Goal: Information Seeking & Learning: Understand process/instructions

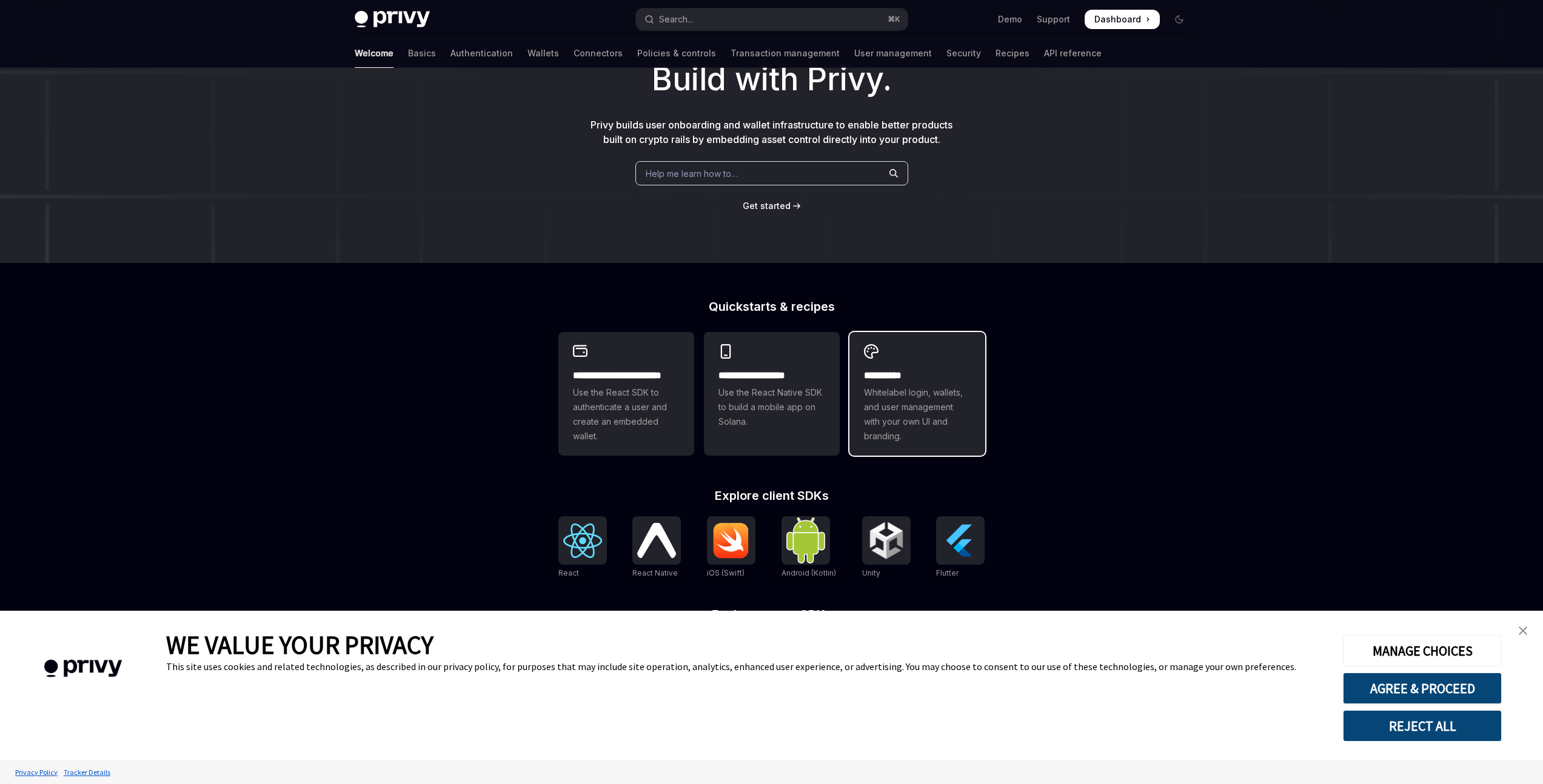
scroll to position [90, 0]
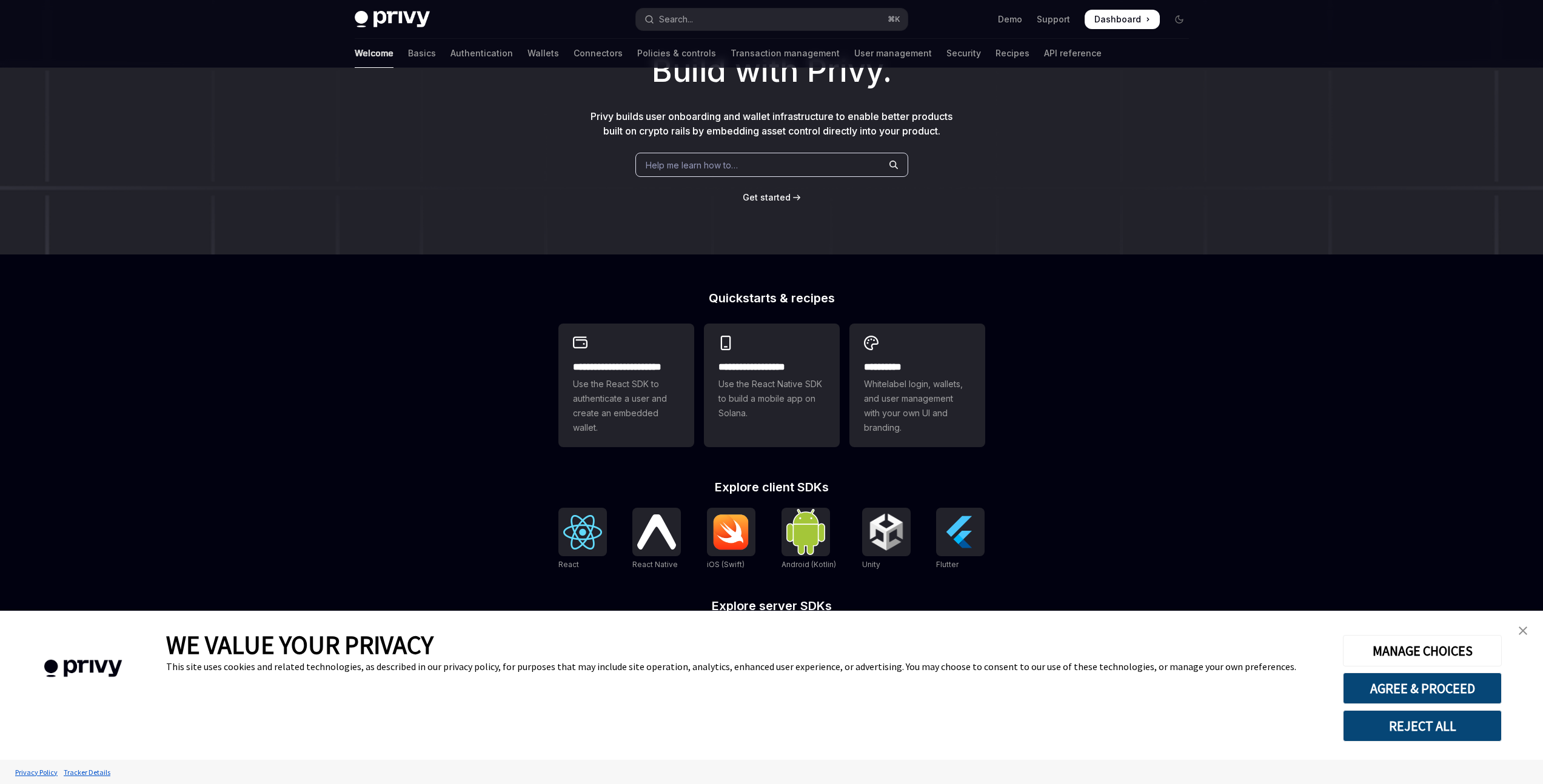
click at [1526, 634] on img "close banner" at bounding box center [1523, 630] width 9 height 9
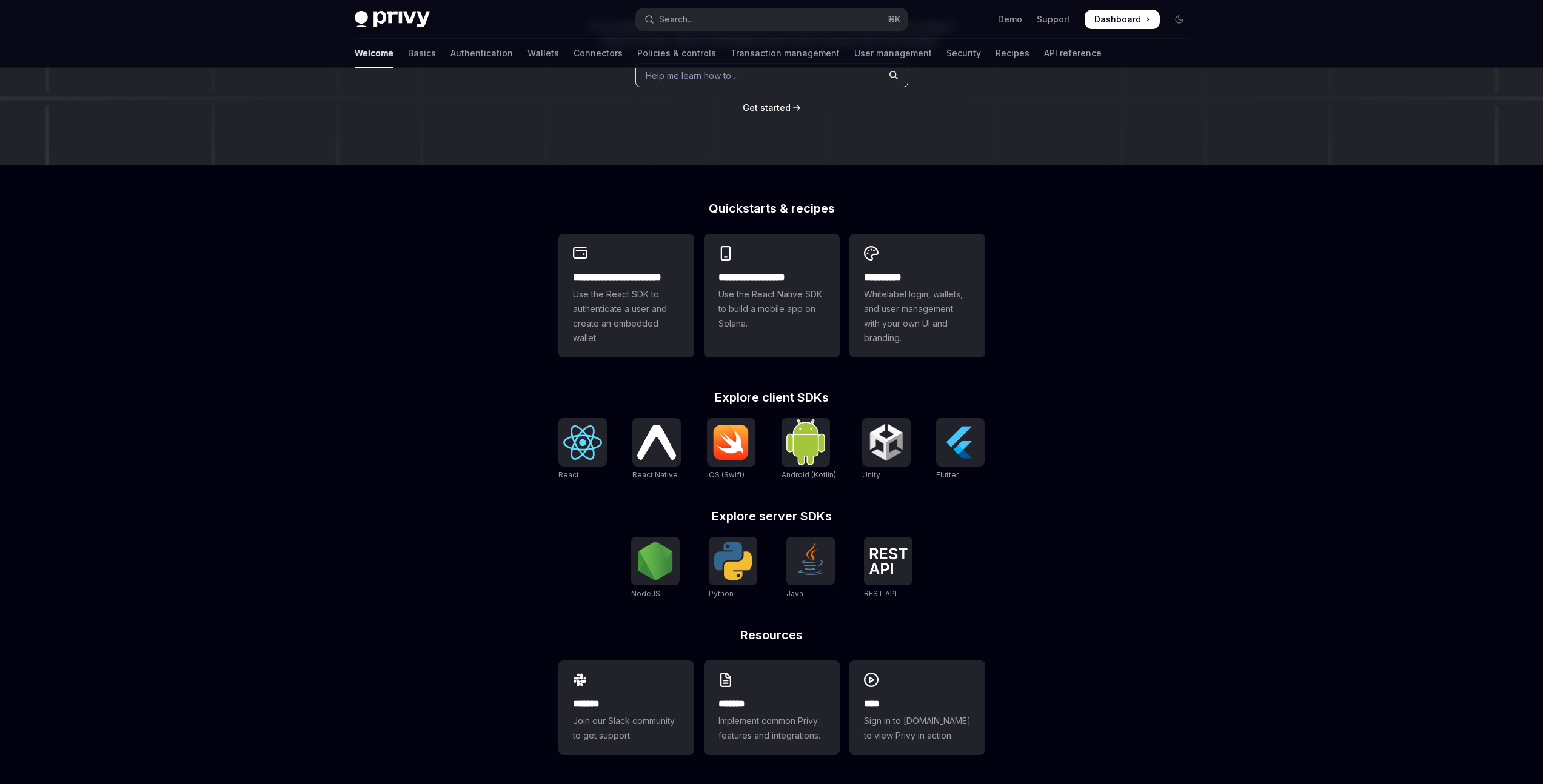
scroll to position [0, 0]
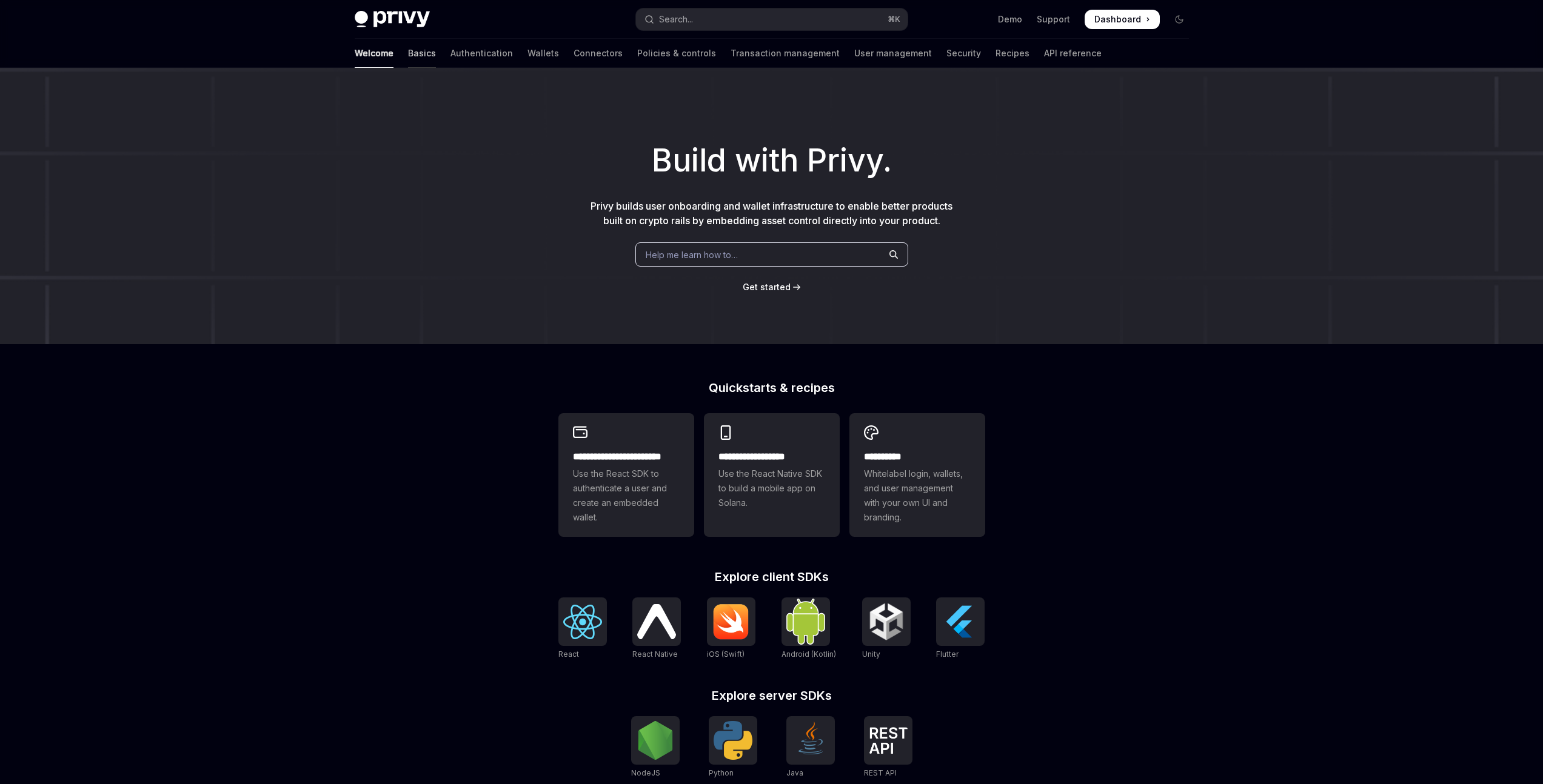
click at [408, 51] on link "Basics" at bounding box center [422, 53] width 28 height 29
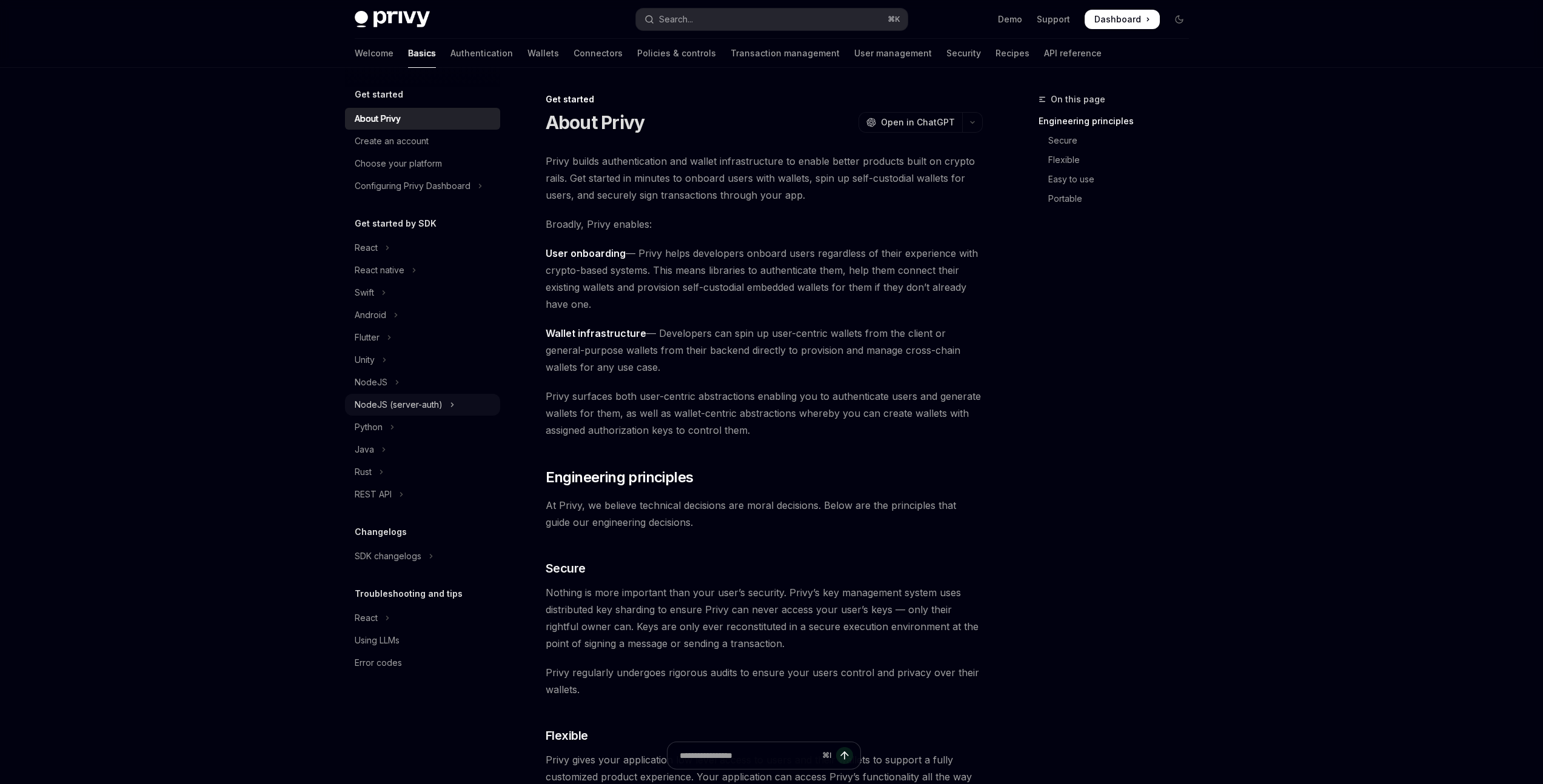
click at [452, 404] on icon "Toggle NodeJS (server-auth) section" at bounding box center [452, 405] width 2 height 4
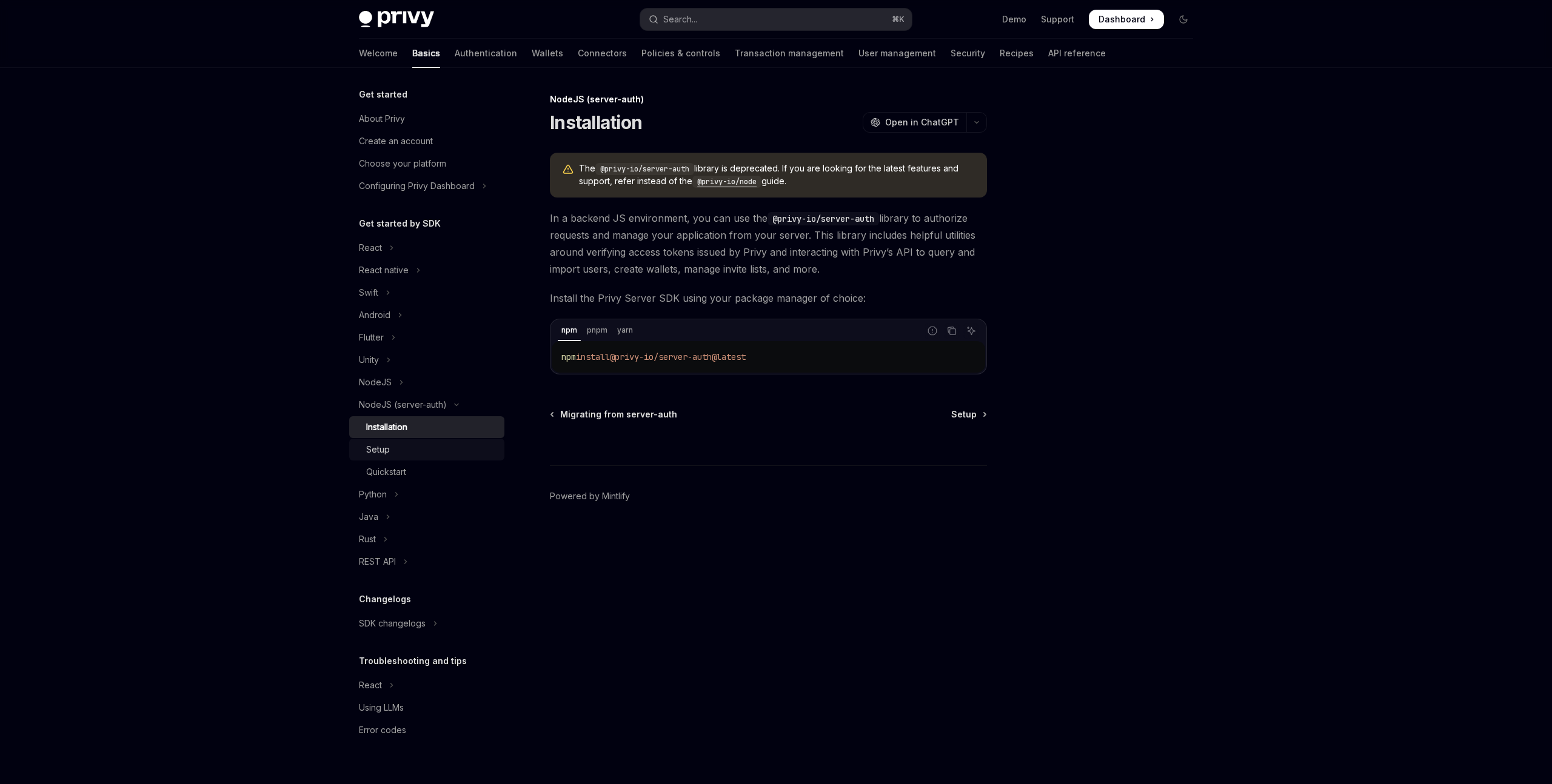
click at [407, 455] on div "Setup" at bounding box center [431, 449] width 131 height 15
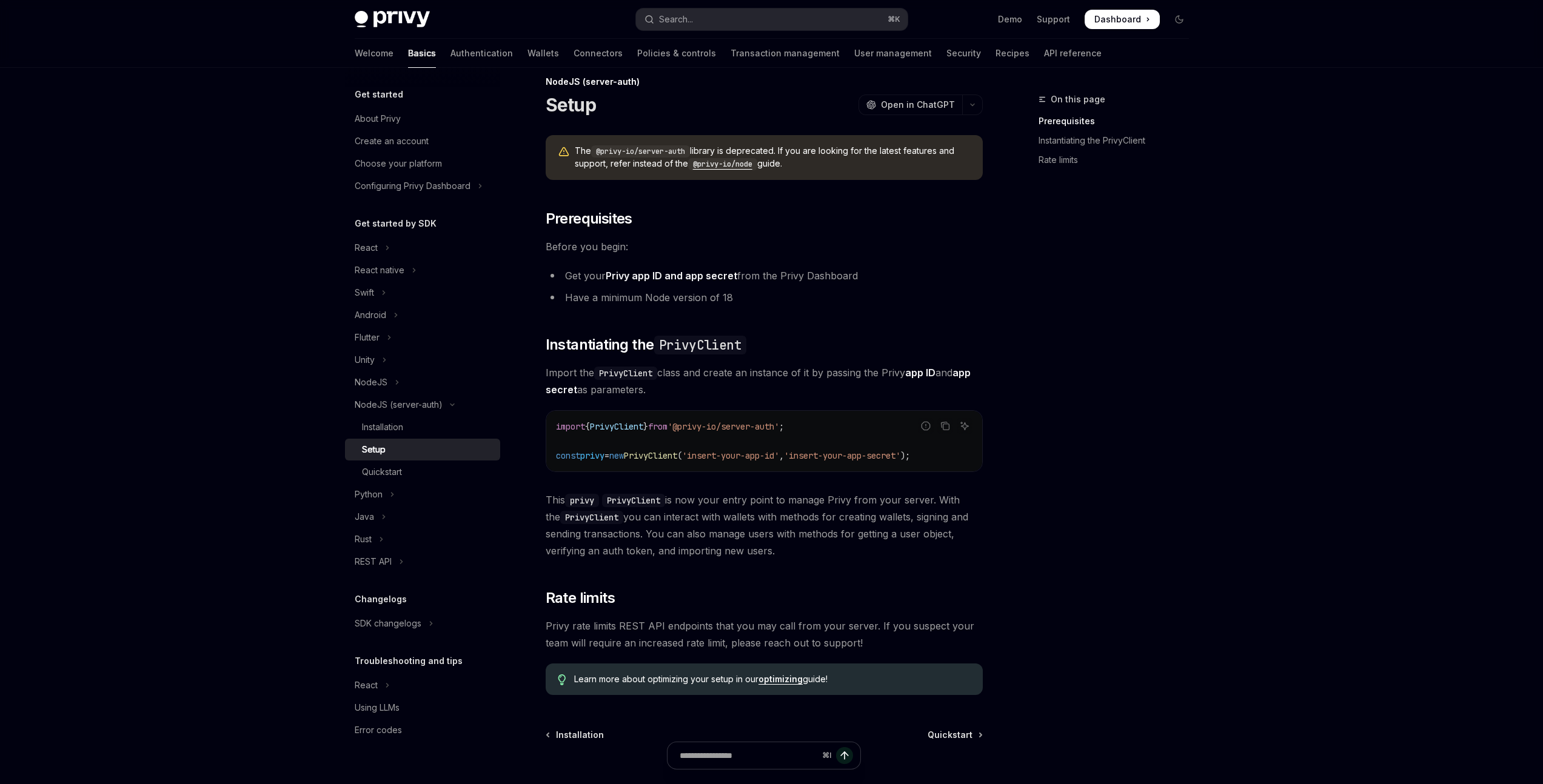
scroll to position [55, 0]
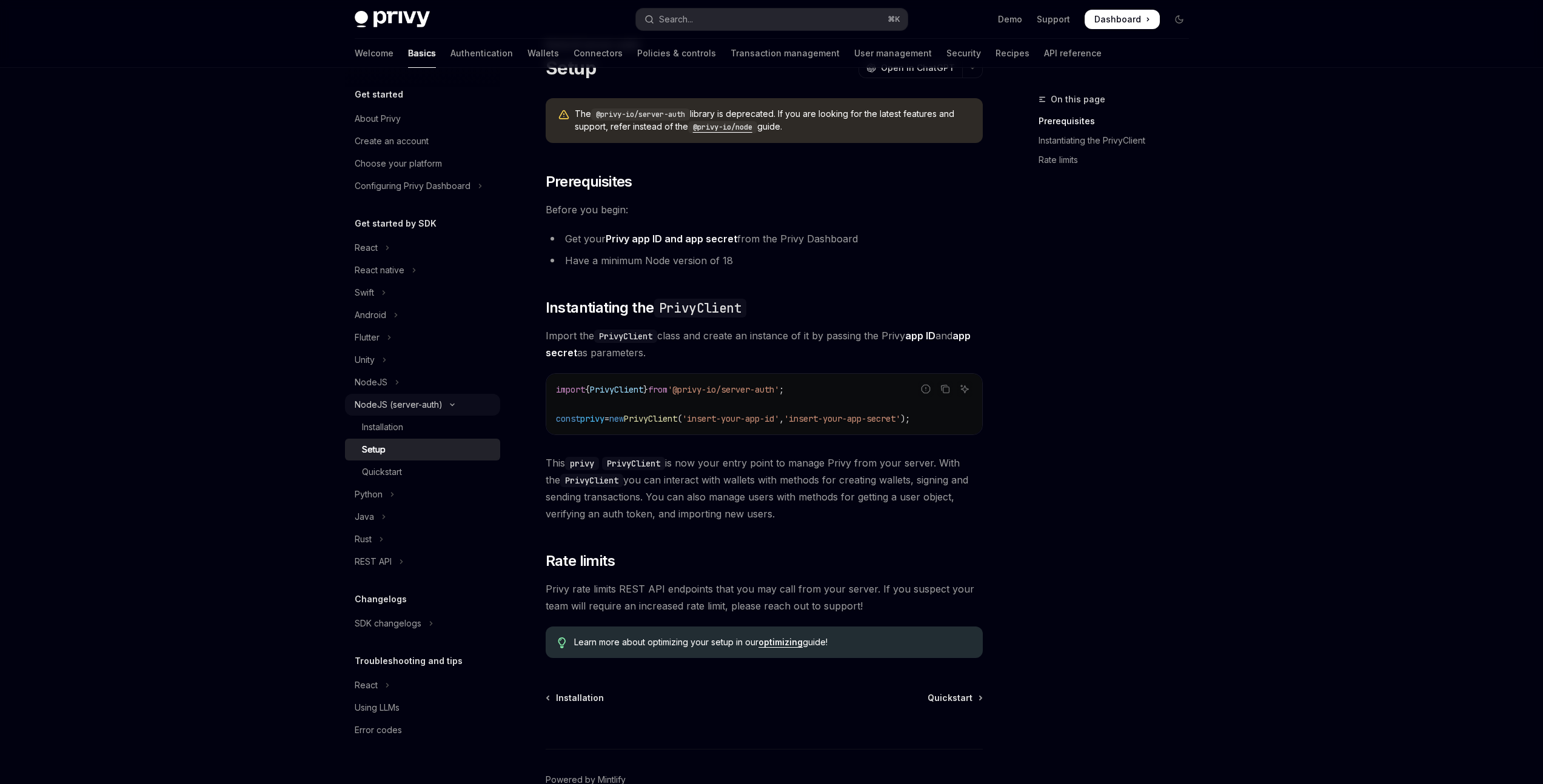
click at [458, 412] on button "NodeJS (server-auth)" at bounding box center [423, 405] width 156 height 22
click at [397, 254] on button "React" at bounding box center [423, 248] width 156 height 22
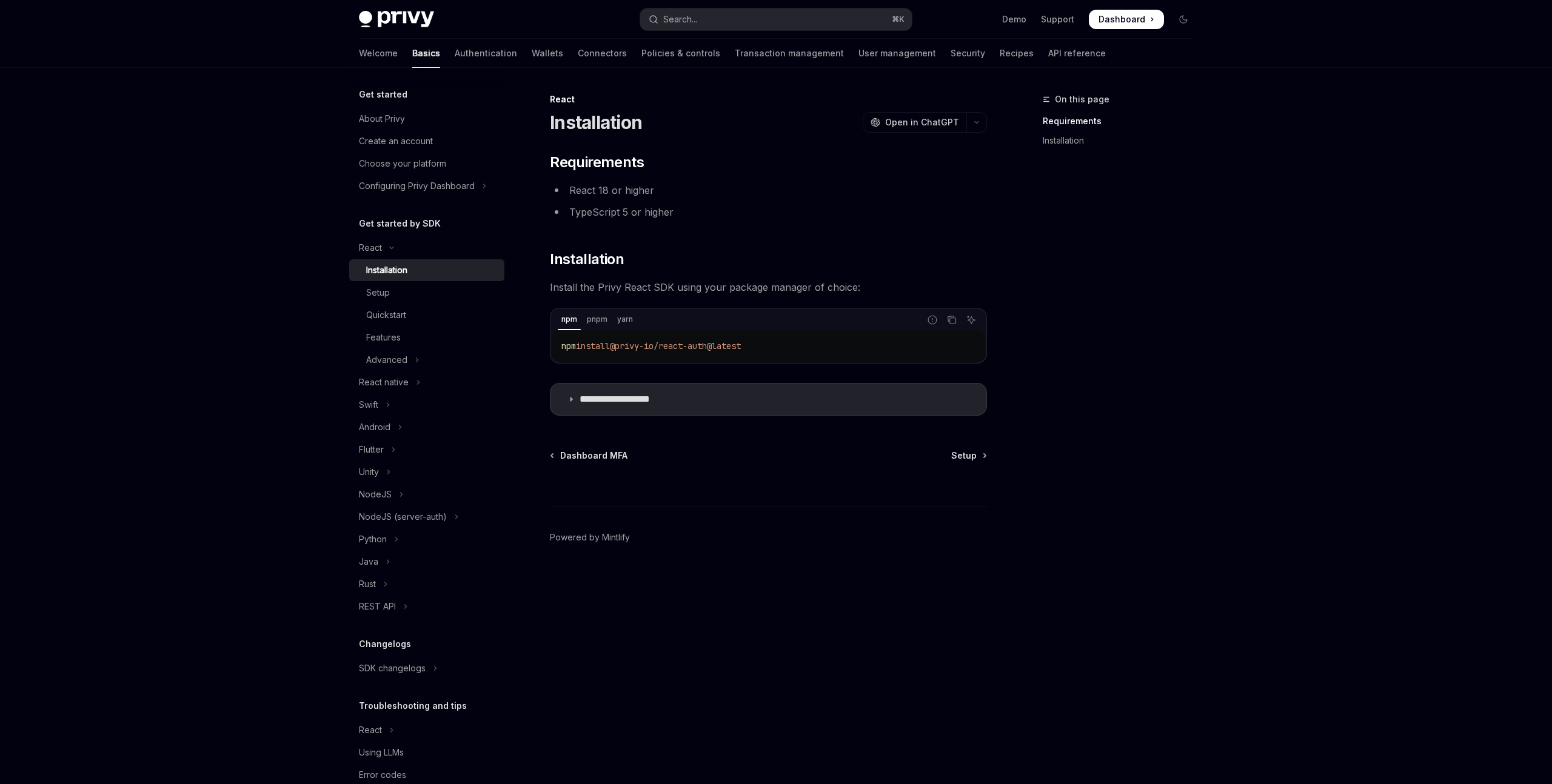
click at [399, 272] on div "Installation" at bounding box center [386, 270] width 41 height 15
click at [411, 292] on div "Setup" at bounding box center [431, 292] width 131 height 15
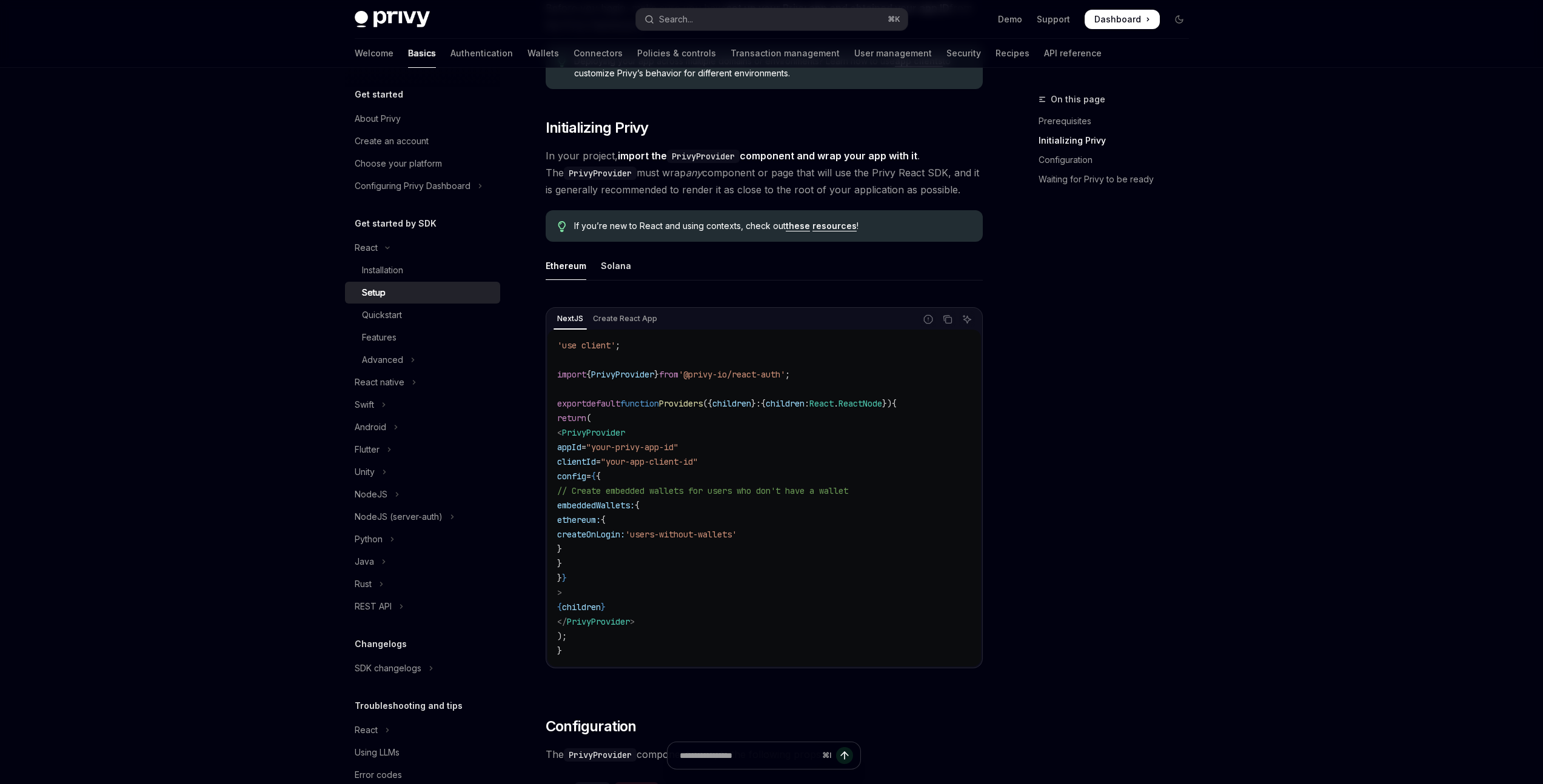
scroll to position [221, 0]
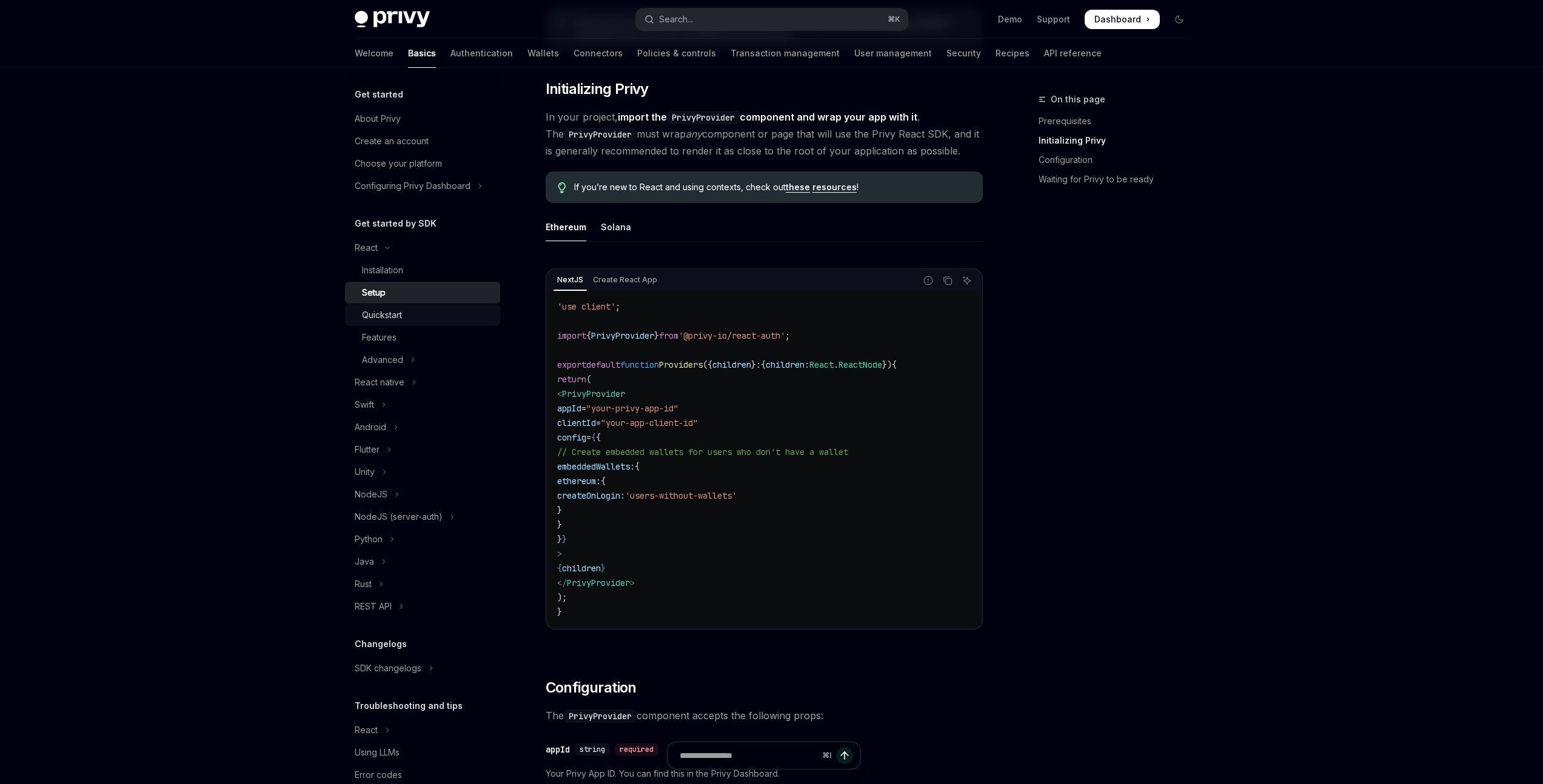
click at [399, 308] on div "Quickstart" at bounding box center [382, 315] width 40 height 15
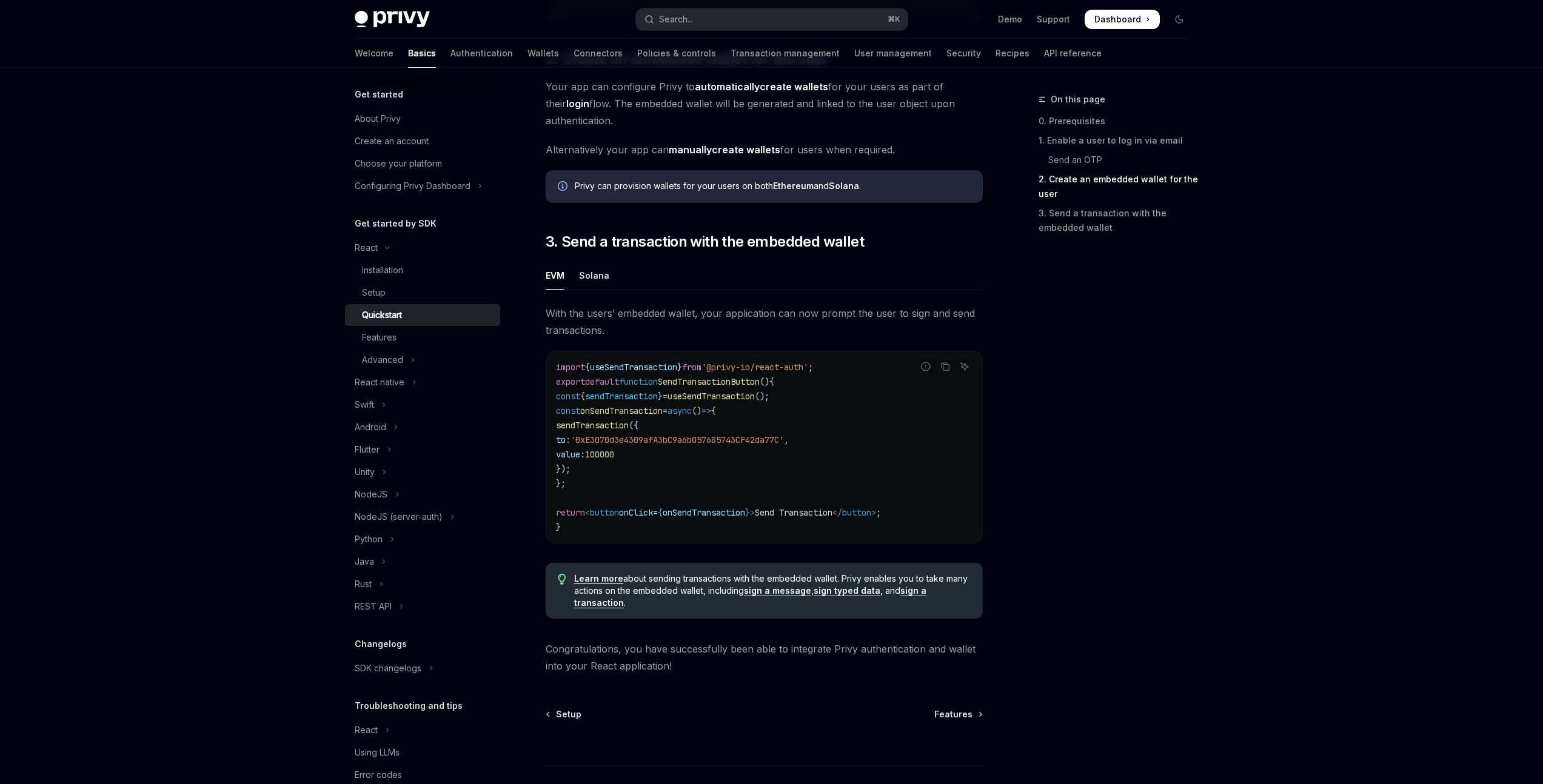
scroll to position [901, 0]
click at [598, 288] on div "Solana" at bounding box center [594, 273] width 30 height 29
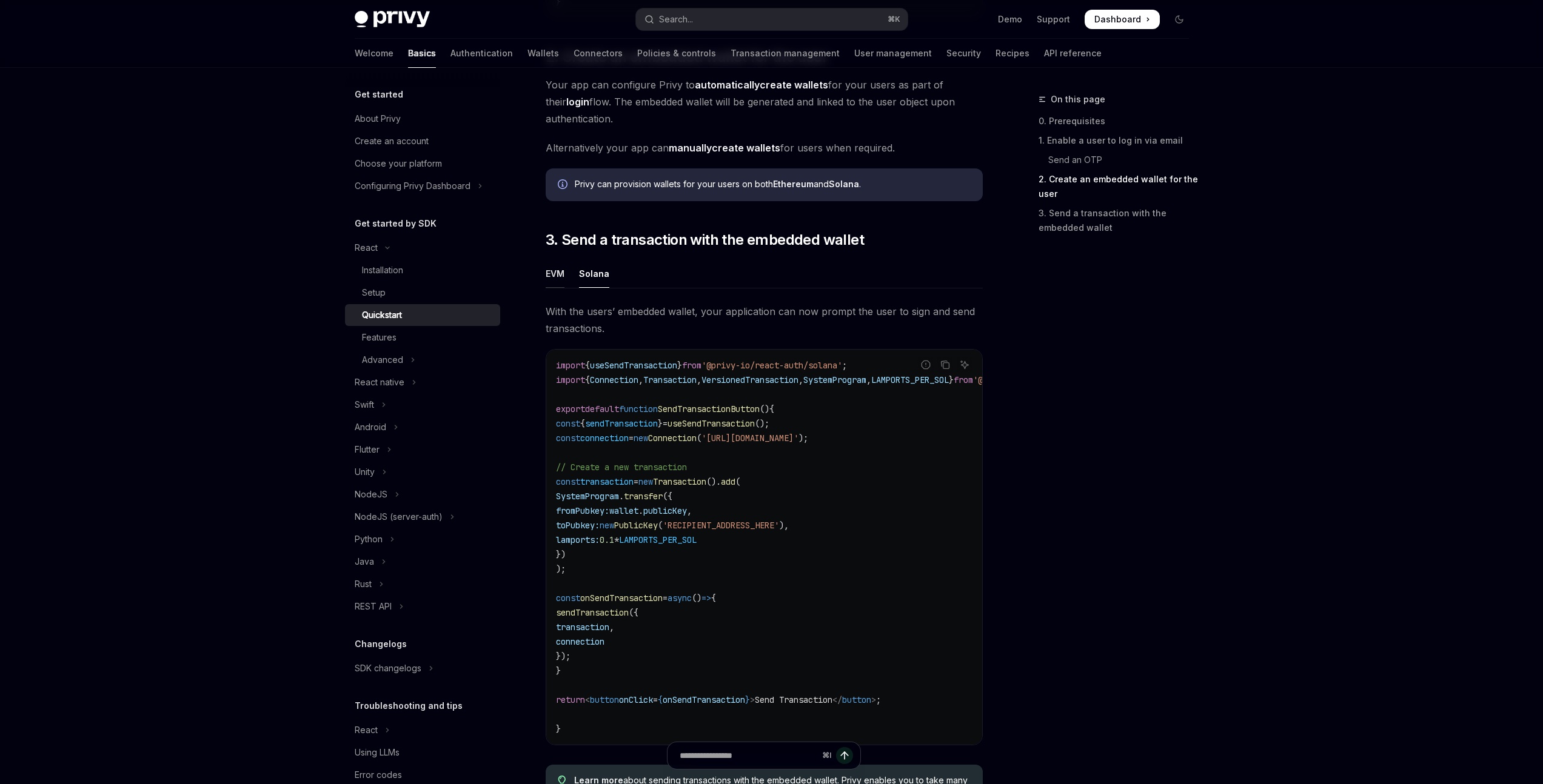
click at [556, 286] on div "EVM" at bounding box center [555, 273] width 19 height 29
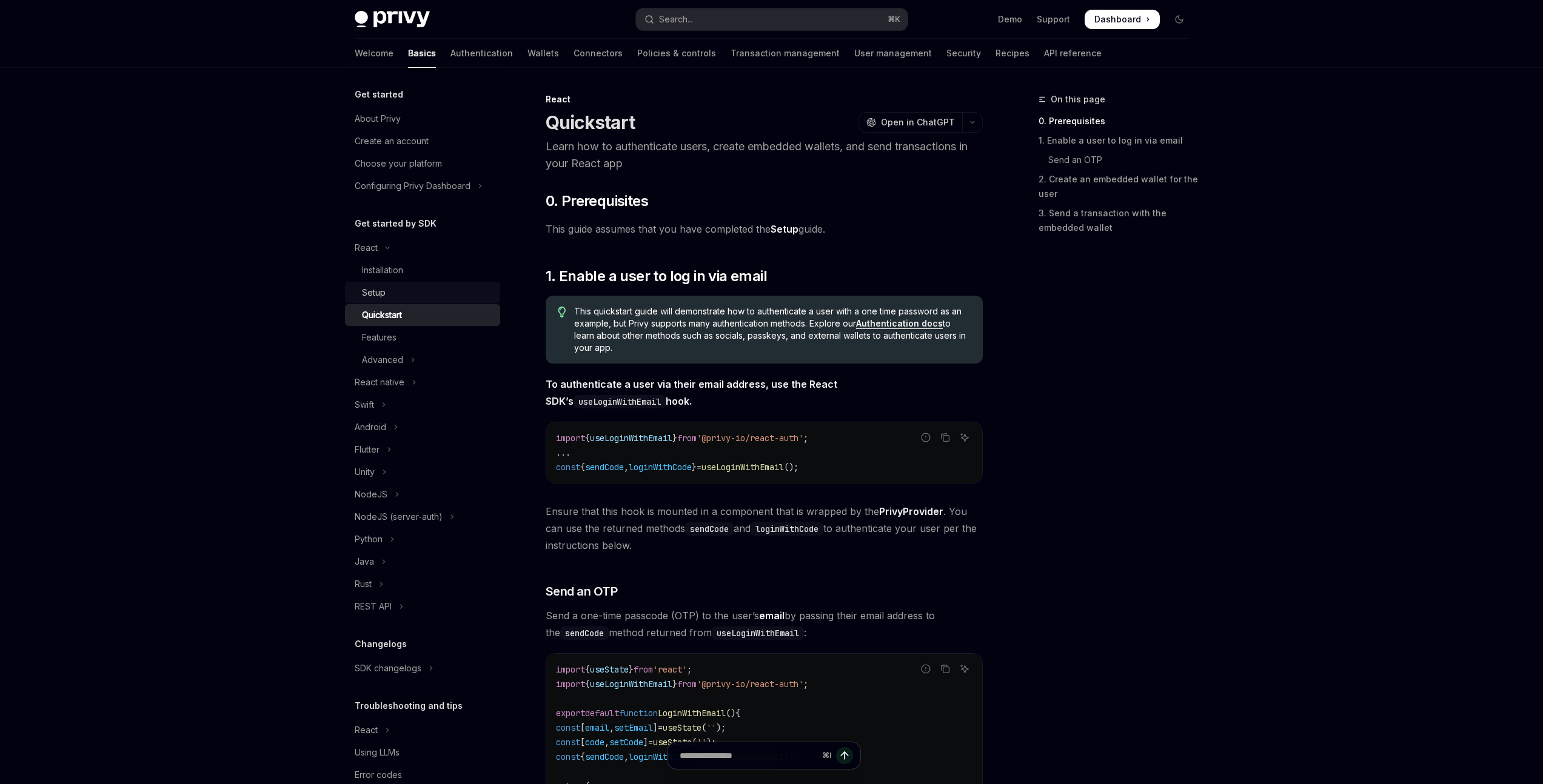
click at [414, 288] on div "Setup" at bounding box center [427, 292] width 131 height 15
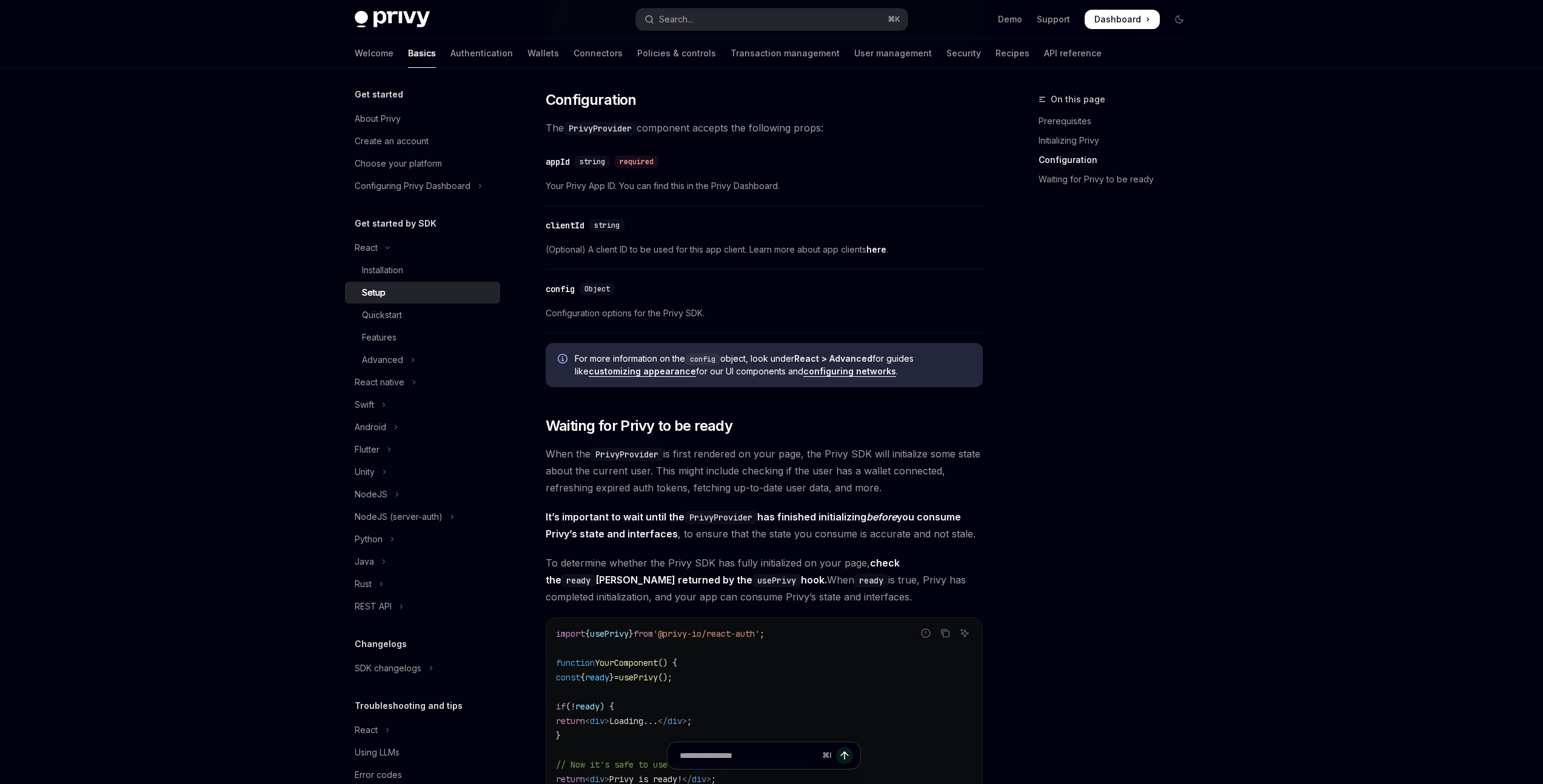
scroll to position [808, 0]
click at [416, 323] on link "Quickstart" at bounding box center [423, 315] width 156 height 22
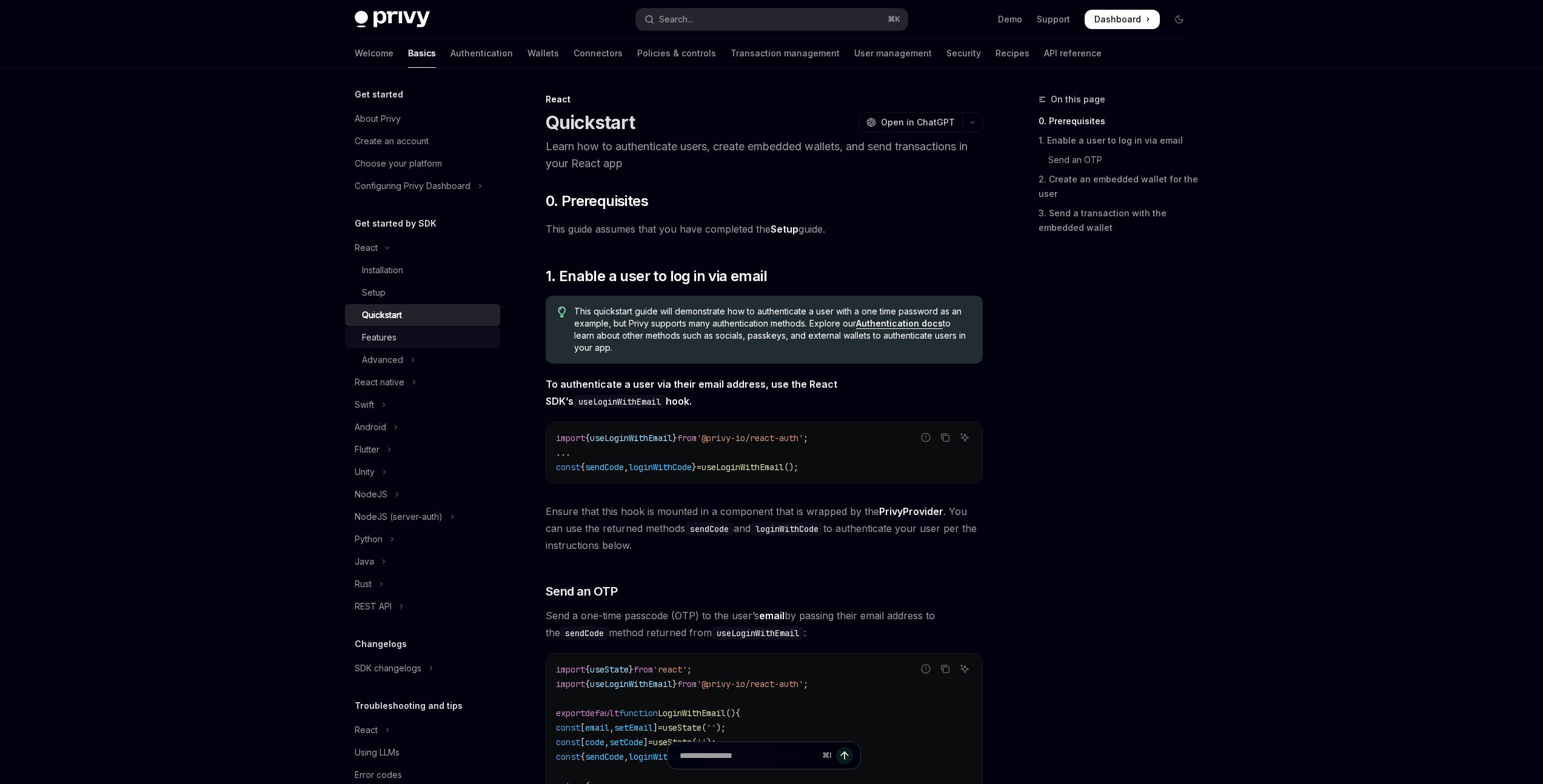
click at [407, 338] on div "Features" at bounding box center [427, 337] width 131 height 15
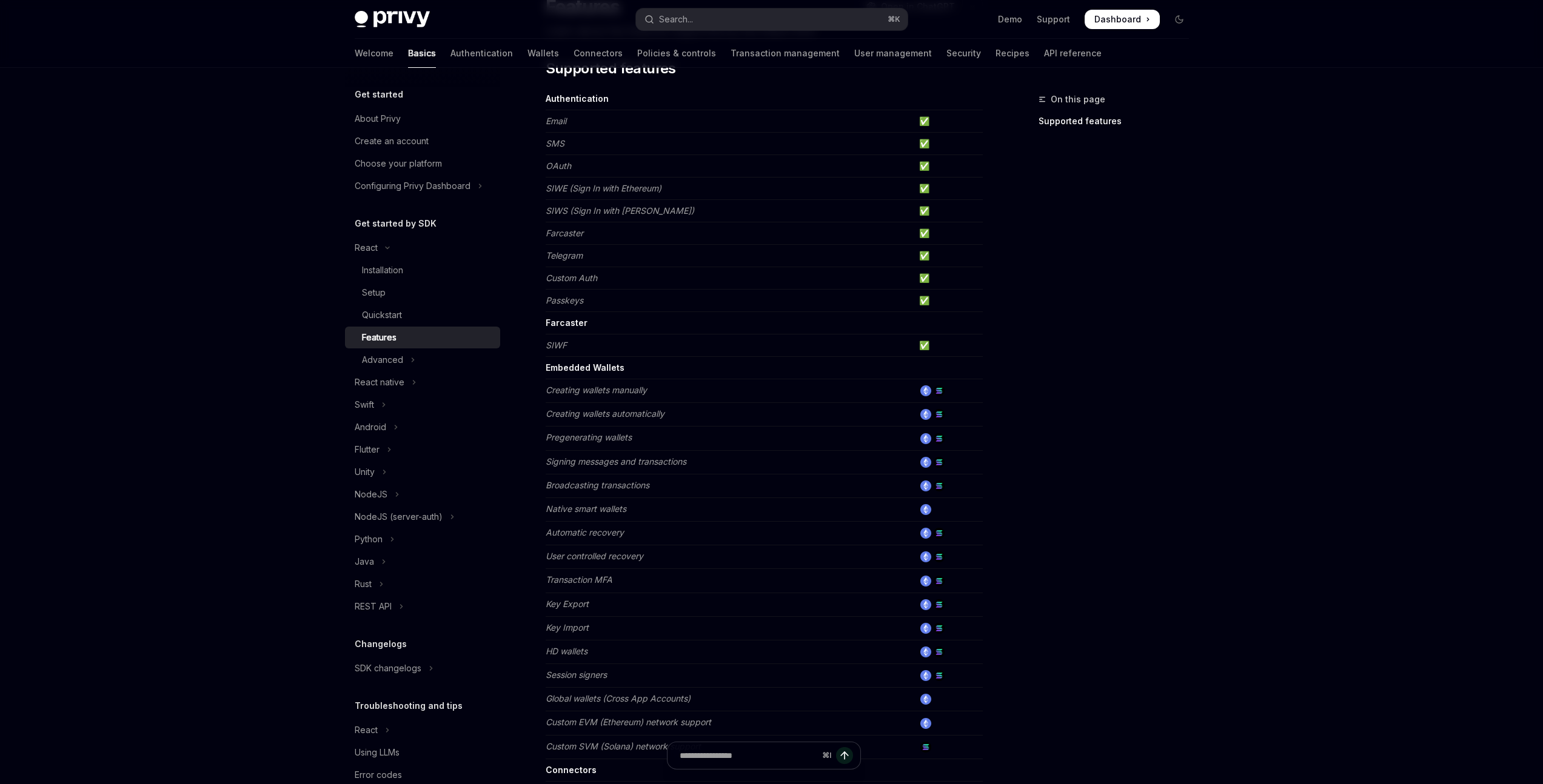
scroll to position [133, 0]
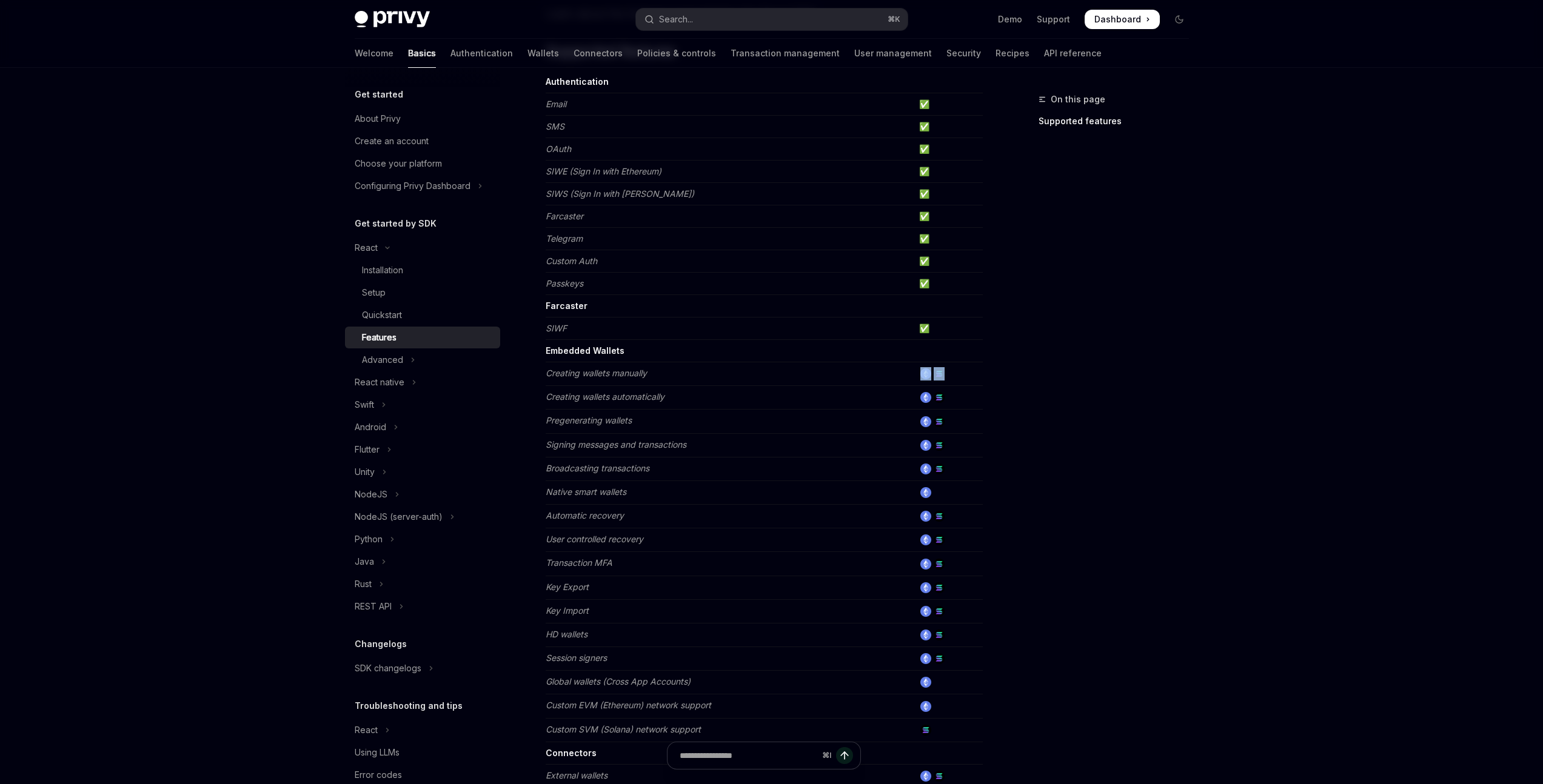
drag, startPoint x: 656, startPoint y: 371, endPoint x: 578, endPoint y: 387, distance: 79.6
click at [579, 387] on tbody "Authentication Email ✅ SMS ✅ OAuth ✅ SIWE (Sign In with Ethereum) ✅ SIWS (Sign …" at bounding box center [765, 524] width 437 height 906
drag, startPoint x: 545, startPoint y: 399, endPoint x: 687, endPoint y: 398, distance: 142.0
click at [687, 398] on td "Creating wallets automatically" at bounding box center [730, 398] width 368 height 24
drag, startPoint x: 679, startPoint y: 441, endPoint x: 591, endPoint y: 456, distance: 89.3
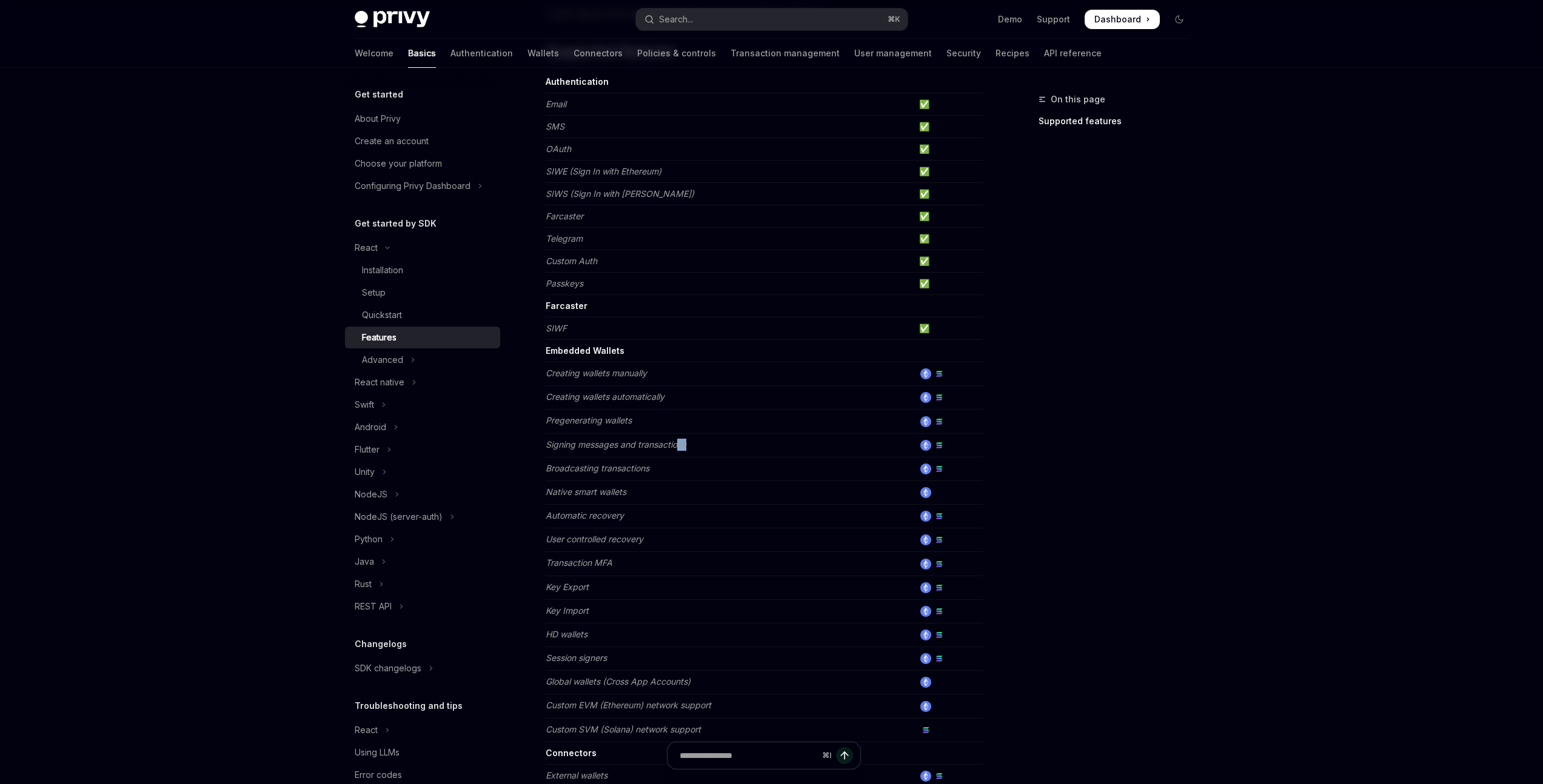
click at [591, 456] on td "Signing messages and transactions" at bounding box center [730, 445] width 368 height 24
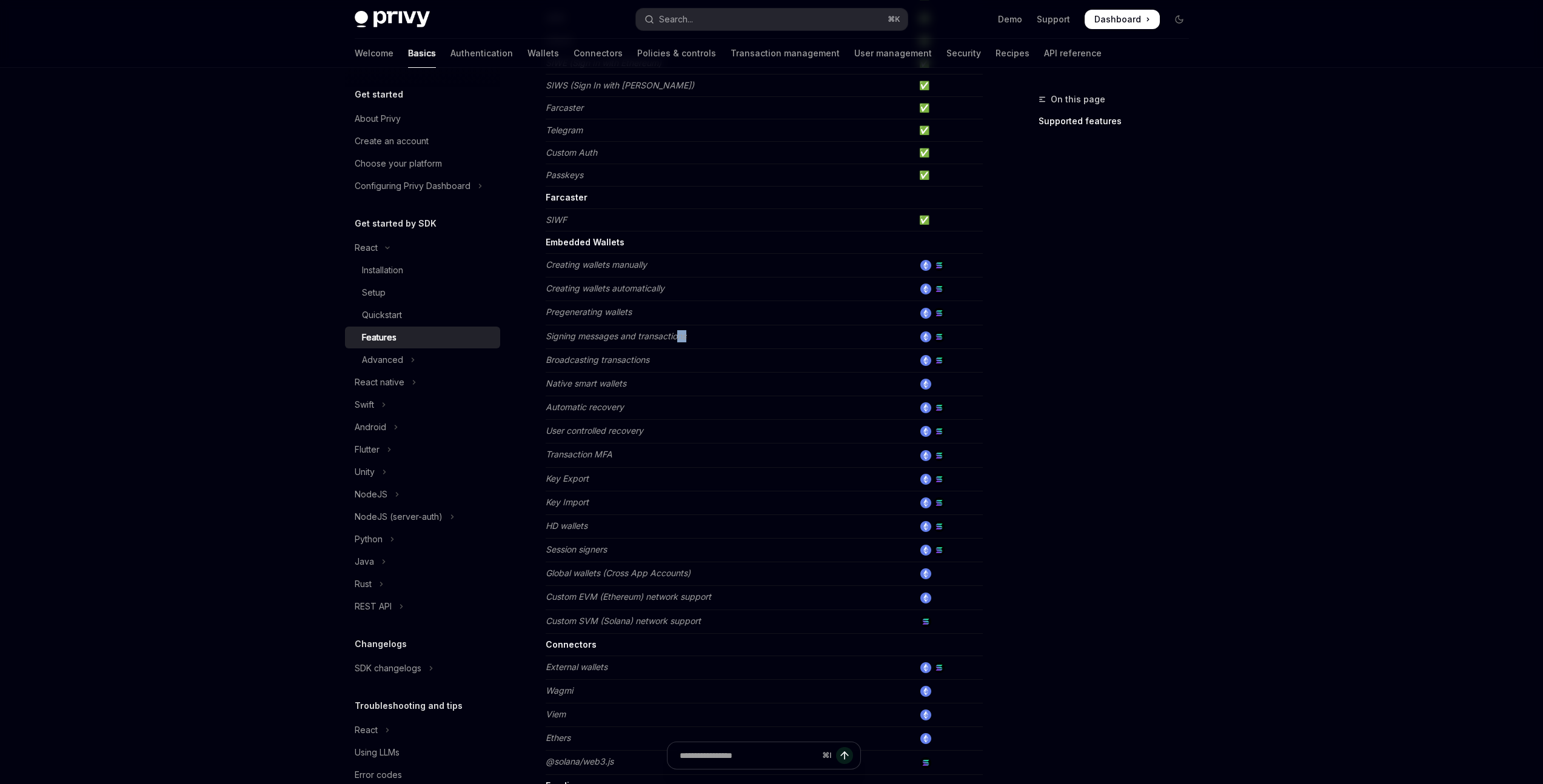
scroll to position [286, 0]
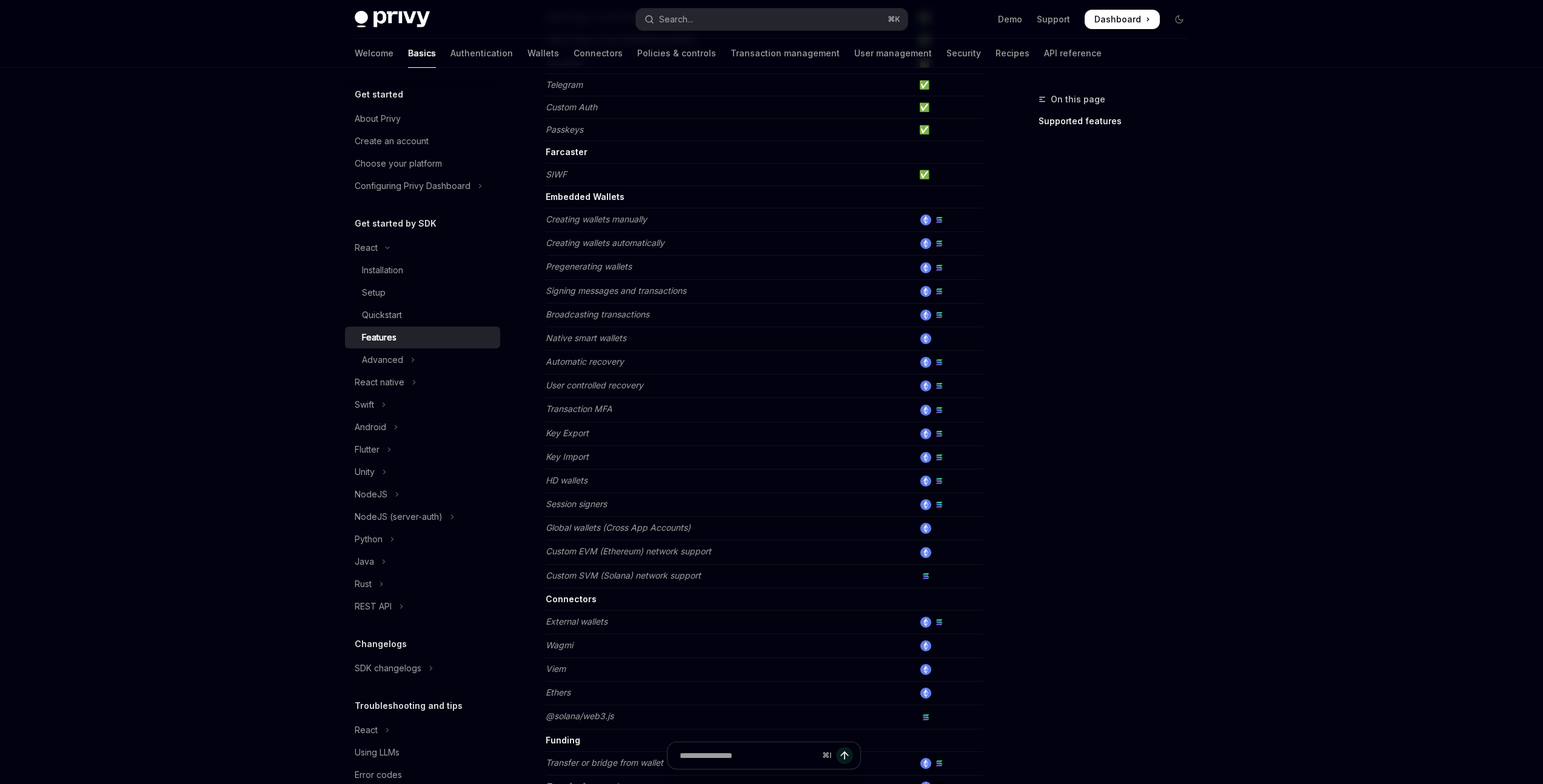
click at [644, 371] on td "Automatic recovery" at bounding box center [730, 363] width 368 height 24
drag, startPoint x: 604, startPoint y: 459, endPoint x: 546, endPoint y: 459, distance: 58.0
click at [546, 459] on td "Key Import" at bounding box center [730, 458] width 368 height 24
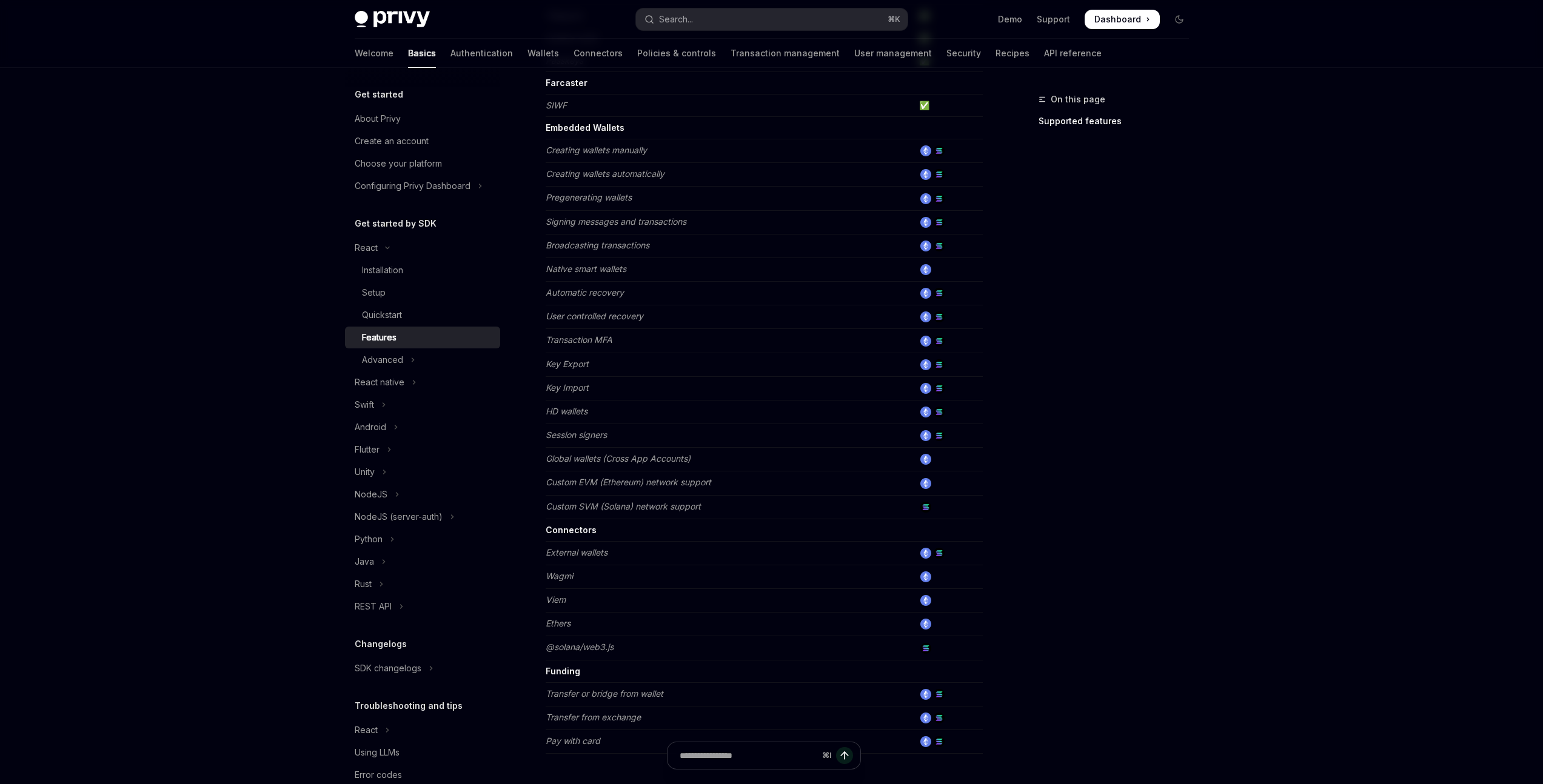
click at [693, 487] on em "Custom EVM (Ethereum) network support" at bounding box center [629, 482] width 166 height 10
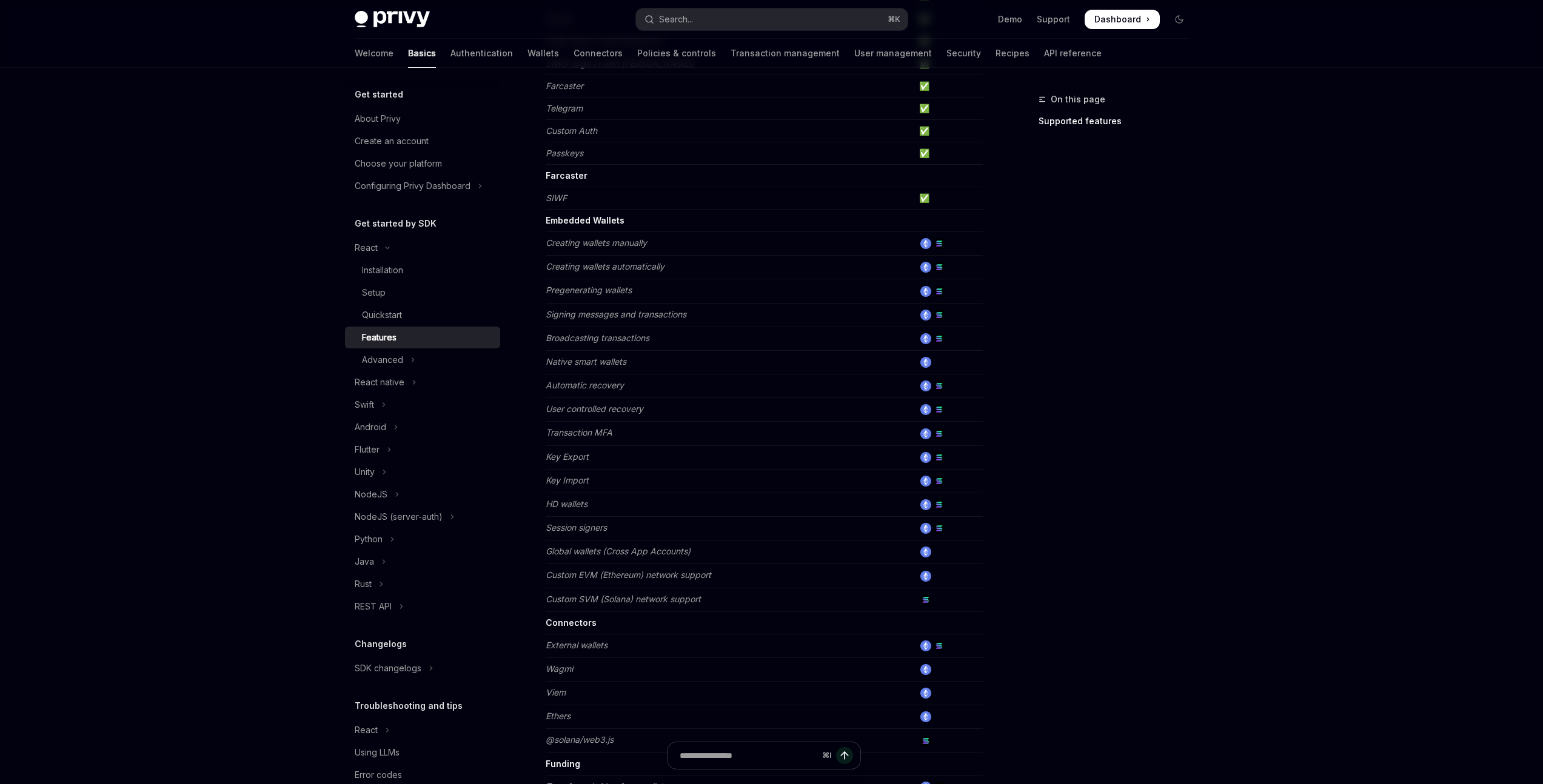
scroll to position [255, 0]
click at [407, 364] on button "Advanced" at bounding box center [423, 360] width 156 height 22
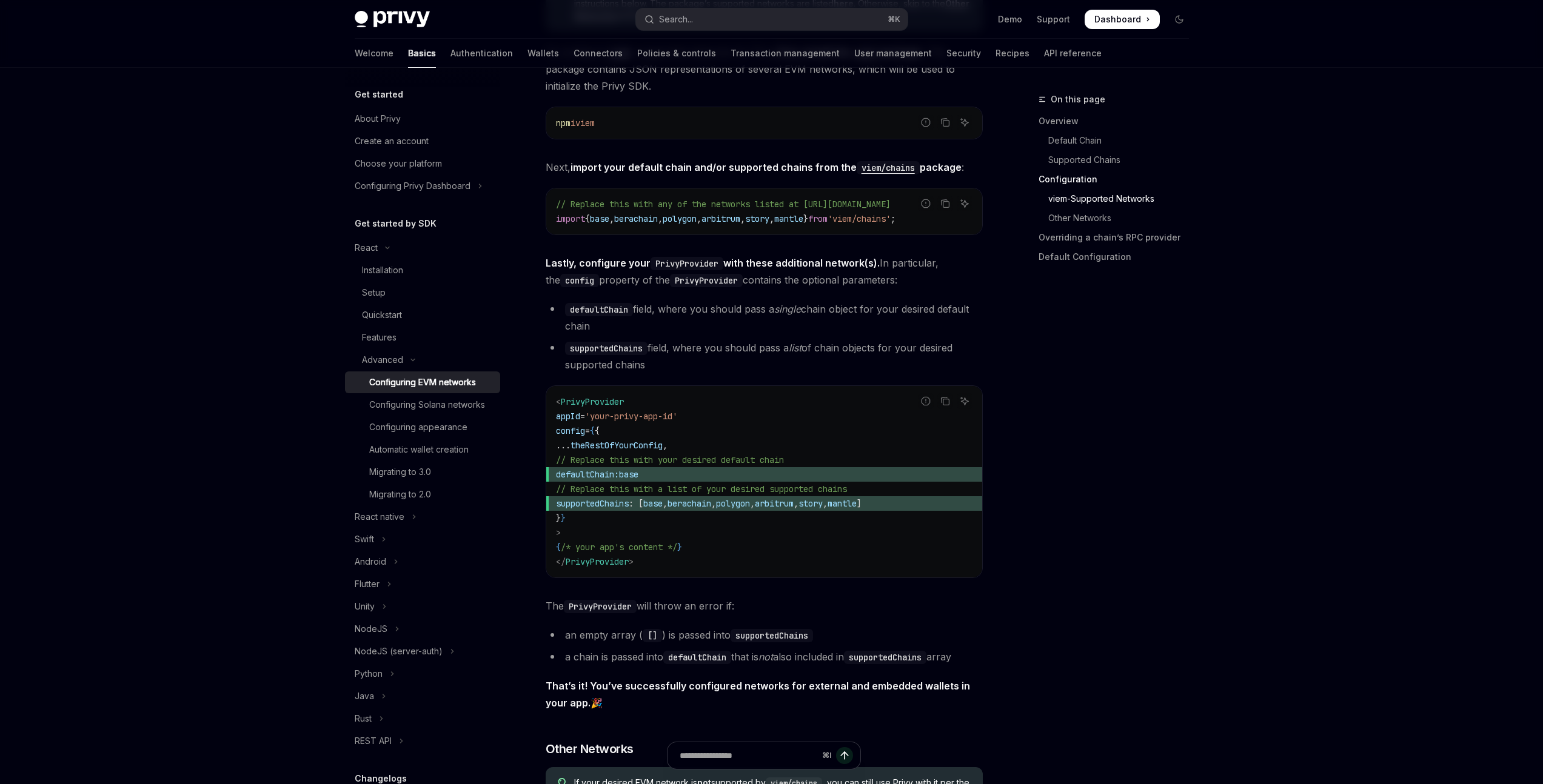
scroll to position [1374, 0]
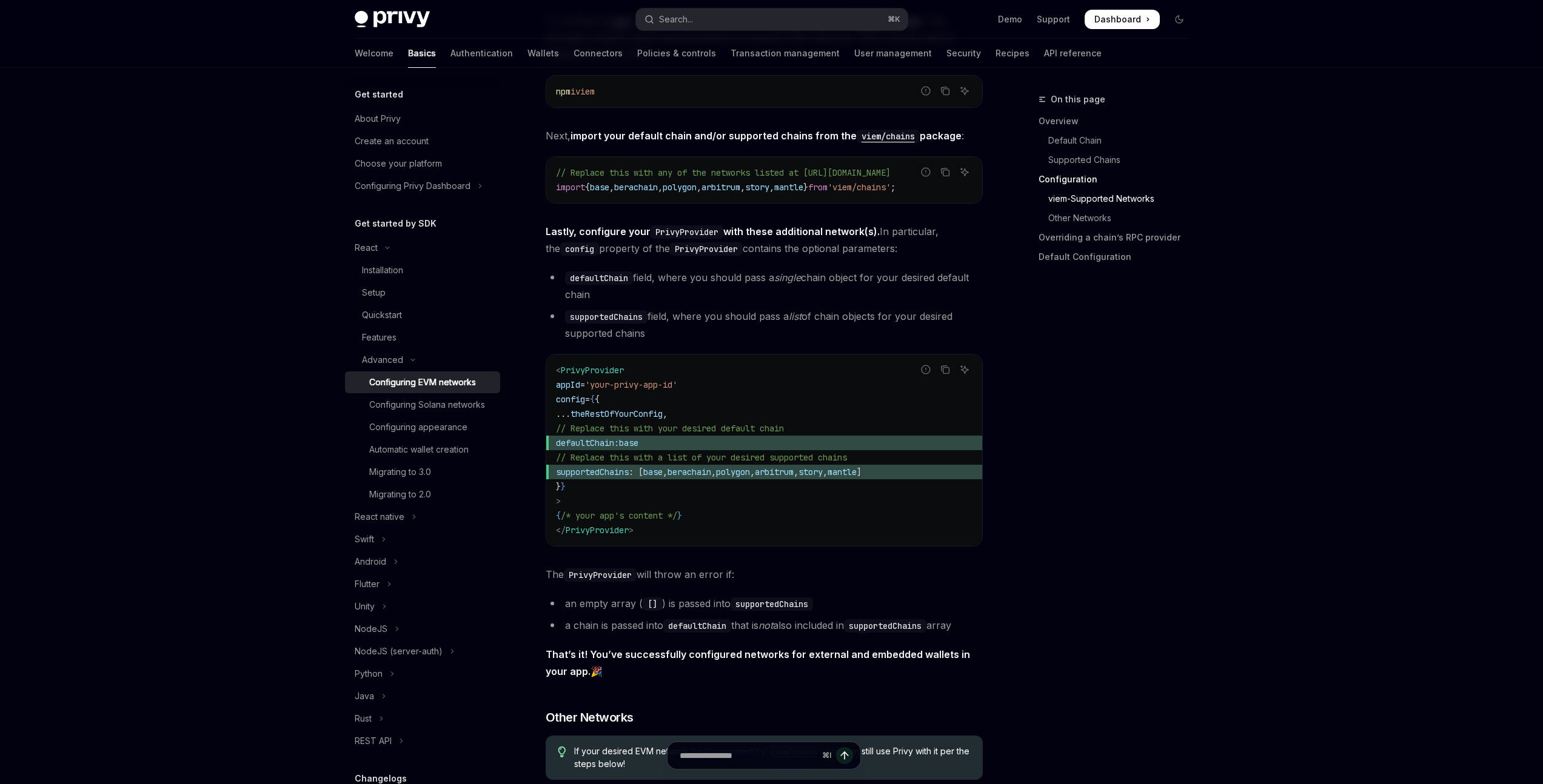
drag, startPoint x: 807, startPoint y: 328, endPoint x: 678, endPoint y: 298, distance: 132.4
click at [678, 298] on ul "defaultChain field, where you should pass a single chain object for your desire…" at bounding box center [765, 305] width 437 height 73
click at [724, 271] on div "Privy is compatible with any EVM-compatible chain, and makes it easy to configu…" at bounding box center [765, 430] width 437 height 3304
drag, startPoint x: 662, startPoint y: 340, endPoint x: 543, endPoint y: 229, distance: 162.7
click at [543, 229] on div "Advanced Configuring EVM networks OpenAI Open in ChatGPT OpenAI Open in ChatGPT…" at bounding box center [651, 497] width 670 height 3560
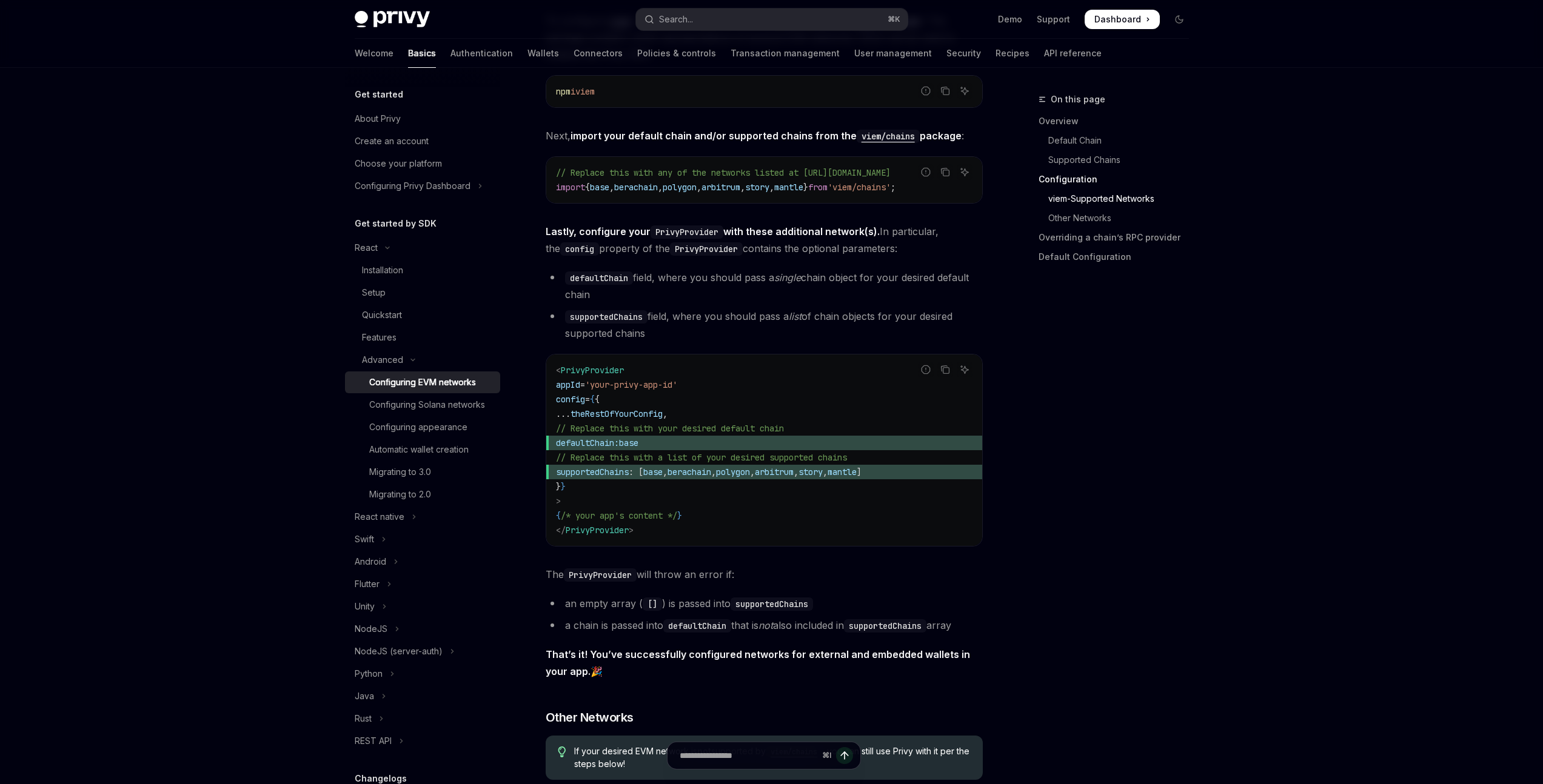
click at [730, 289] on li "defaultChain field, where you should pass a single chain object for your desire…" at bounding box center [765, 286] width 437 height 34
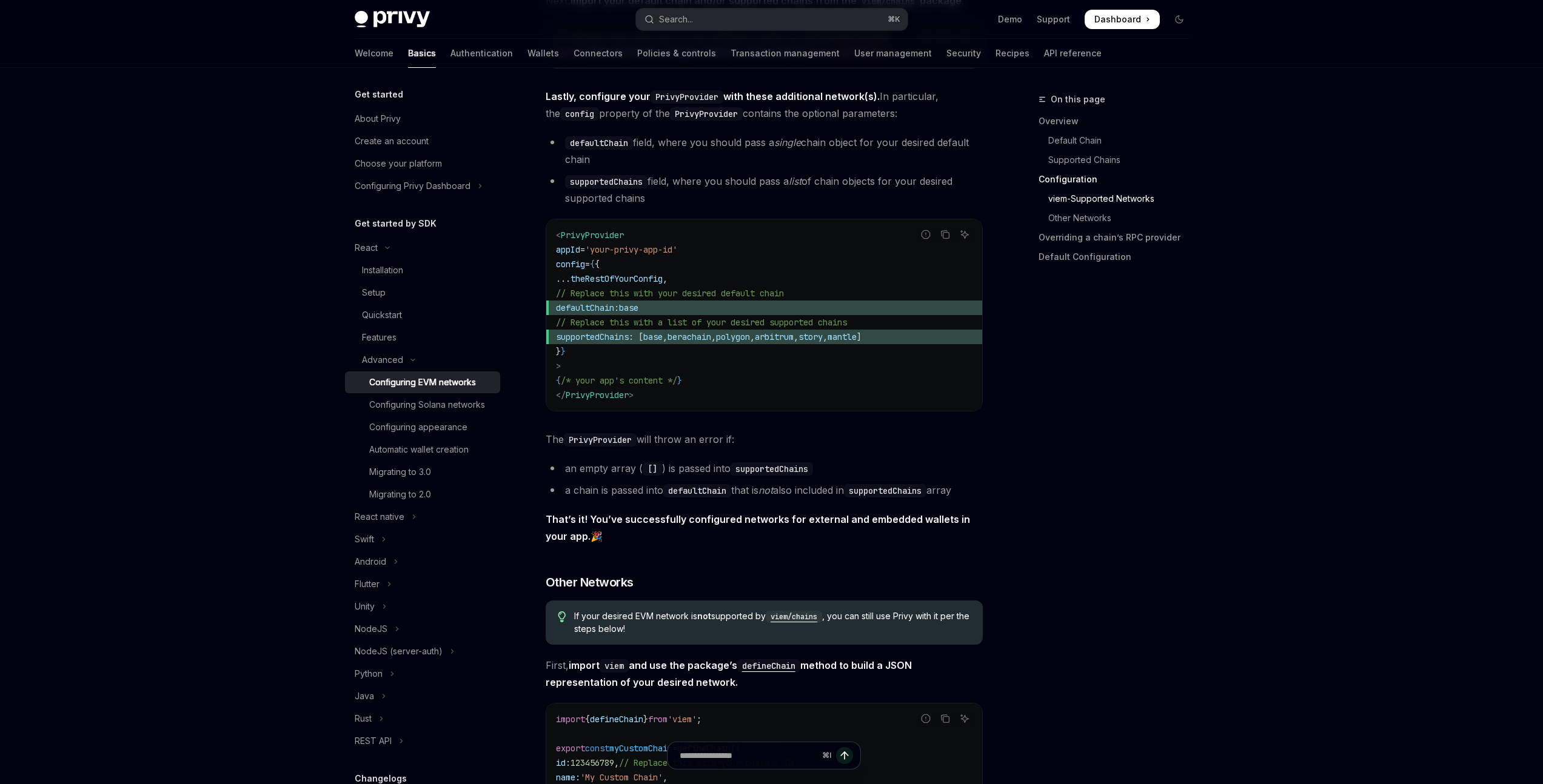
scroll to position [1534, 0]
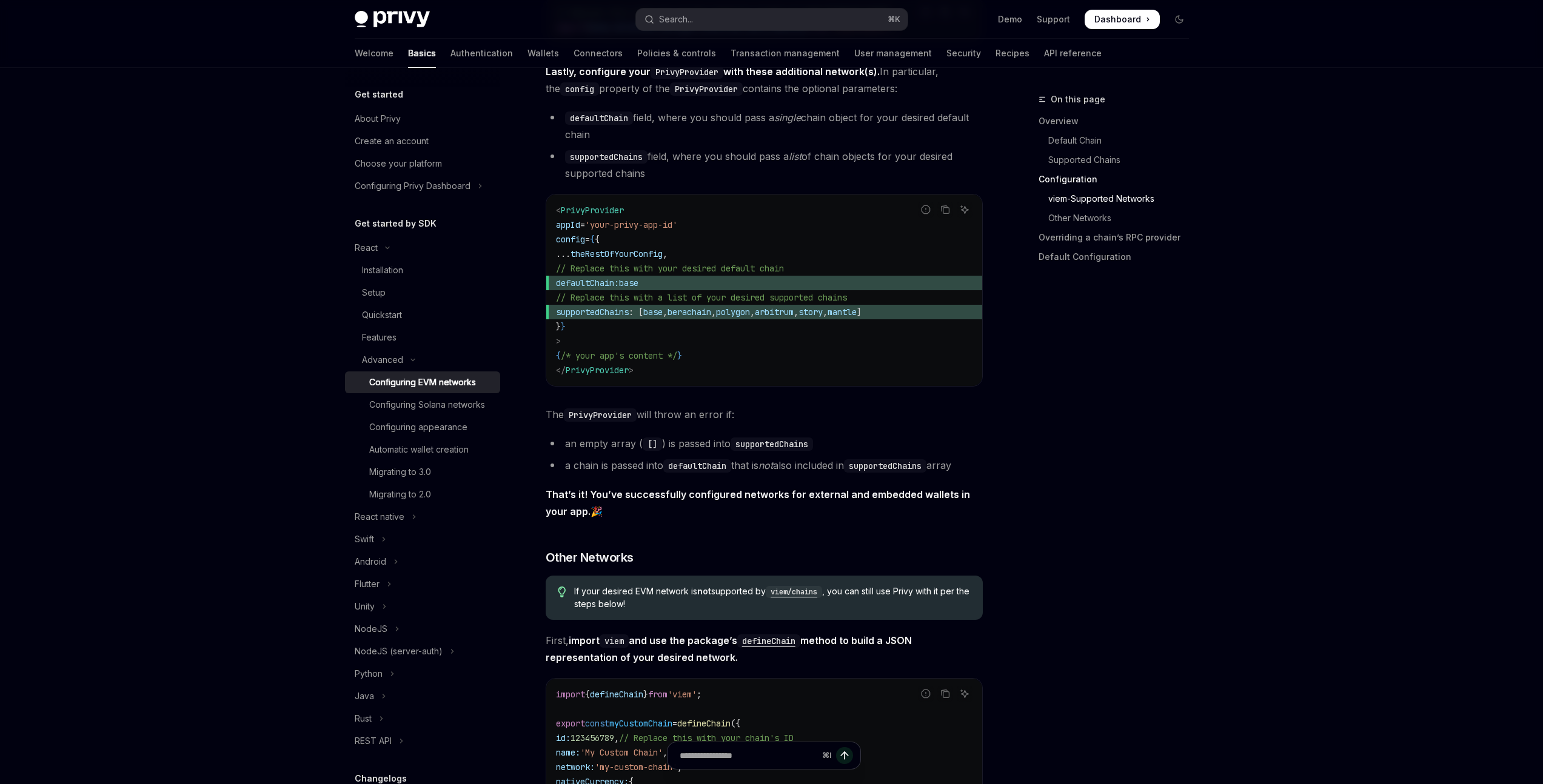
click at [788, 357] on code "< PrivyProvider appId = 'your-privy-app-id' config = { { ... theRestOfYourConfi…" at bounding box center [764, 290] width 416 height 175
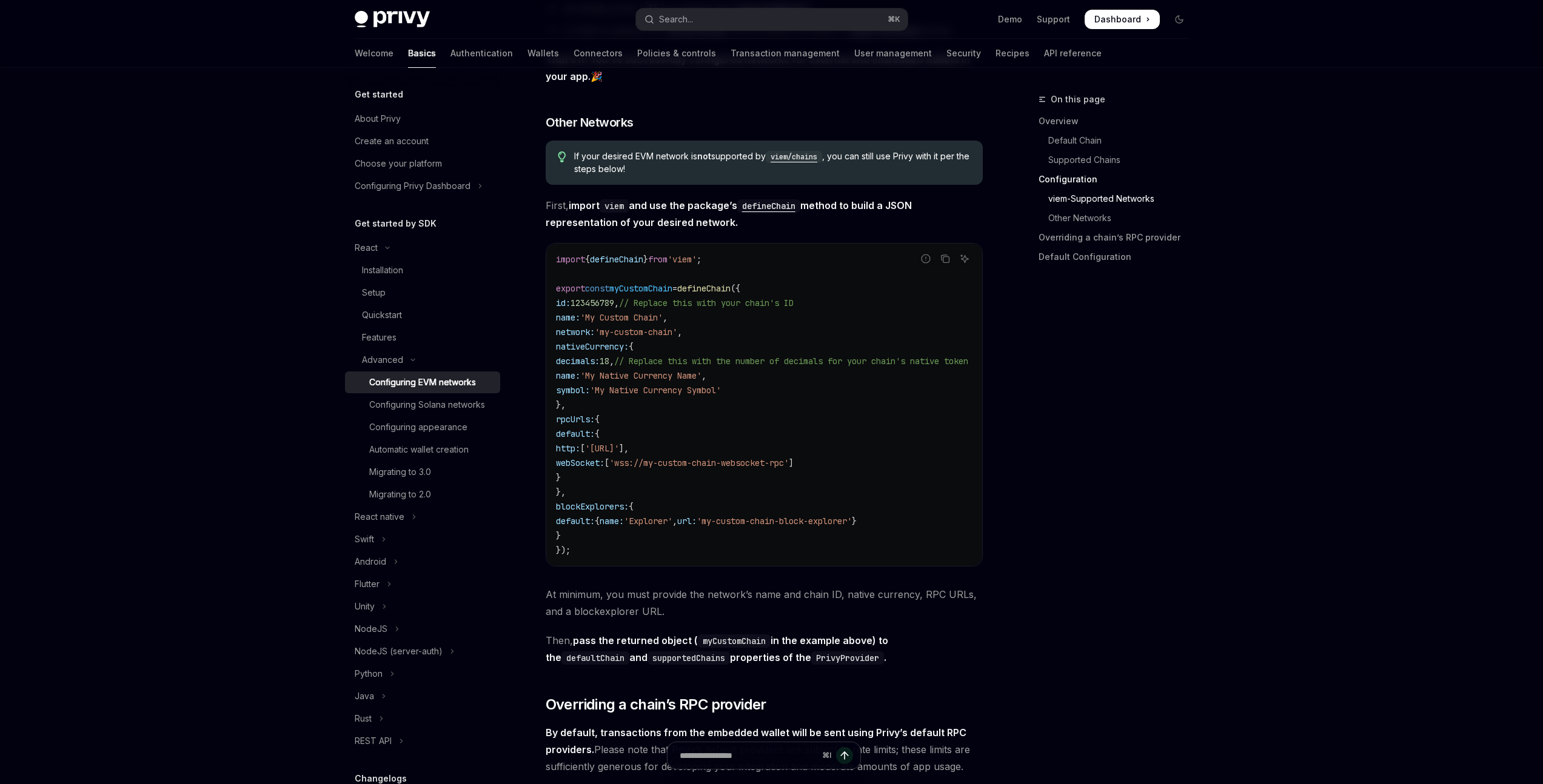
scroll to position [1973, 0]
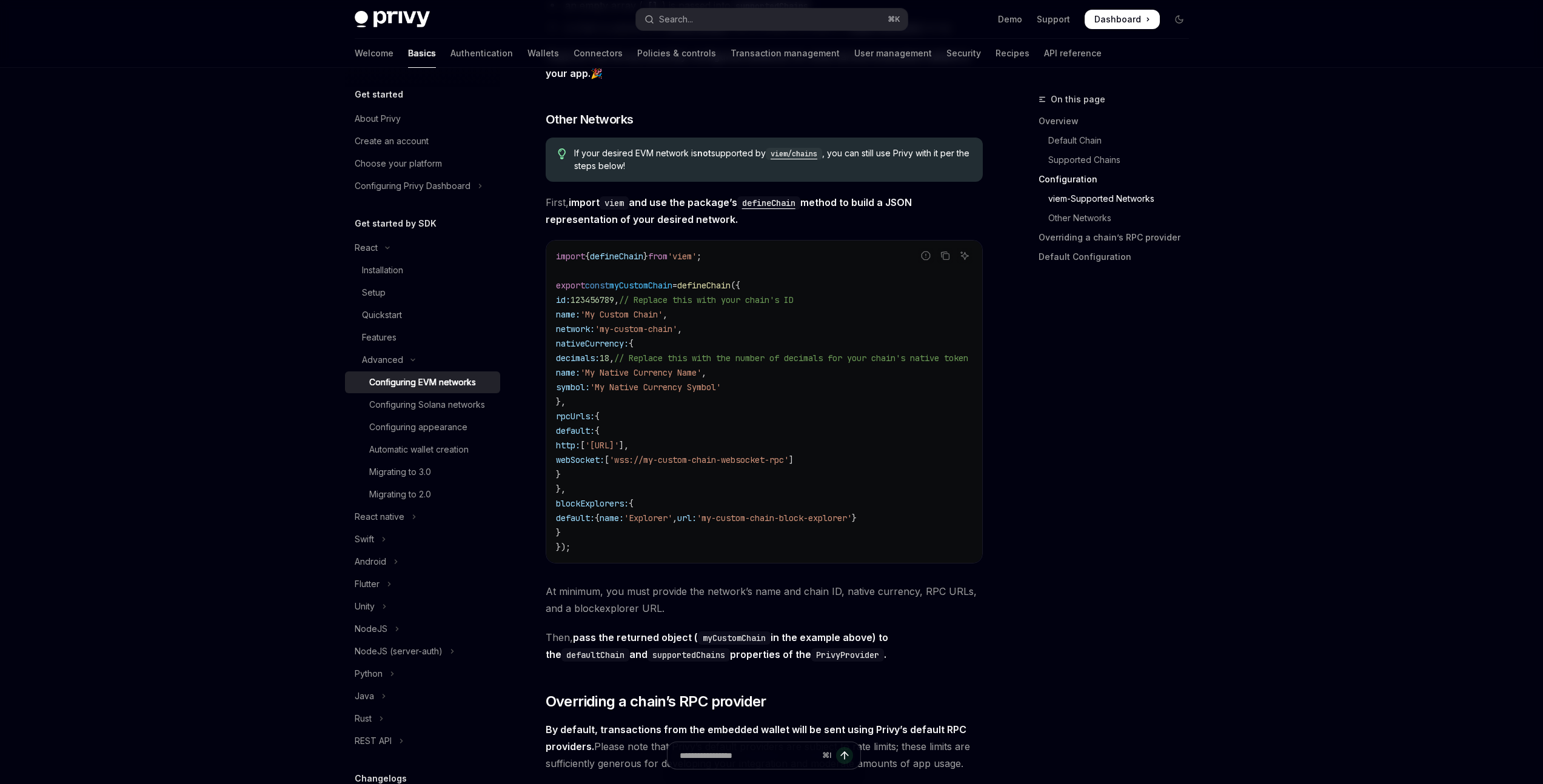
click at [844, 334] on code "import { defineChain } from 'viem' ; export const myCustomChain = defineChain (…" at bounding box center [776, 402] width 441 height 305
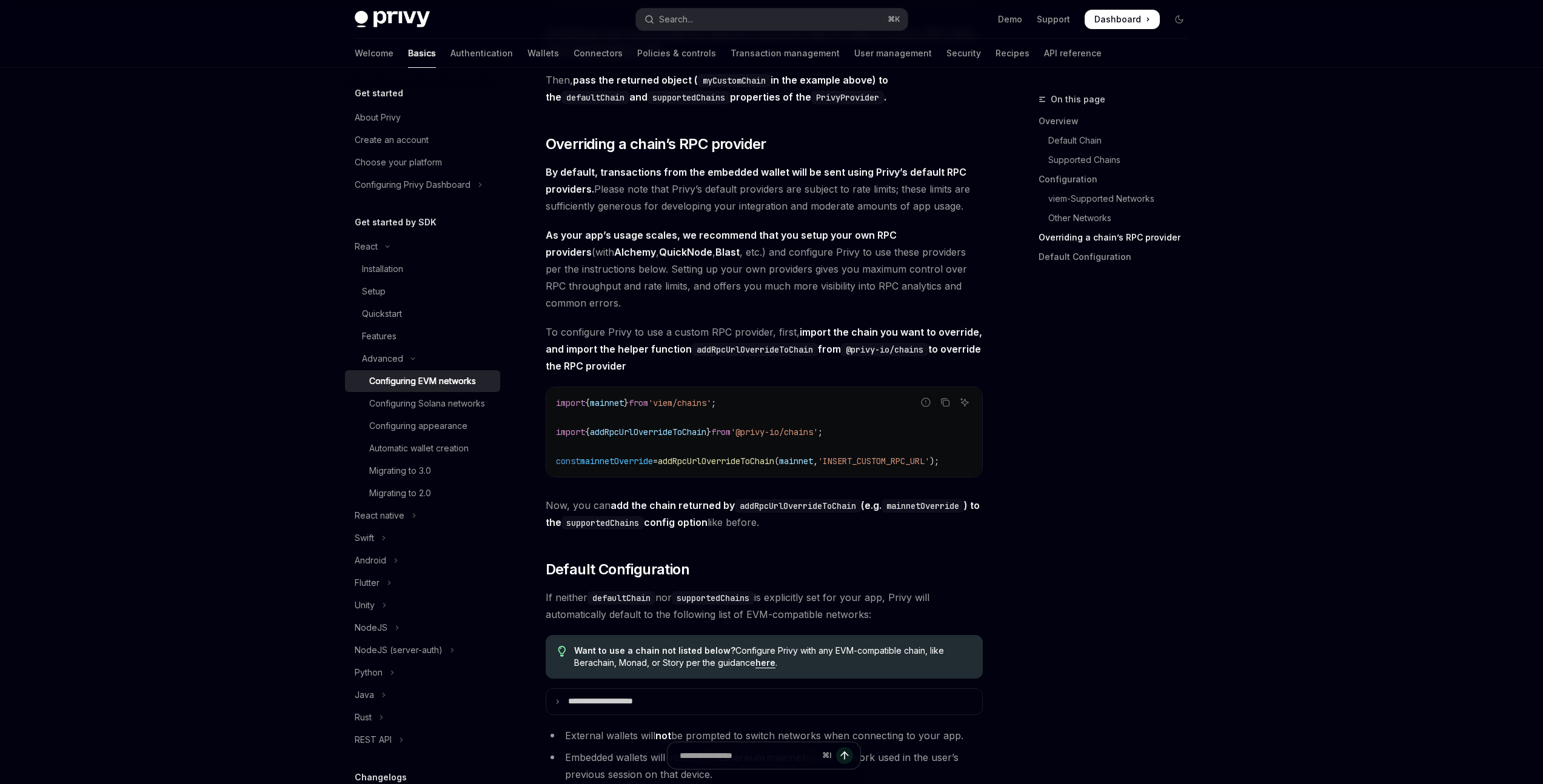
scroll to position [2638, 0]
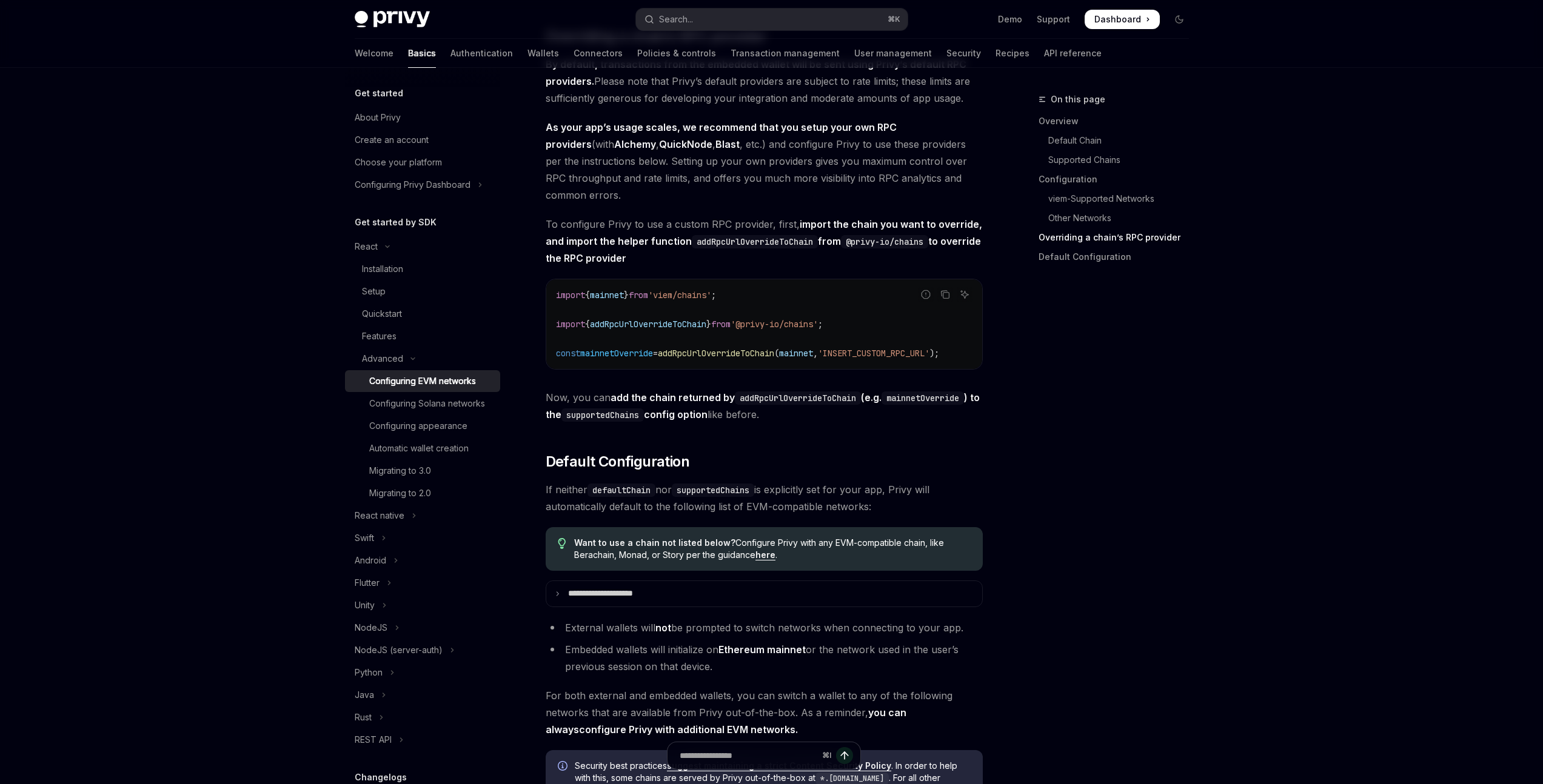
click at [742, 359] on span "addRpcUrlOverrideToChain" at bounding box center [716, 353] width 117 height 11
click at [810, 357] on span "mainnet" at bounding box center [796, 353] width 34 height 11
click at [639, 359] on span "mainnetOverride" at bounding box center [616, 353] width 73 height 11
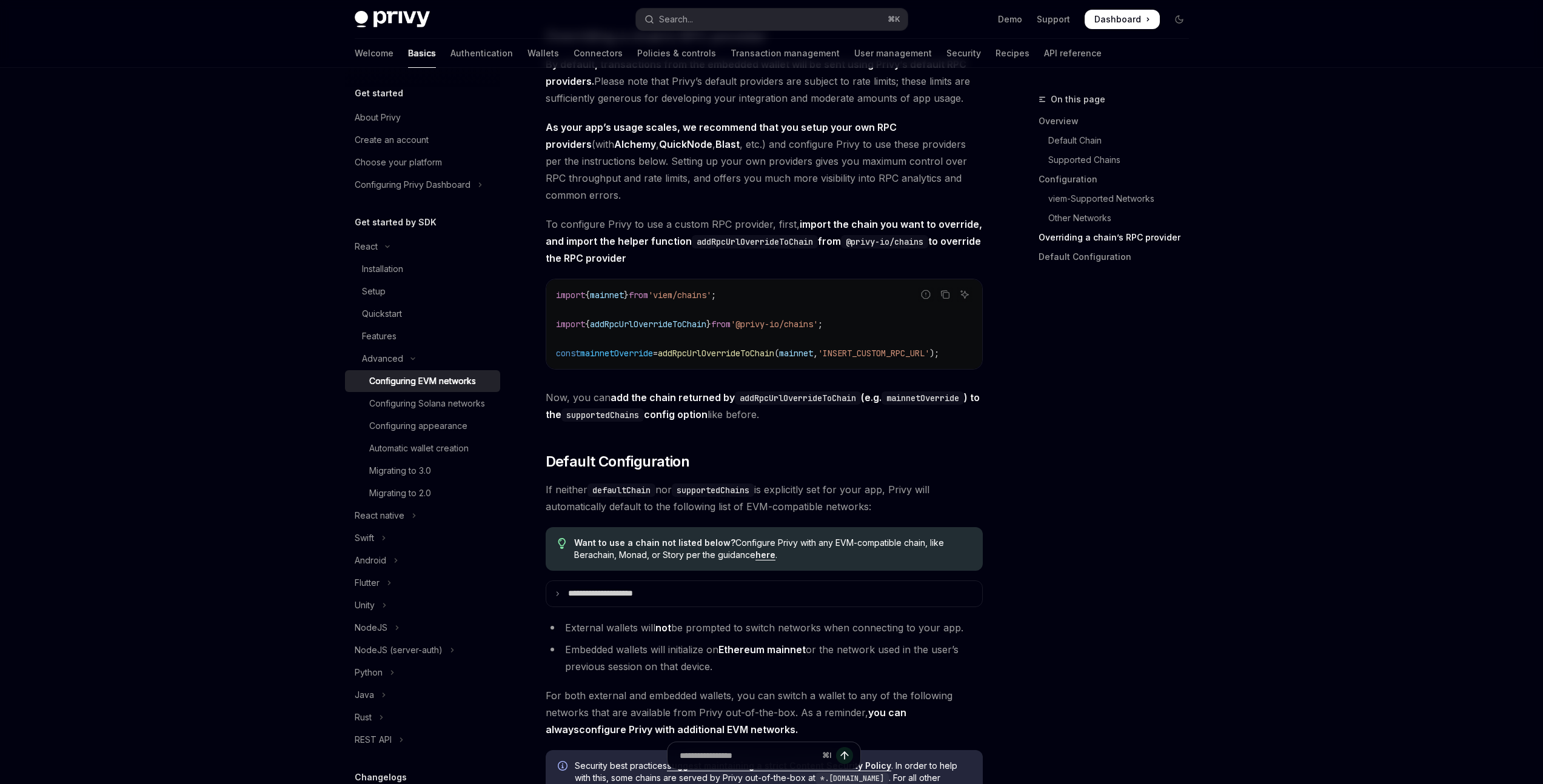
click at [639, 359] on span "mainnetOverride" at bounding box center [616, 353] width 73 height 11
click at [743, 359] on span "addRpcUrlOverrideToChain" at bounding box center [716, 353] width 117 height 11
click at [636, 329] on span "addRpcUrlOverrideToChain" at bounding box center [648, 324] width 117 height 11
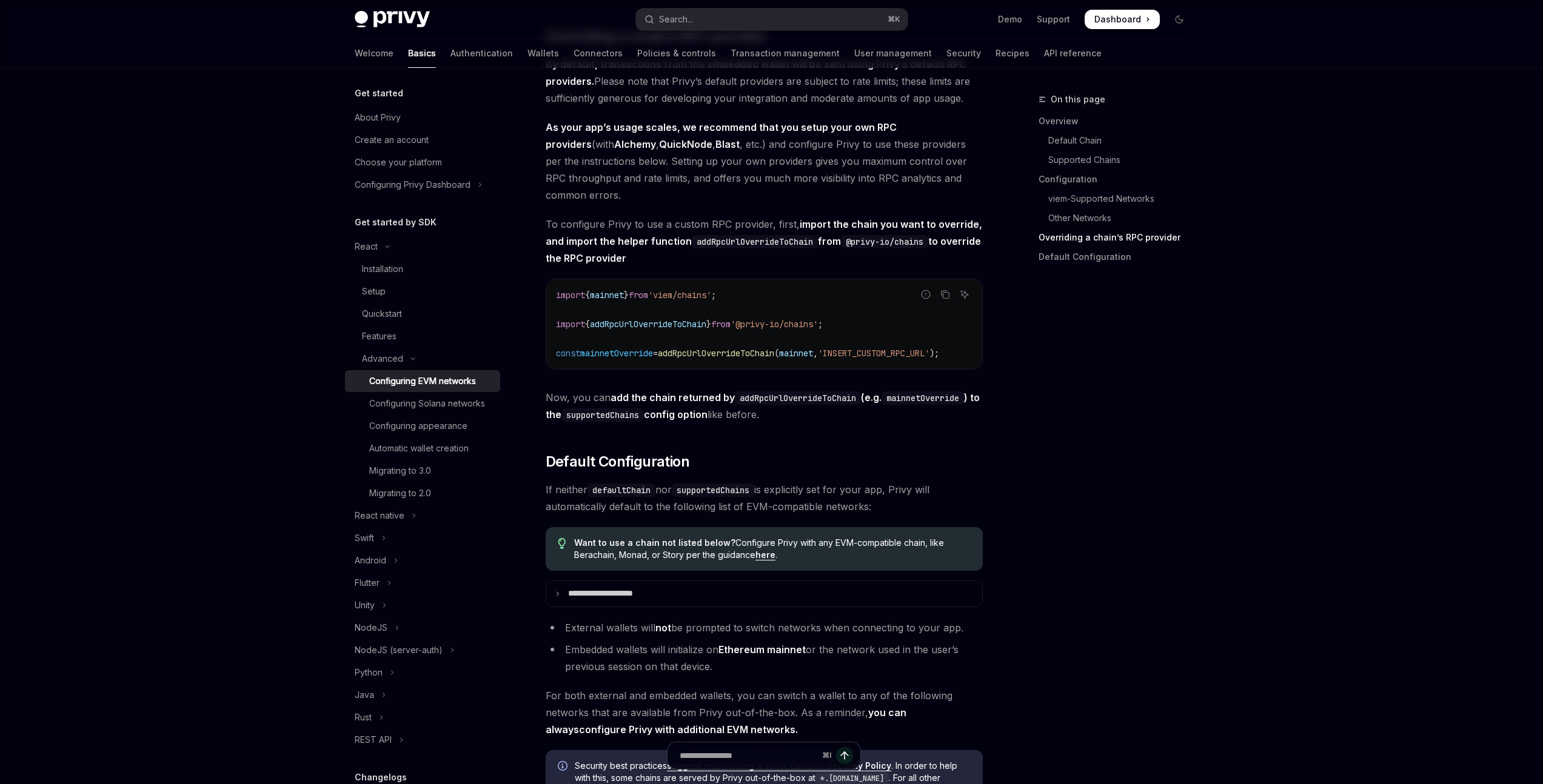
click at [788, 329] on span "'@privy-io/chains'" at bounding box center [773, 324] width 87 height 11
click at [616, 300] on span "mainnet" at bounding box center [607, 294] width 34 height 11
click at [747, 345] on code "import { mainnet } from 'viem/chains' ; import { addRpcUrlOverrideToChain } fro…" at bounding box center [764, 324] width 416 height 73
click at [767, 355] on code "import { mainnet } from 'viem/chains' ; import { addRpcUrlOverrideToChain } fro…" at bounding box center [764, 324] width 416 height 73
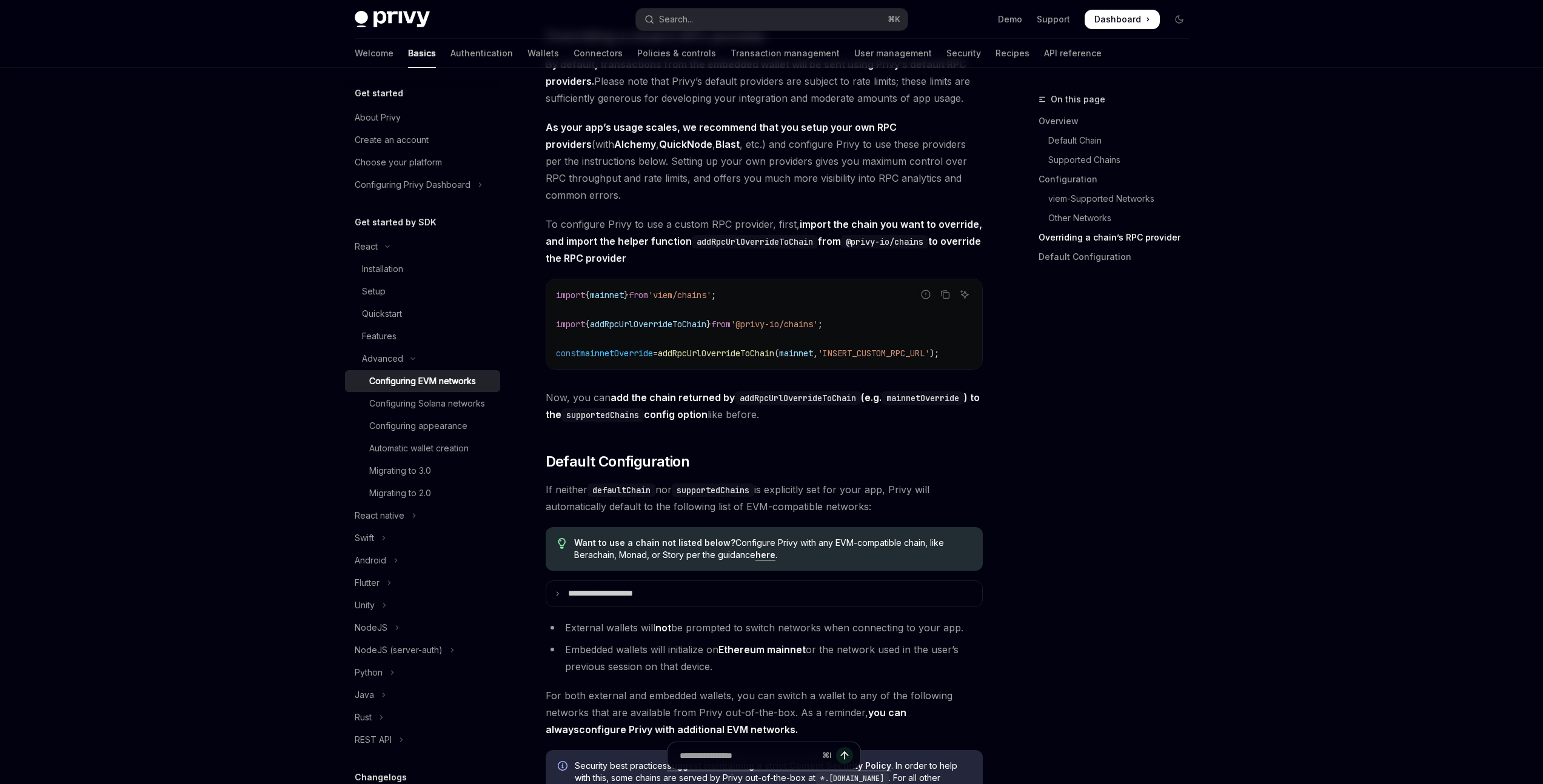
click at [767, 354] on code "import { mainnet } from 'viem/chains' ; import { addRpcUrlOverrideToChain } fro…" at bounding box center [764, 324] width 416 height 73
click at [818, 329] on span "'@privy-io/chains'" at bounding box center [773, 324] width 87 height 11
drag, startPoint x: 699, startPoint y: 312, endPoint x: 681, endPoint y: 322, distance: 20.6
click at [678, 320] on code "import { mainnet } from 'viem/chains' ; import { addRpcUrlOverrideToChain } fro…" at bounding box center [764, 324] width 416 height 73
click at [780, 329] on span "'@privy-io/chains'" at bounding box center [773, 324] width 87 height 11
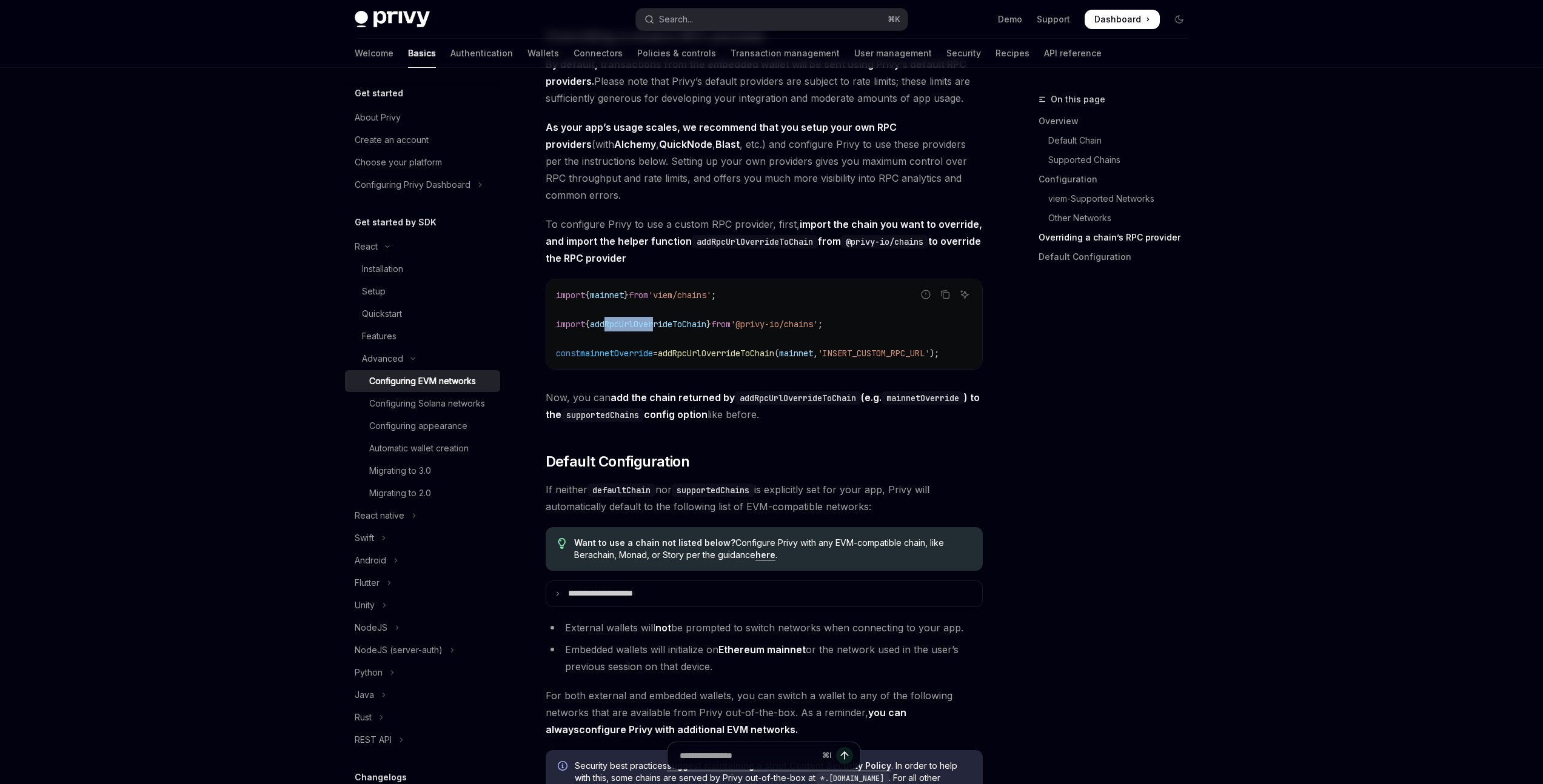
drag, startPoint x: 663, startPoint y: 333, endPoint x: 709, endPoint y: 335, distance: 46.0
click at [692, 329] on span "addRpcUrlOverrideToChain" at bounding box center [648, 324] width 117 height 11
click at [801, 339] on code "import { mainnet } from 'viem/chains' ; import { addRpcUrlOverrideToChain } fro…" at bounding box center [764, 324] width 416 height 73
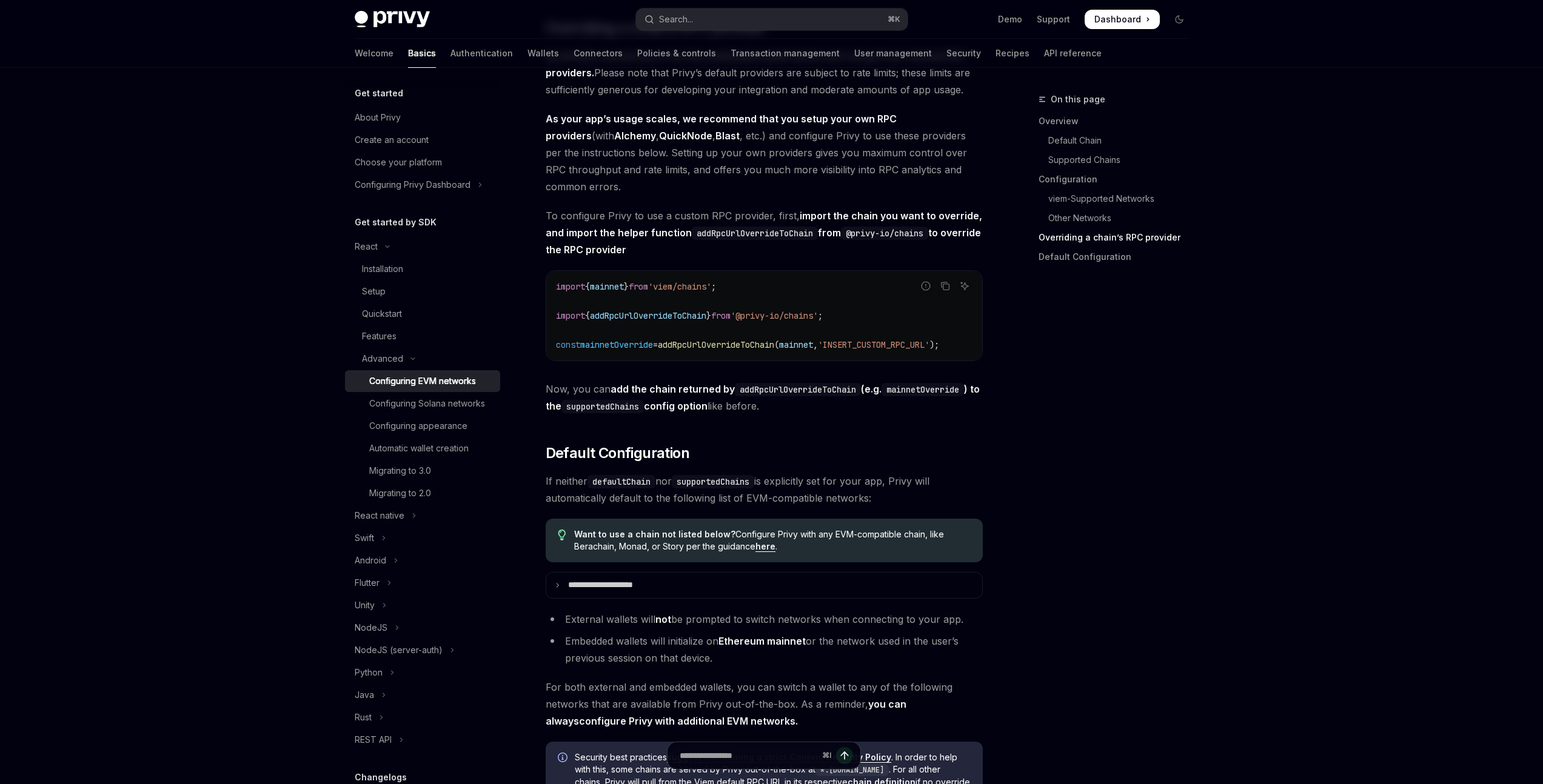
click at [446, 433] on div "Configuring appearance" at bounding box center [418, 426] width 98 height 15
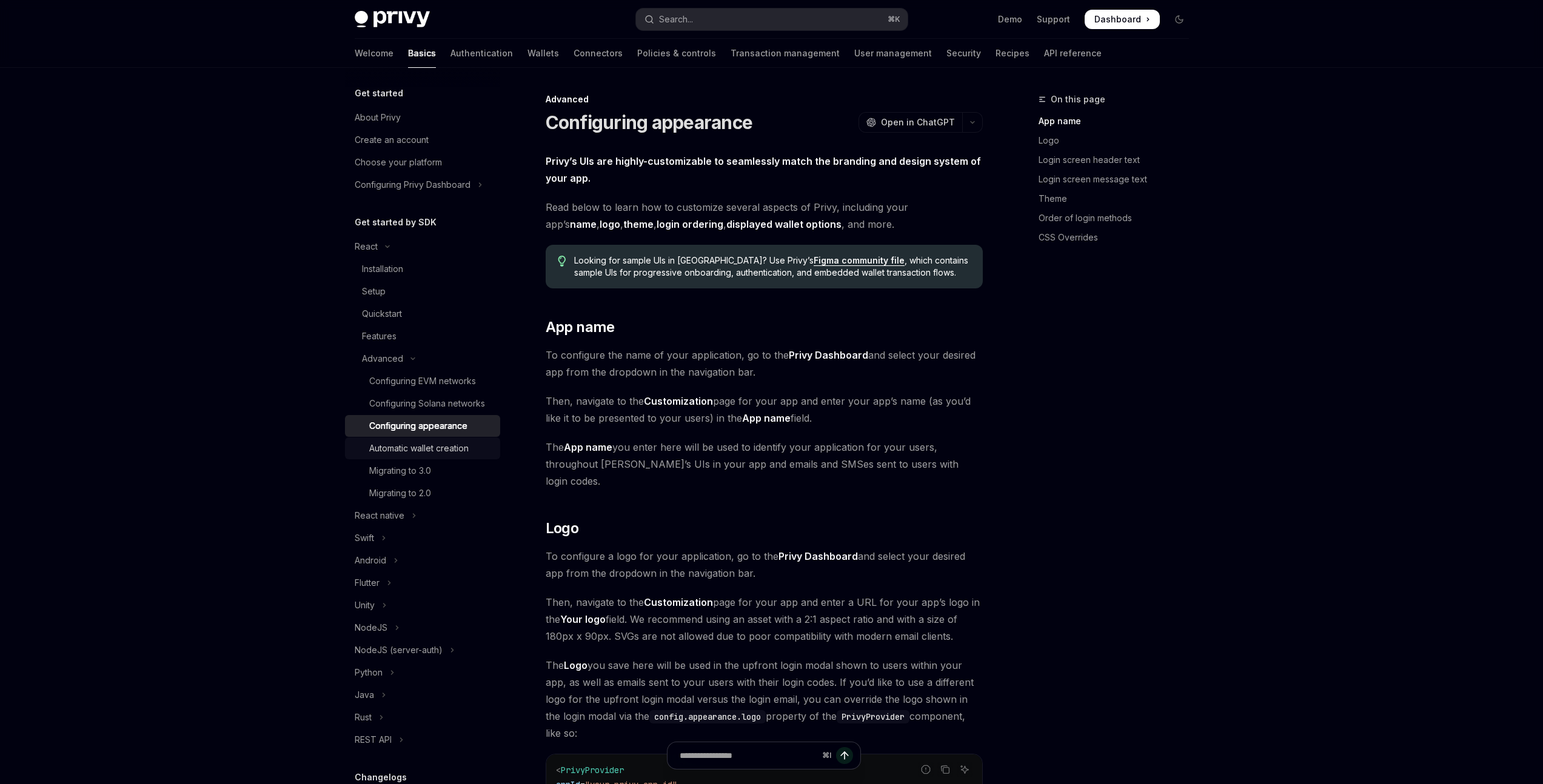
click at [436, 456] on div "Automatic wallet creation" at bounding box center [419, 448] width 100 height 15
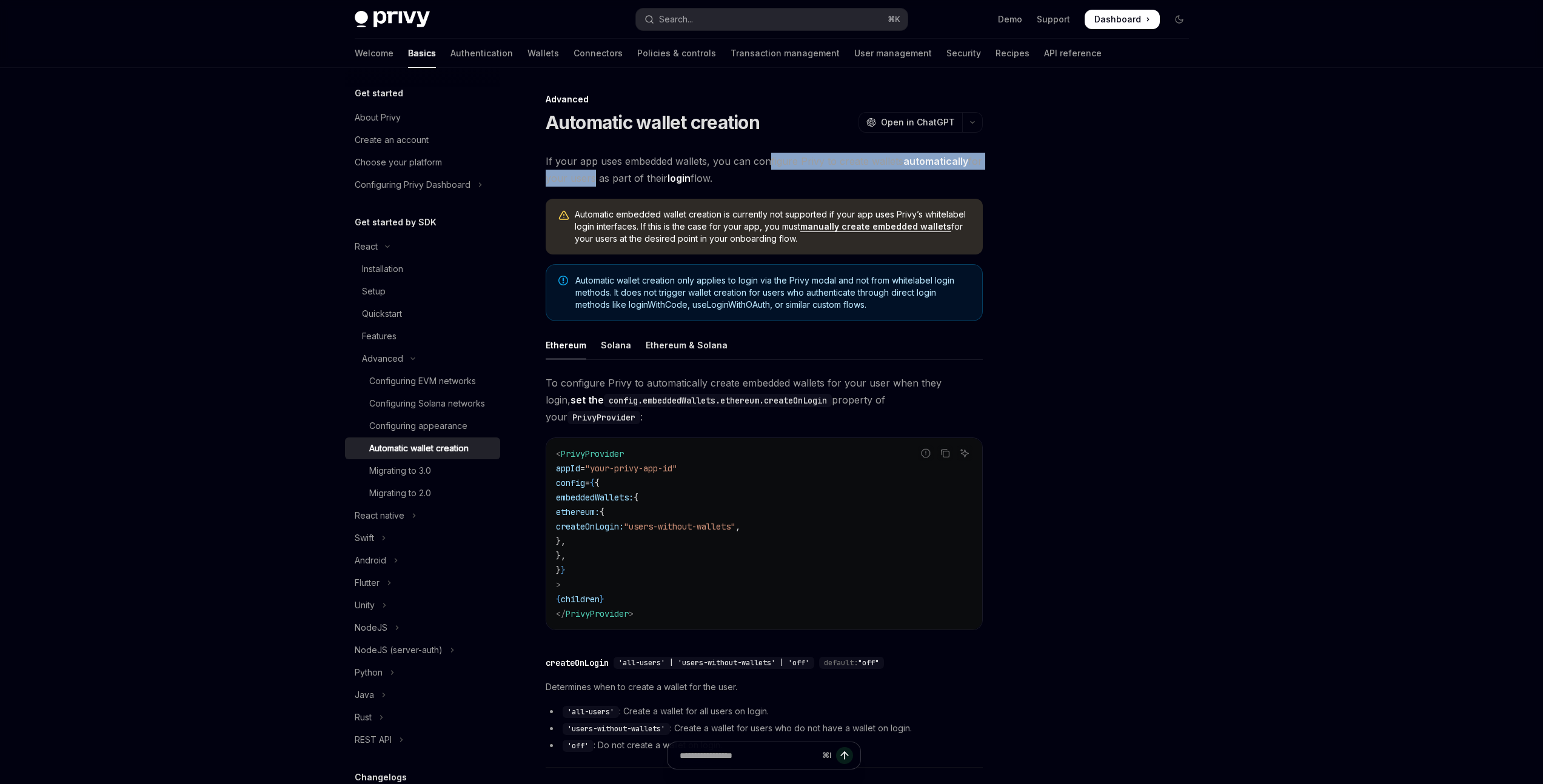
drag, startPoint x: 656, startPoint y: 170, endPoint x: 778, endPoint y: 170, distance: 122.0
click at [771, 170] on span "If your app uses embedded wallets, you can configure Privy to create wallets au…" at bounding box center [765, 170] width 437 height 34
click at [778, 170] on span "If your app uses embedded wallets, you can configure Privy to create wallets au…" at bounding box center [765, 170] width 437 height 34
click at [791, 170] on span "If your app uses embedded wallets, you can configure Privy to create wallets au…" at bounding box center [765, 170] width 437 height 34
drag, startPoint x: 671, startPoint y: 179, endPoint x: 545, endPoint y: 157, distance: 127.9
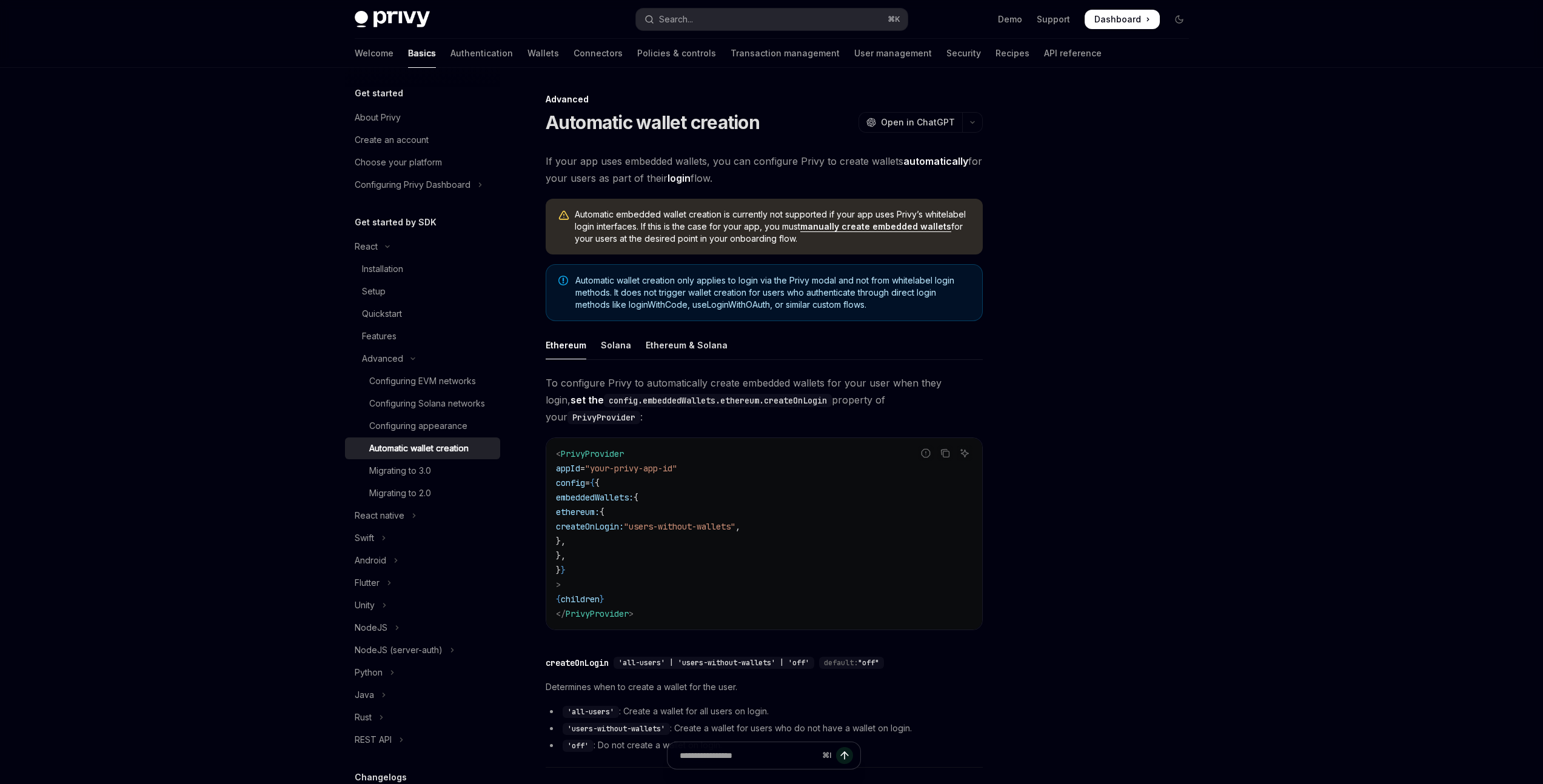
click at [545, 157] on div "Advanced Automatic wallet creation OpenAI Open in ChatGPT OpenAI Open in ChatGP…" at bounding box center [651, 531] width 670 height 878
click at [715, 180] on span "If your app uses embedded wallets, you can configure Privy to create wallets au…" at bounding box center [765, 170] width 437 height 34
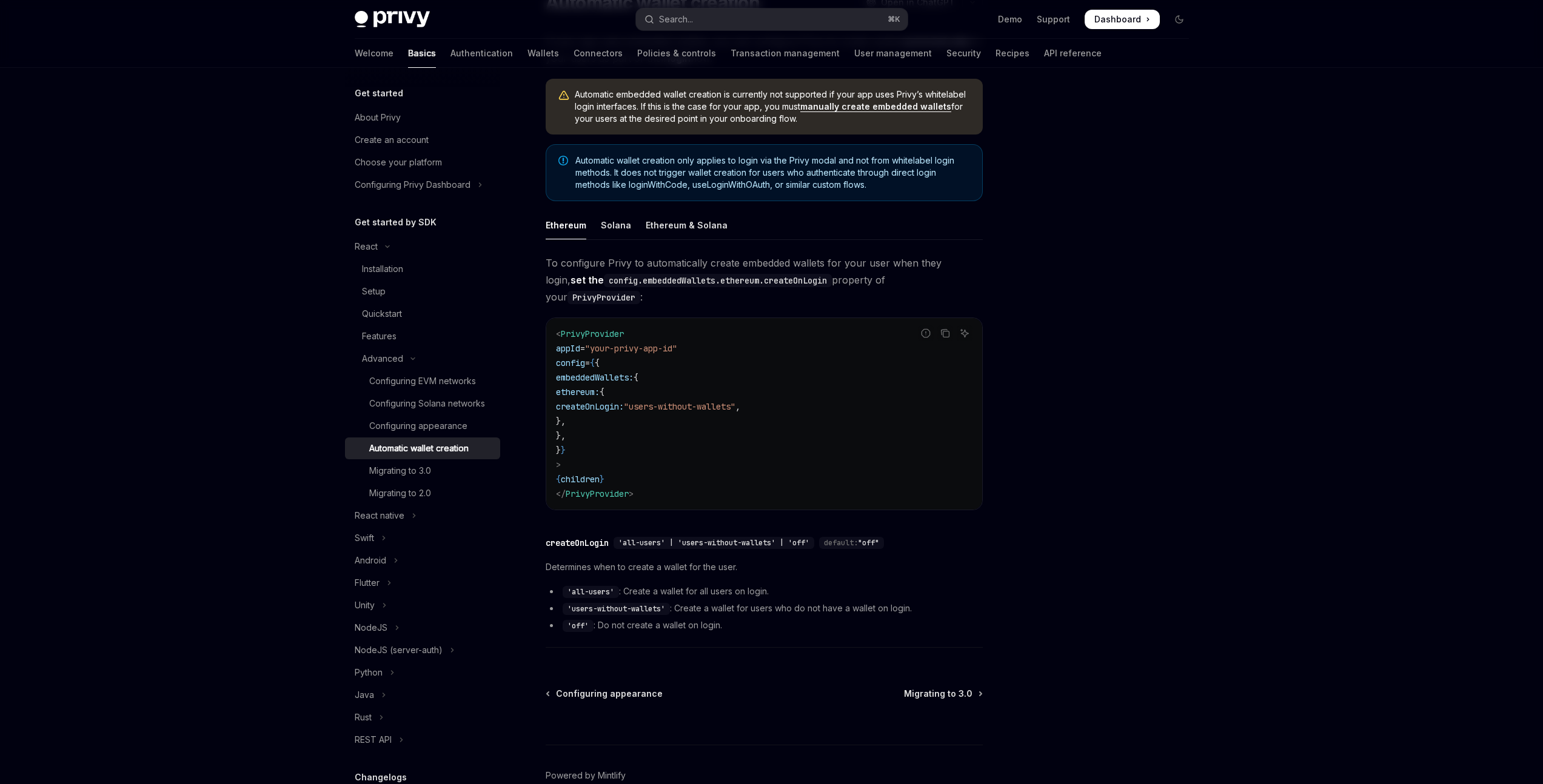
scroll to position [132, 0]
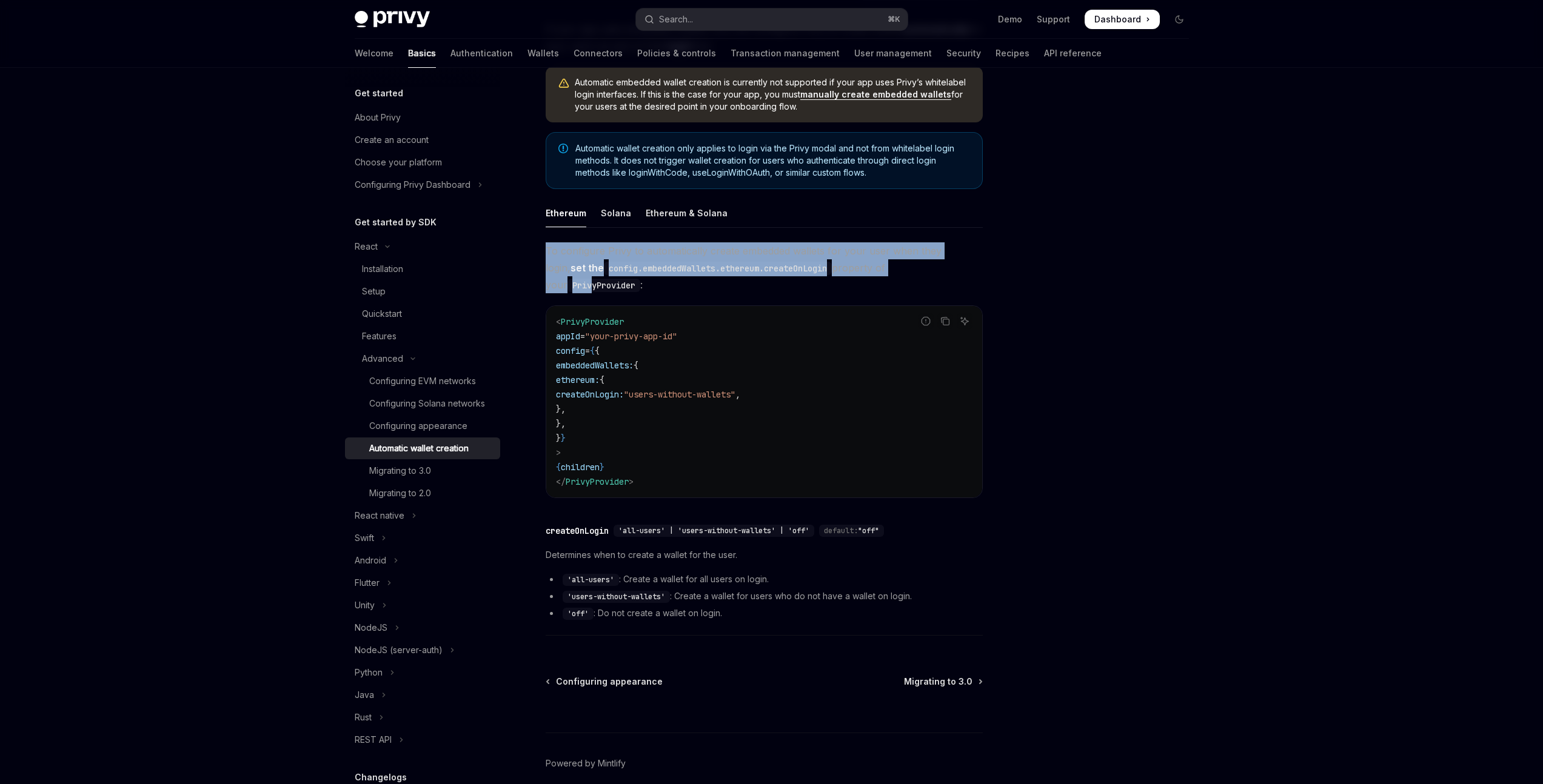
drag, startPoint x: 537, startPoint y: 247, endPoint x: 908, endPoint y: 262, distance: 371.3
click at [908, 262] on div "Advanced Automatic wallet creation OpenAI Open in ChatGPT OpenAI Open in ChatGP…" at bounding box center [651, 399] width 670 height 878
click at [766, 266] on code "config.embeddedWallets.ethereum.createOnLogin" at bounding box center [718, 267] width 228 height 13
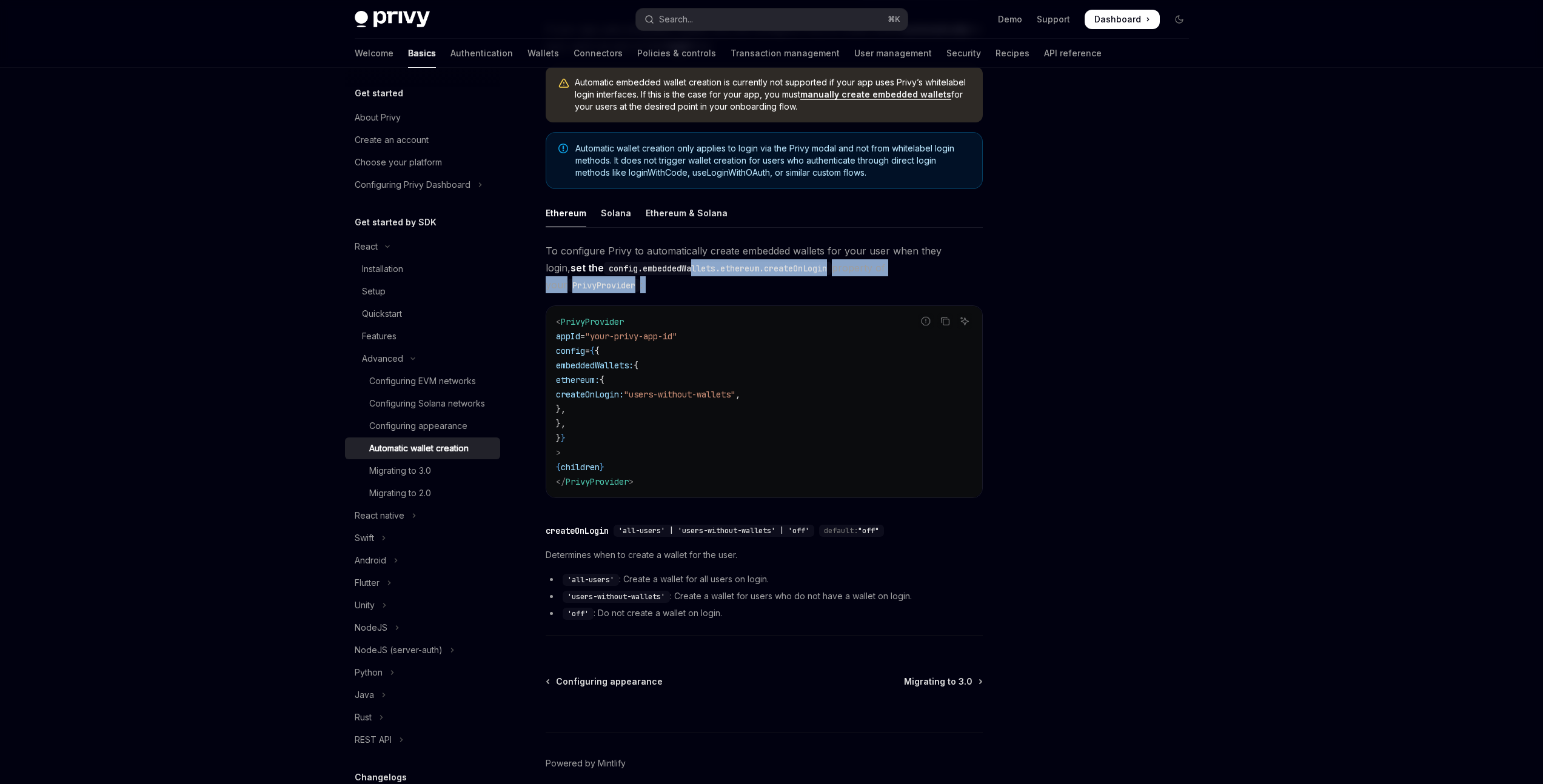
drag, startPoint x: 588, startPoint y: 276, endPoint x: 704, endPoint y: 269, distance: 116.2
click at [695, 269] on div "To configure Privy to automatically create embedded wallets for your user when …" at bounding box center [765, 442] width 437 height 399
click at [836, 254] on span "To configure Privy to automatically create embedded wallets for your user when …" at bounding box center [765, 267] width 437 height 51
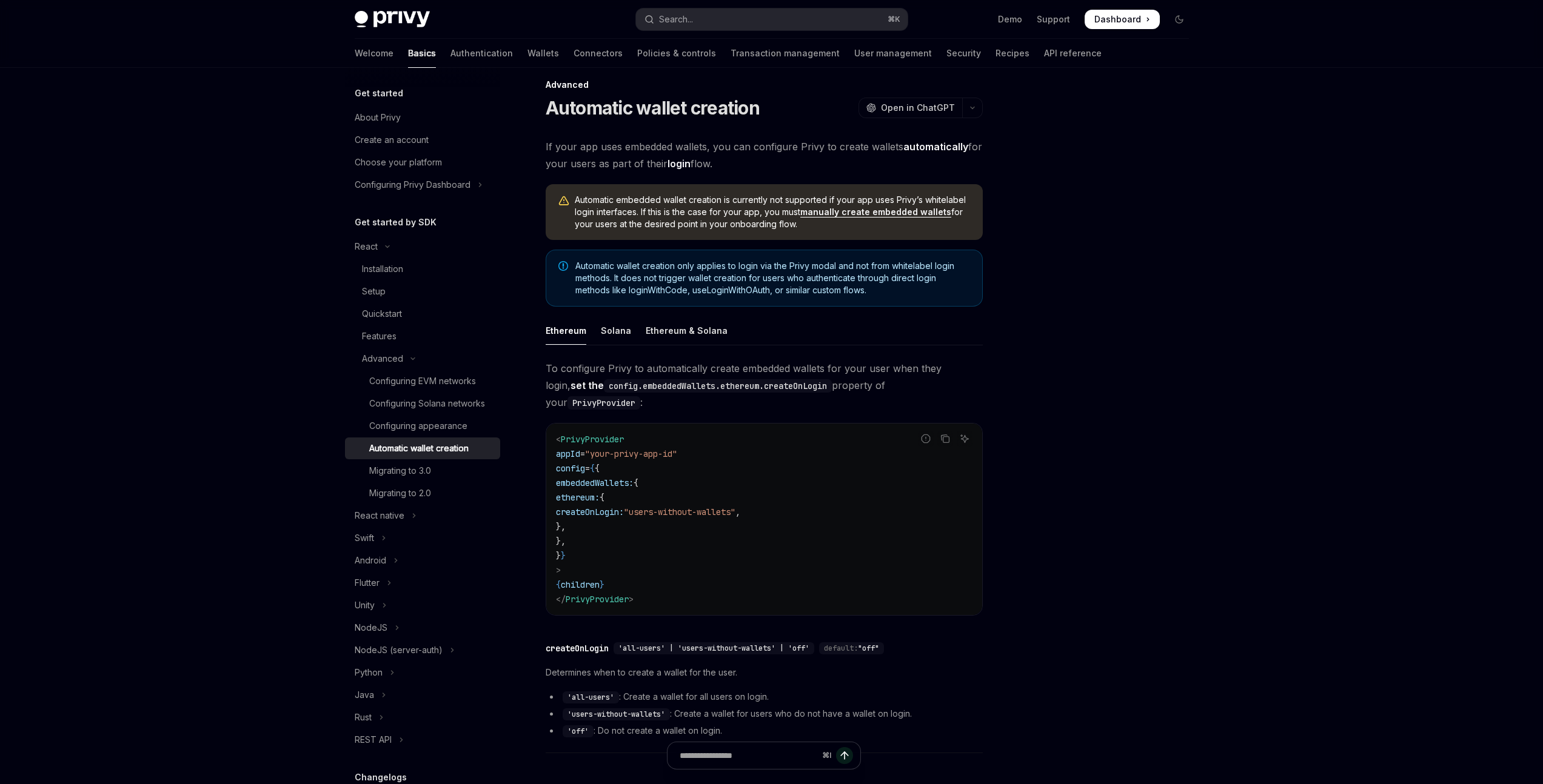
scroll to position [0, 0]
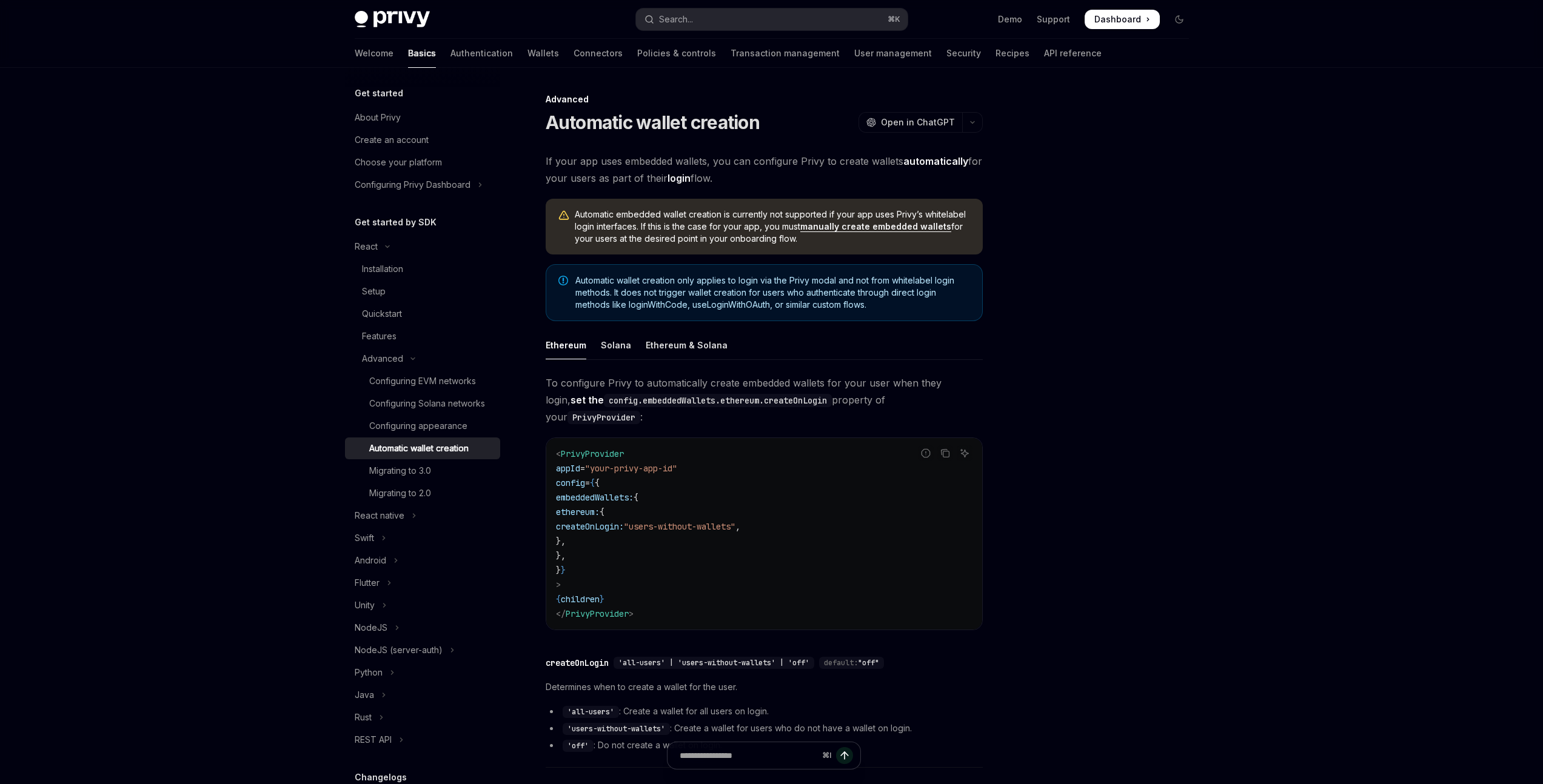
click at [1087, 409] on div at bounding box center [1106, 438] width 185 height 692
click at [1135, 407] on div at bounding box center [1106, 438] width 185 height 692
click at [445, 388] on link "Configuring EVM networks" at bounding box center [423, 381] width 156 height 22
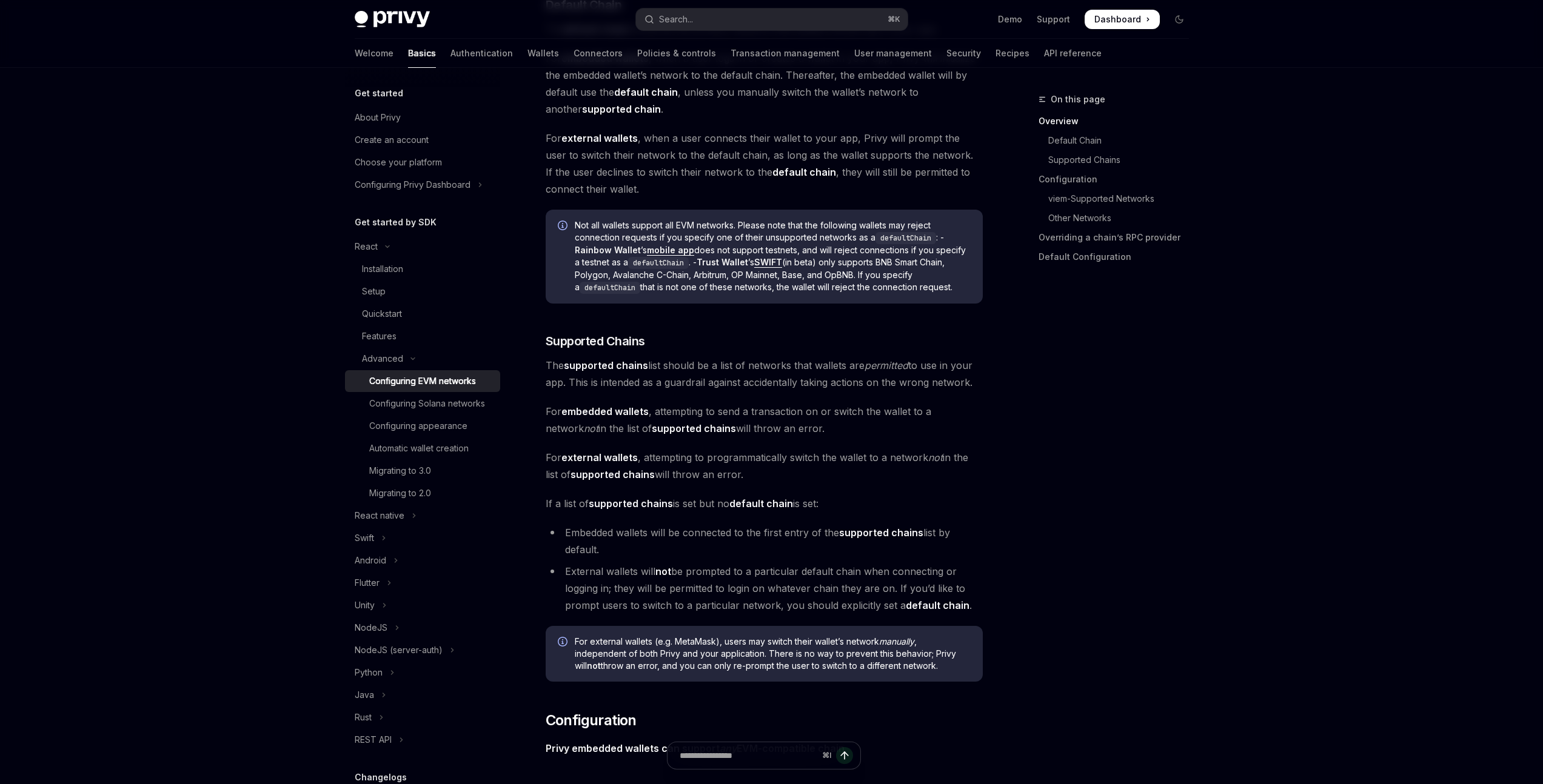
scroll to position [633, 0]
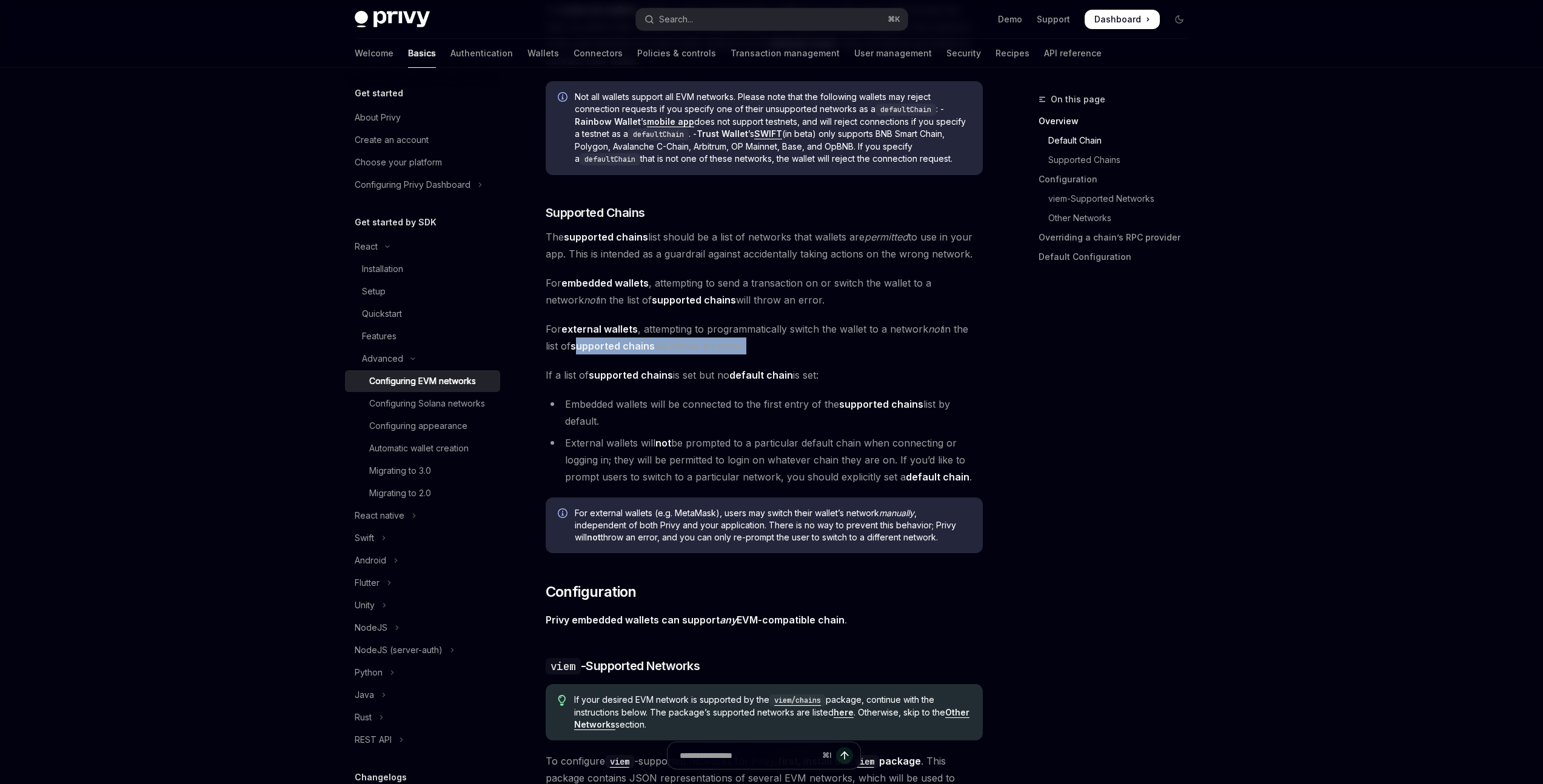
drag, startPoint x: 579, startPoint y: 341, endPoint x: 788, endPoint y: 359, distance: 209.8
click at [945, 344] on span "For external wallets , attempting to programmatically switch the wallet to a ne…" at bounding box center [765, 337] width 437 height 34
drag, startPoint x: 739, startPoint y: 346, endPoint x: 546, endPoint y: 317, distance: 195.2
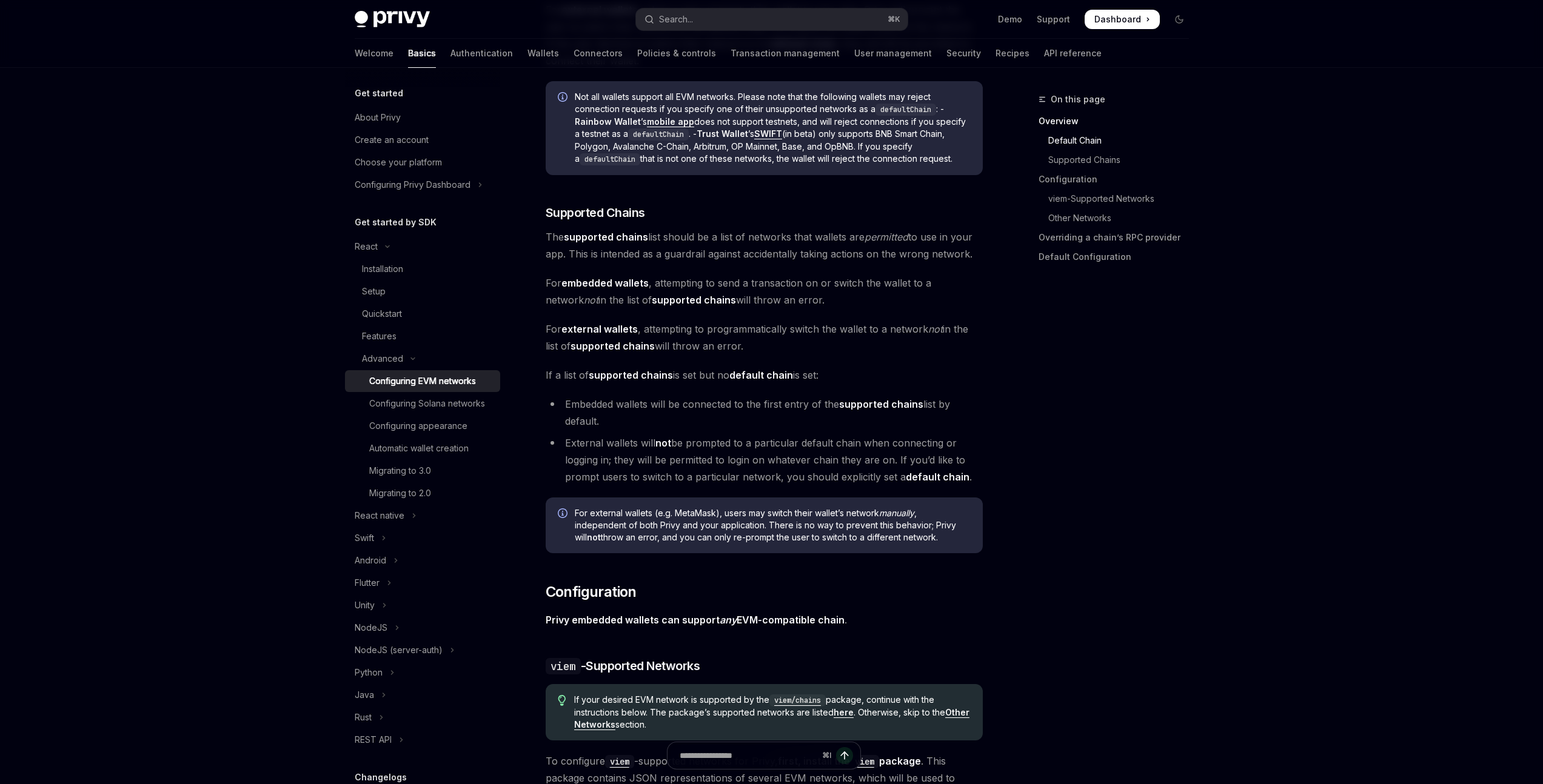
click at [698, 328] on span "For external wallets , attempting to programmatically switch the wallet to a ne…" at bounding box center [765, 337] width 437 height 34
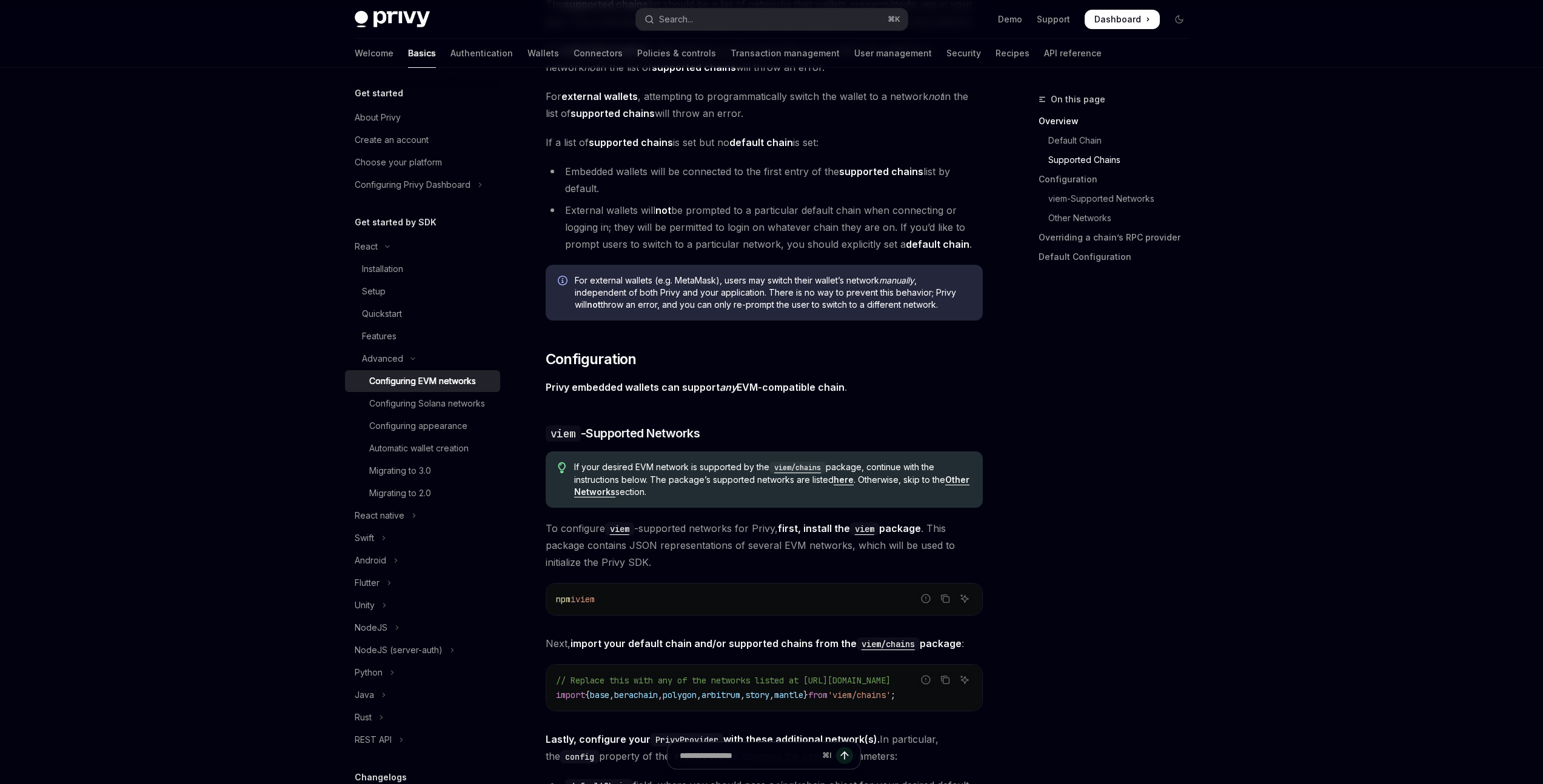
scroll to position [954, 0]
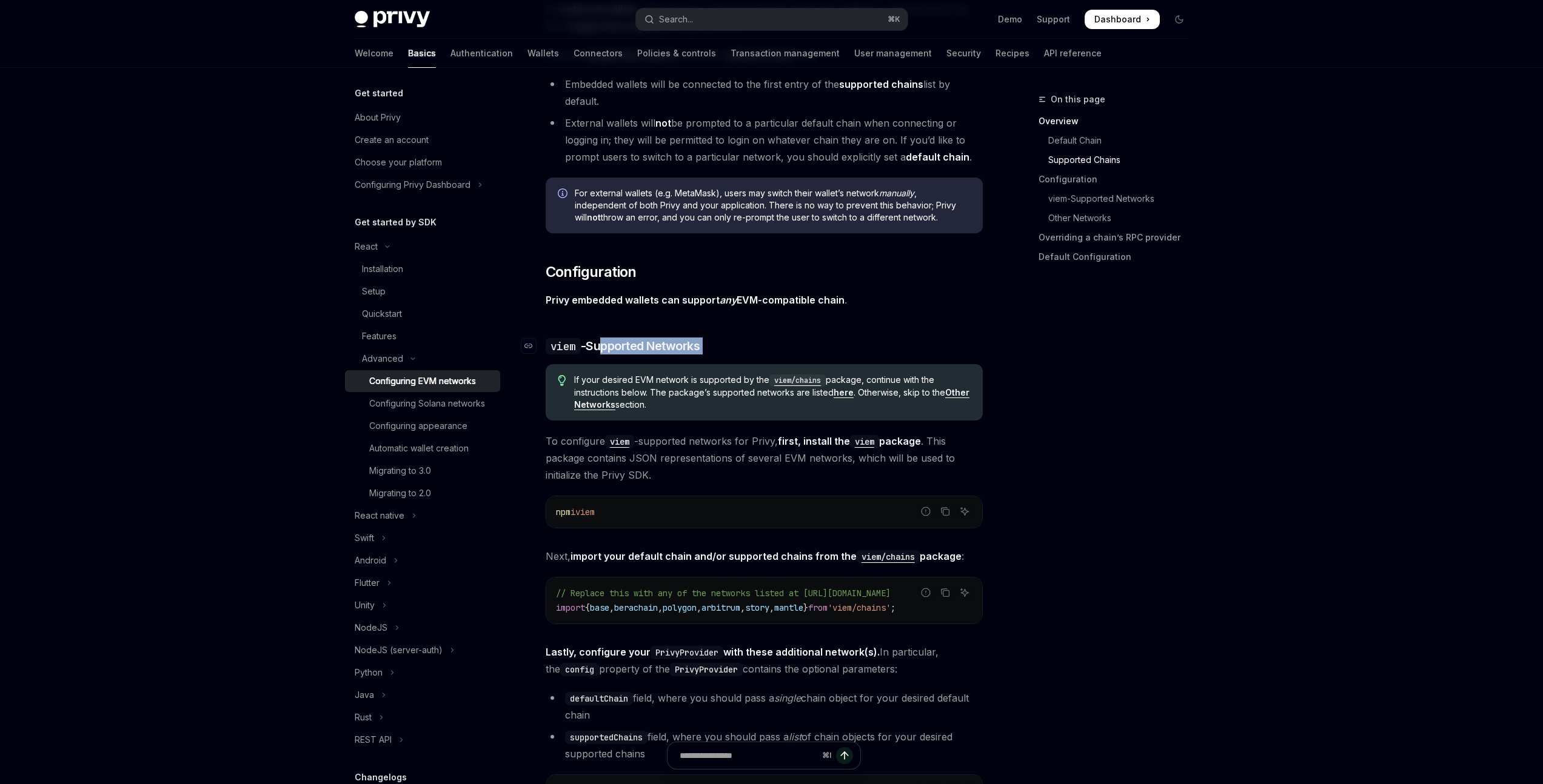
drag, startPoint x: 653, startPoint y: 348, endPoint x: 590, endPoint y: 337, distance: 64.0
click at [654, 337] on span "viem -Supported Networks" at bounding box center [623, 345] width 155 height 17
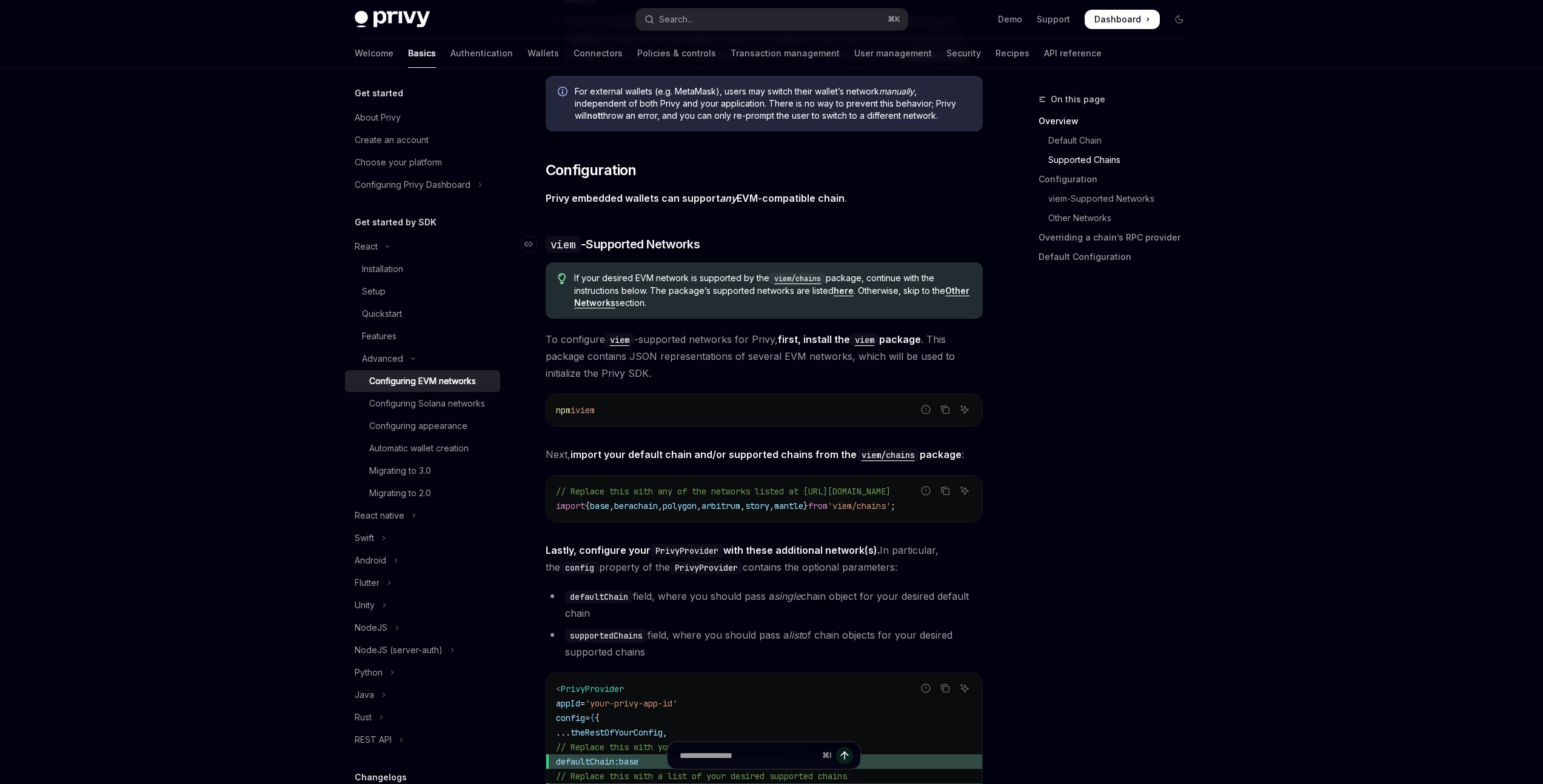
scroll to position [1093, 0]
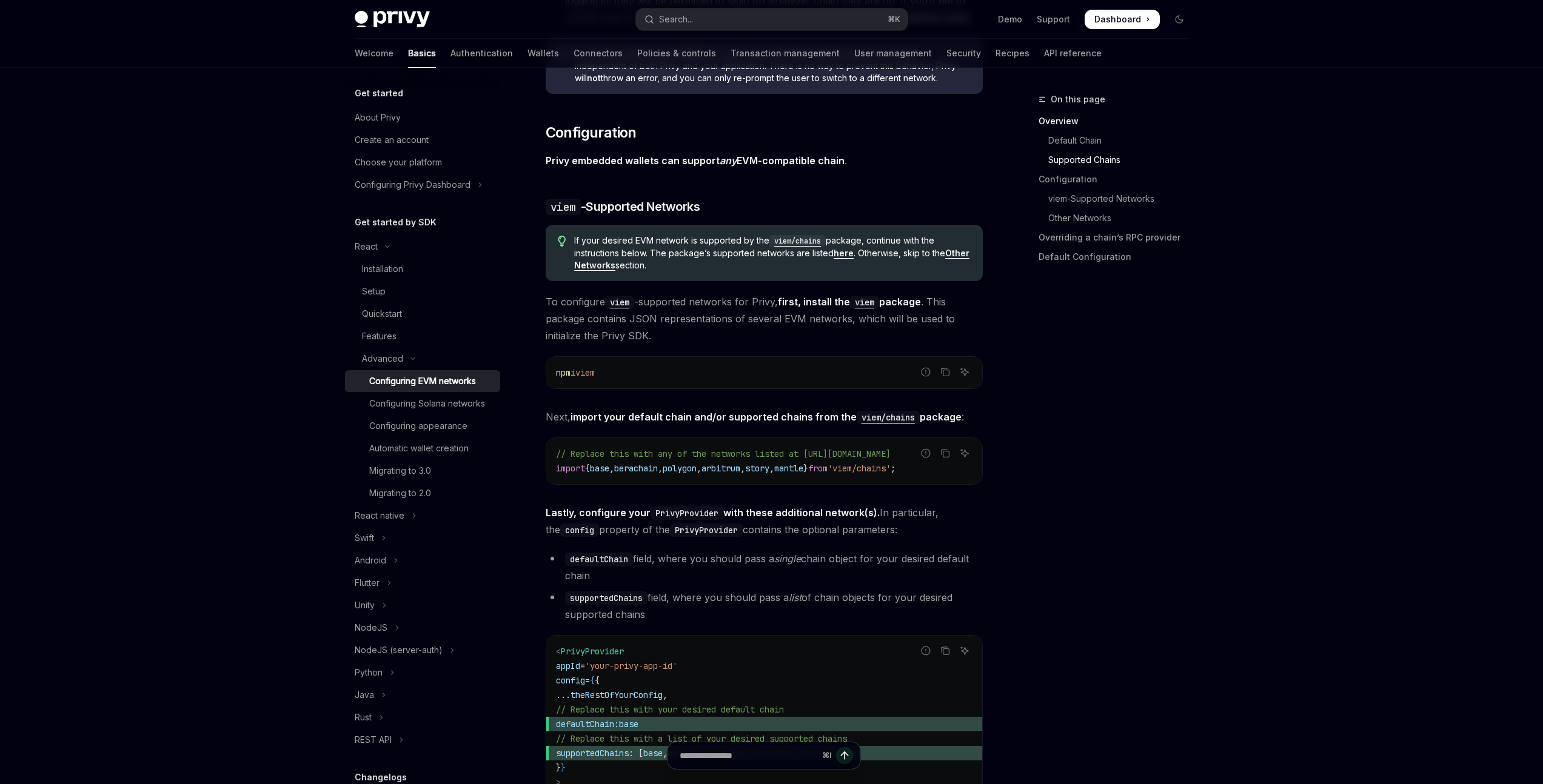
click at [664, 323] on span "To configure viem -supported networks for Privy, first, install the viem packag…" at bounding box center [765, 318] width 437 height 51
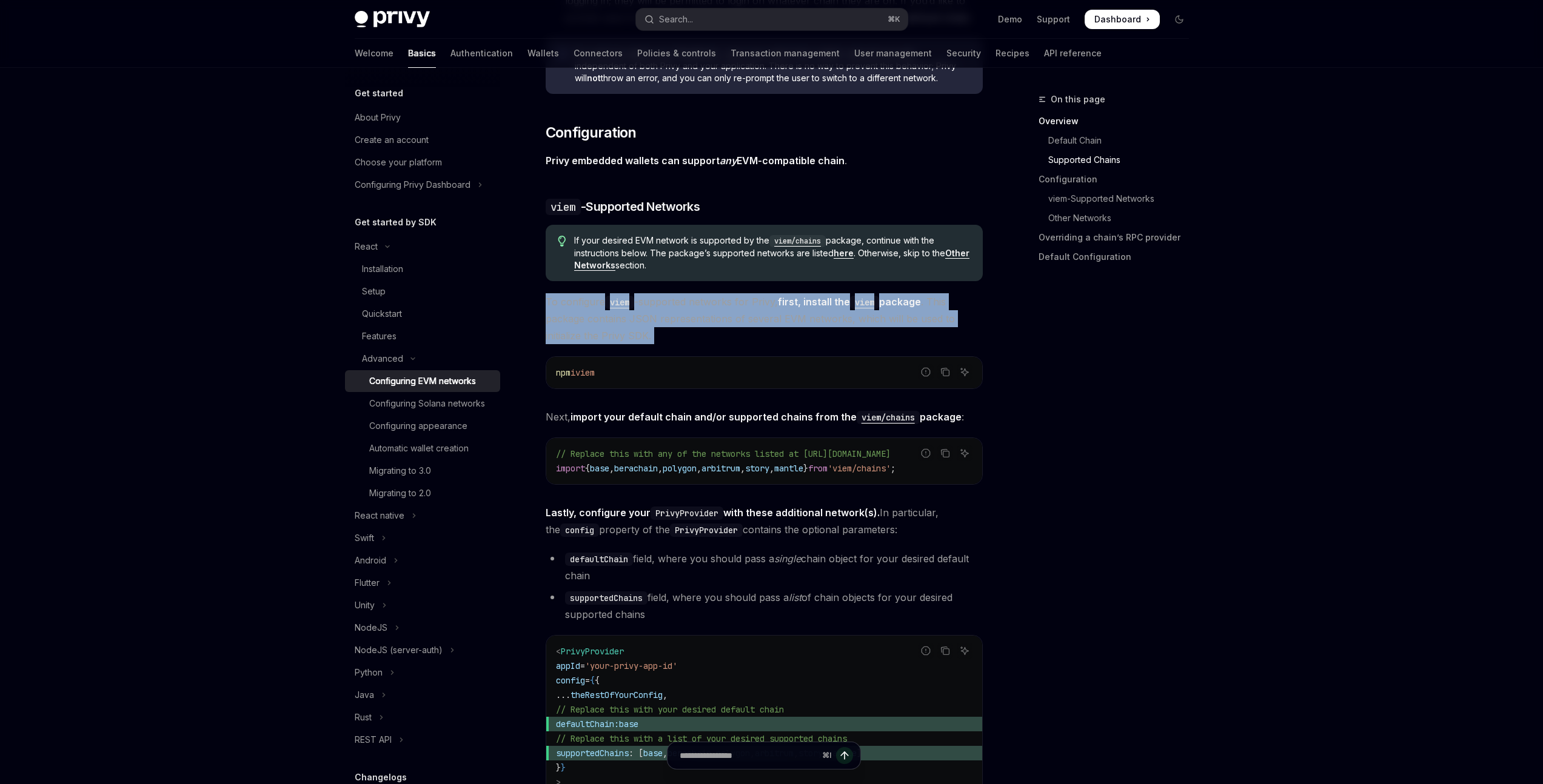
click at [664, 323] on span "To configure viem -supported networks for Privy, first, install the viem packag…" at bounding box center [765, 318] width 437 height 51
click at [687, 310] on span "To configure viem -supported networks for Privy, first, install the viem packag…" at bounding box center [765, 318] width 437 height 51
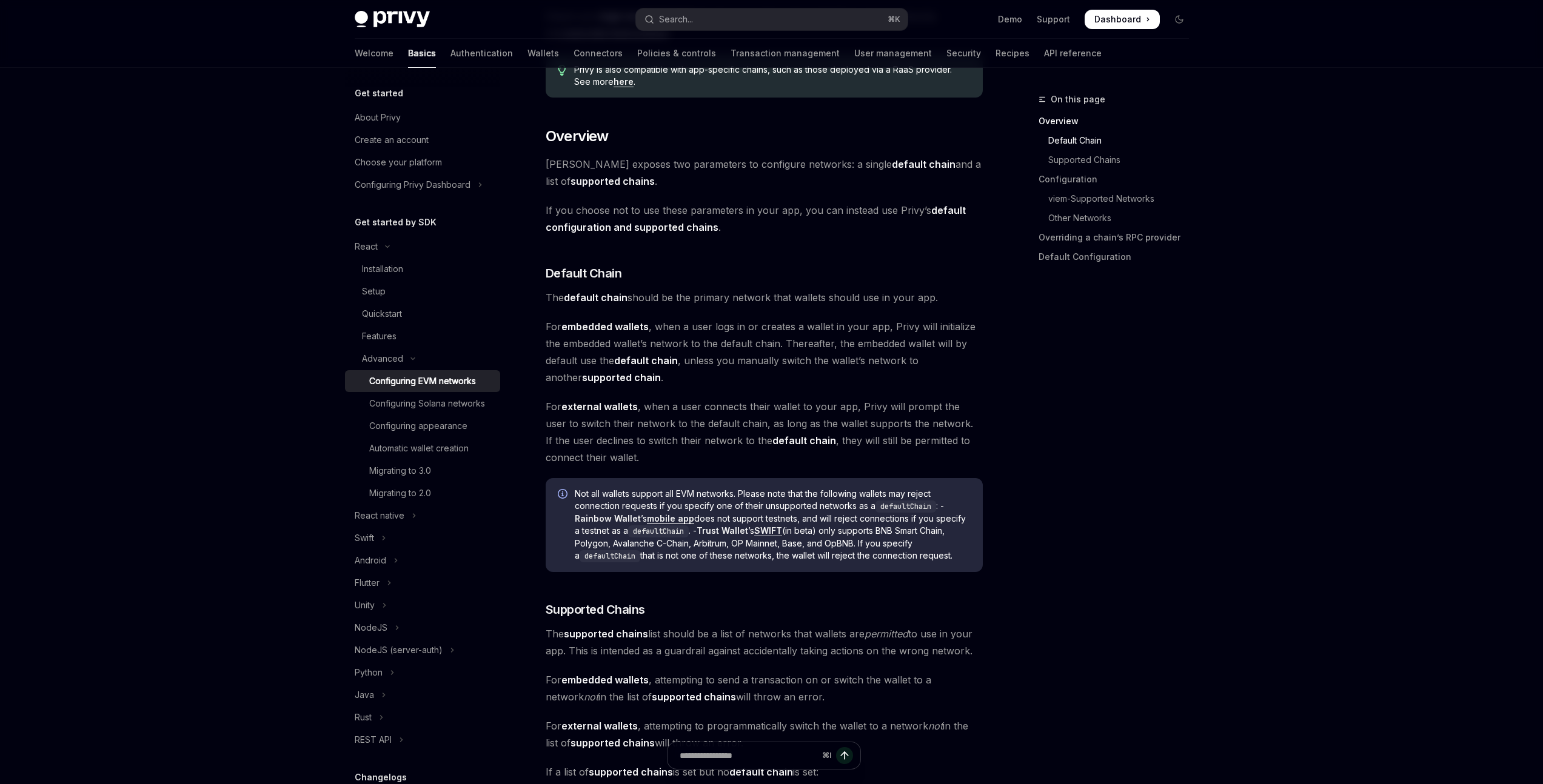
scroll to position [0, 0]
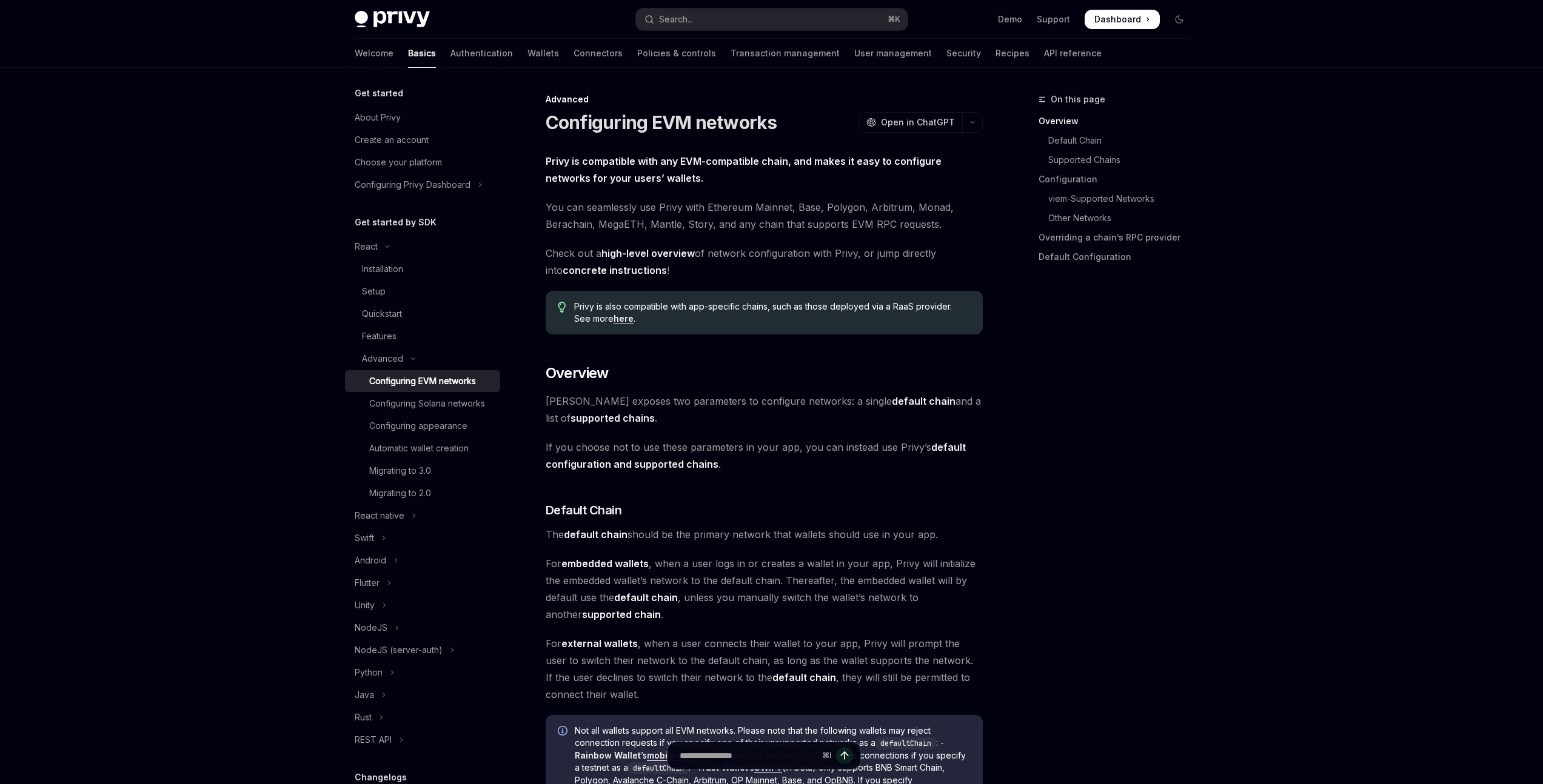
click at [659, 263] on span "Check out a high-level overview of network configuration with Privy, or jump di…" at bounding box center [765, 261] width 437 height 34
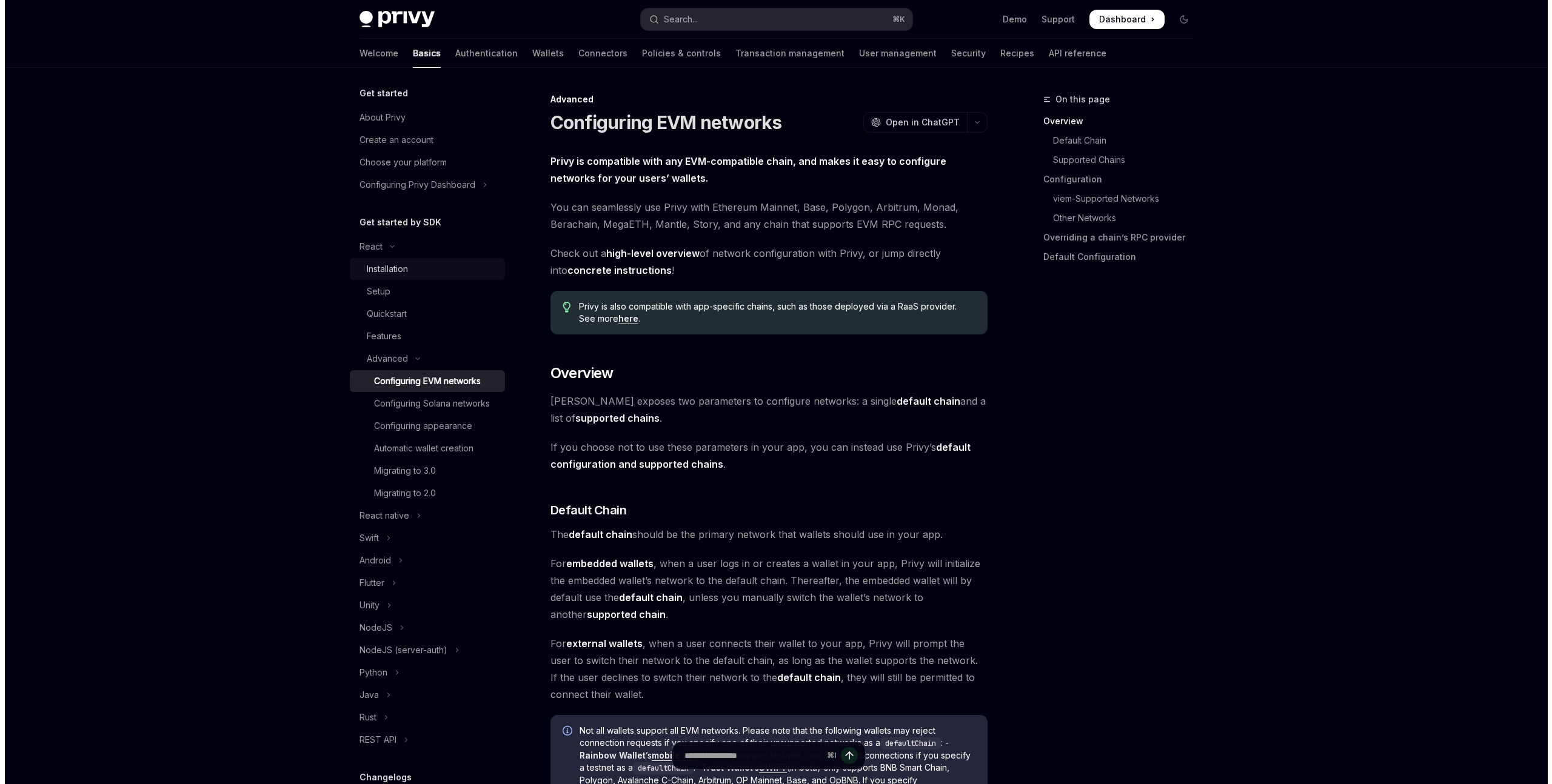
scroll to position [176, 0]
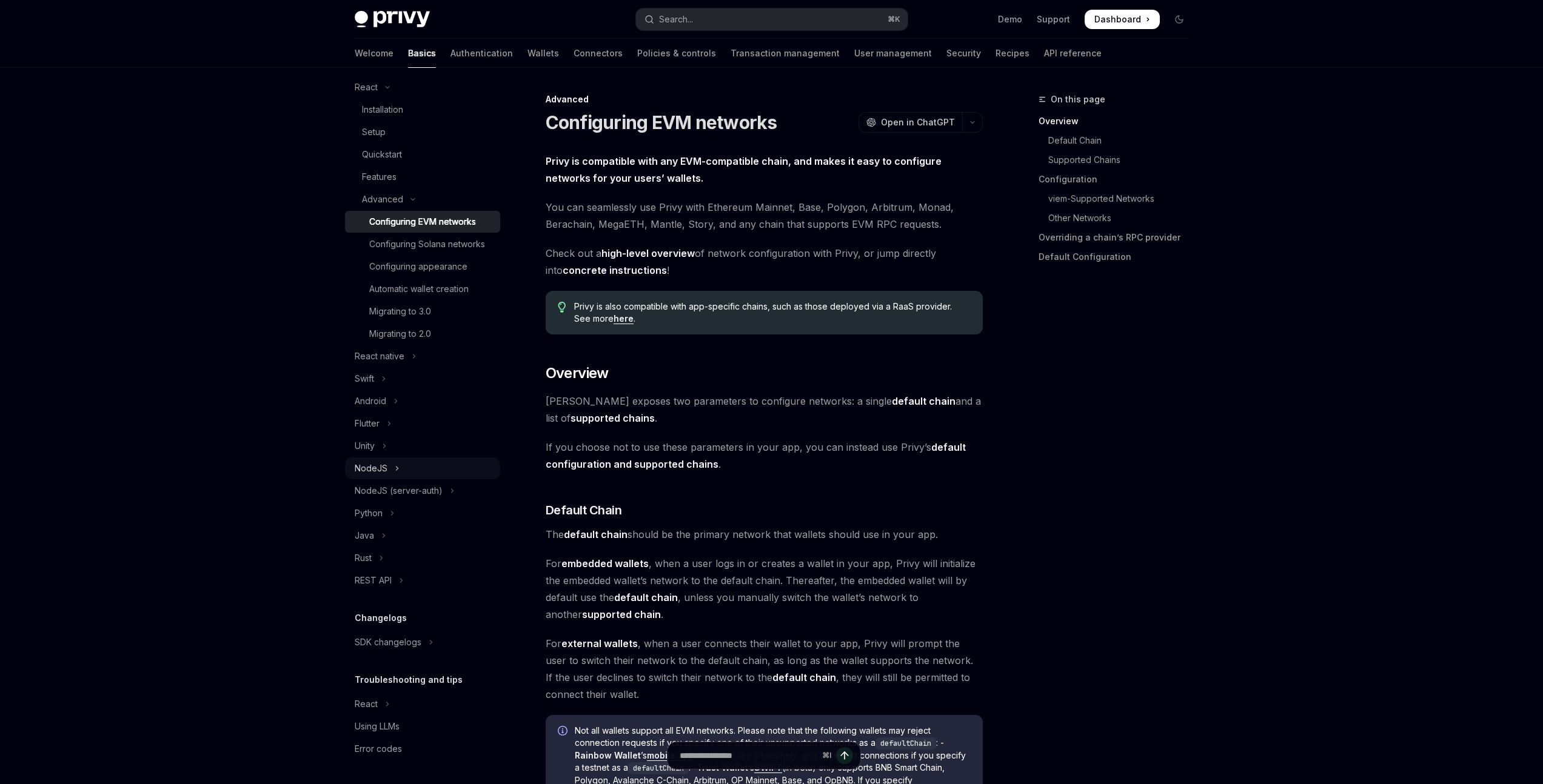
click at [398, 473] on button "NodeJS" at bounding box center [423, 469] width 156 height 22
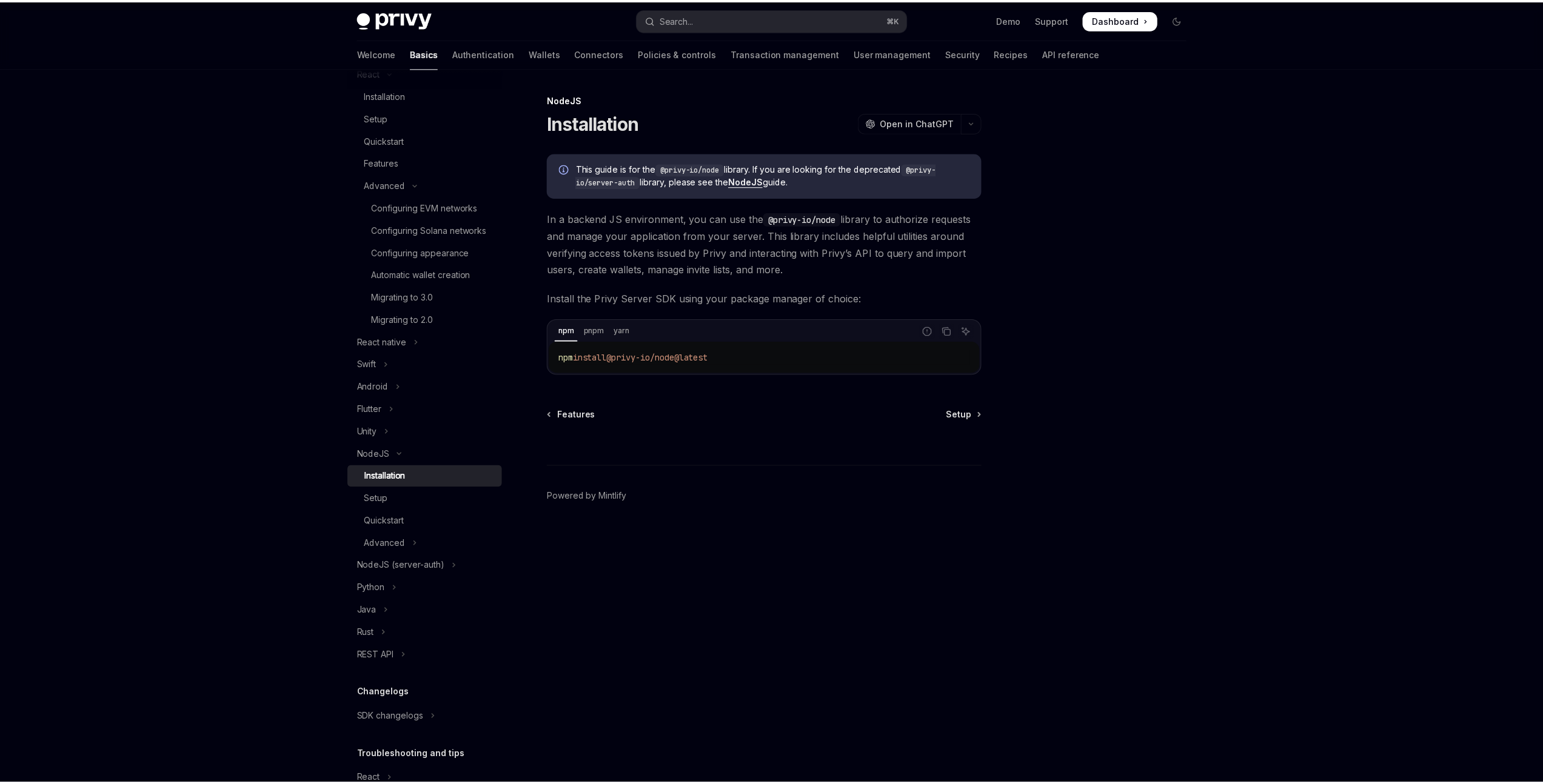
scroll to position [176, 0]
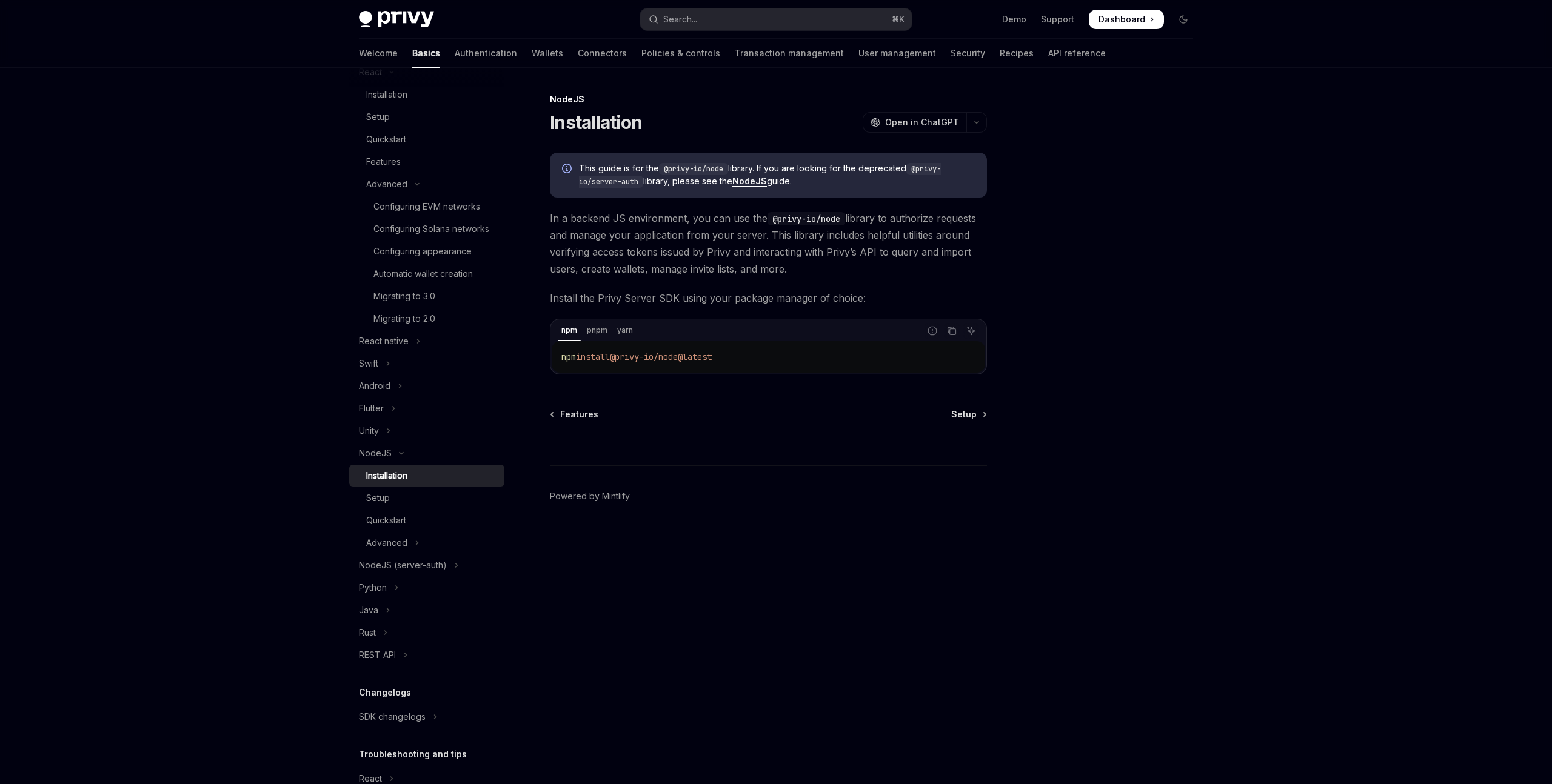
click at [419, 483] on div "Installation" at bounding box center [431, 476] width 131 height 15
click at [416, 506] on div "Setup" at bounding box center [431, 498] width 131 height 15
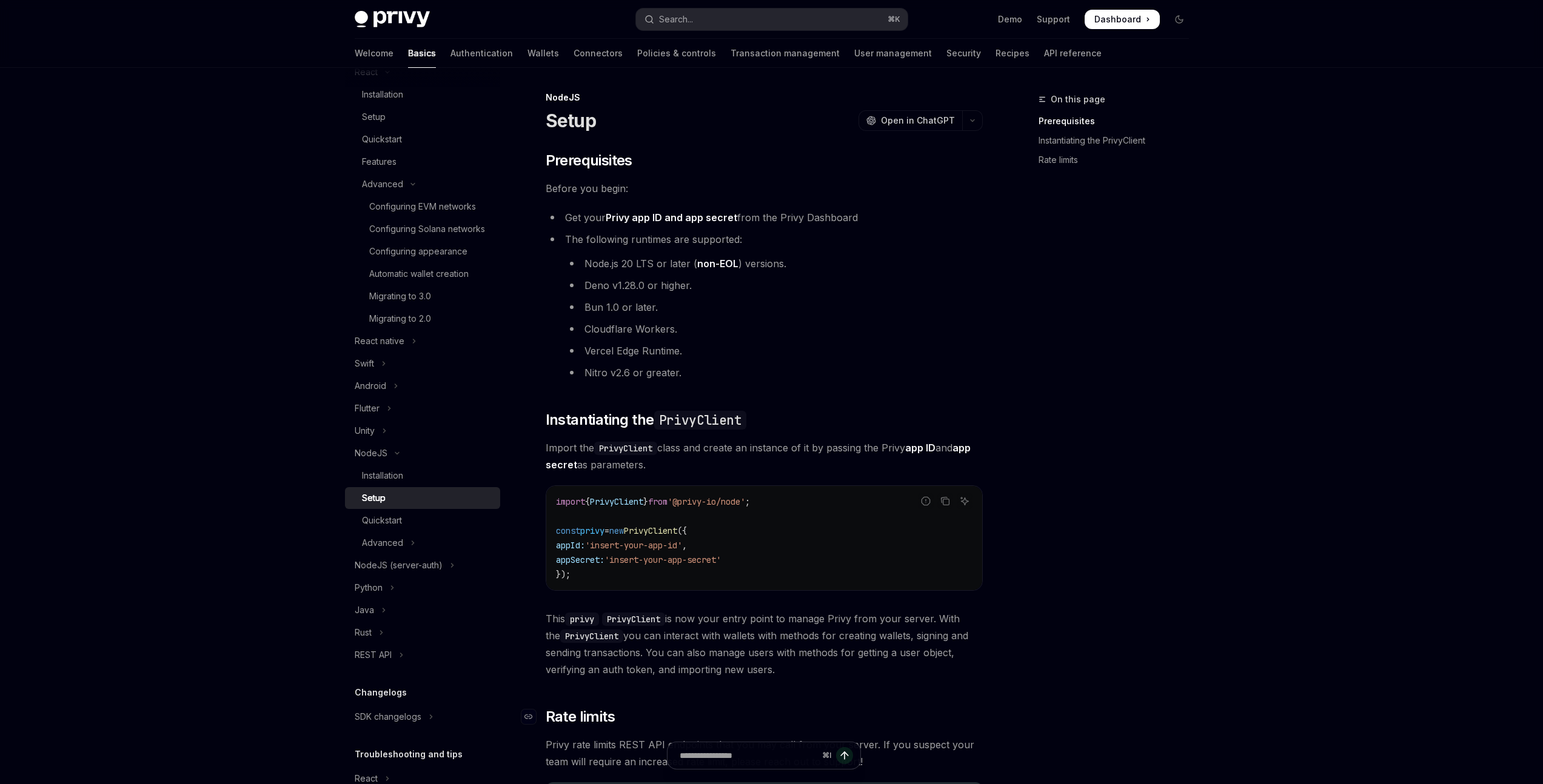
scroll to position [227, 0]
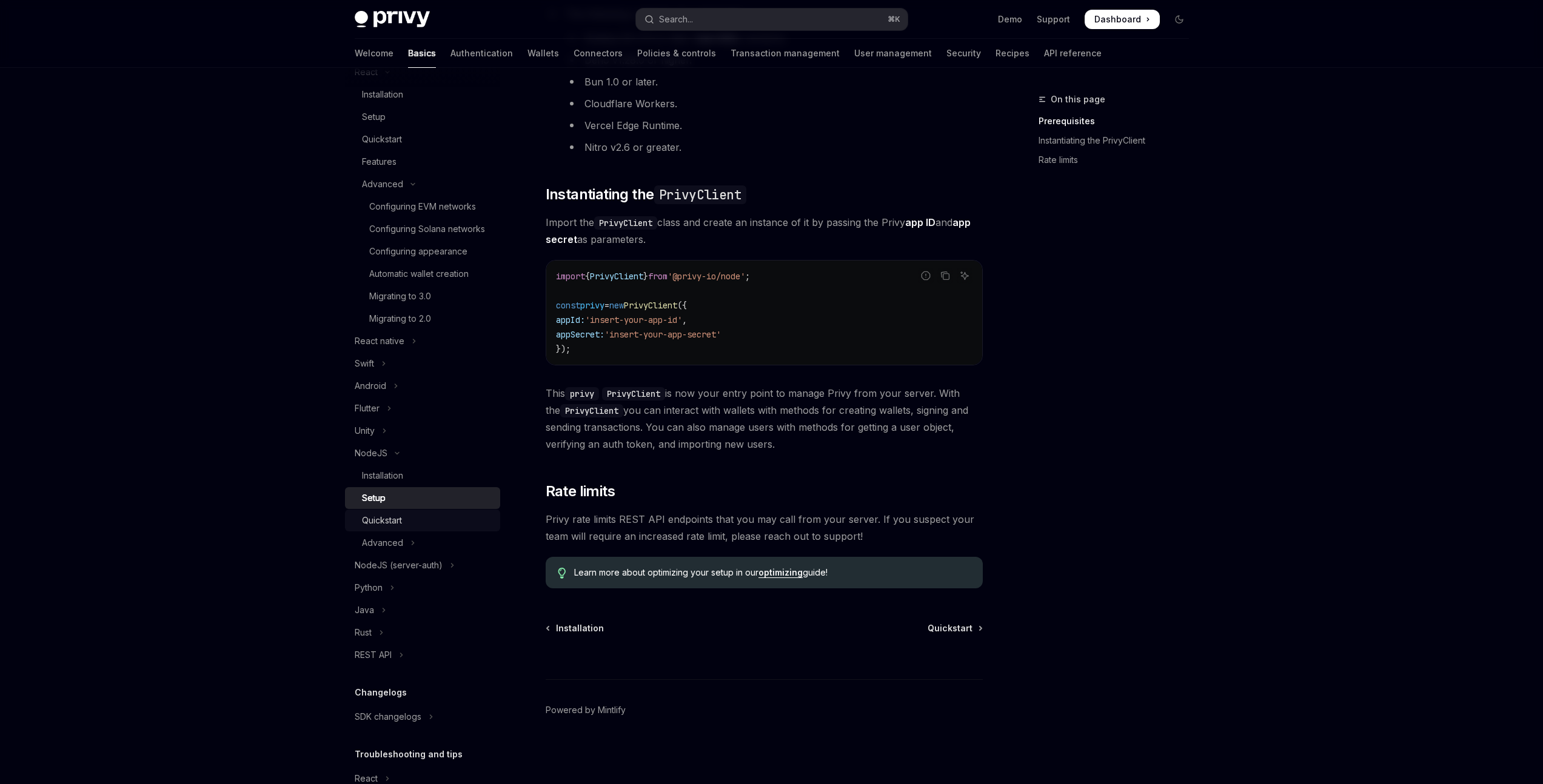
click at [418, 528] on div "Quickstart" at bounding box center [427, 521] width 131 height 15
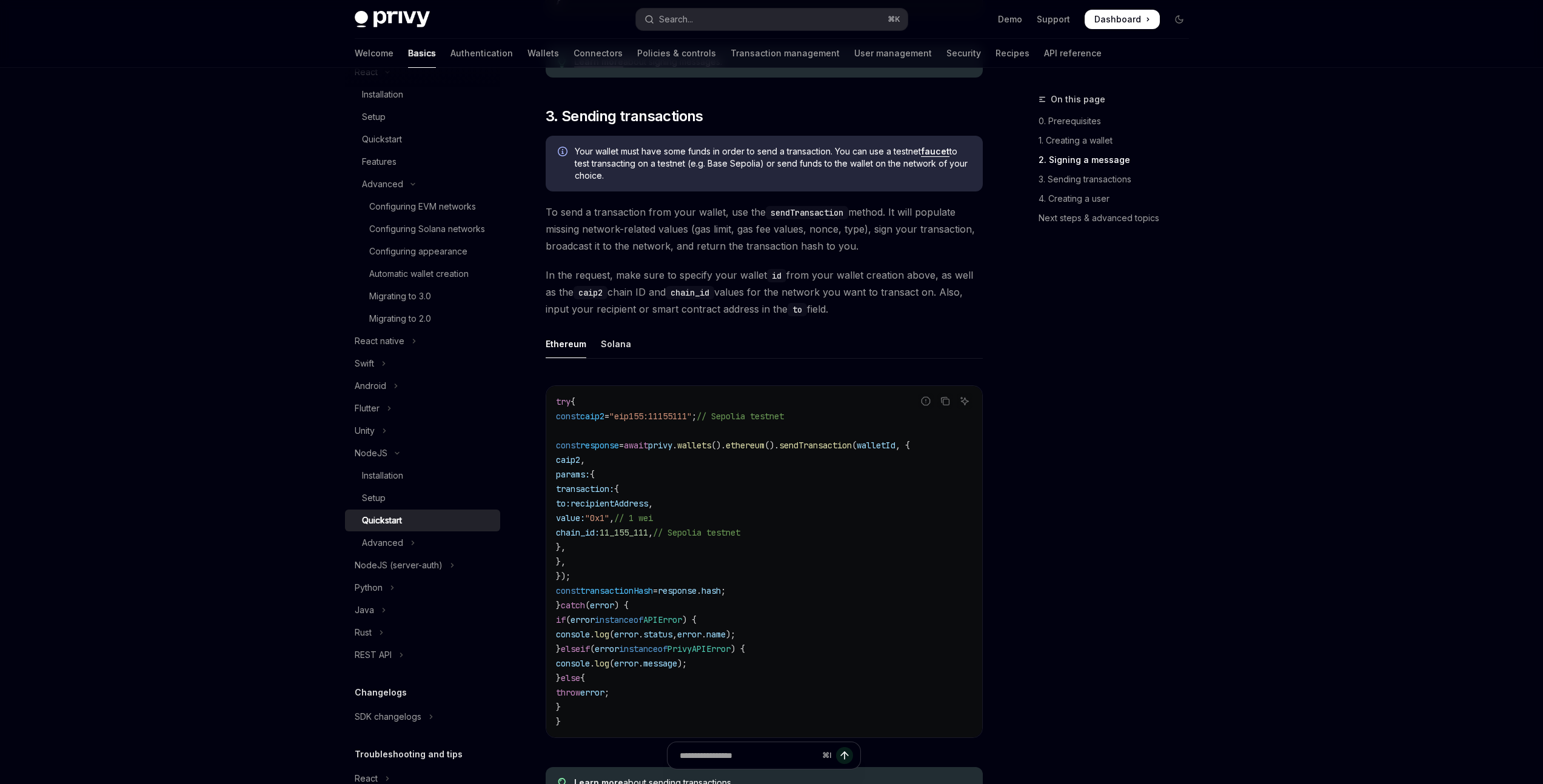
scroll to position [1307, 0]
click at [398, 464] on button "NodeJS" at bounding box center [423, 453] width 156 height 22
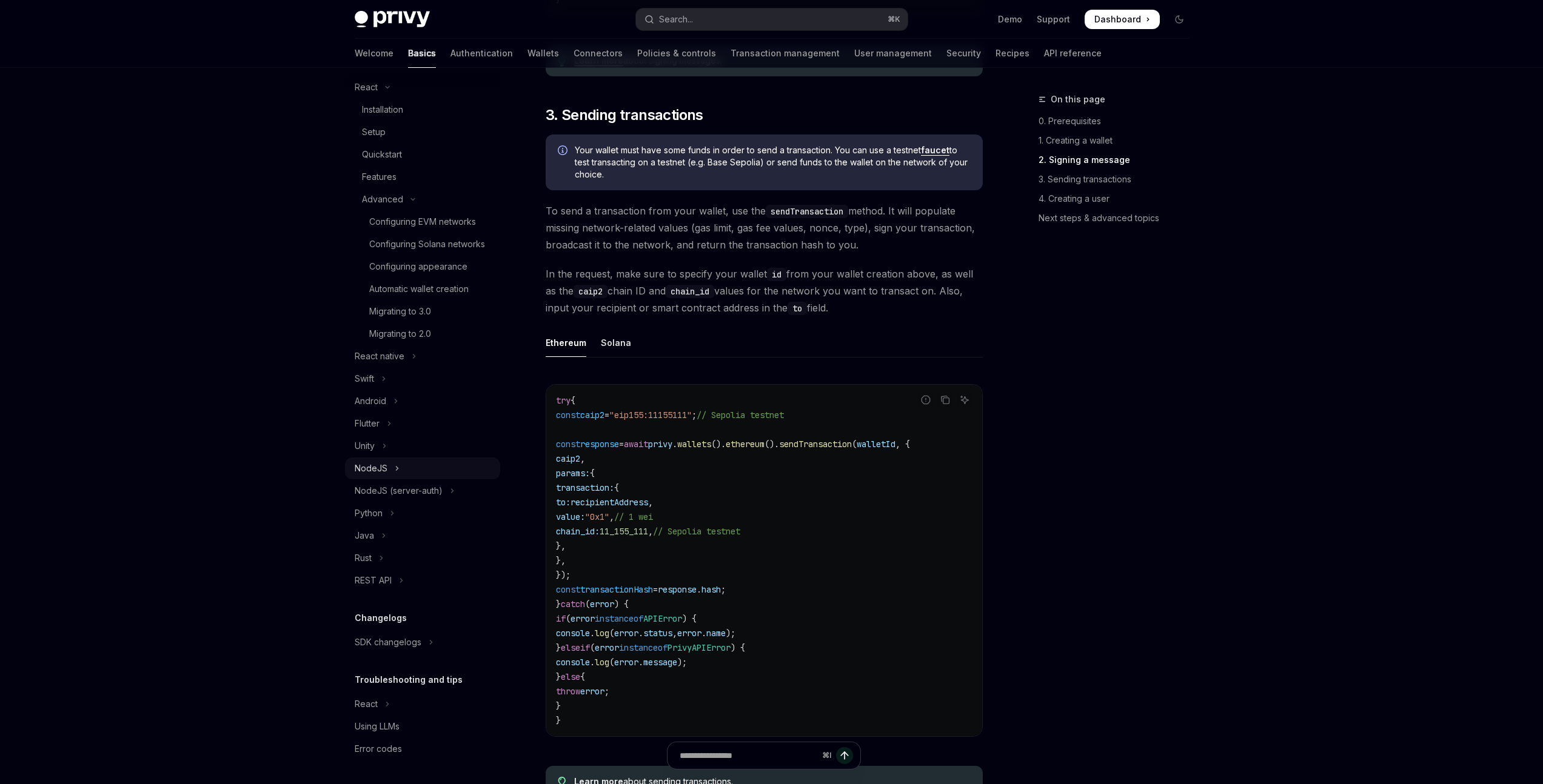
scroll to position [176, 0]
click at [392, 398] on button "Android" at bounding box center [423, 401] width 156 height 22
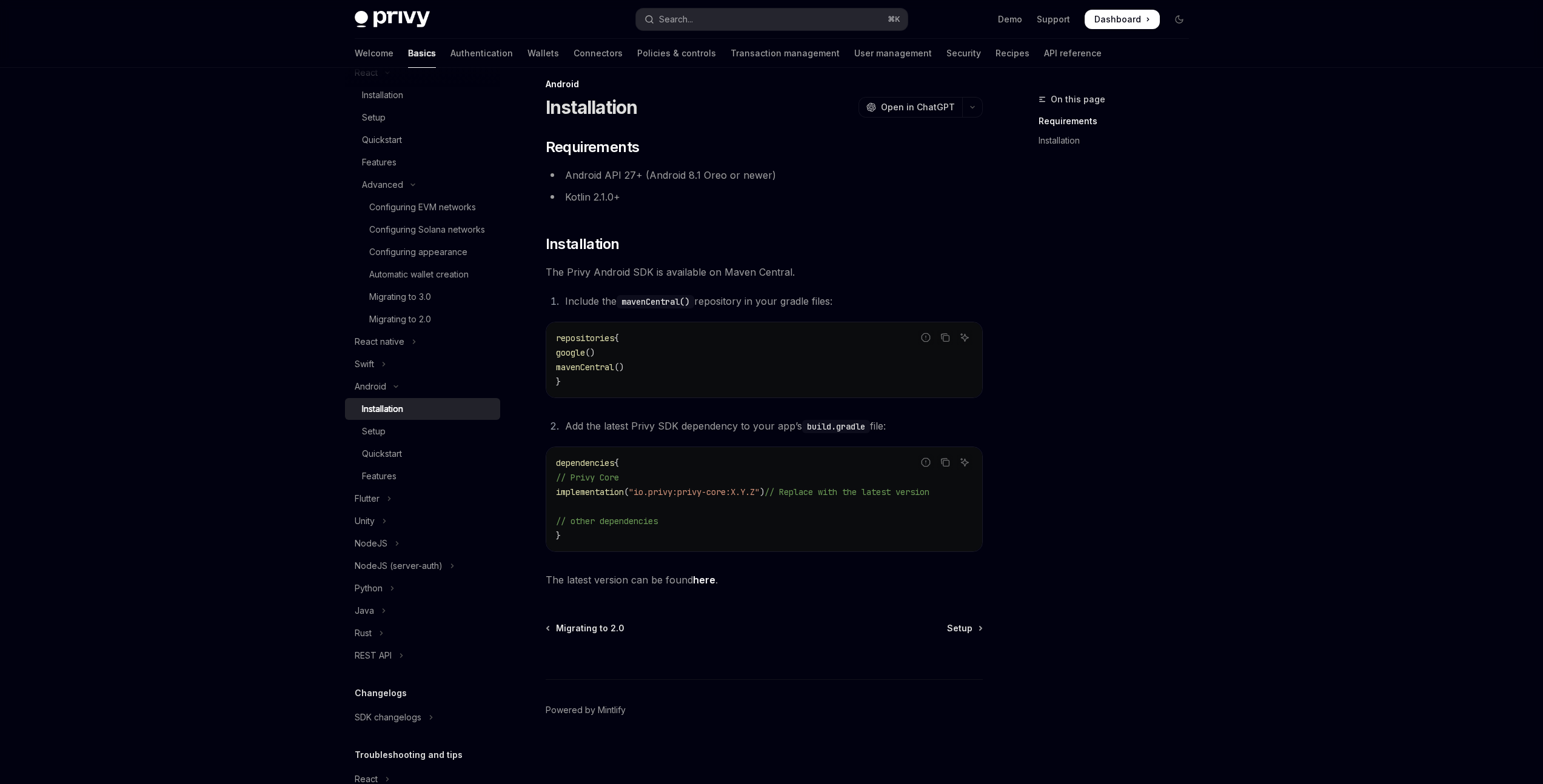
scroll to position [19, 0]
click at [444, 439] on div "Setup" at bounding box center [427, 431] width 131 height 15
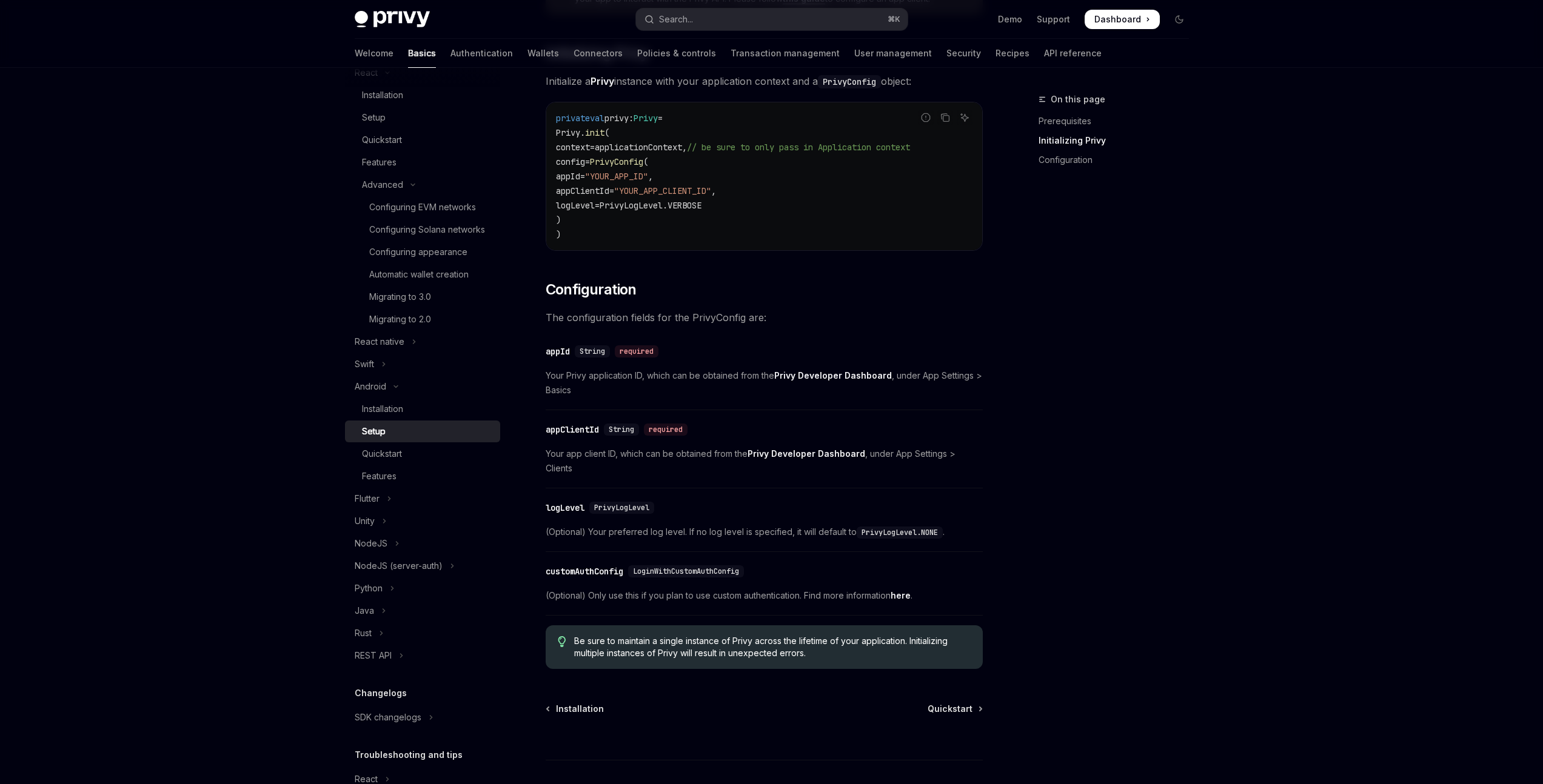
scroll to position [328, 0]
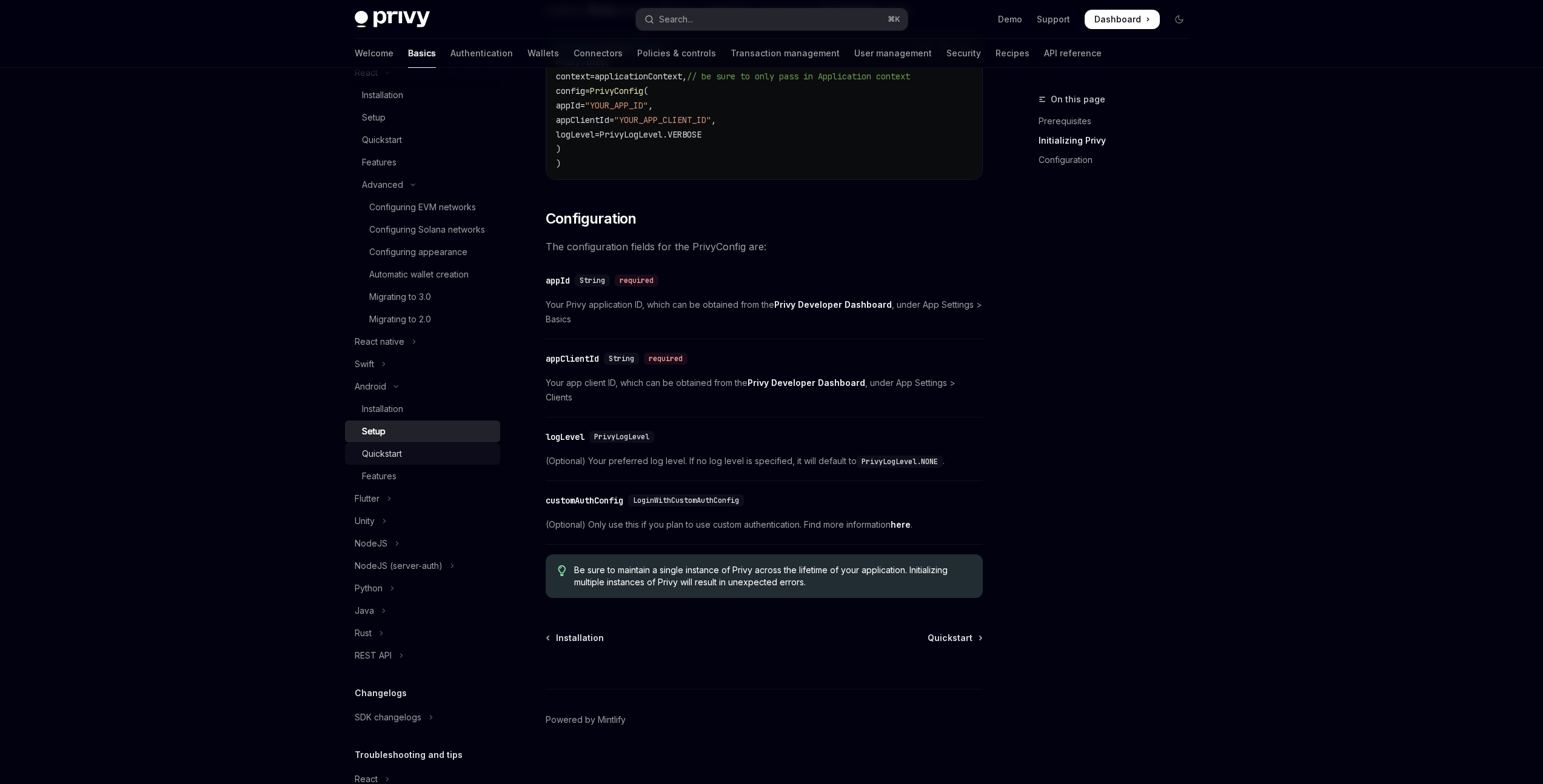
click at [426, 461] on div "Quickstart" at bounding box center [427, 454] width 131 height 15
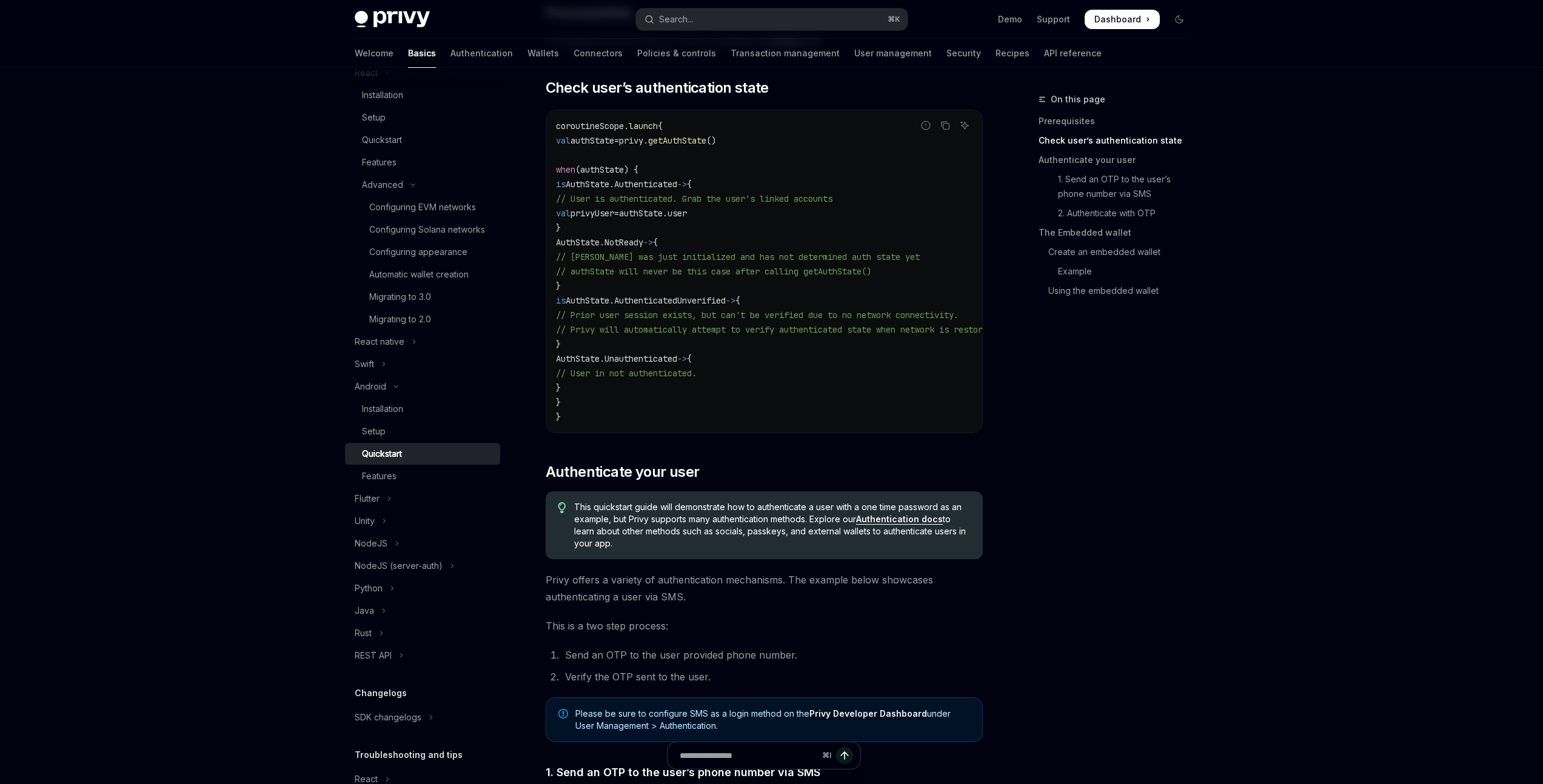
scroll to position [180, 0]
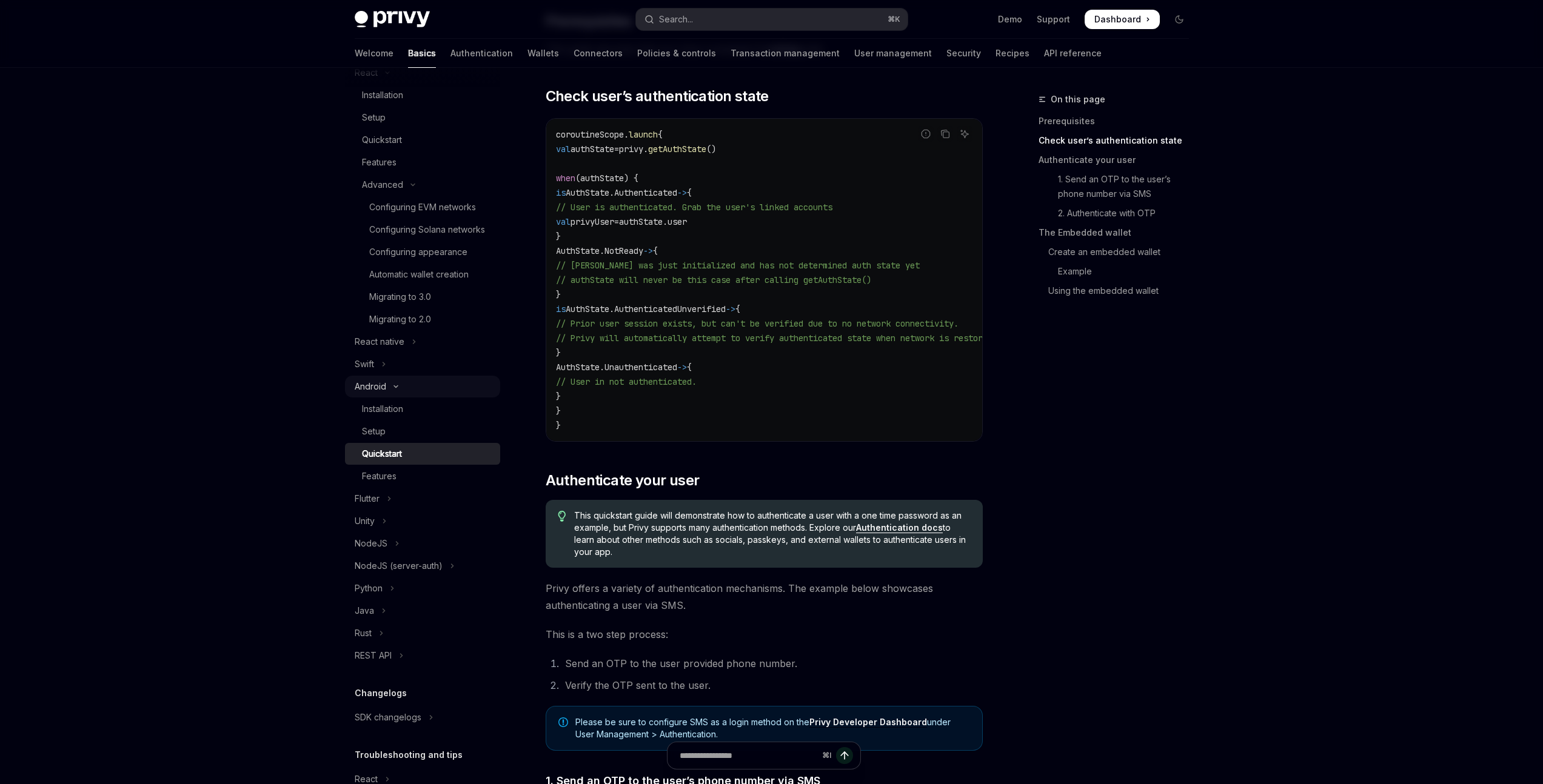
click at [400, 389] on icon "Toggle Android section" at bounding box center [395, 386] width 15 height 5
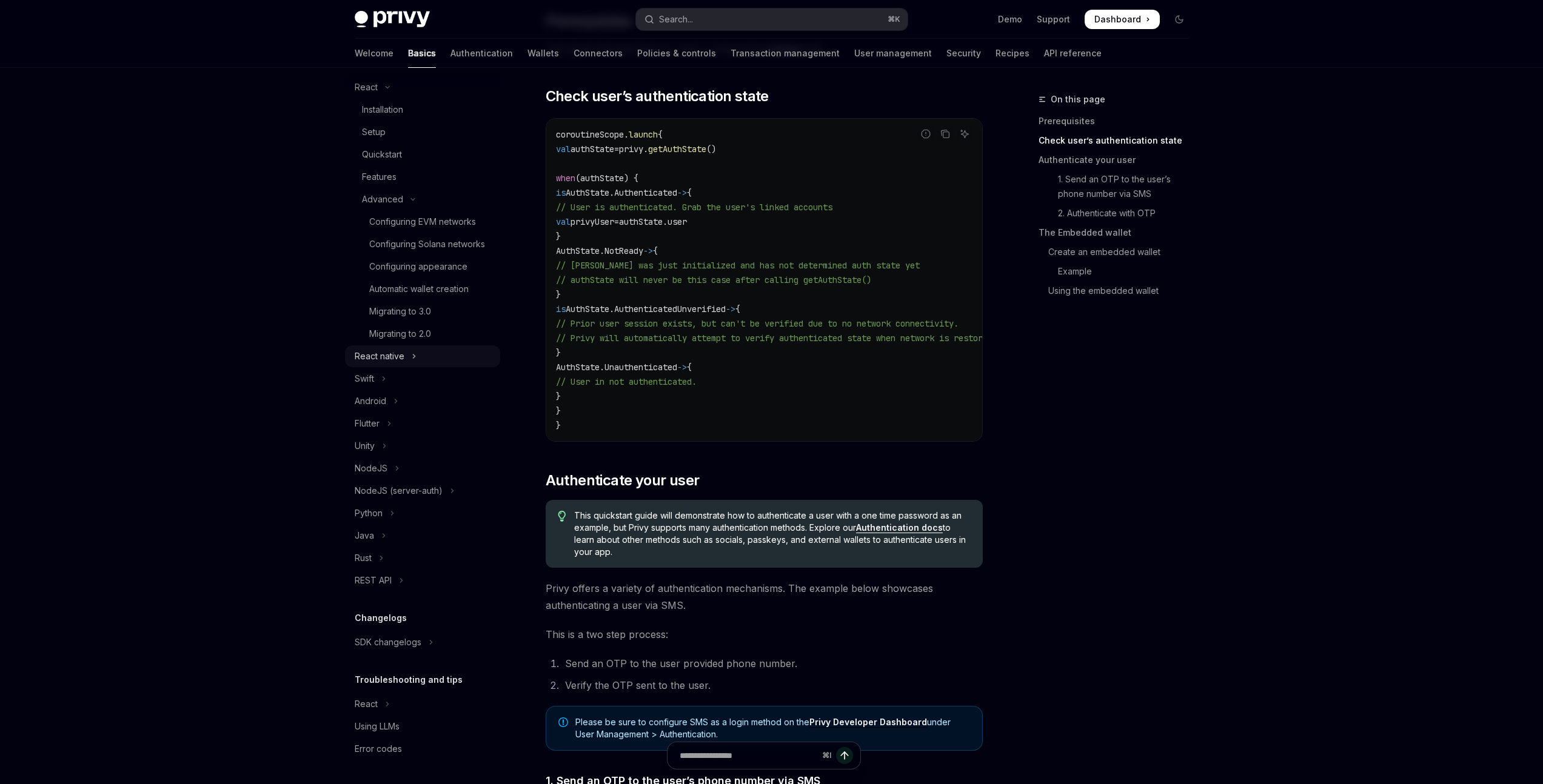
click at [416, 358] on button "React native" at bounding box center [423, 356] width 156 height 22
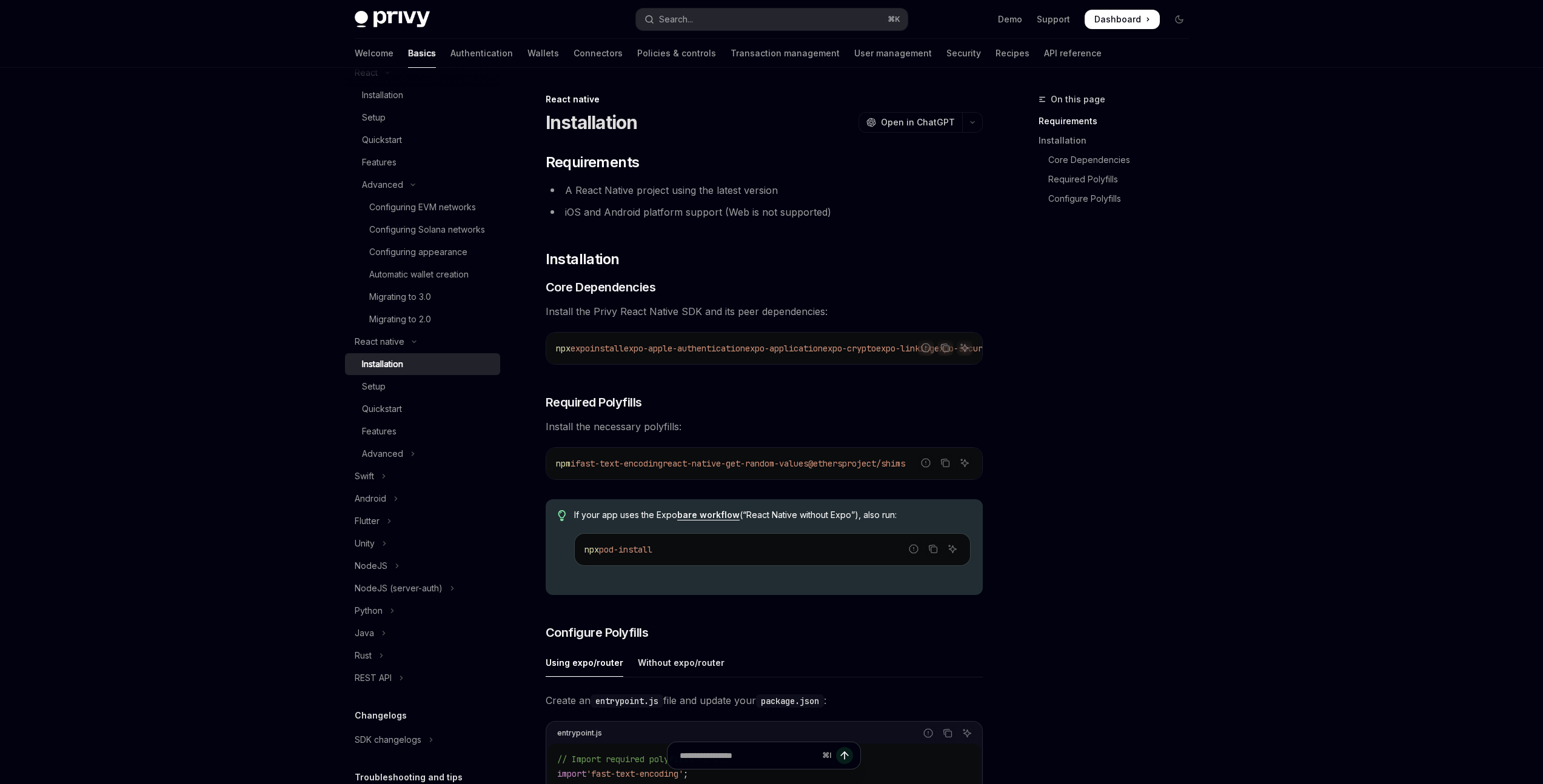
click at [393, 371] on div "Installation" at bounding box center [382, 364] width 41 height 15
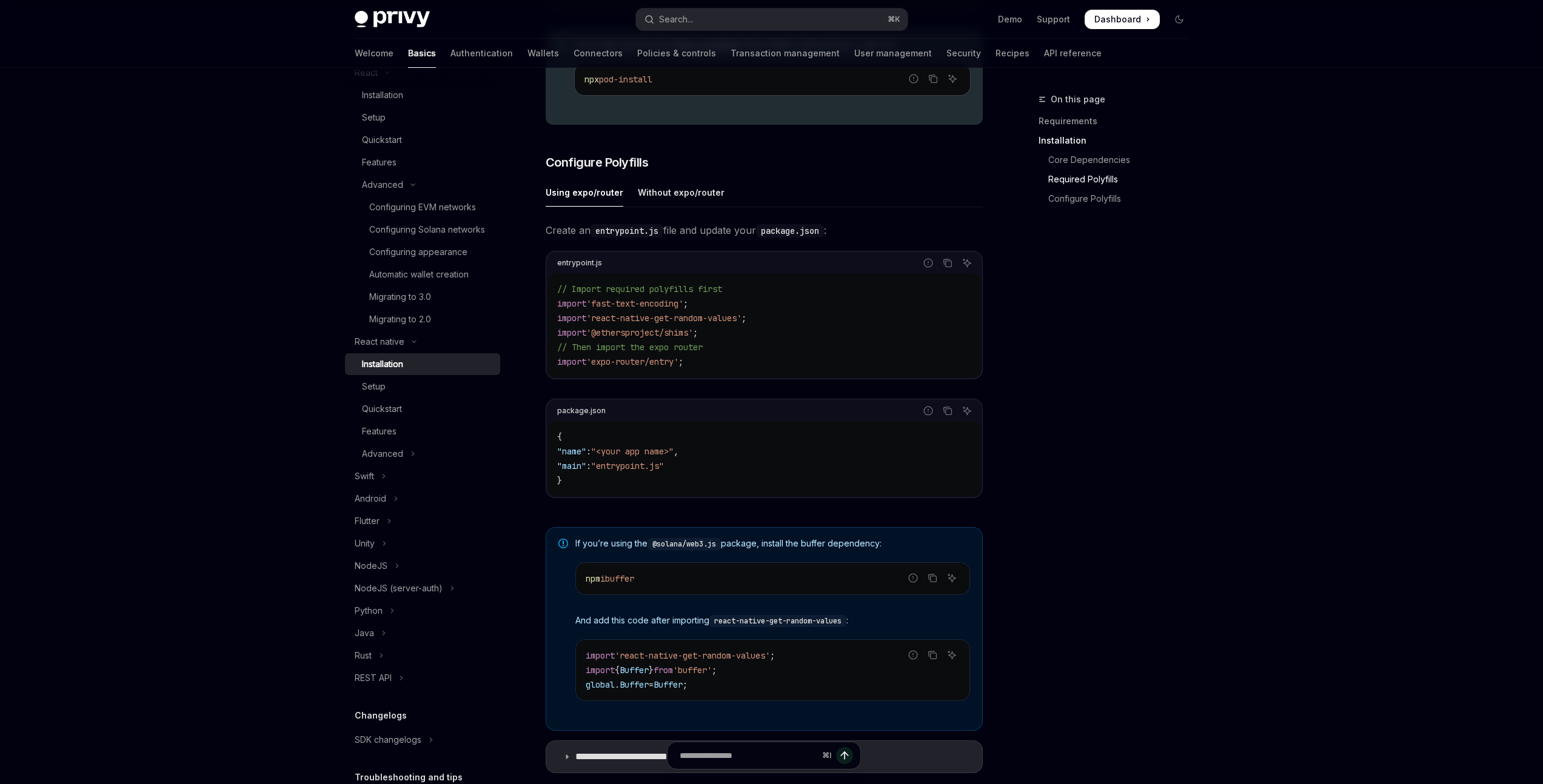
scroll to position [469, 0]
click at [681, 295] on span "// Import required polyfills first" at bounding box center [639, 290] width 165 height 11
click at [673, 301] on div at bounding box center [673, 301] width 0 height 0
click at [802, 336] on code "// Import required polyfills first import 'fast-text-encoding' ; import 'react-…" at bounding box center [764, 326] width 414 height 87
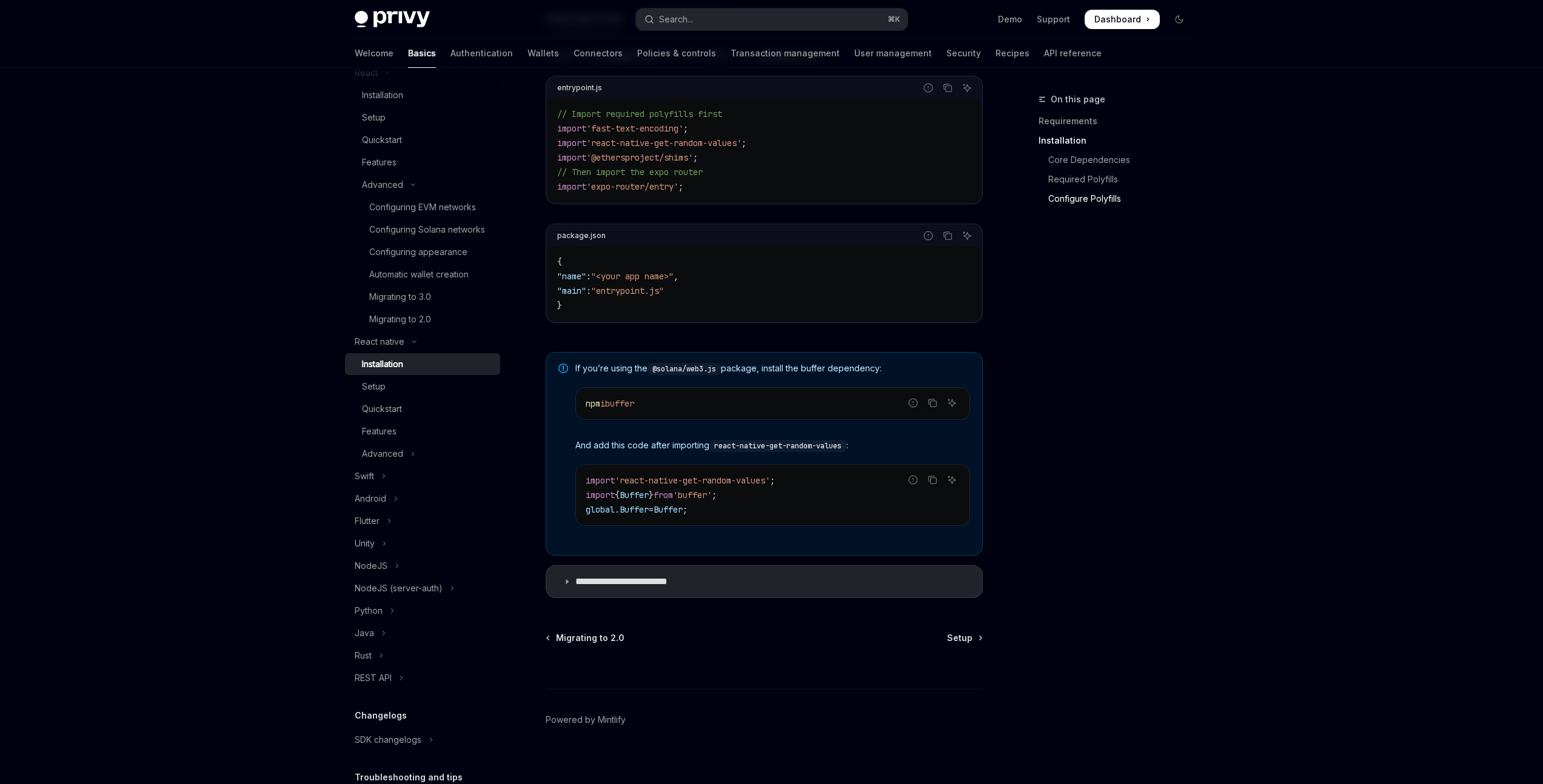
scroll to position [659, 0]
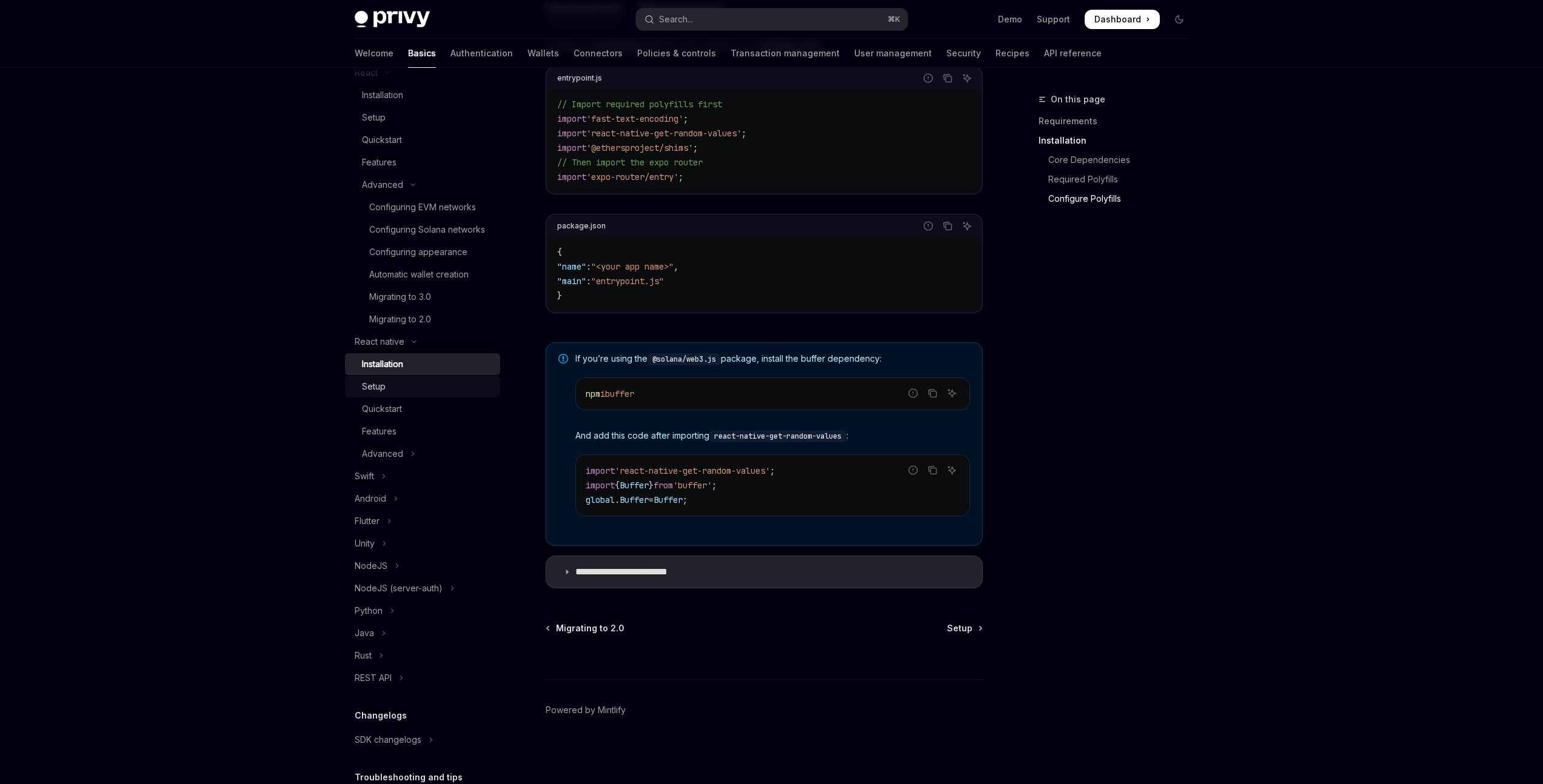
click at [394, 394] on div "Setup" at bounding box center [427, 386] width 131 height 15
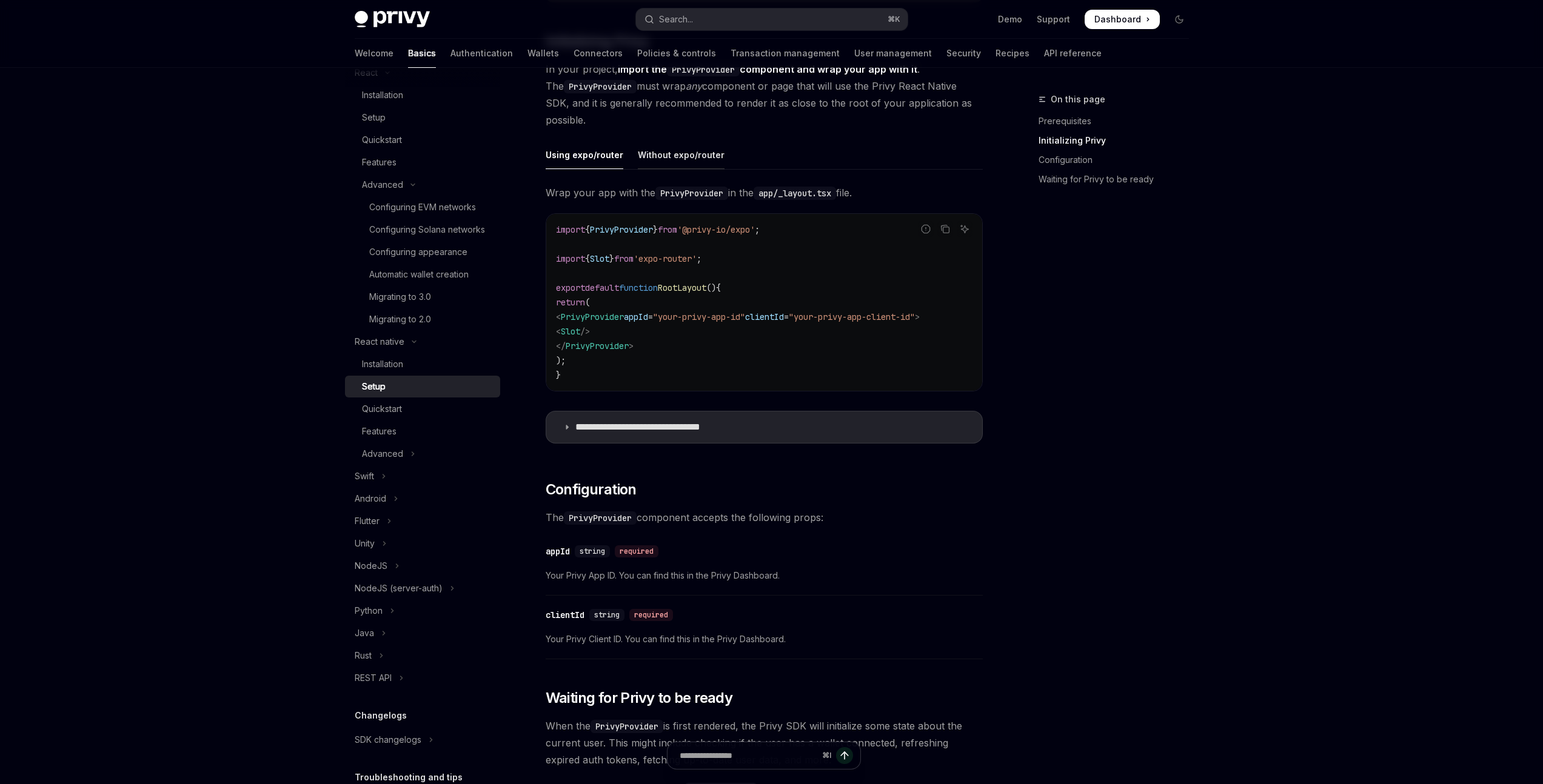
scroll to position [253, 0]
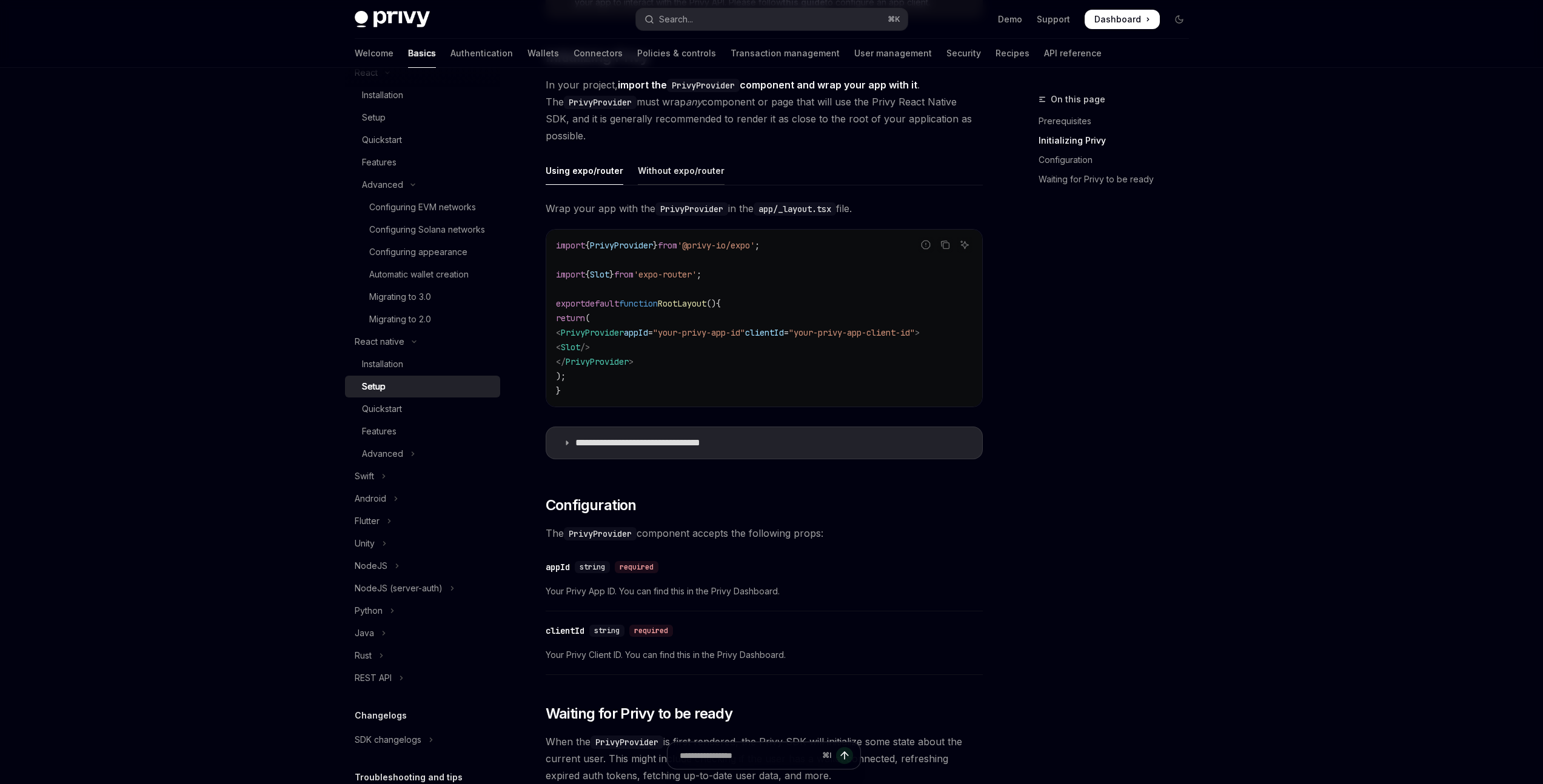
click at [672, 173] on div "Without expo/router" at bounding box center [681, 171] width 87 height 29
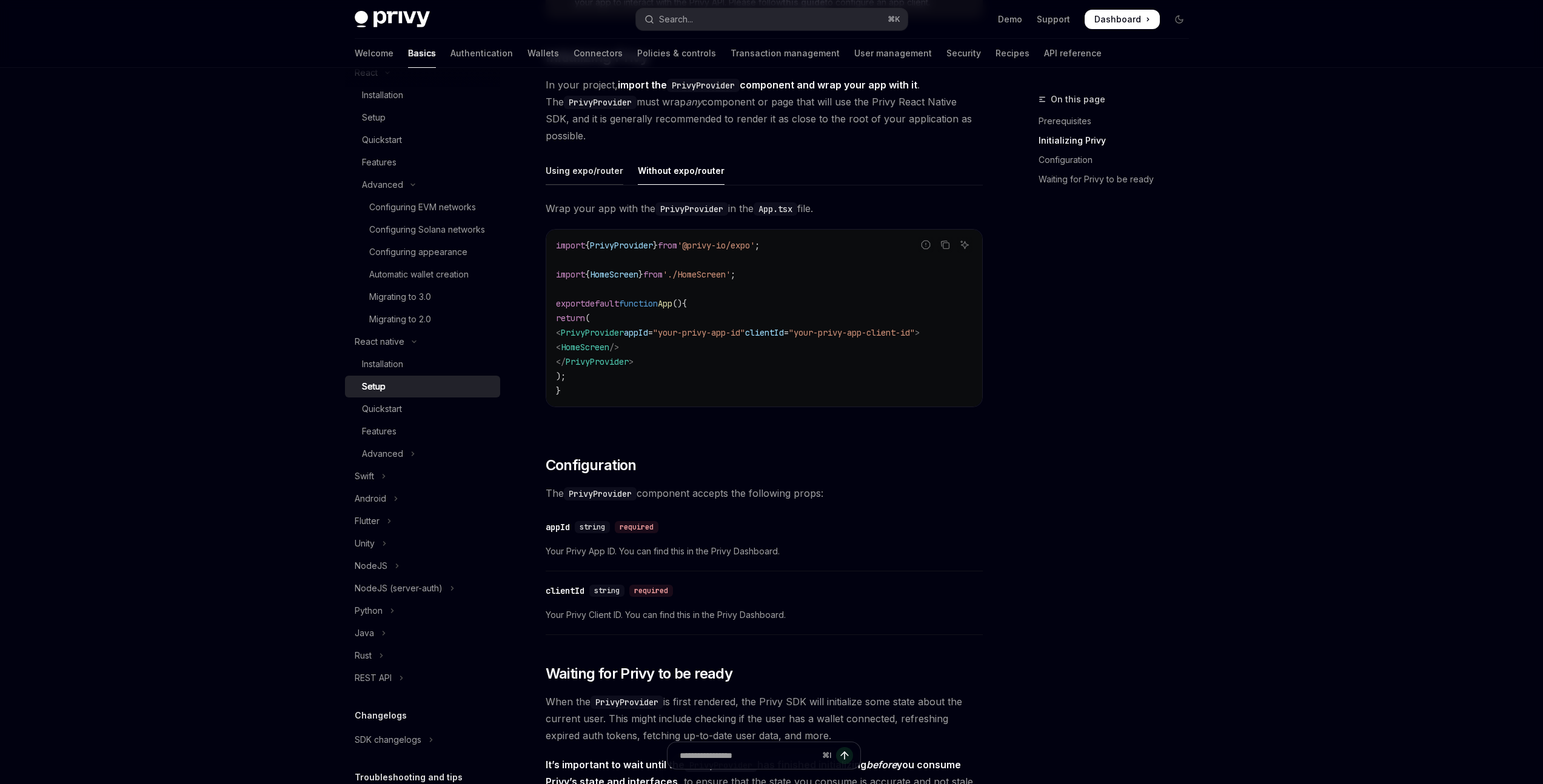
click at [584, 171] on div "Using expo/router" at bounding box center [585, 171] width 78 height 29
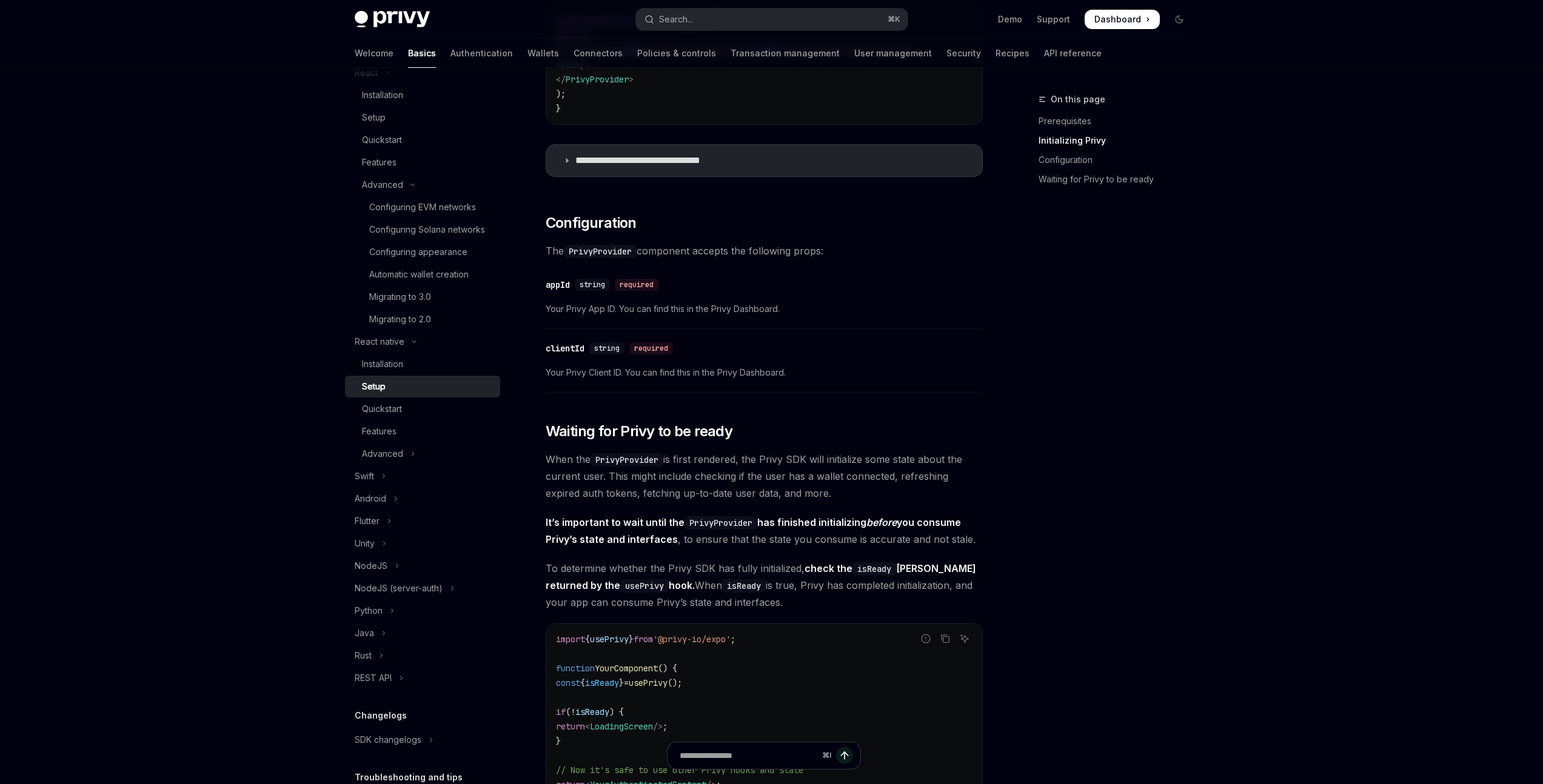
scroll to position [558, 0]
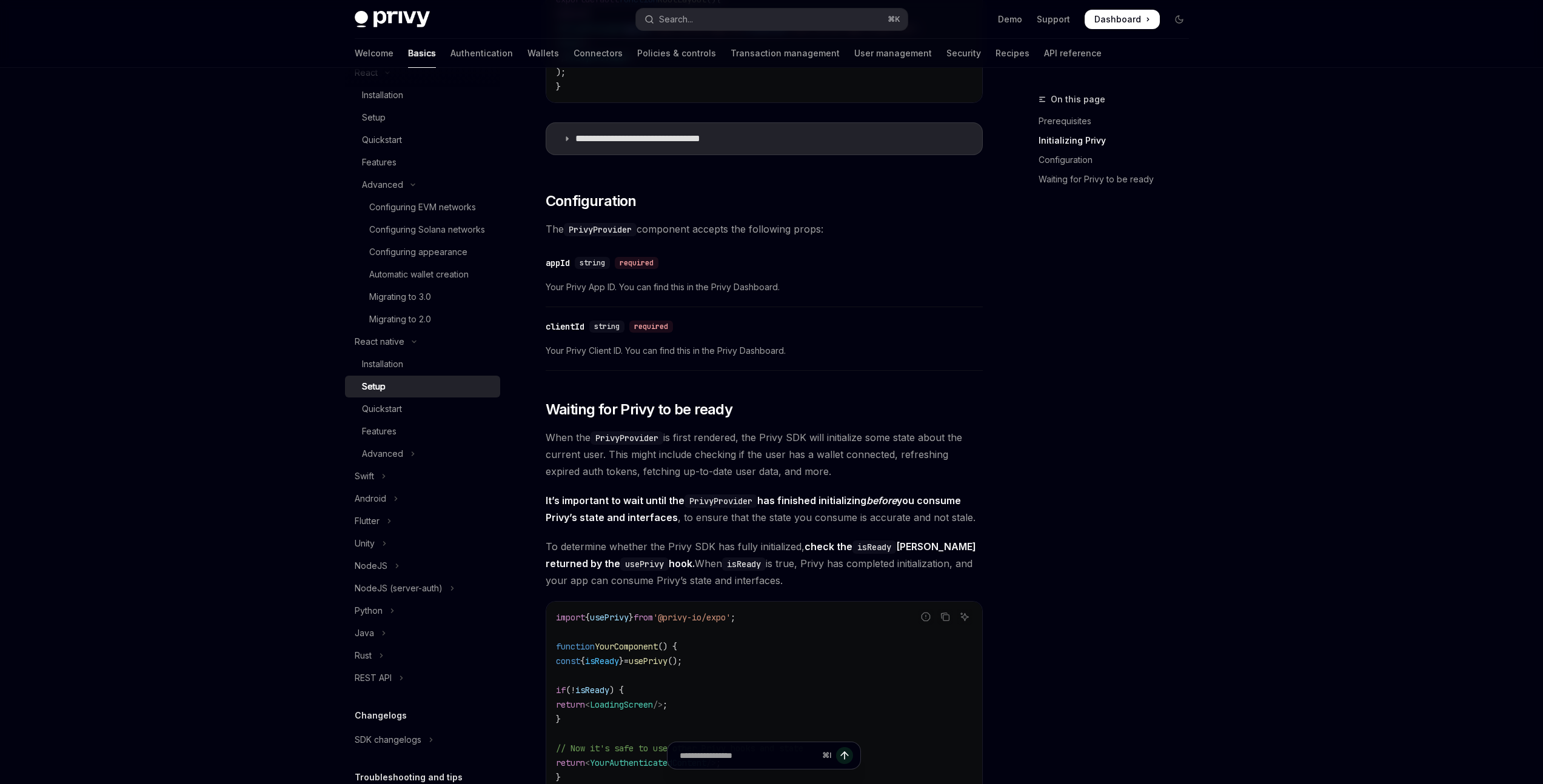
click at [709, 275] on div "​ appId string required Your Privy App ID. You can find this in the Privy Dashb…" at bounding box center [765, 278] width 437 height 58
click at [411, 353] on button "React native" at bounding box center [423, 342] width 156 height 22
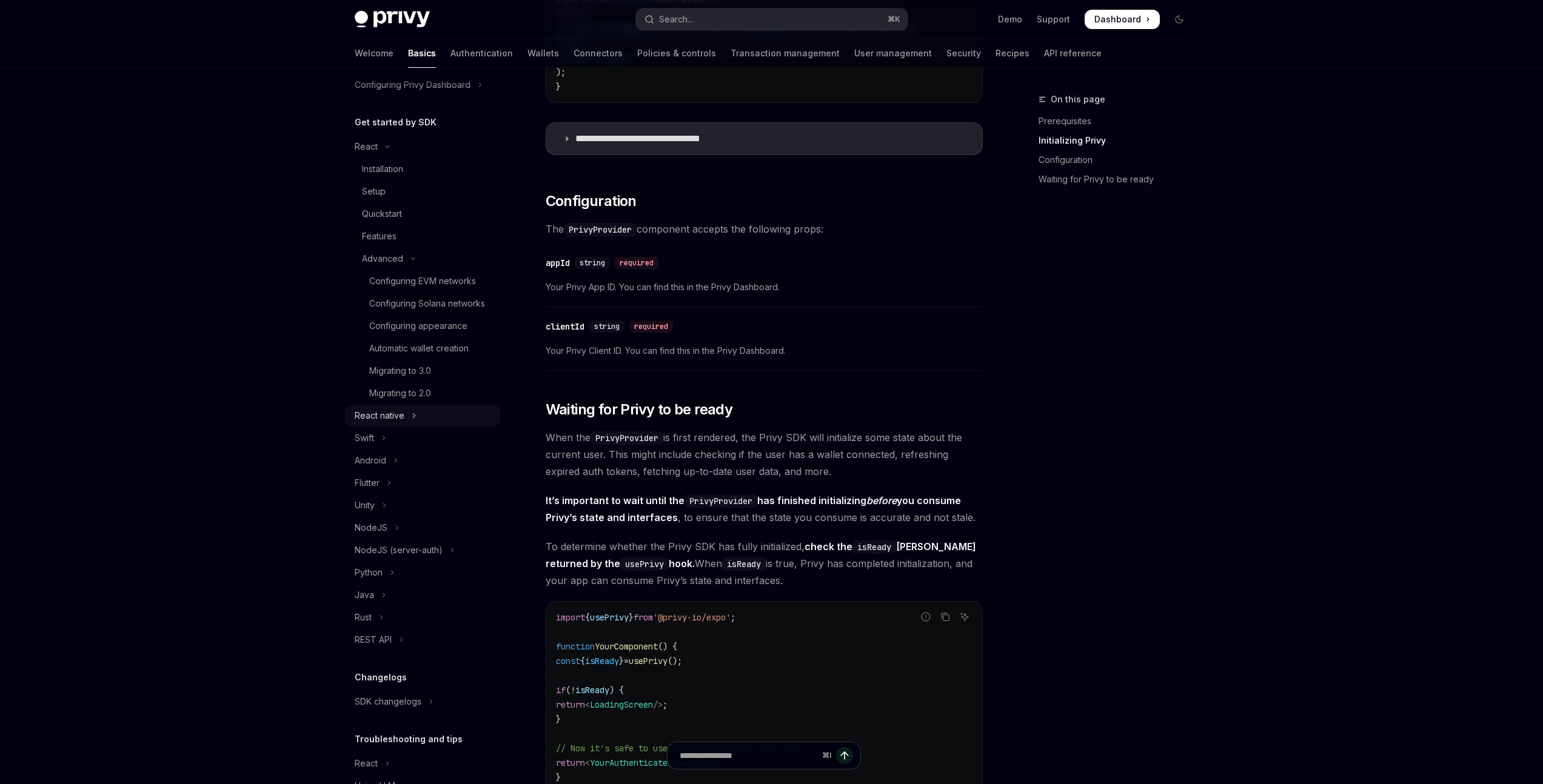
scroll to position [93, 0]
click at [427, 342] on div "Configuring appearance" at bounding box center [418, 334] width 98 height 15
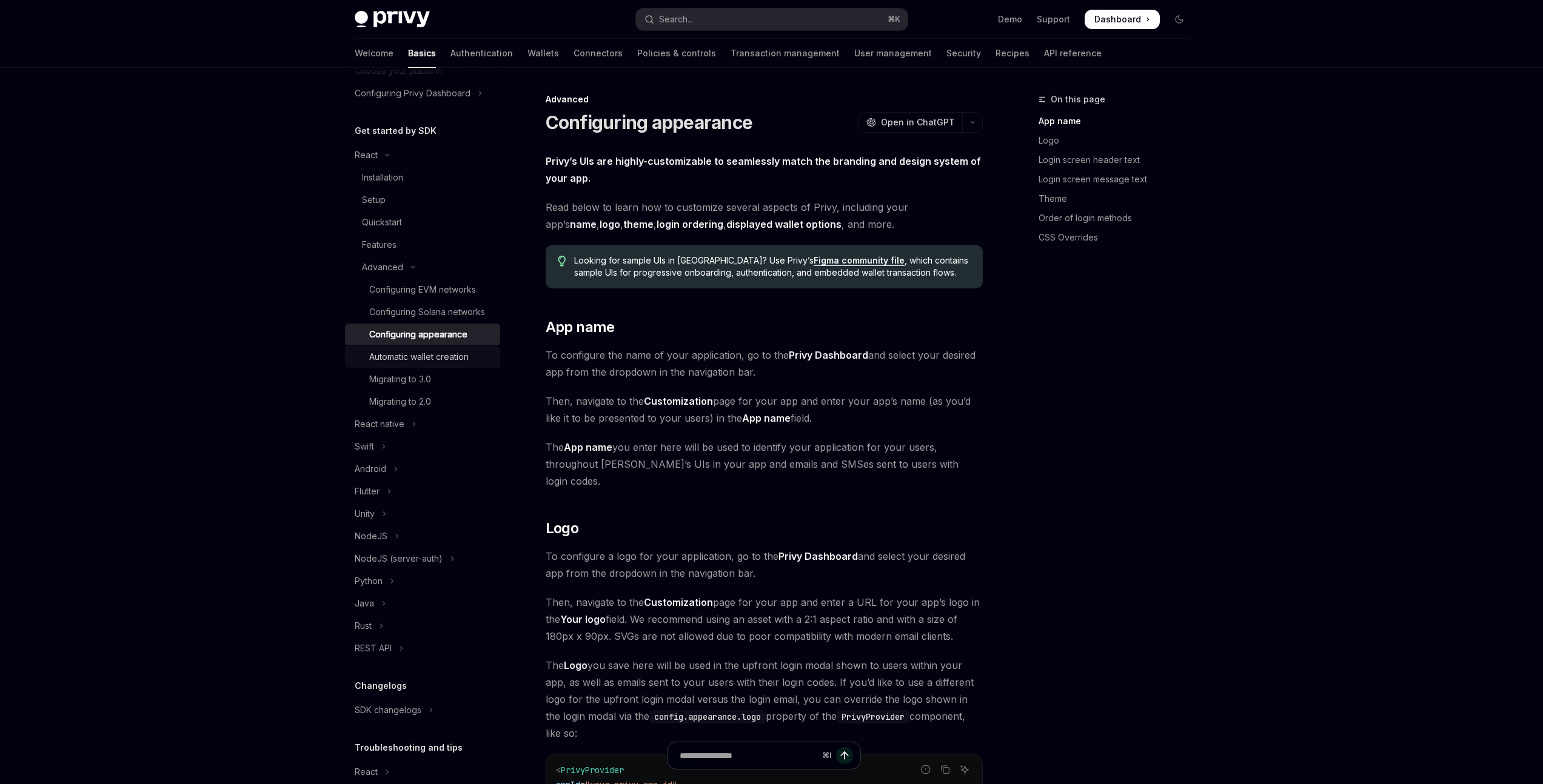
click at [416, 364] on div "Automatic wallet creation" at bounding box center [419, 357] width 100 height 15
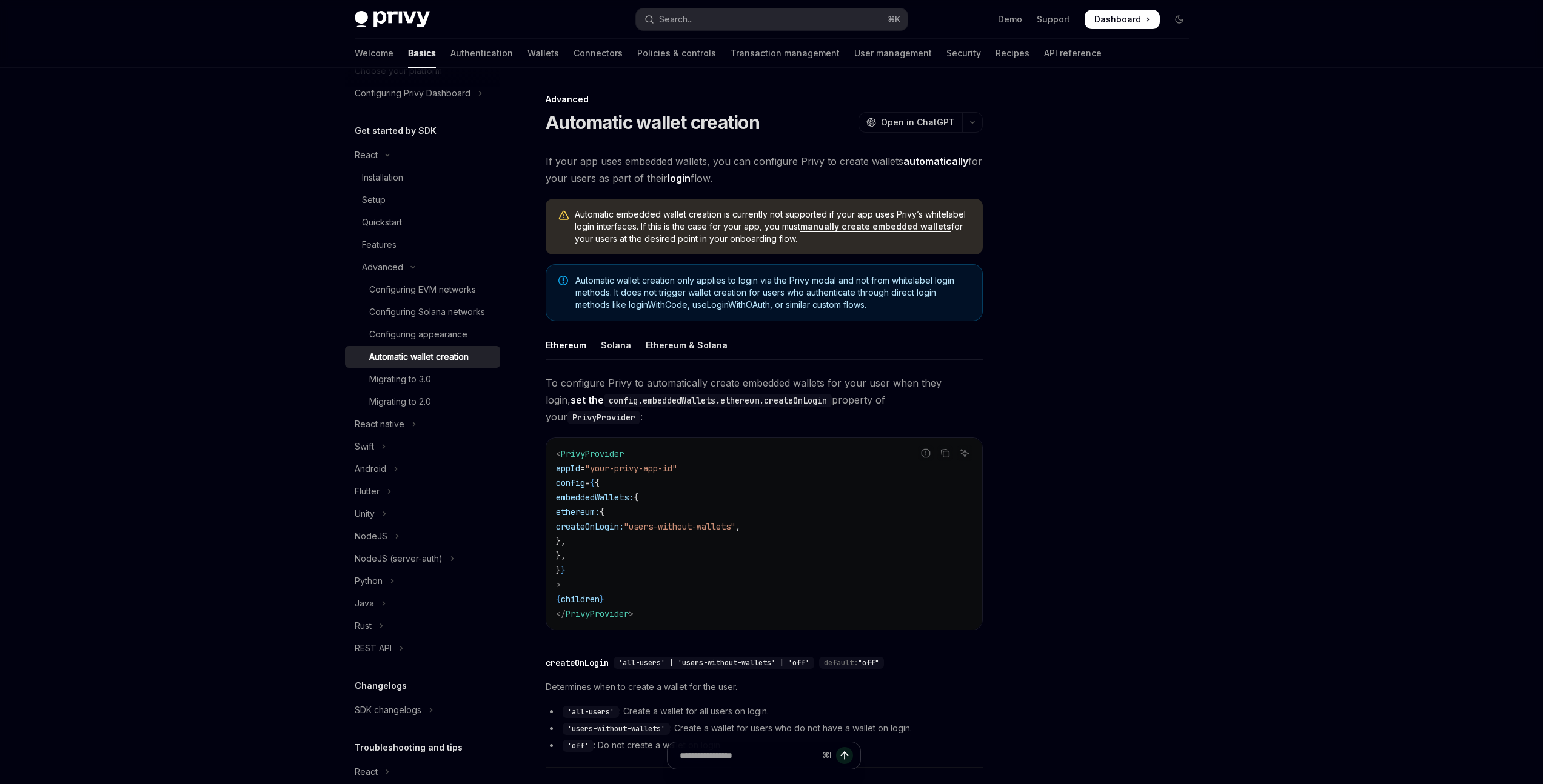
click at [710, 384] on span "To configure Privy to automatically create embedded wallets for your user when …" at bounding box center [765, 399] width 437 height 51
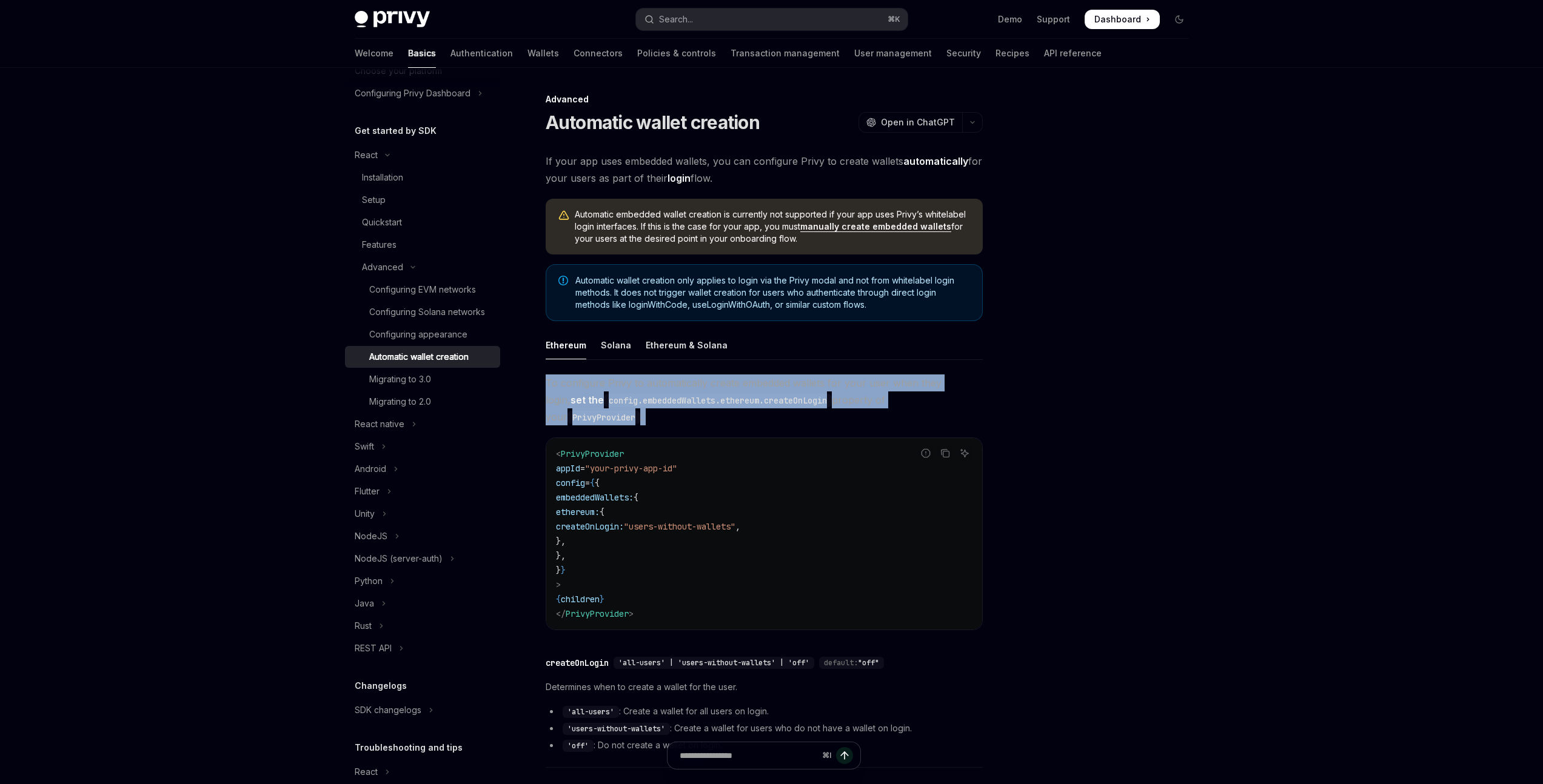
click at [710, 384] on span "To configure Privy to automatically create embedded wallets for your user when …" at bounding box center [765, 399] width 437 height 51
click at [821, 398] on span "To configure Privy to automatically create embedded wallets for your user when …" at bounding box center [765, 399] width 437 height 51
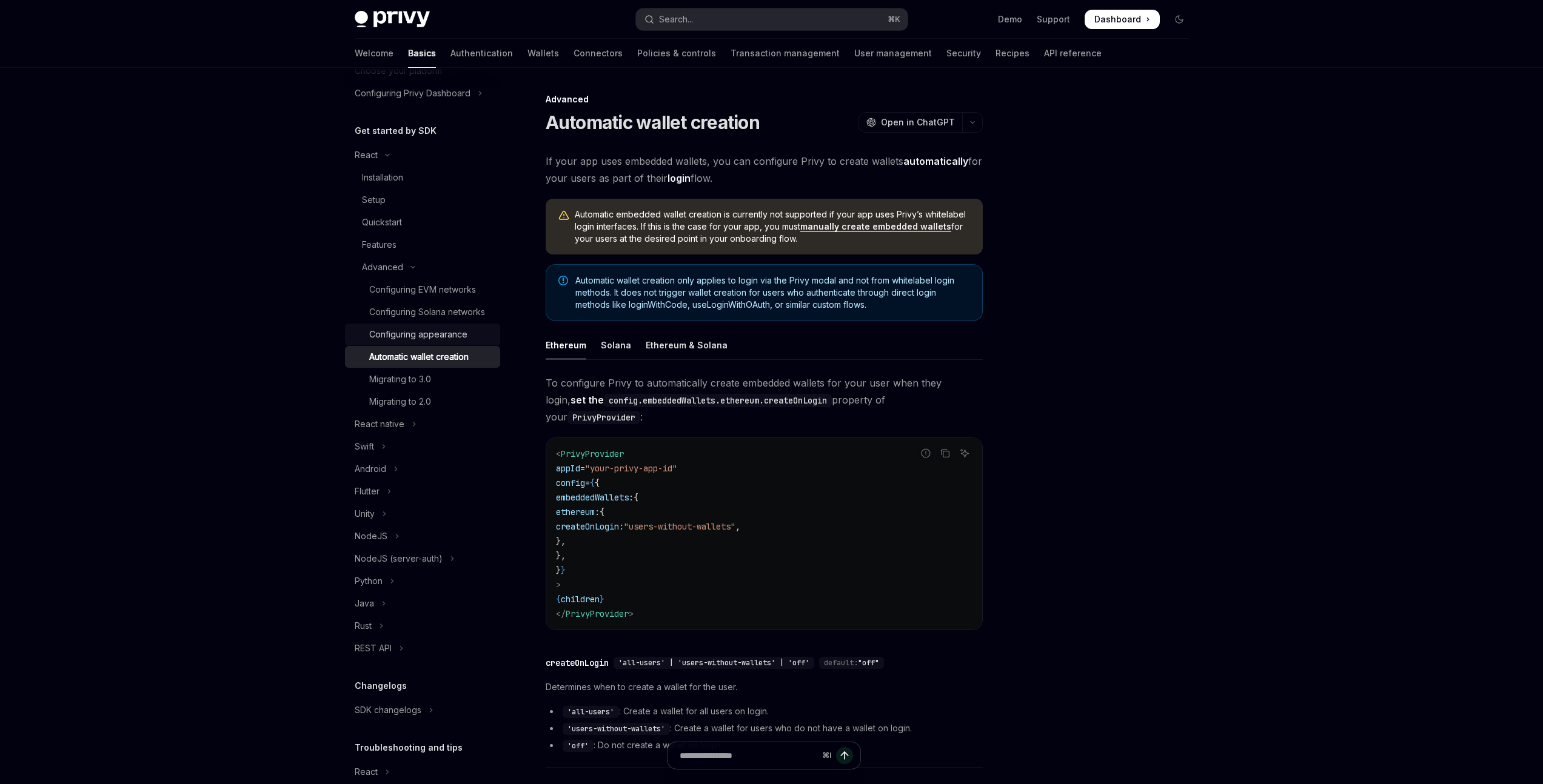
click at [442, 342] on div "Configuring appearance" at bounding box center [418, 334] width 98 height 15
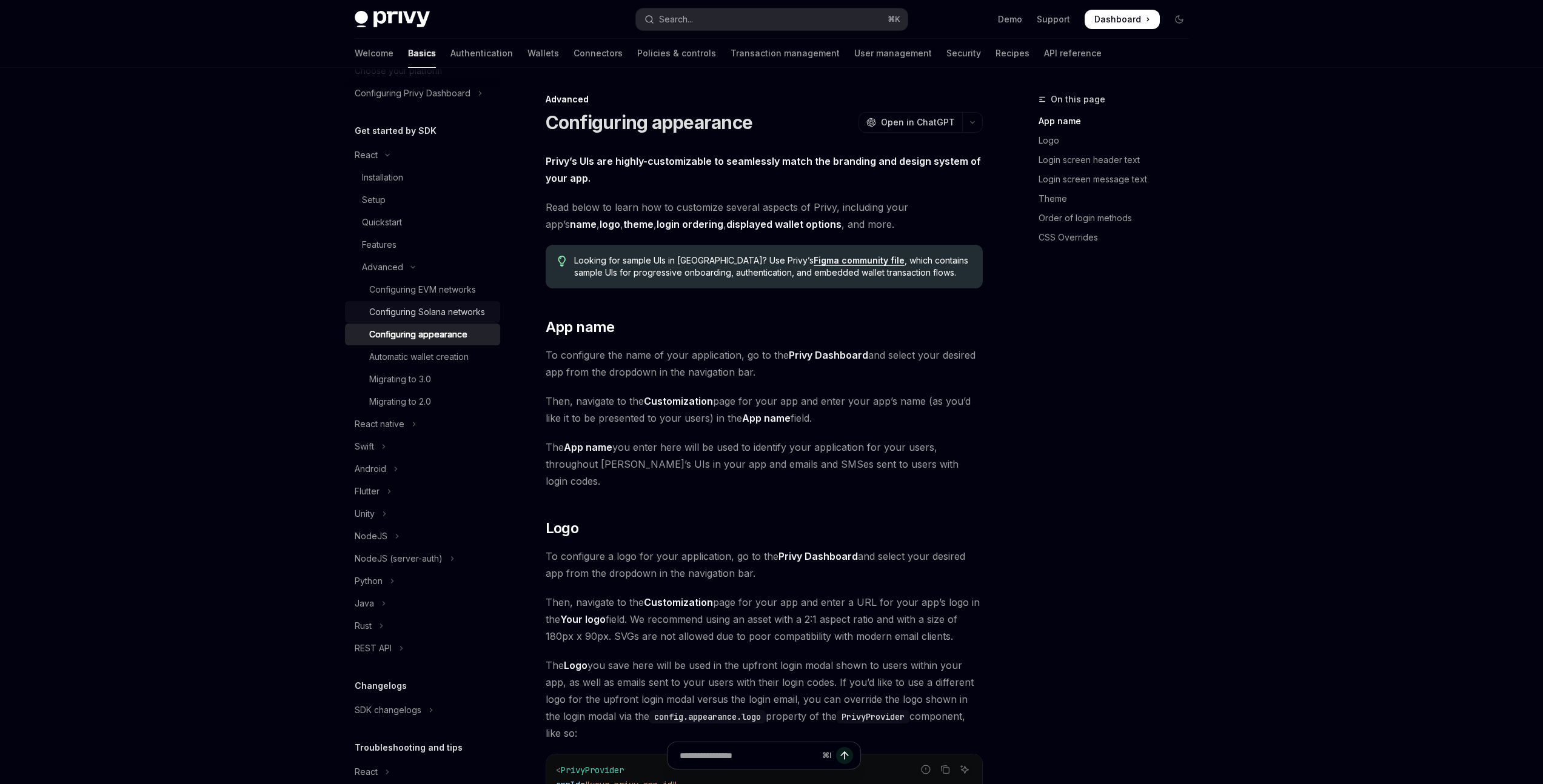
click at [424, 316] on div "Configuring Solana networks" at bounding box center [427, 312] width 116 height 15
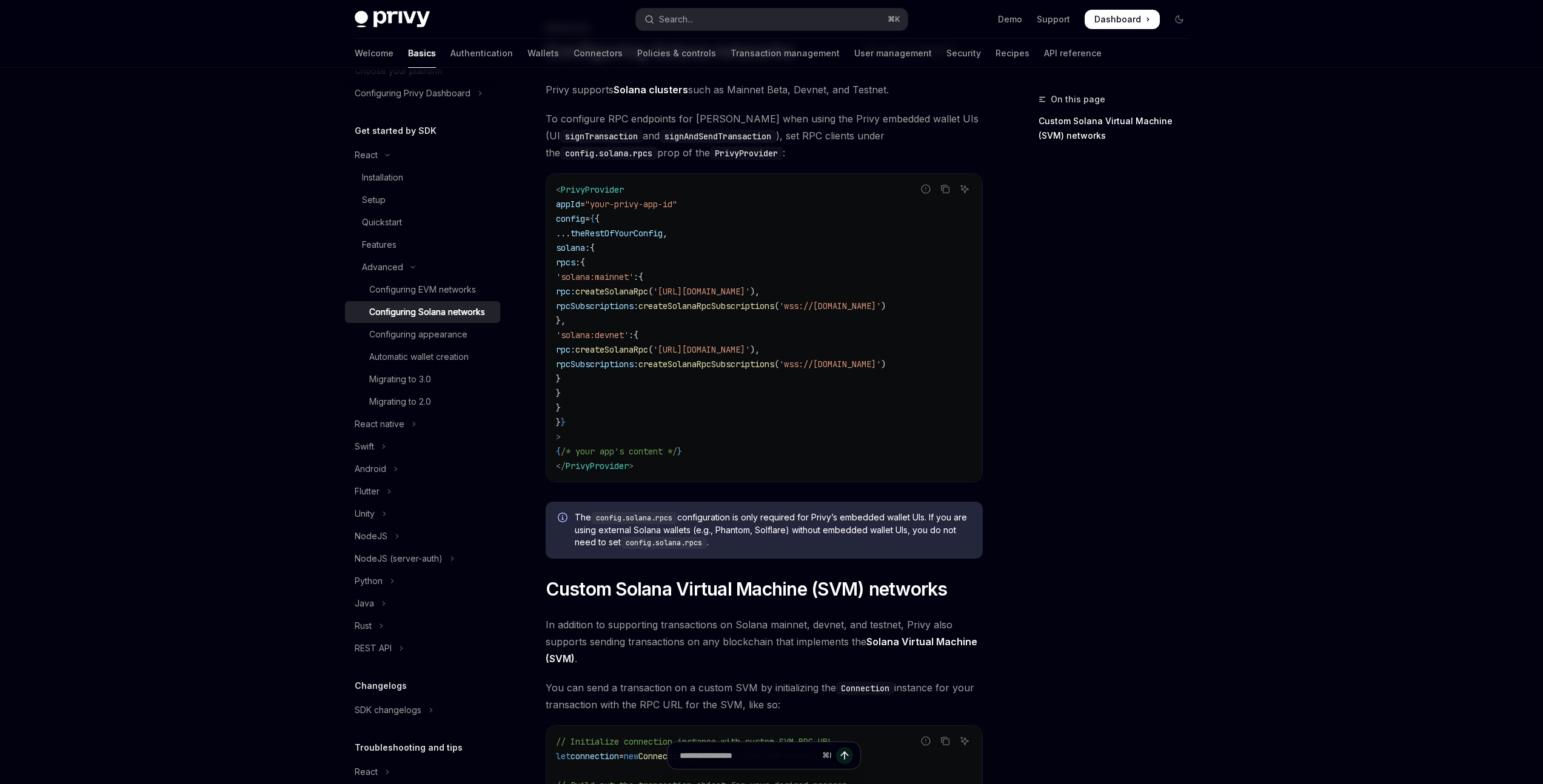
click at [669, 416] on code "< PrivyProvider appId = "your-privy-app-id" config = { { ... theRestOfYourConfi…" at bounding box center [764, 328] width 416 height 291
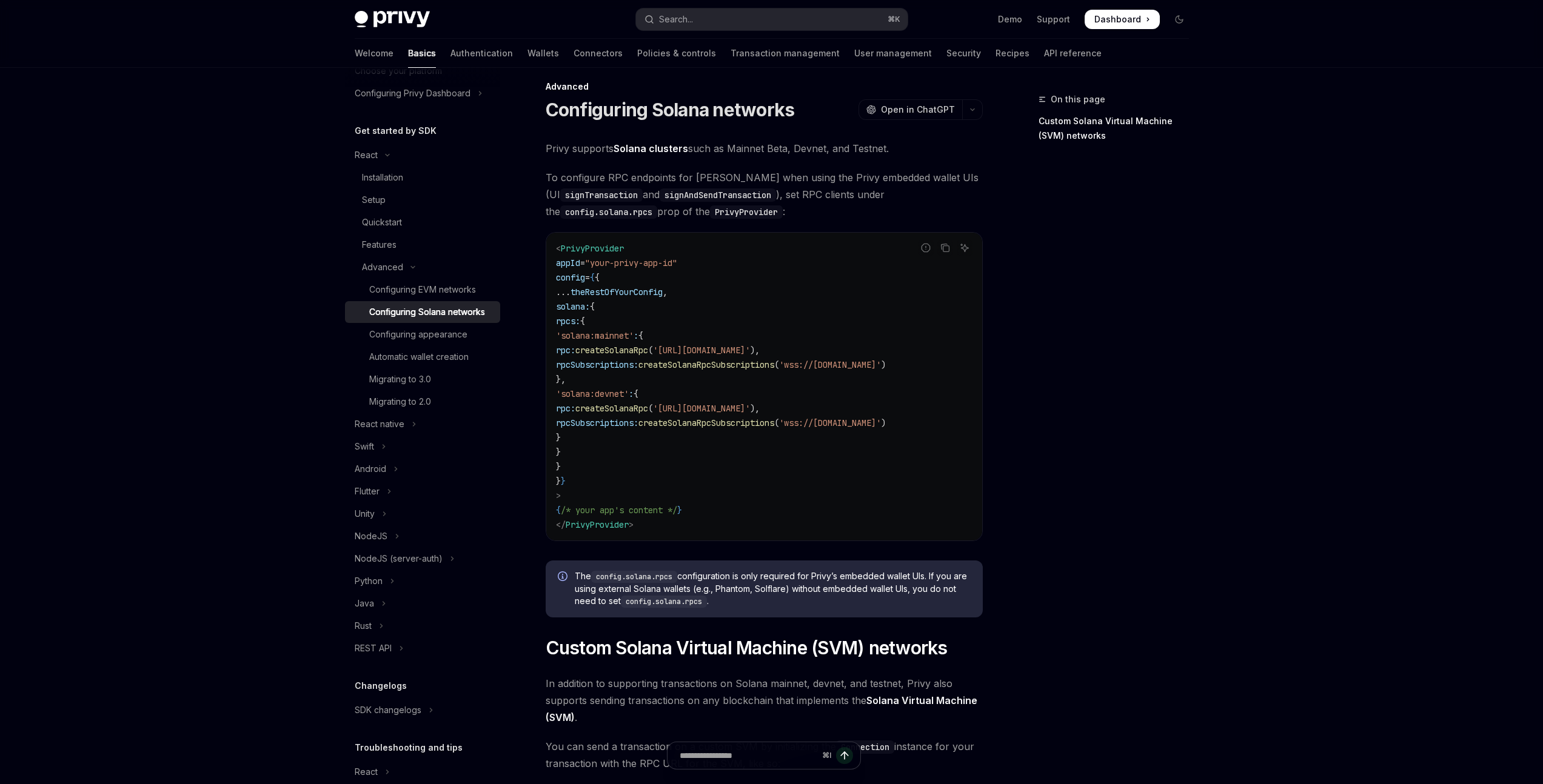
scroll to position [6, 0]
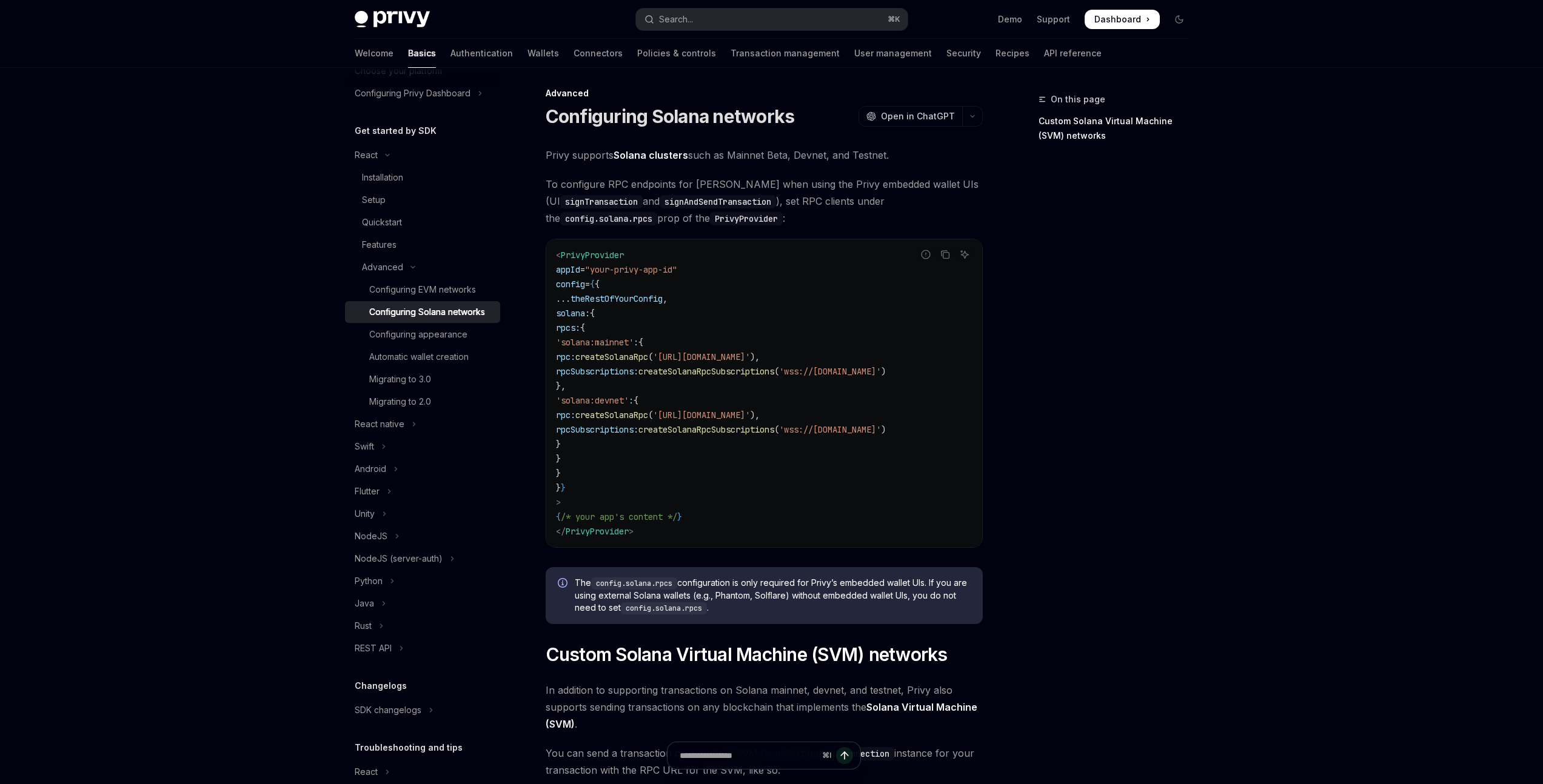
click at [308, 356] on div "Skip to main content Privy Docs home page Search... ⌘ K Demo Support Dashboard …" at bounding box center [772, 565] width 1543 height 1142
click at [408, 364] on div "Automatic wallet creation" at bounding box center [419, 357] width 100 height 15
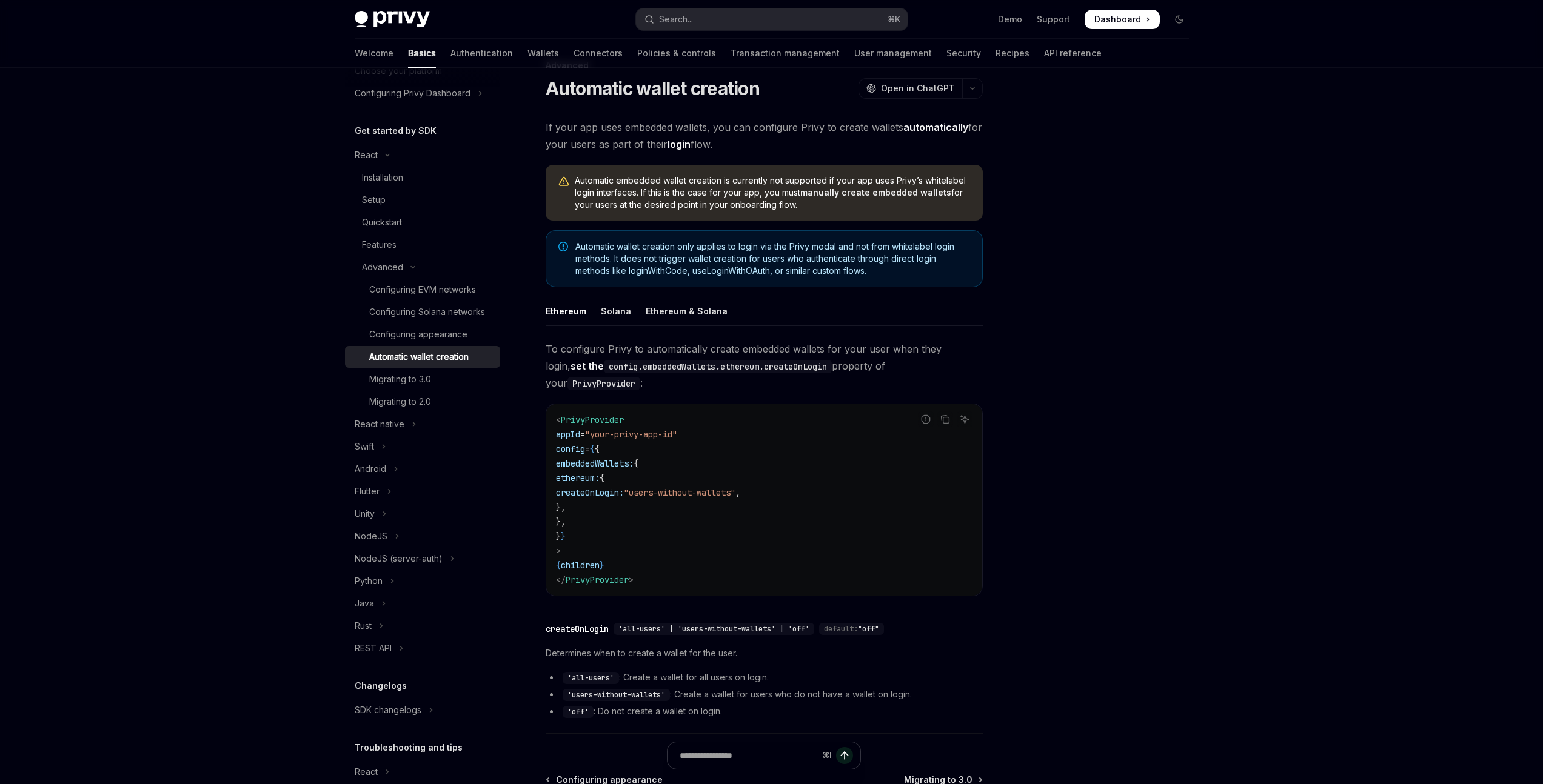
scroll to position [65, 0]
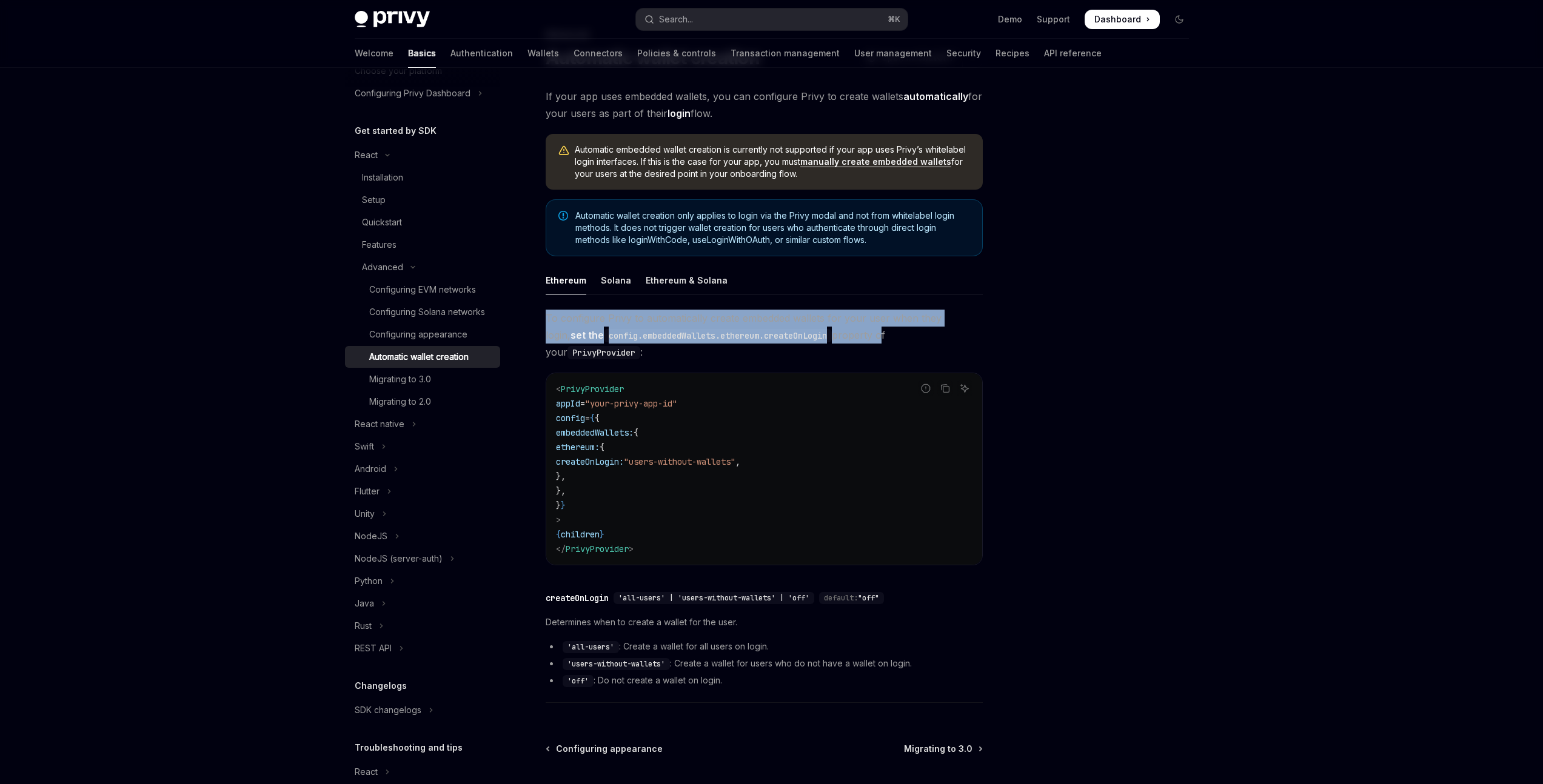
drag, startPoint x: 543, startPoint y: 314, endPoint x: 862, endPoint y: 338, distance: 319.9
click at [862, 338] on div "Advanced Automatic wallet creation OpenAI Open in ChatGPT OpenAI Open in ChatGP…" at bounding box center [651, 466] width 670 height 878
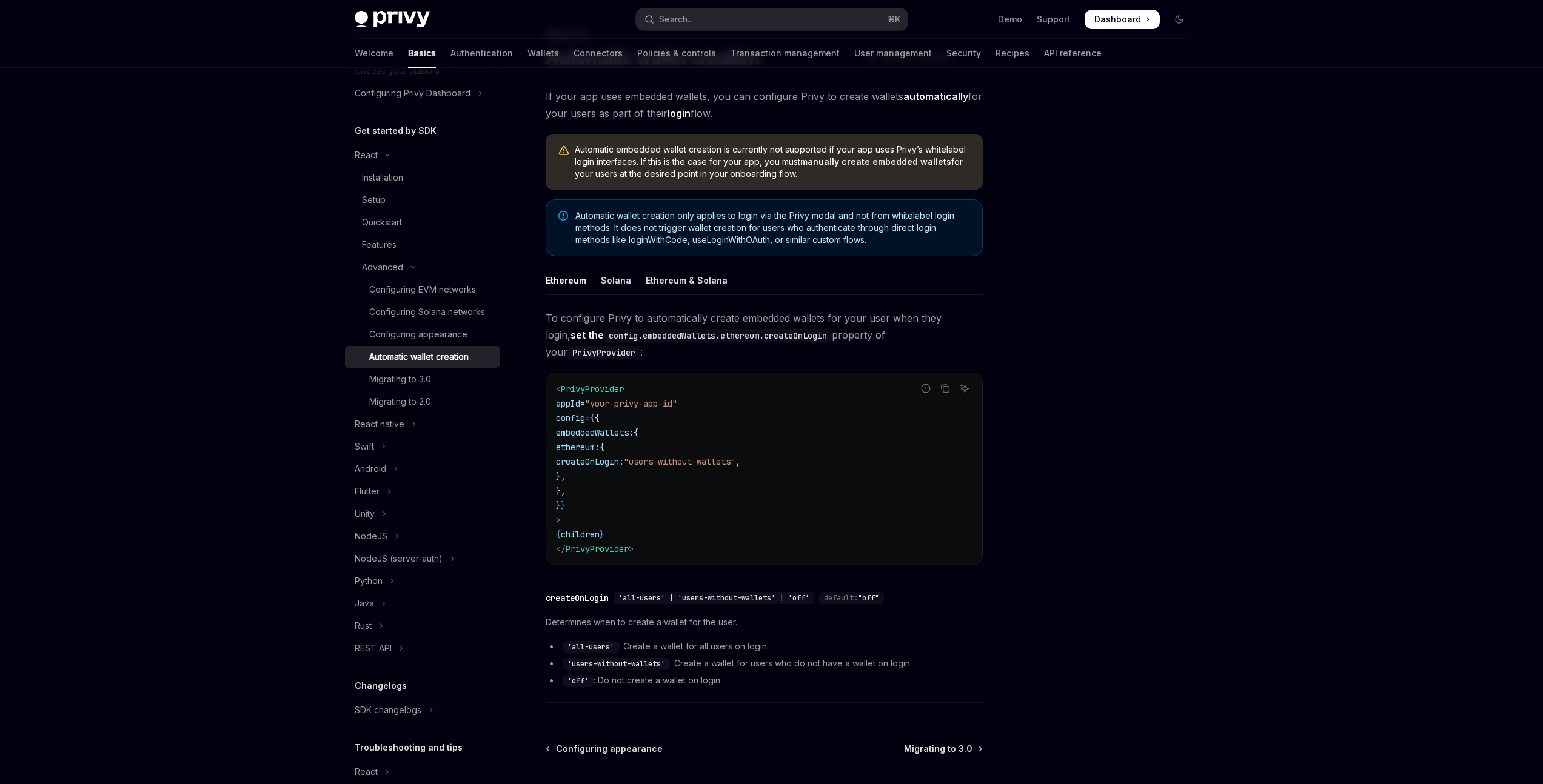
click at [986, 332] on div "Advanced Automatic wallet creation OpenAI Open in ChatGPT OpenAI Open in ChatGP…" at bounding box center [772, 454] width 853 height 902
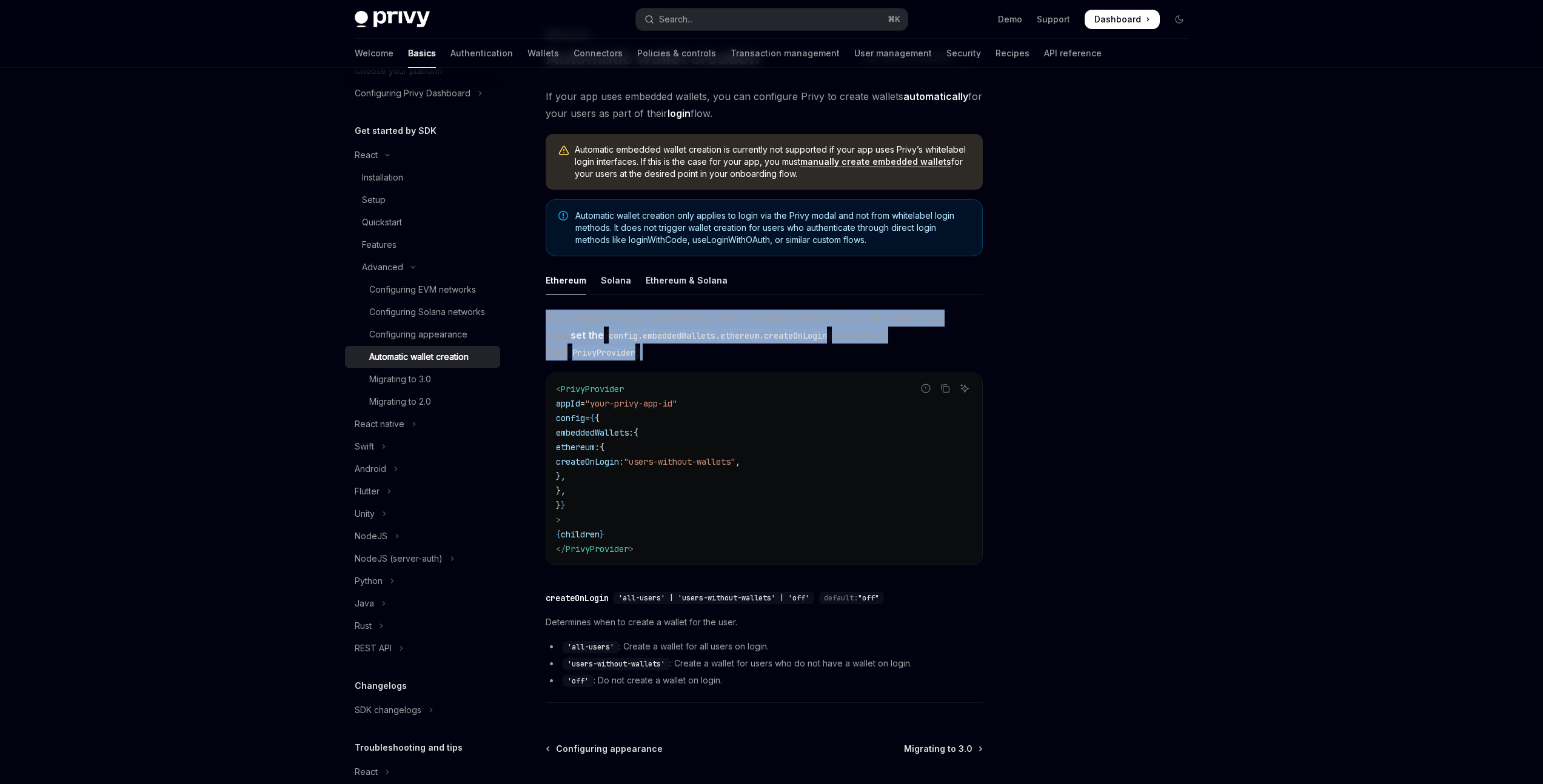
drag, startPoint x: 979, startPoint y: 335, endPoint x: 546, endPoint y: 303, distance: 434.2
click at [546, 302] on div "Ethereum Solana Ethereum & Solana To configure Privy to automatically create em…" at bounding box center [765, 488] width 437 height 443
click at [670, 320] on span "To configure Privy to automatically create embedded wallets for your user when …" at bounding box center [765, 334] width 437 height 51
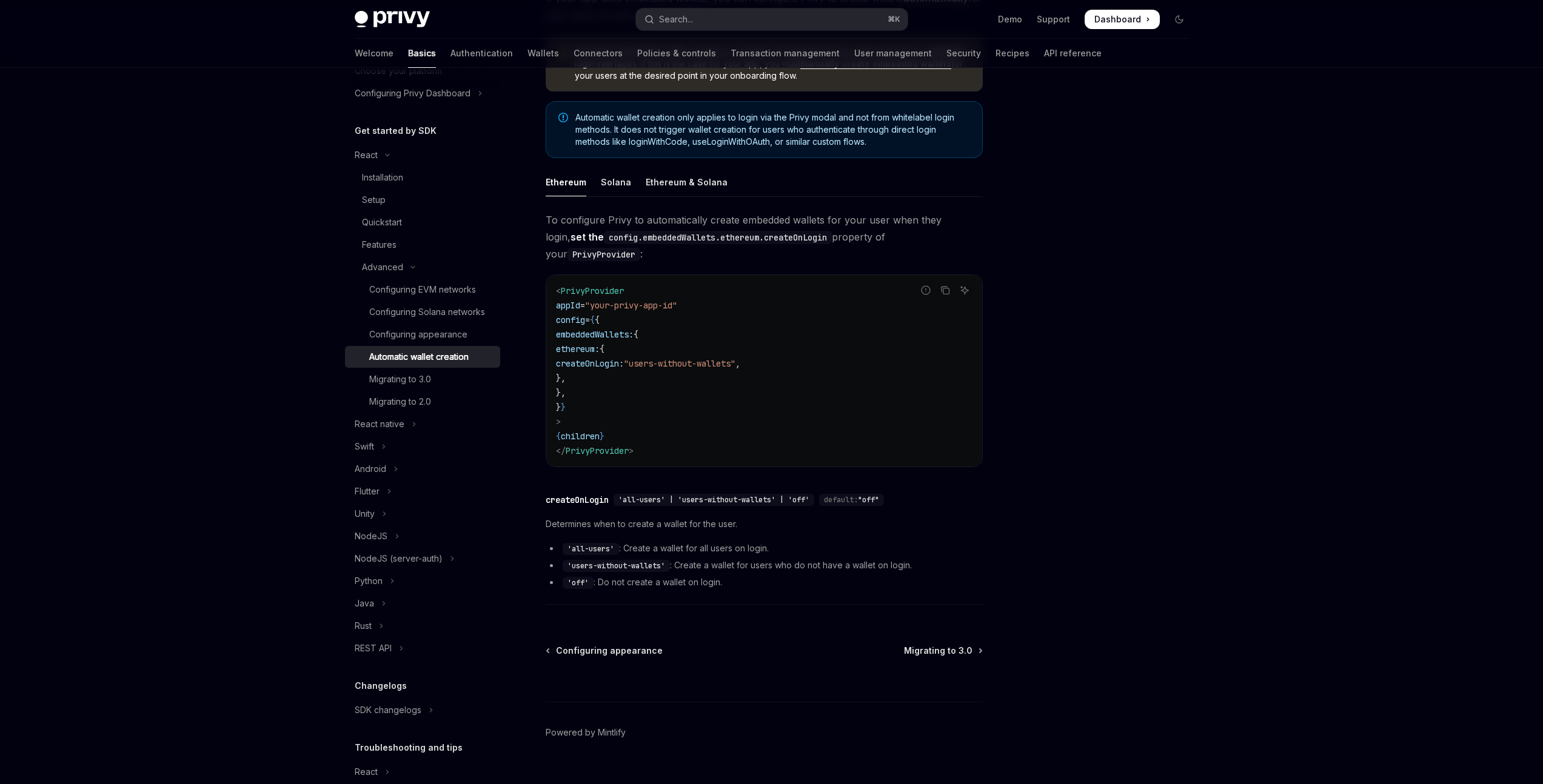
scroll to position [162, 0]
drag, startPoint x: 686, startPoint y: 485, endPoint x: 758, endPoint y: 494, distance: 72.6
click at [758, 494] on div "​ createOnLogin 'all-users' | 'users-without-wallets' | 'off' default: "off" De…" at bounding box center [765, 547] width 437 height 118
click at [751, 491] on div at bounding box center [751, 491] width 0 height 0
drag, startPoint x: 629, startPoint y: 487, endPoint x: 638, endPoint y: 488, distance: 9.1
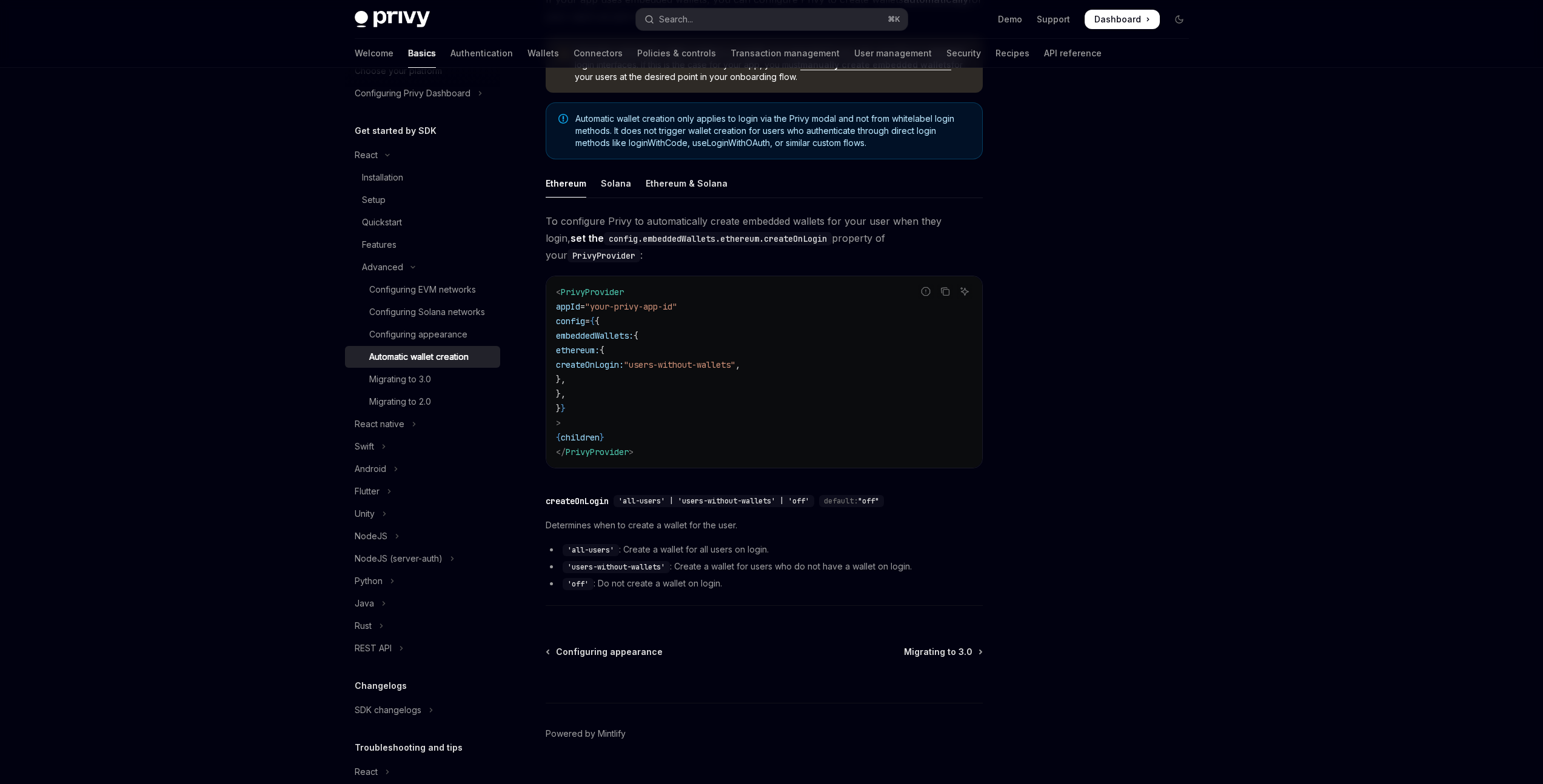
click at [631, 497] on span "'all-users' | 'users-without-wallets' | 'off'" at bounding box center [714, 502] width 191 height 10
click at [701, 518] on span "Determines when to create a wallet for the user." at bounding box center [765, 525] width 437 height 15
drag, startPoint x: 619, startPoint y: 482, endPoint x: 706, endPoint y: 495, distance: 88.0
click at [673, 495] on div "'all-users' | 'users-without-wallets' | 'off'" at bounding box center [714, 501] width 201 height 12
click at [735, 518] on span "Determines when to create a wallet for the user." at bounding box center [765, 525] width 437 height 15
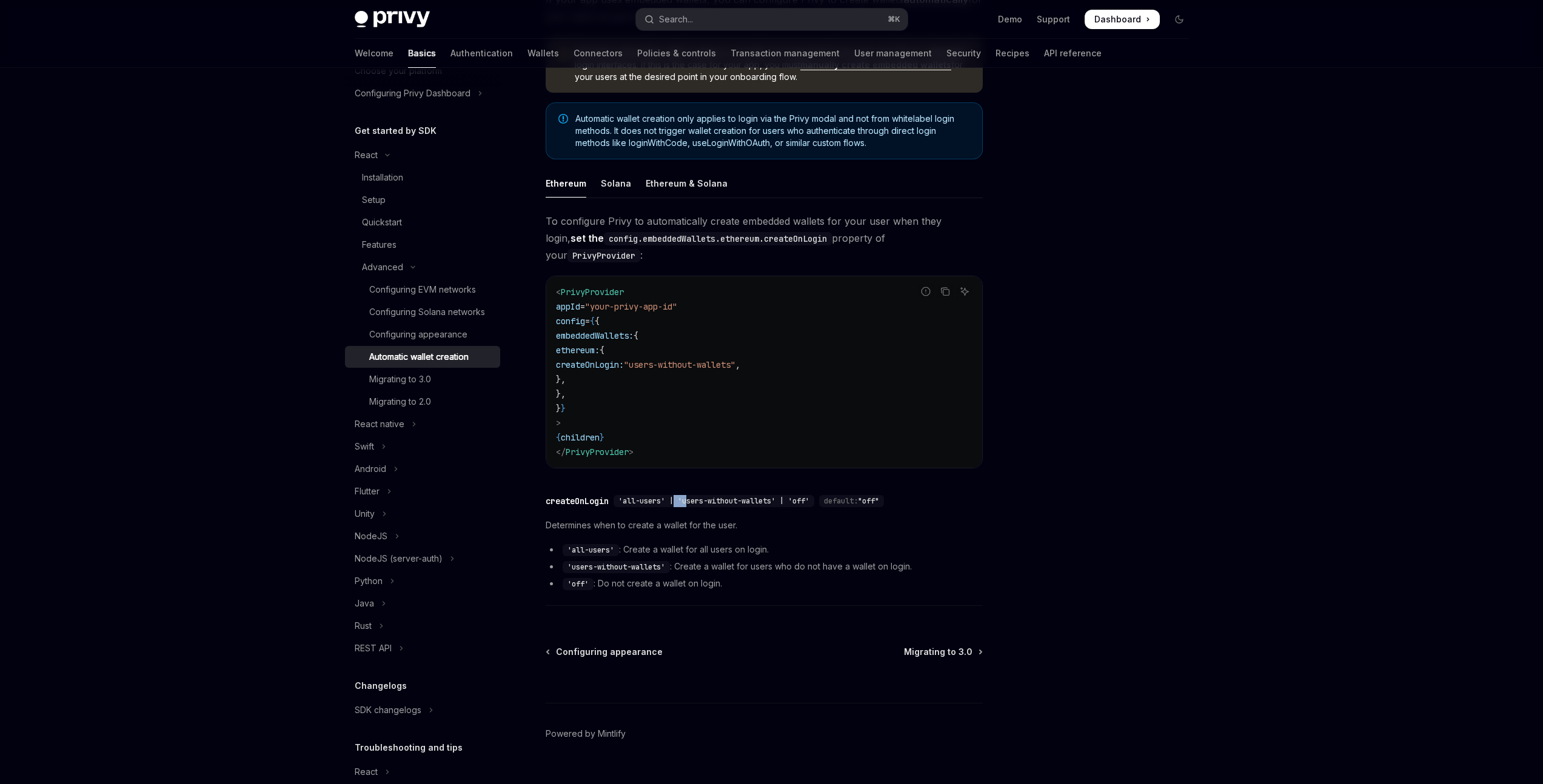
drag, startPoint x: 704, startPoint y: 486, endPoint x: 731, endPoint y: 489, distance: 27.2
click at [719, 497] on span "'all-users' | 'users-without-wallets' | 'off'" at bounding box center [714, 502] width 191 height 10
click at [816, 522] on div "Determines when to create a wallet for the user. 'all-users' : Create a wallet …" at bounding box center [765, 554] width 437 height 73
drag, startPoint x: 777, startPoint y: 486, endPoint x: 686, endPoint y: 486, distance: 91.0
click at [688, 497] on span "'all-users' | 'users-without-wallets' | 'off'" at bounding box center [714, 502] width 191 height 10
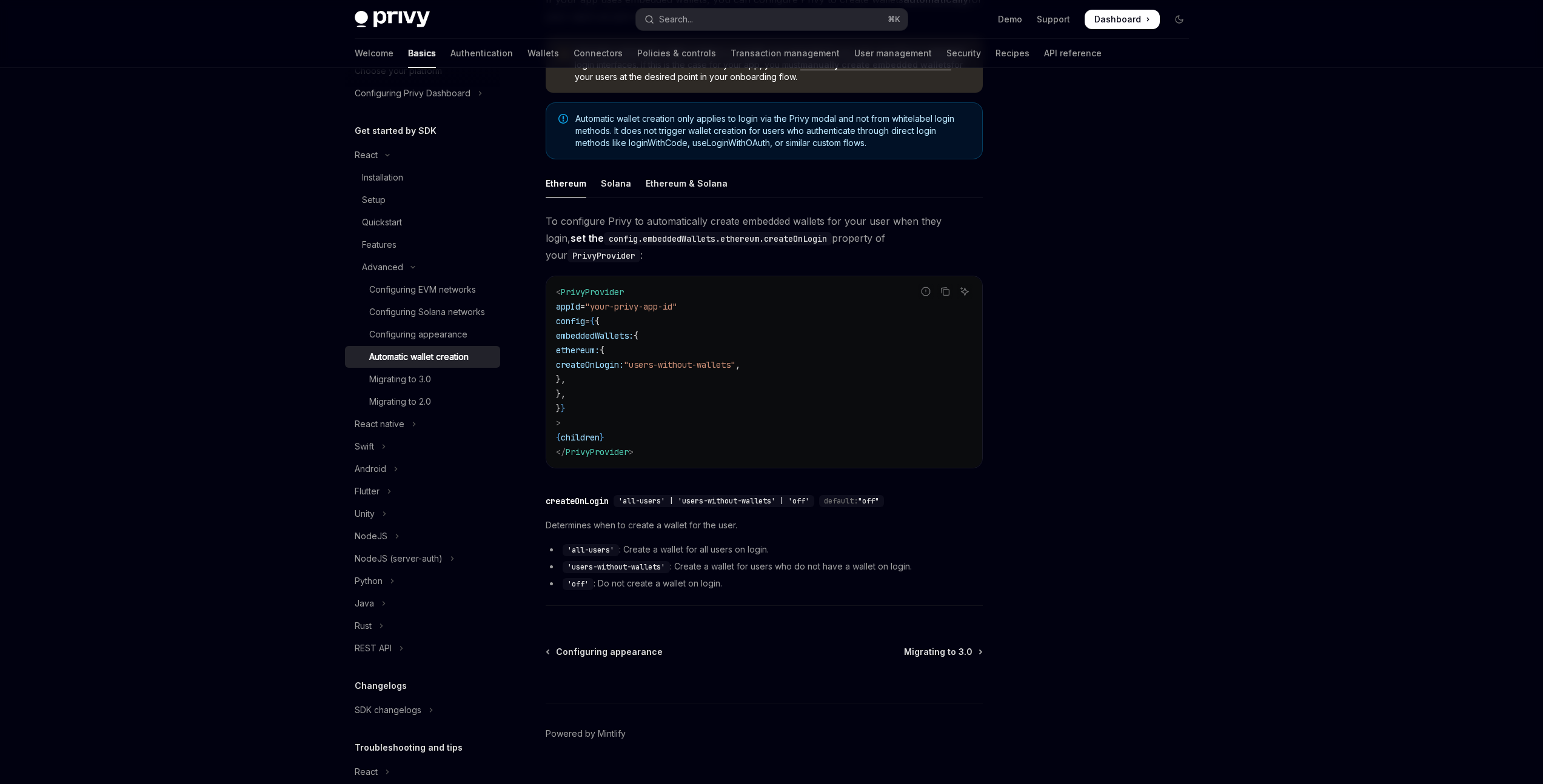
click at [792, 518] on span "Determines when to create a wallet for the user." at bounding box center [765, 525] width 437 height 15
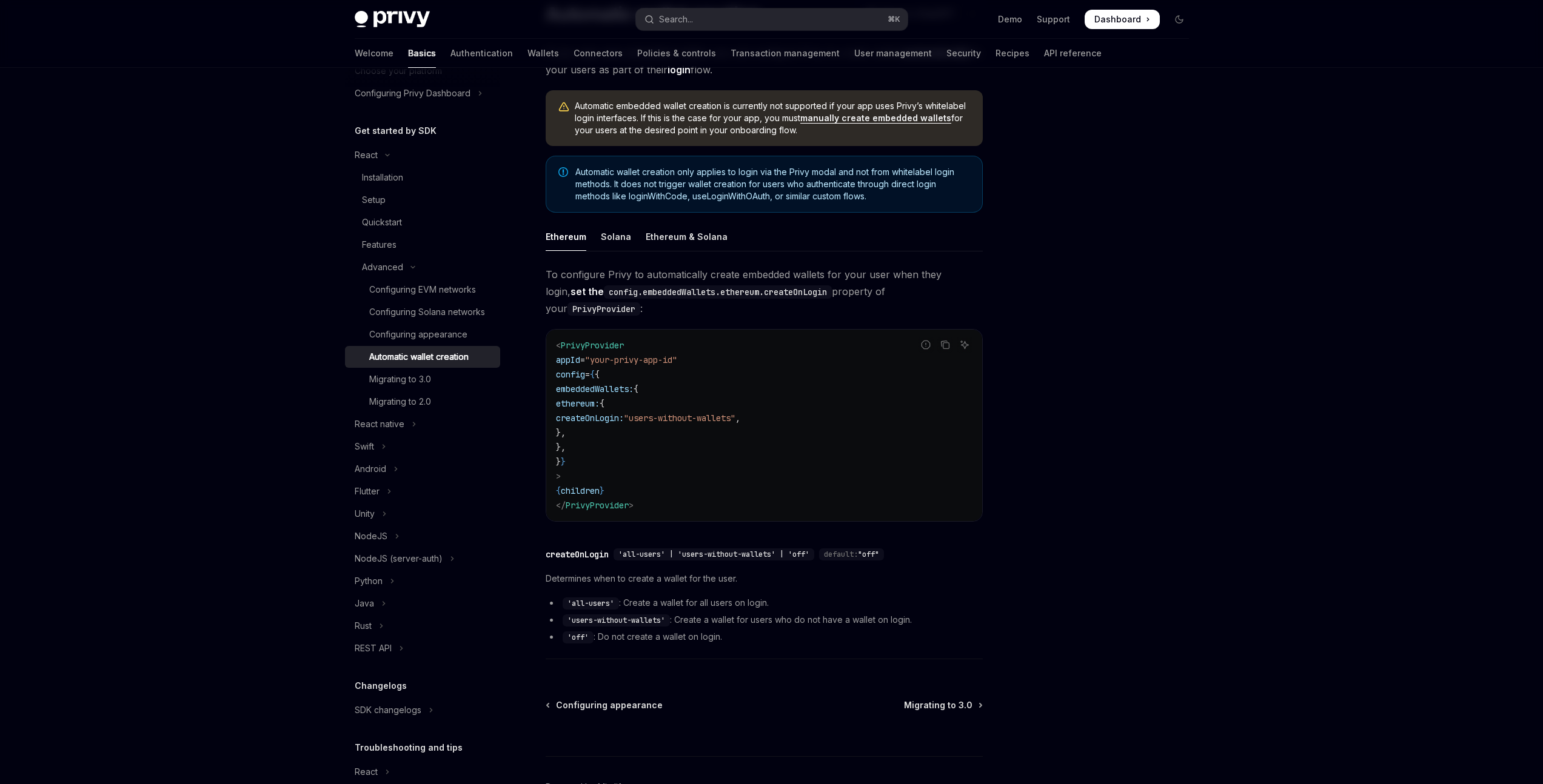
scroll to position [50, 0]
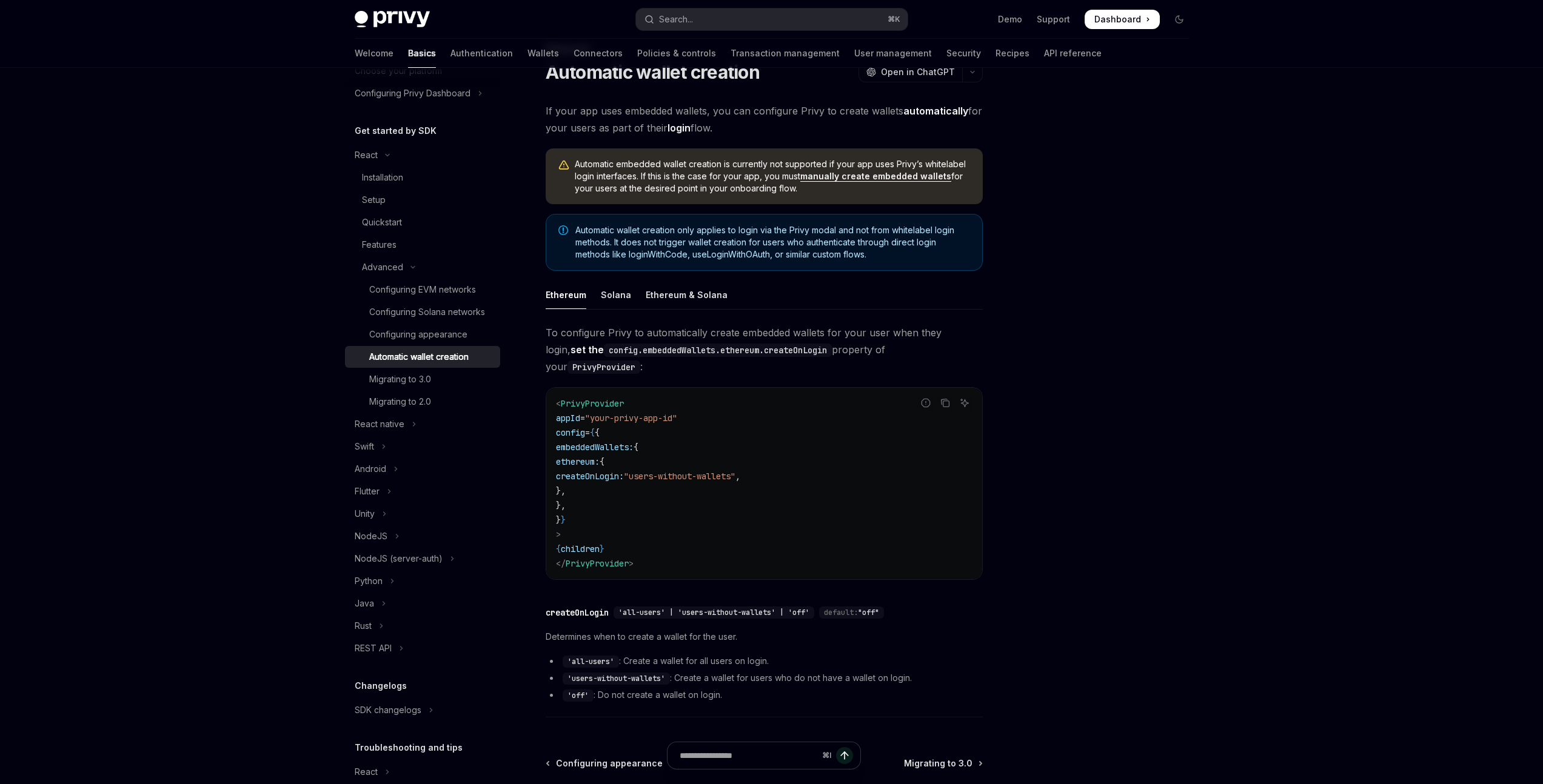
drag, startPoint x: 611, startPoint y: 438, endPoint x: 740, endPoint y: 465, distance: 131.8
click at [682, 450] on code "< PrivyProvider appId = "your-privy-app-id" config = { { embeddedWallets: { eth…" at bounding box center [764, 483] width 416 height 175
click at [767, 470] on code "< PrivyProvider appId = "your-privy-app-id" config = { { embeddedWallets: { eth…" at bounding box center [764, 483] width 416 height 175
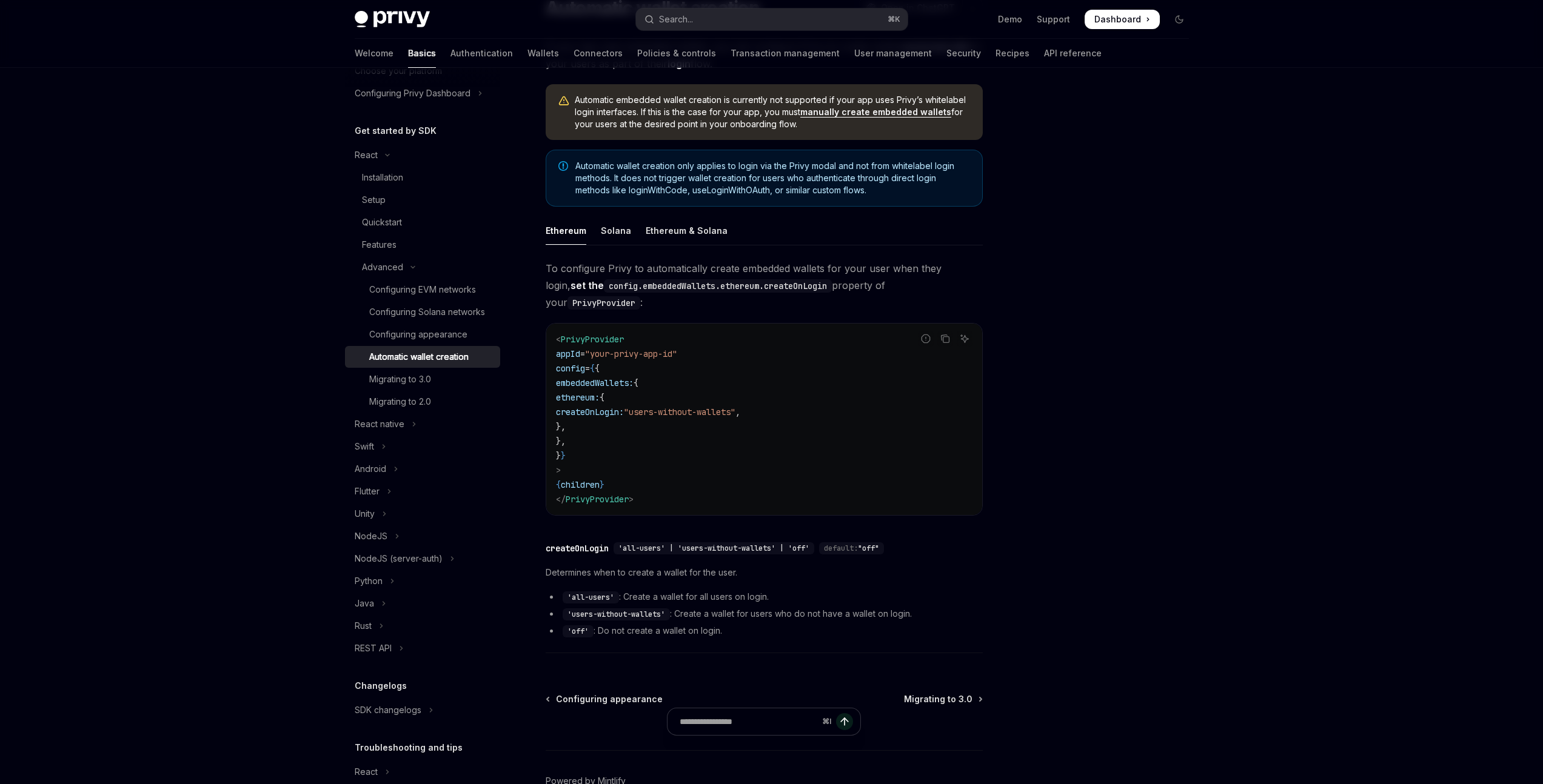
scroll to position [123, 0]
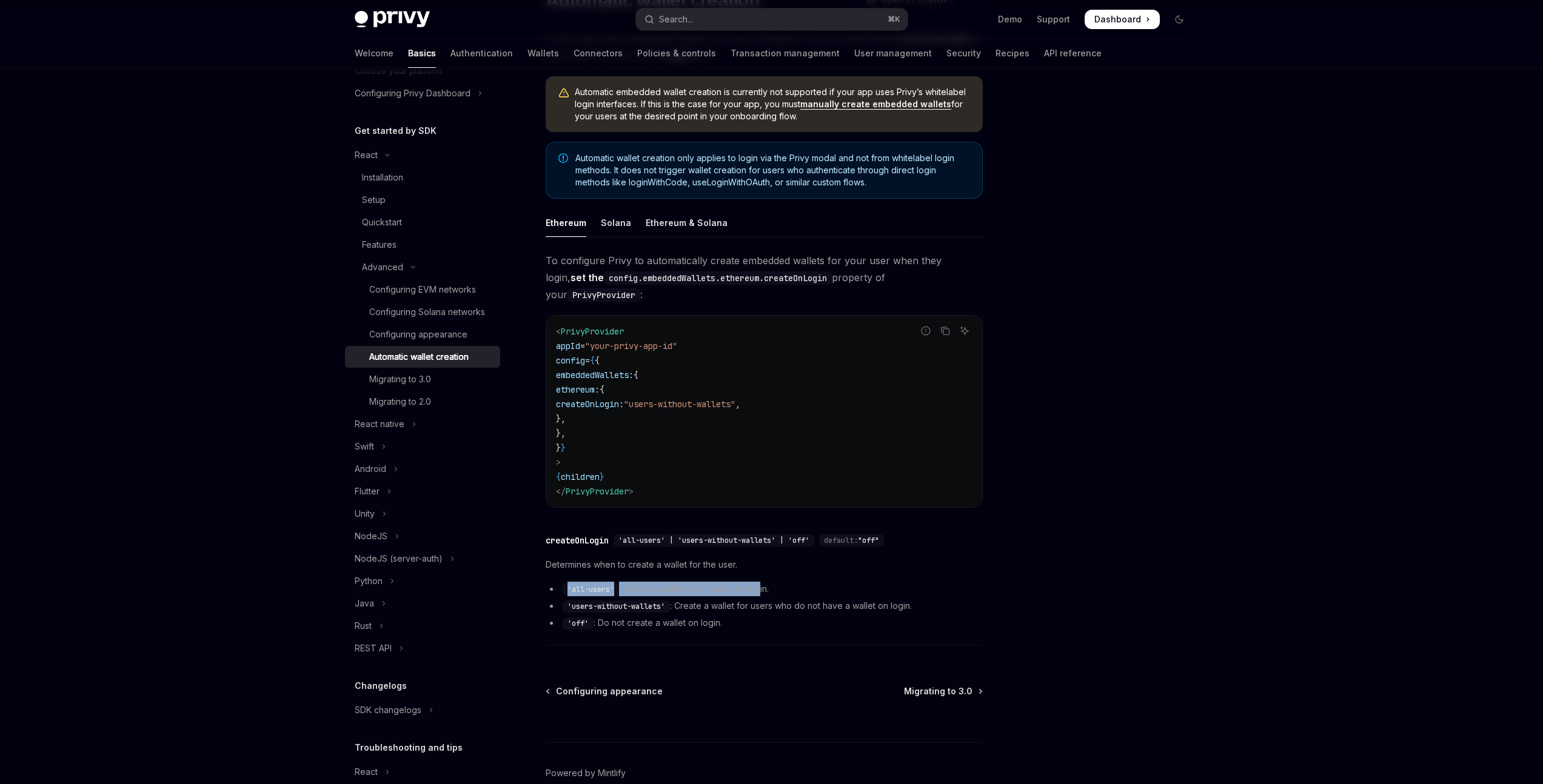
click at [696, 558] on div "Determines when to create a wallet for the user. 'all-users' : Create a wallet …" at bounding box center [765, 593] width 437 height 73
click at [774, 558] on span "Determines when to create a wallet for the user." at bounding box center [765, 565] width 437 height 15
click at [431, 387] on div "Migrating to 3.0" at bounding box center [400, 379] width 62 height 15
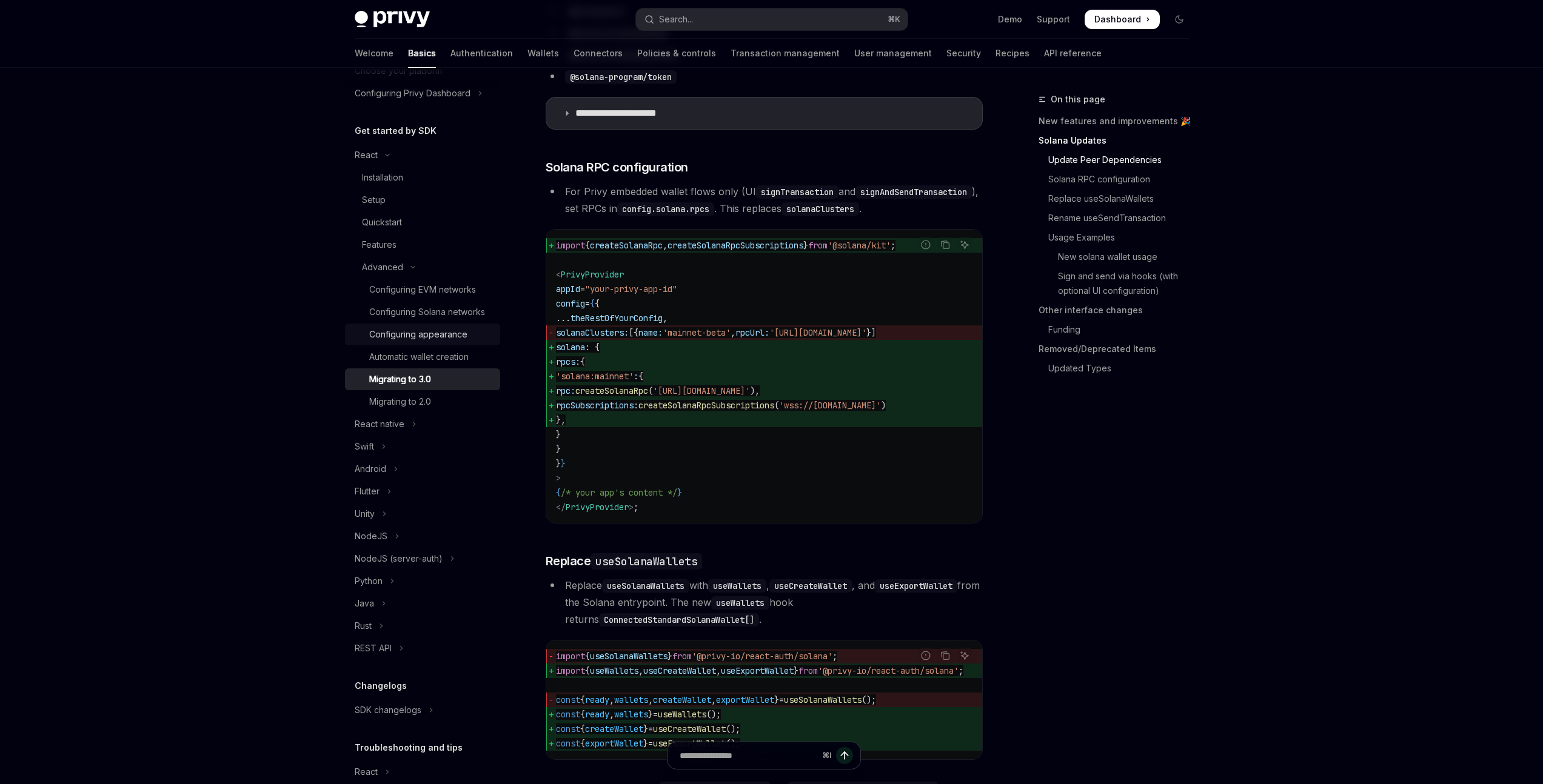
scroll to position [9, 0]
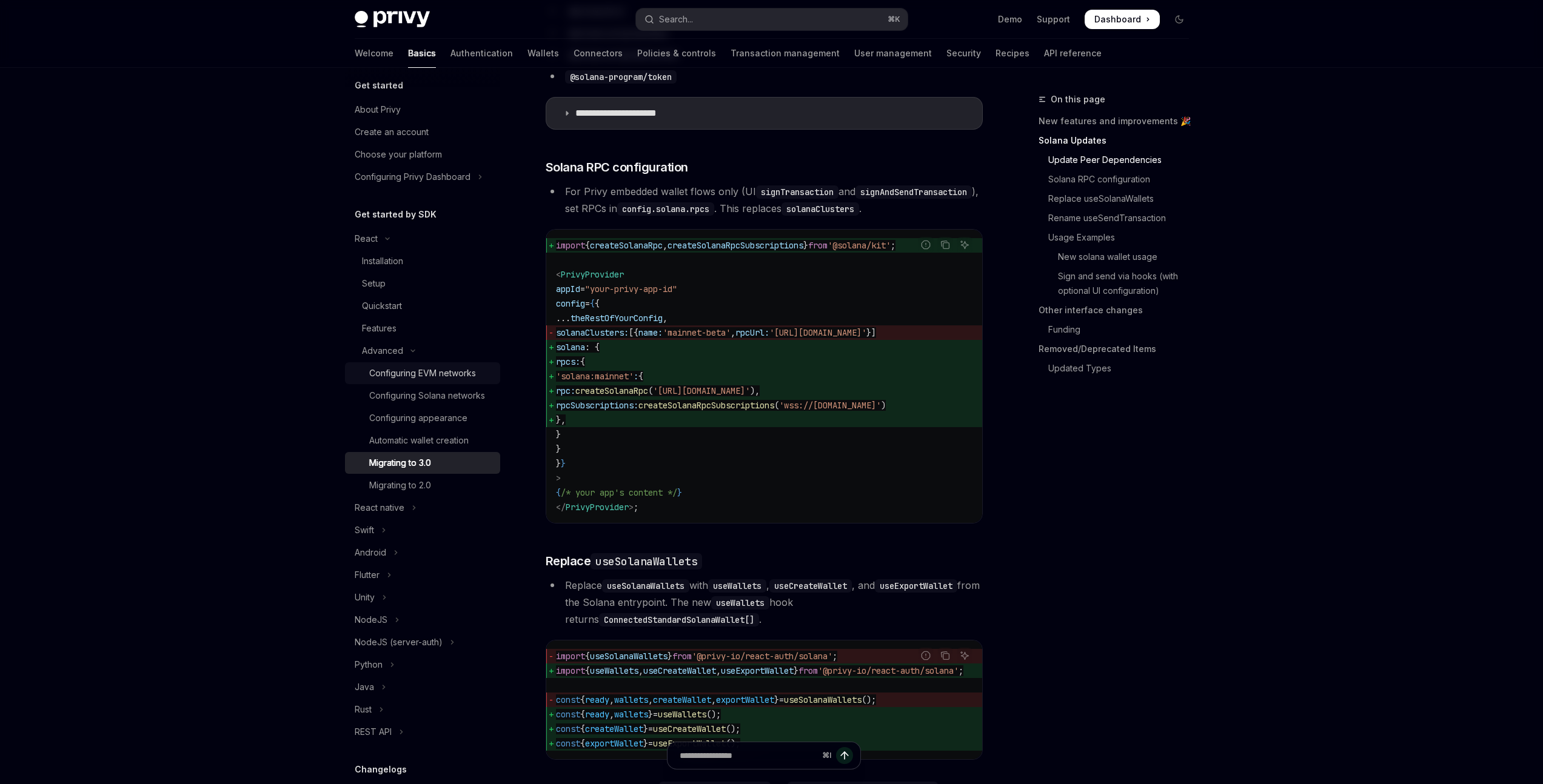
click at [439, 371] on div "Configuring EVM networks" at bounding box center [422, 373] width 107 height 15
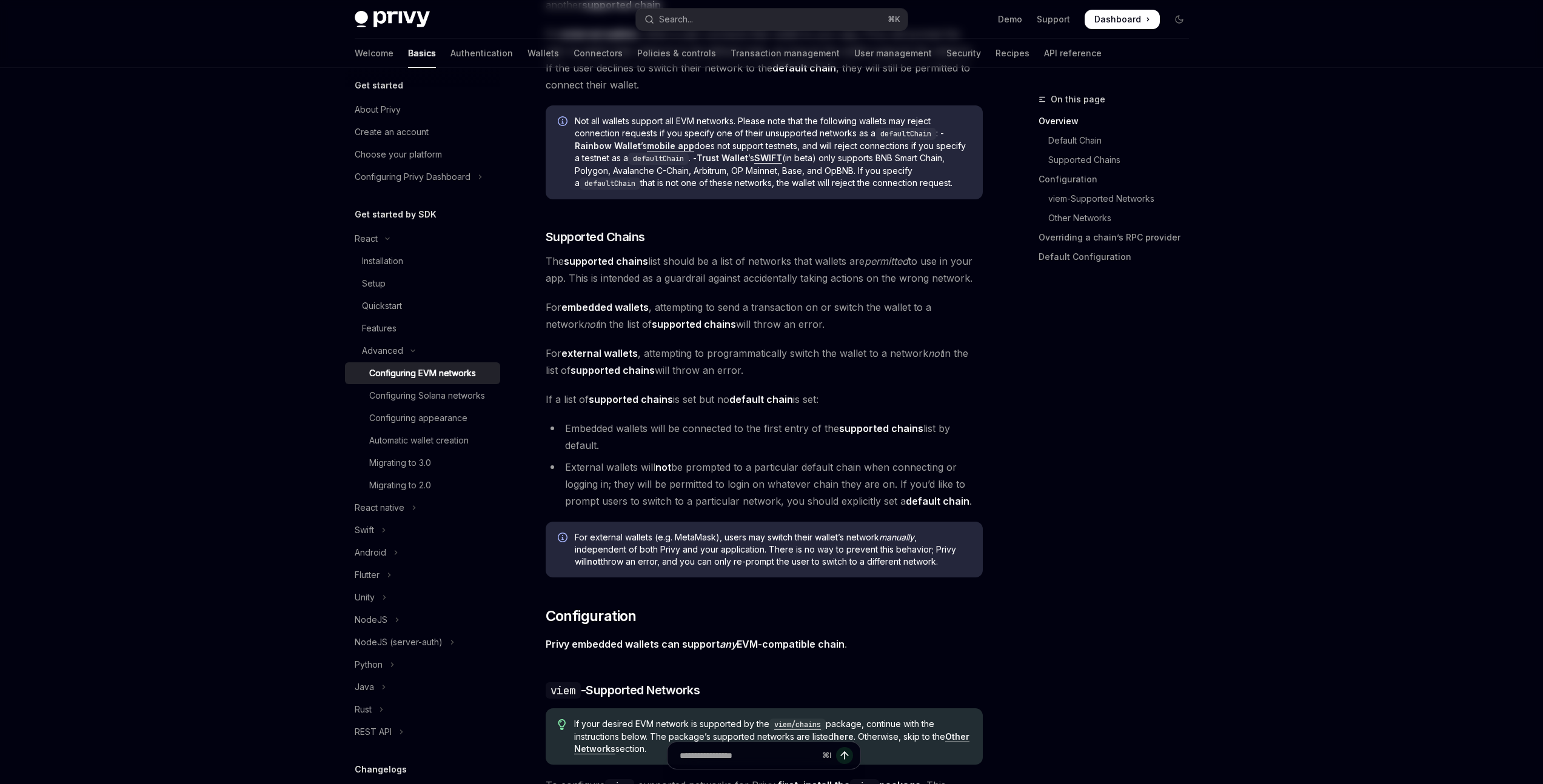
type textarea "*"
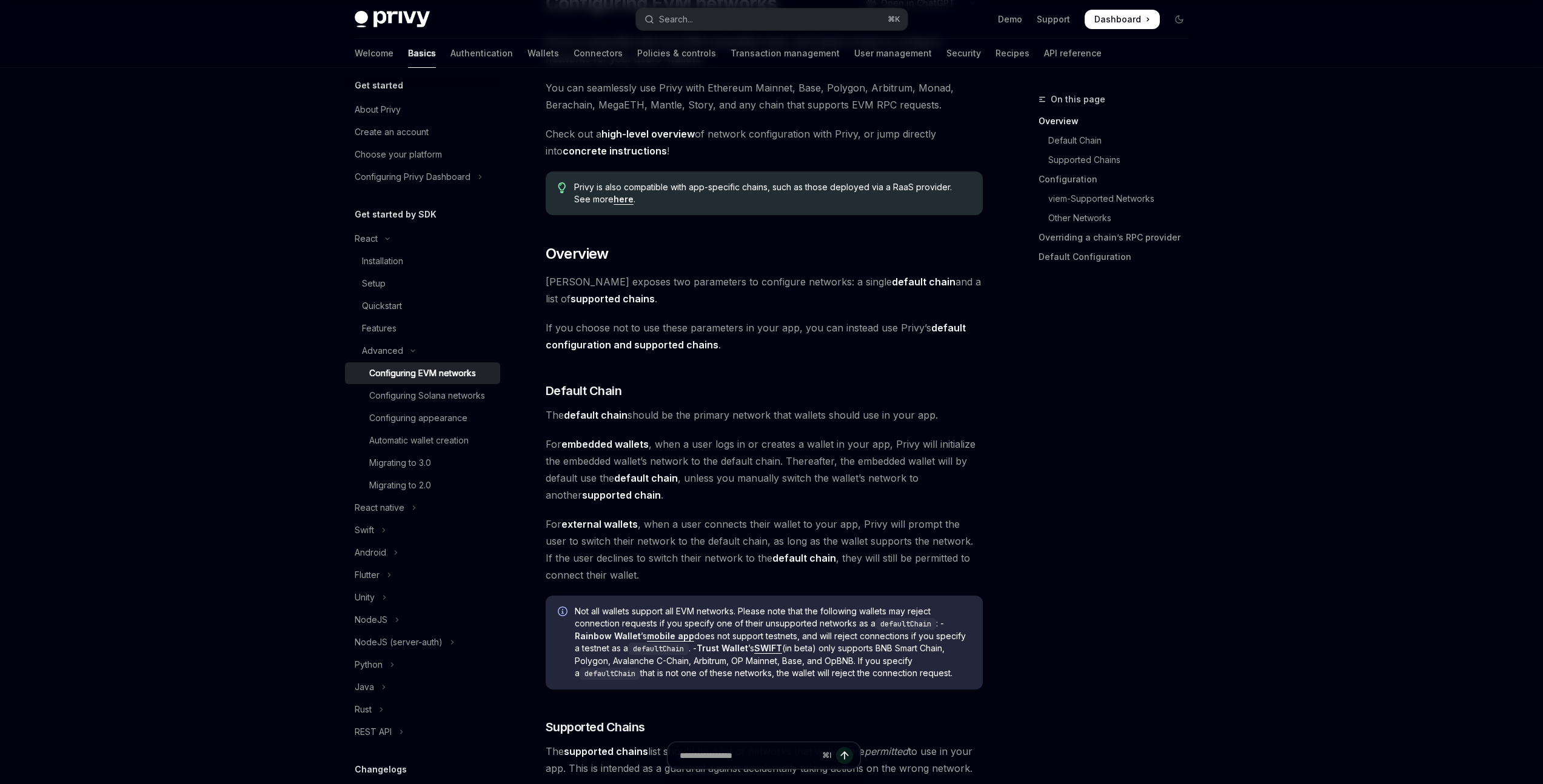
scroll to position [178, 0]
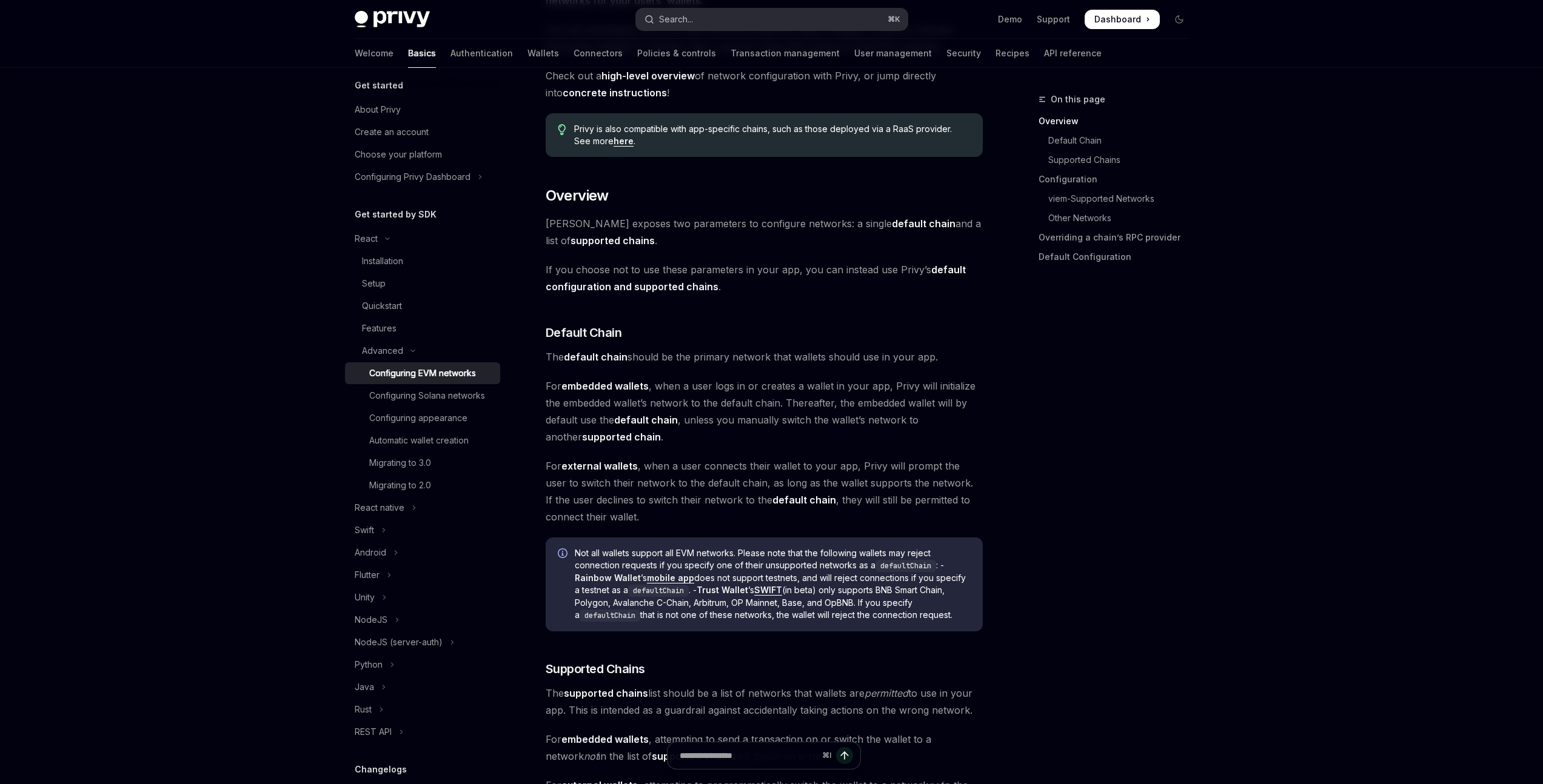
click at [771, 19] on button "Search... ⌘ K" at bounding box center [772, 20] width 271 height 22
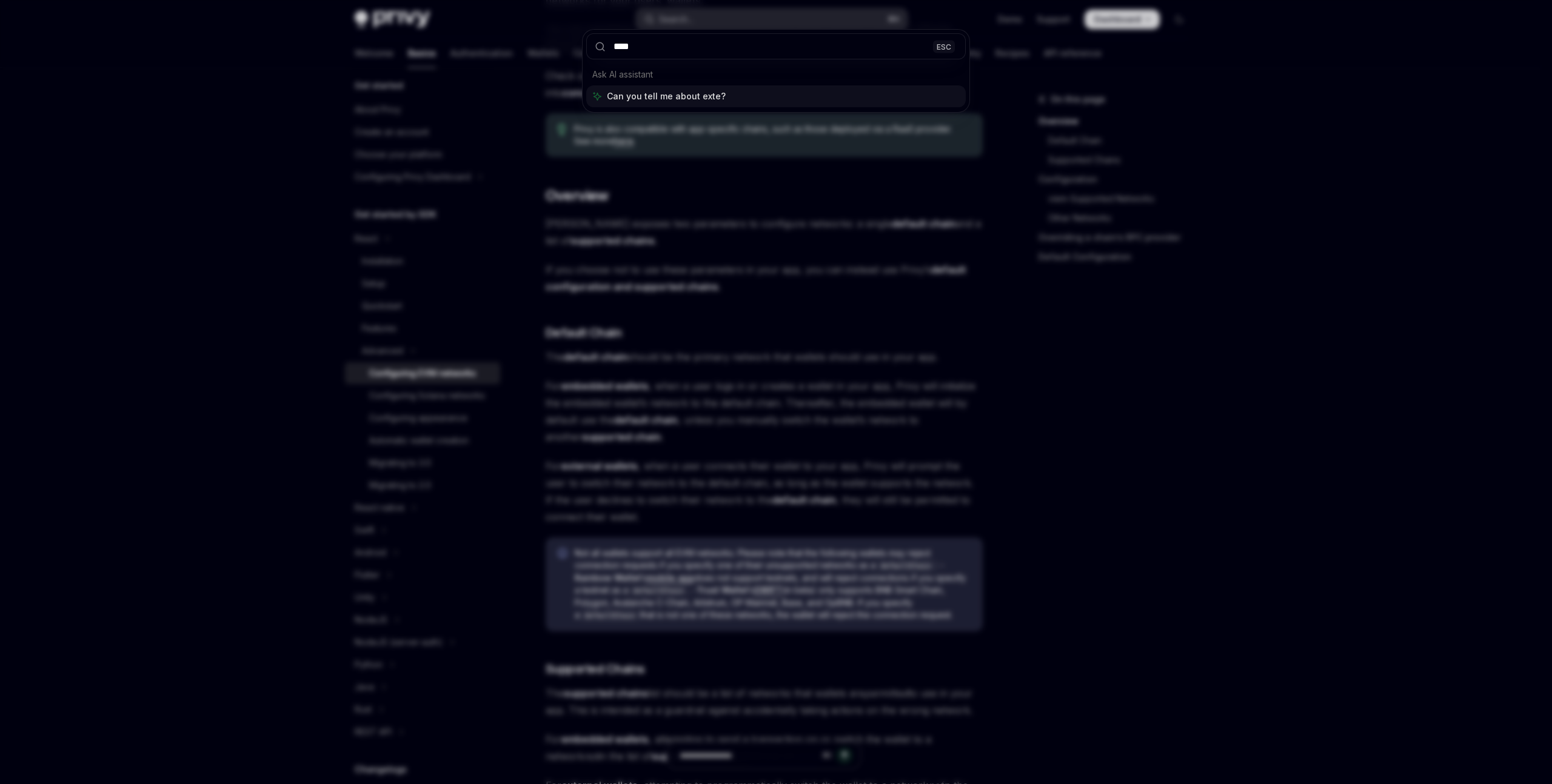
type input "*****"
type input "**********"
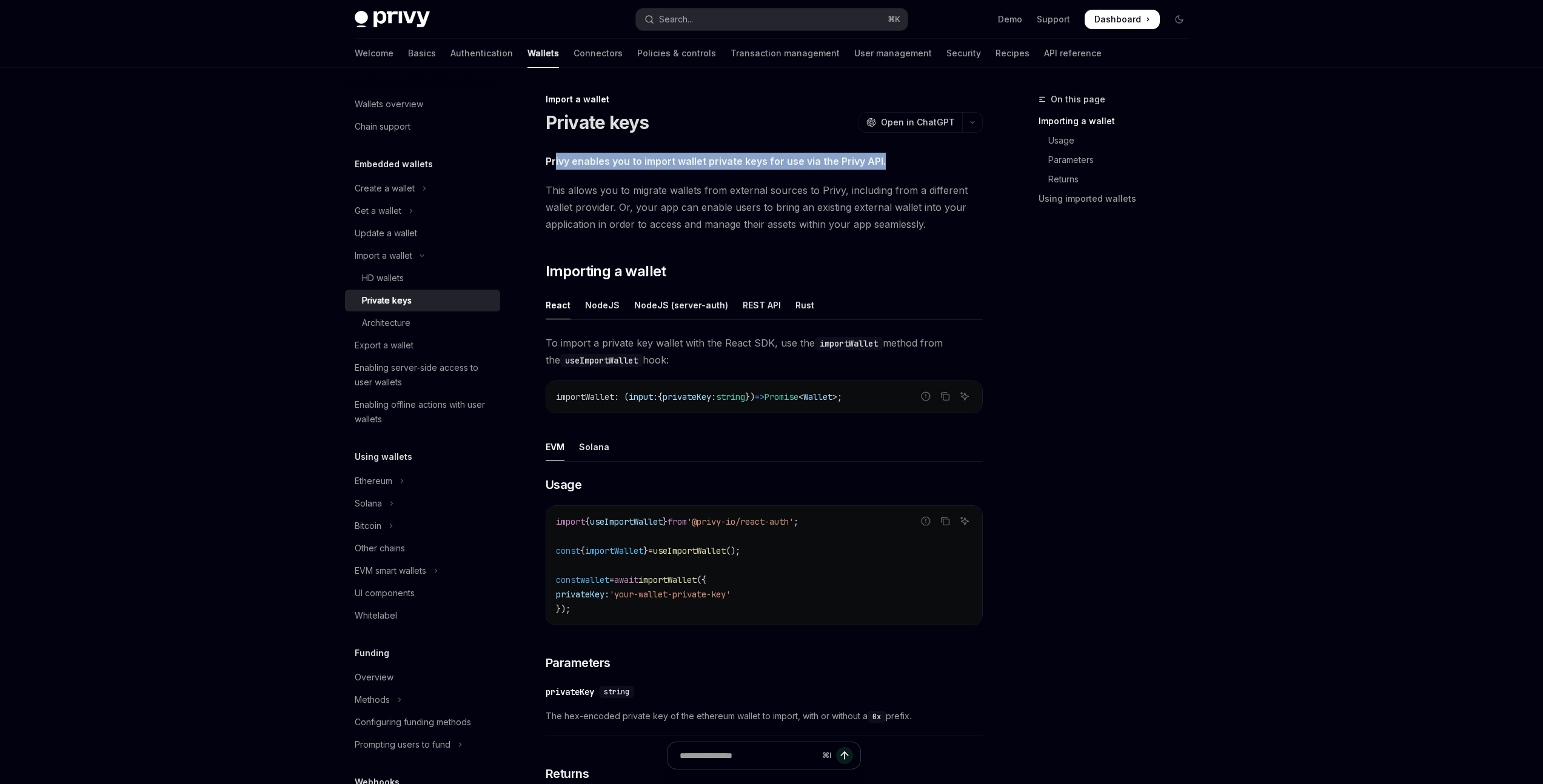
drag, startPoint x: 556, startPoint y: 162, endPoint x: 890, endPoint y: 165, distance: 334.0
click at [890, 165] on span "Privy enables you to import wallet private keys for use via the Privy API." at bounding box center [765, 161] width 437 height 17
click at [752, 203] on span "This allows you to migrate wallets from external sources to Privy, including fr…" at bounding box center [765, 206] width 437 height 51
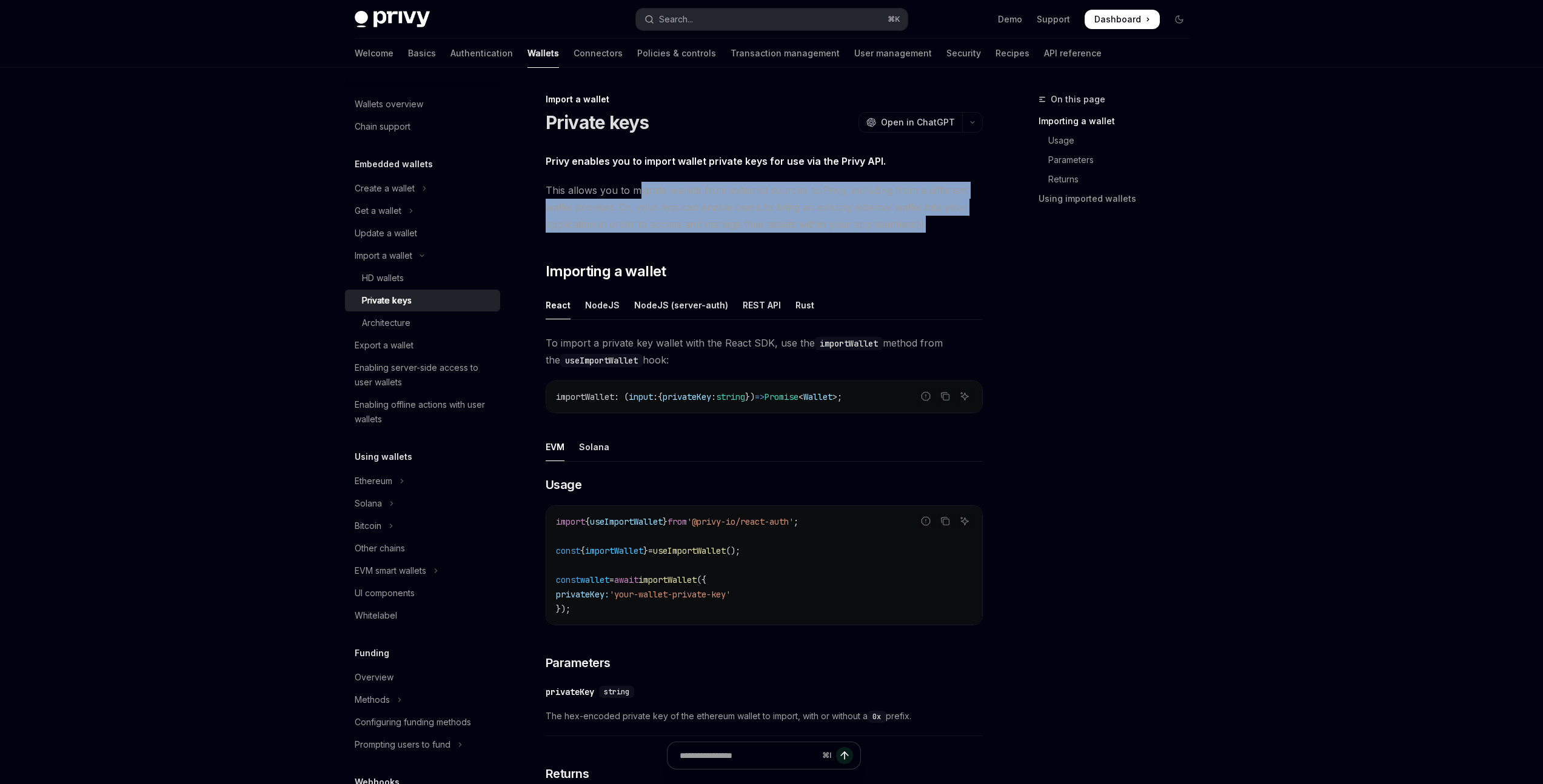
drag, startPoint x: 941, startPoint y: 223, endPoint x: 638, endPoint y: 186, distance: 305.3
click at [638, 186] on span "This allows you to migrate wallets from external sources to Privy, including fr…" at bounding box center [765, 206] width 437 height 51
click at [872, 198] on span "This allows you to migrate wallets from external sources to Privy, including fr…" at bounding box center [765, 206] width 437 height 51
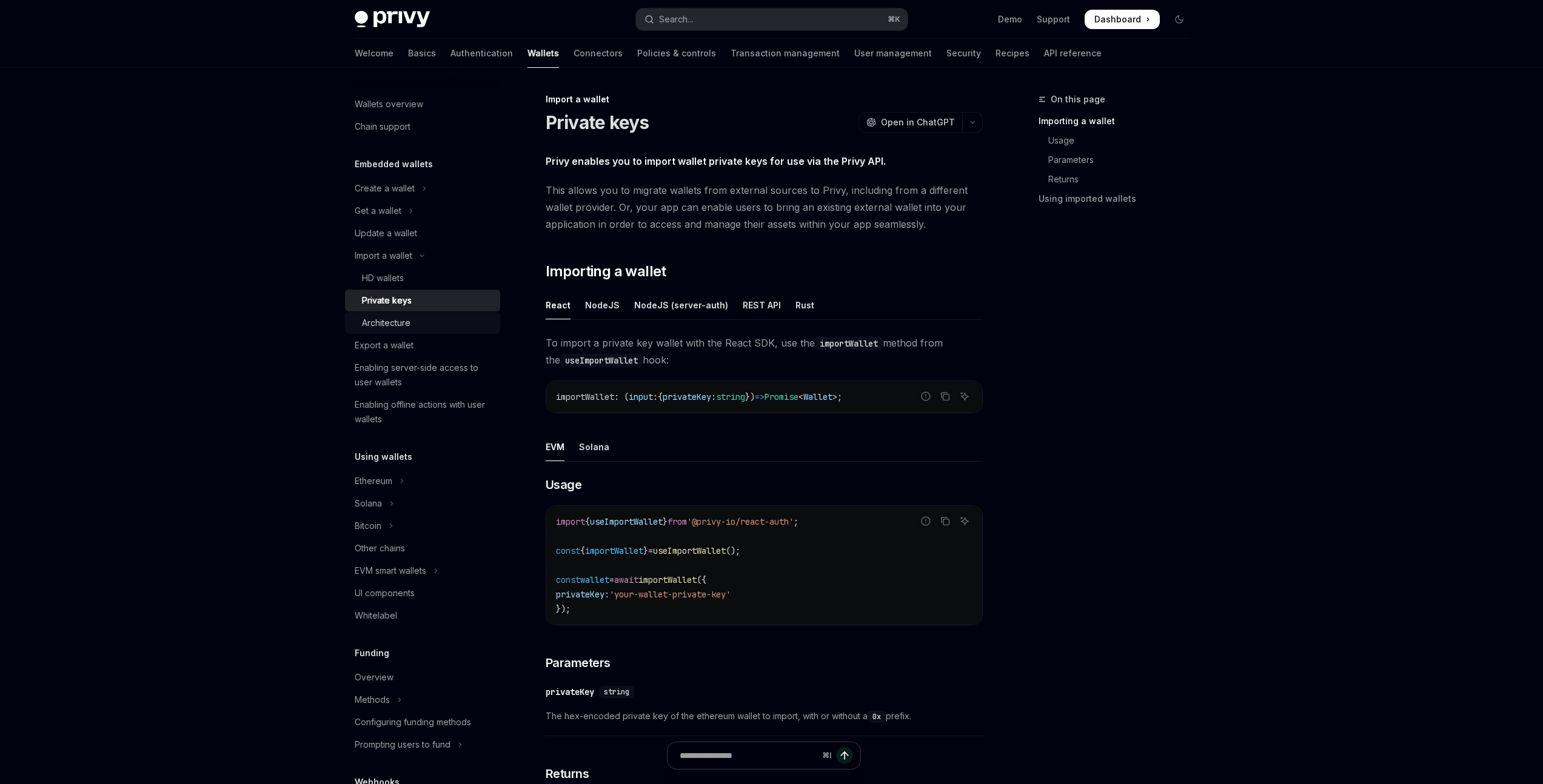
click at [422, 319] on div "Architecture" at bounding box center [427, 323] width 131 height 15
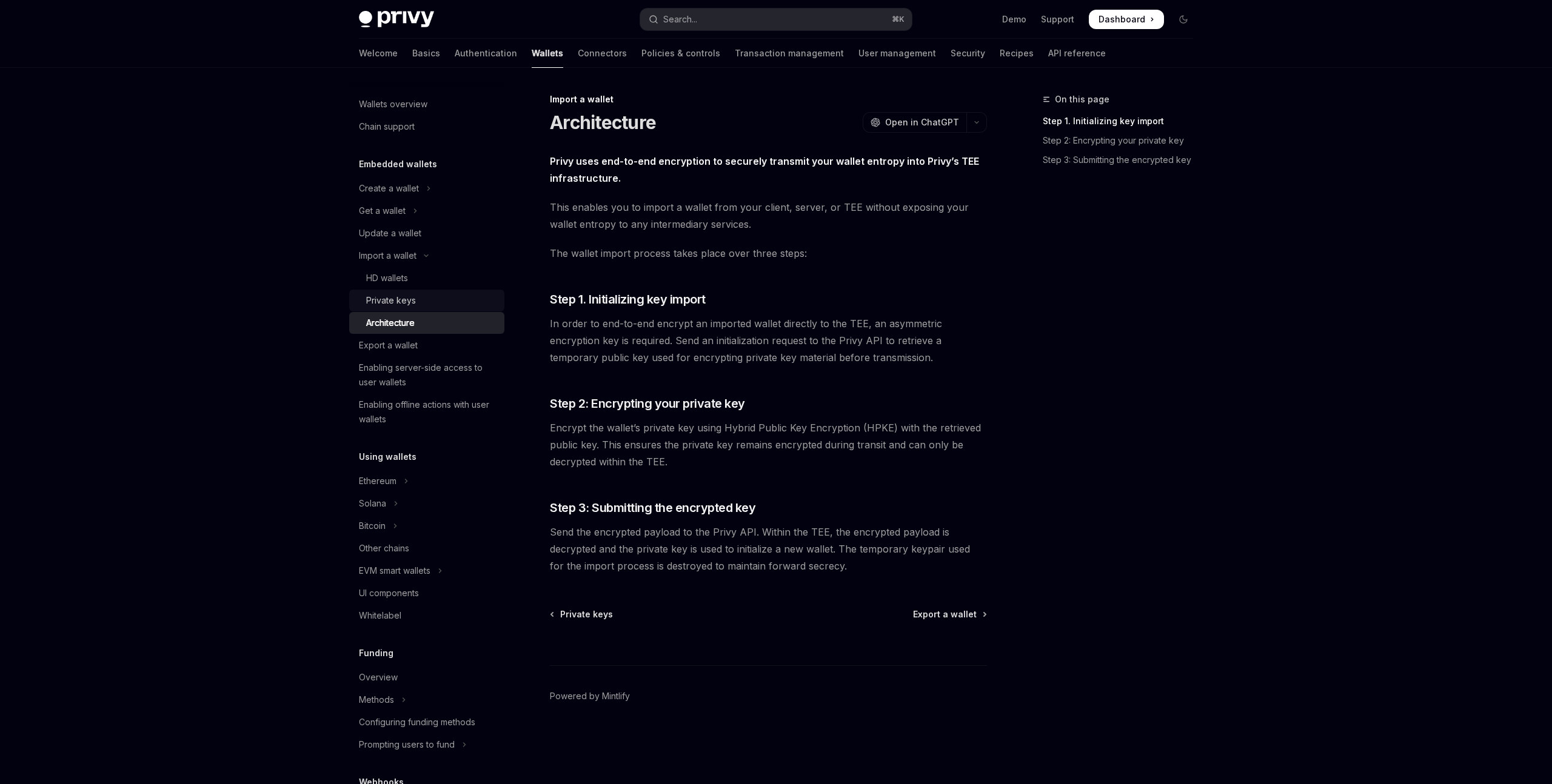
click at [429, 293] on div "Private keys" at bounding box center [431, 300] width 131 height 15
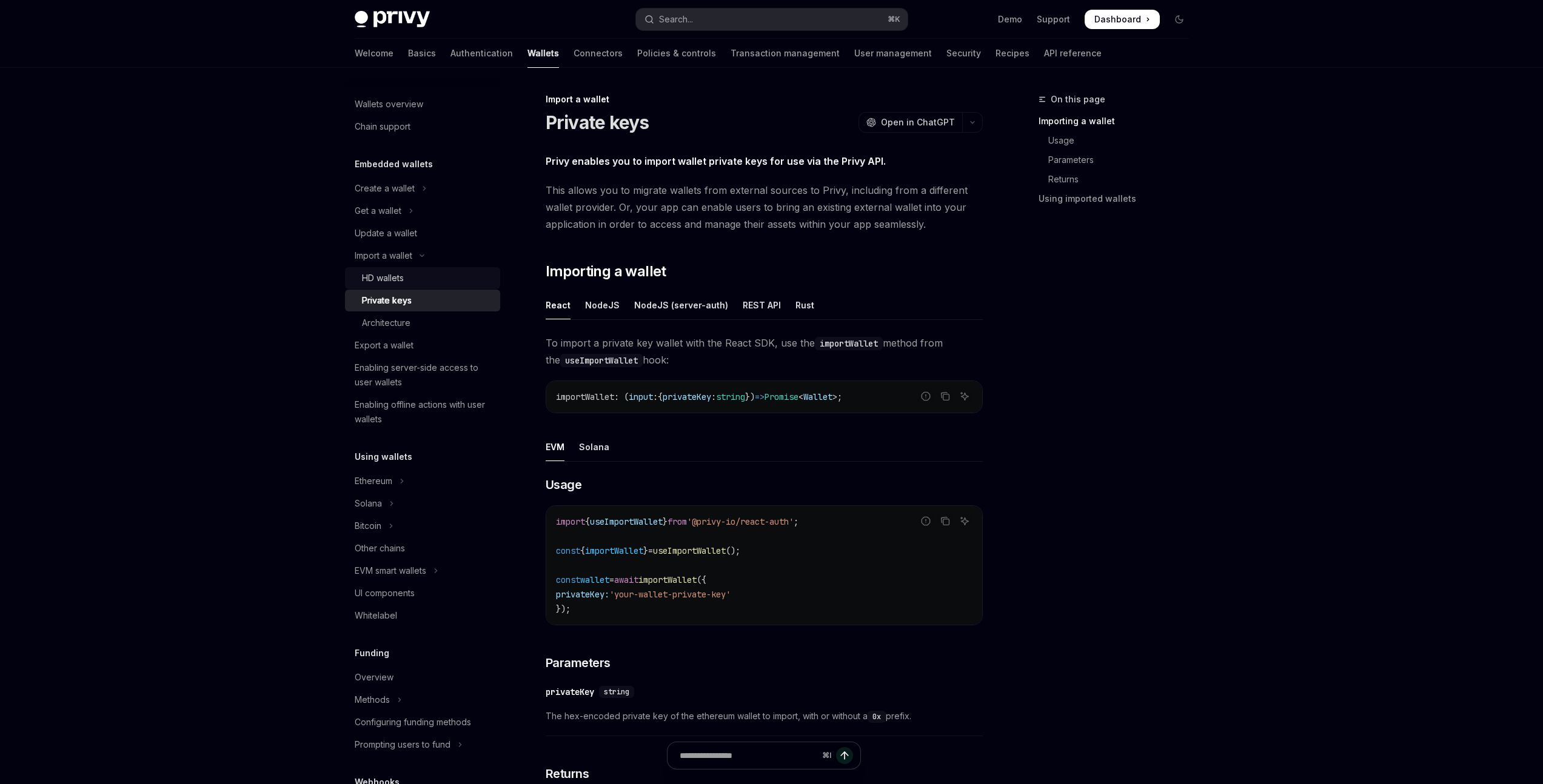
click at [404, 278] on div "HD wallets" at bounding box center [383, 278] width 42 height 15
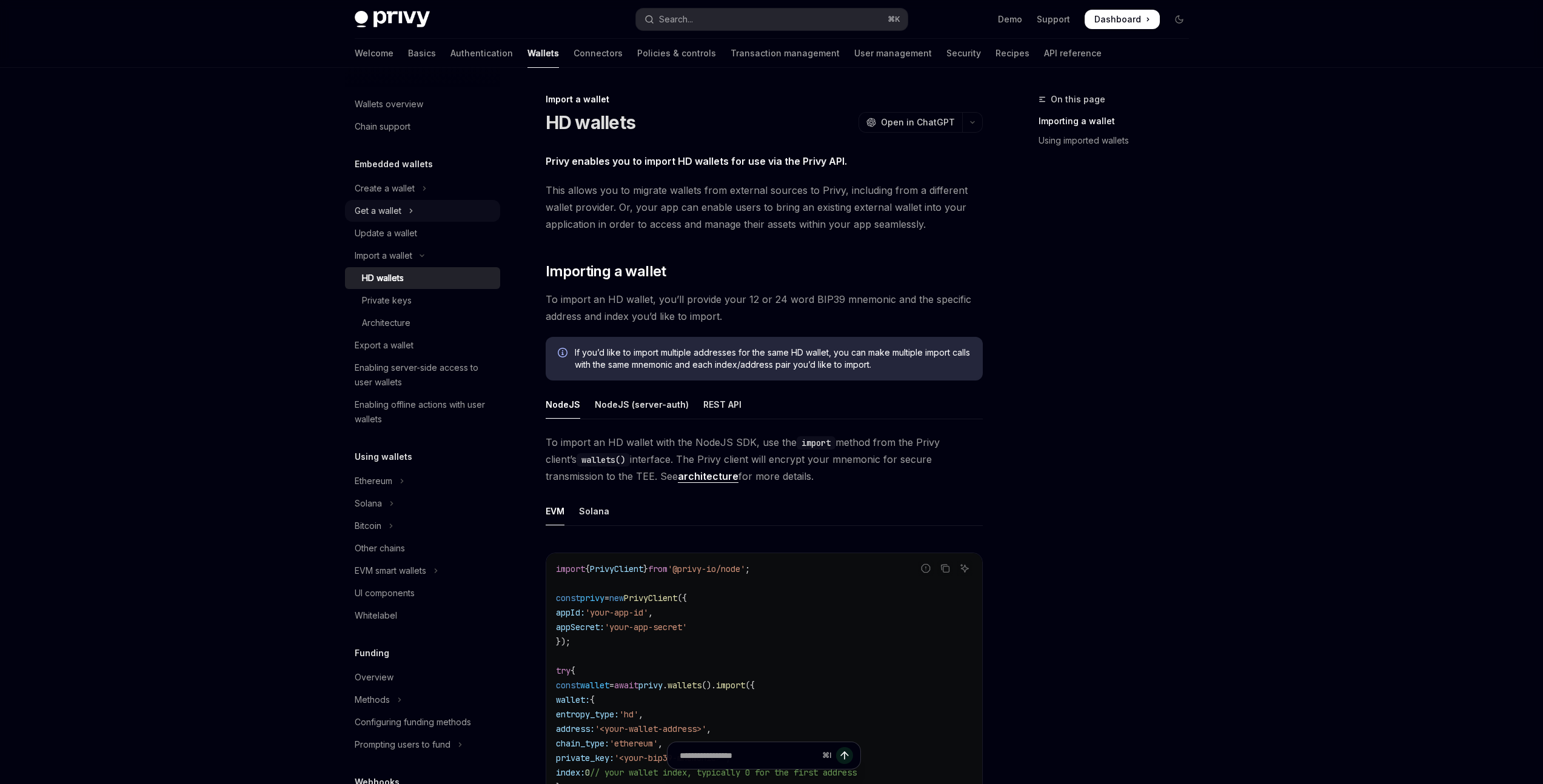
click at [418, 207] on button "Get a wallet" at bounding box center [423, 210] width 156 height 22
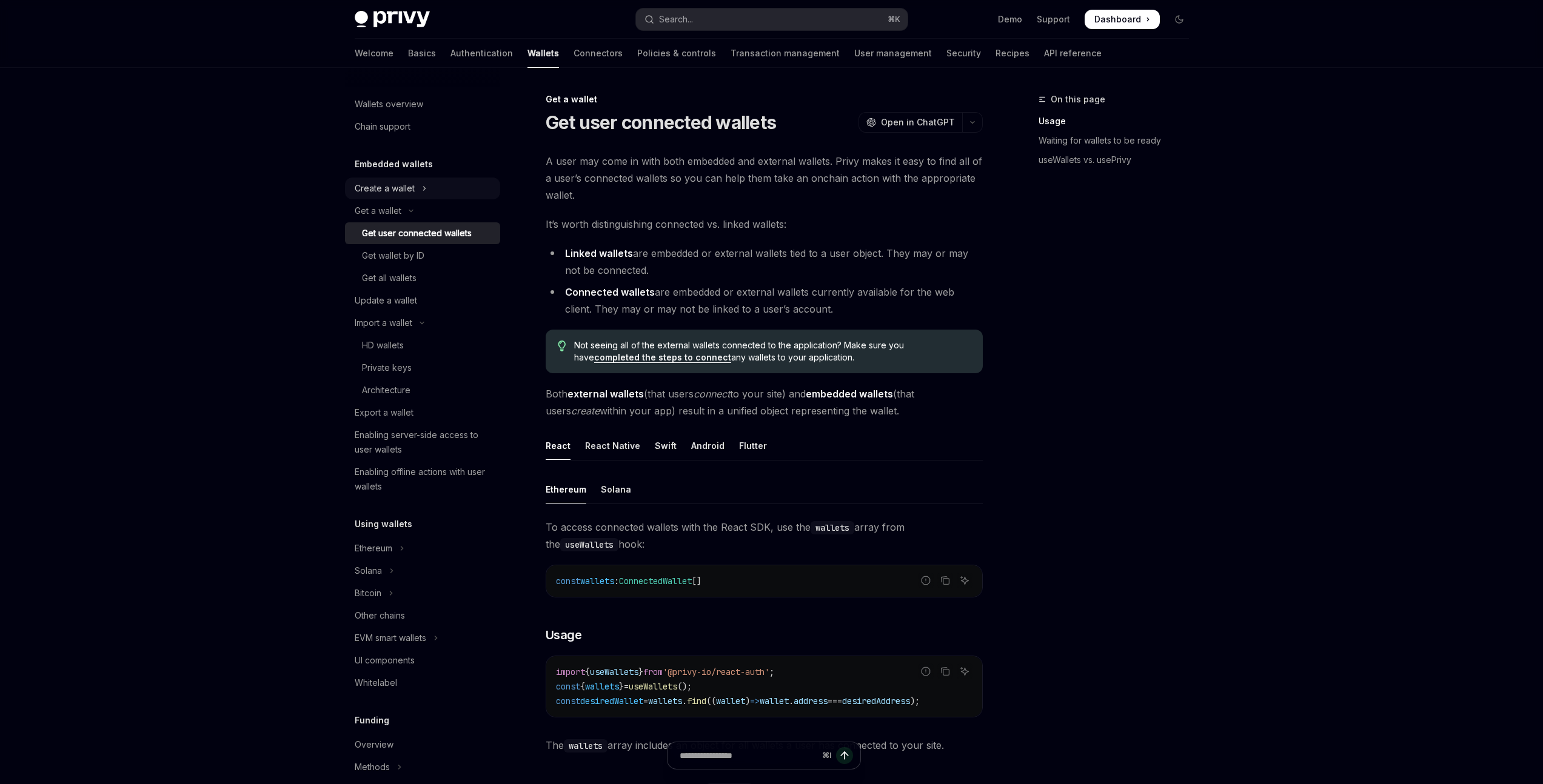
click at [419, 198] on button "Create a wallet" at bounding box center [423, 189] width 156 height 22
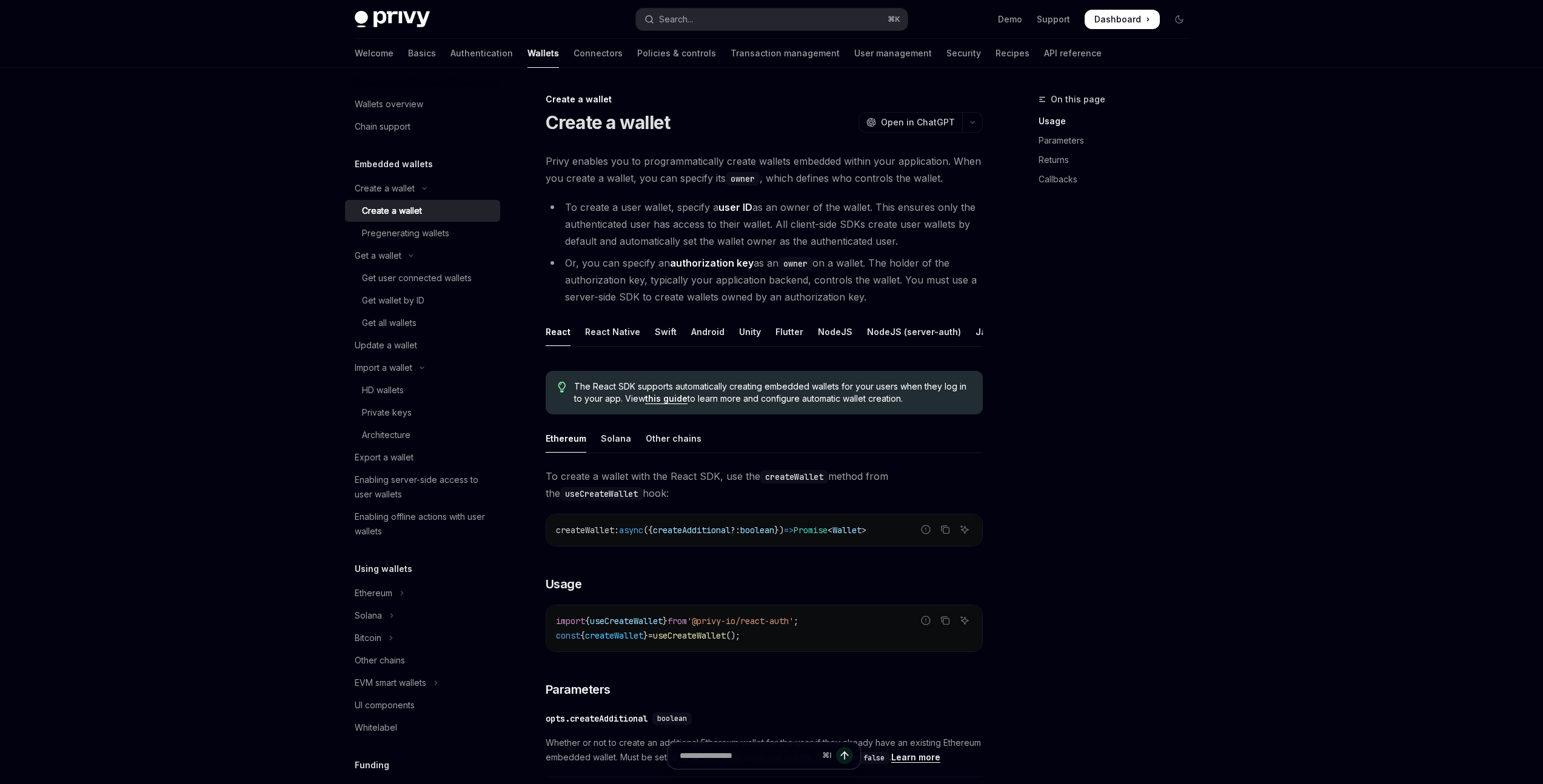
click at [418, 165] on h5 "Embedded wallets" at bounding box center [393, 164] width 78 height 15
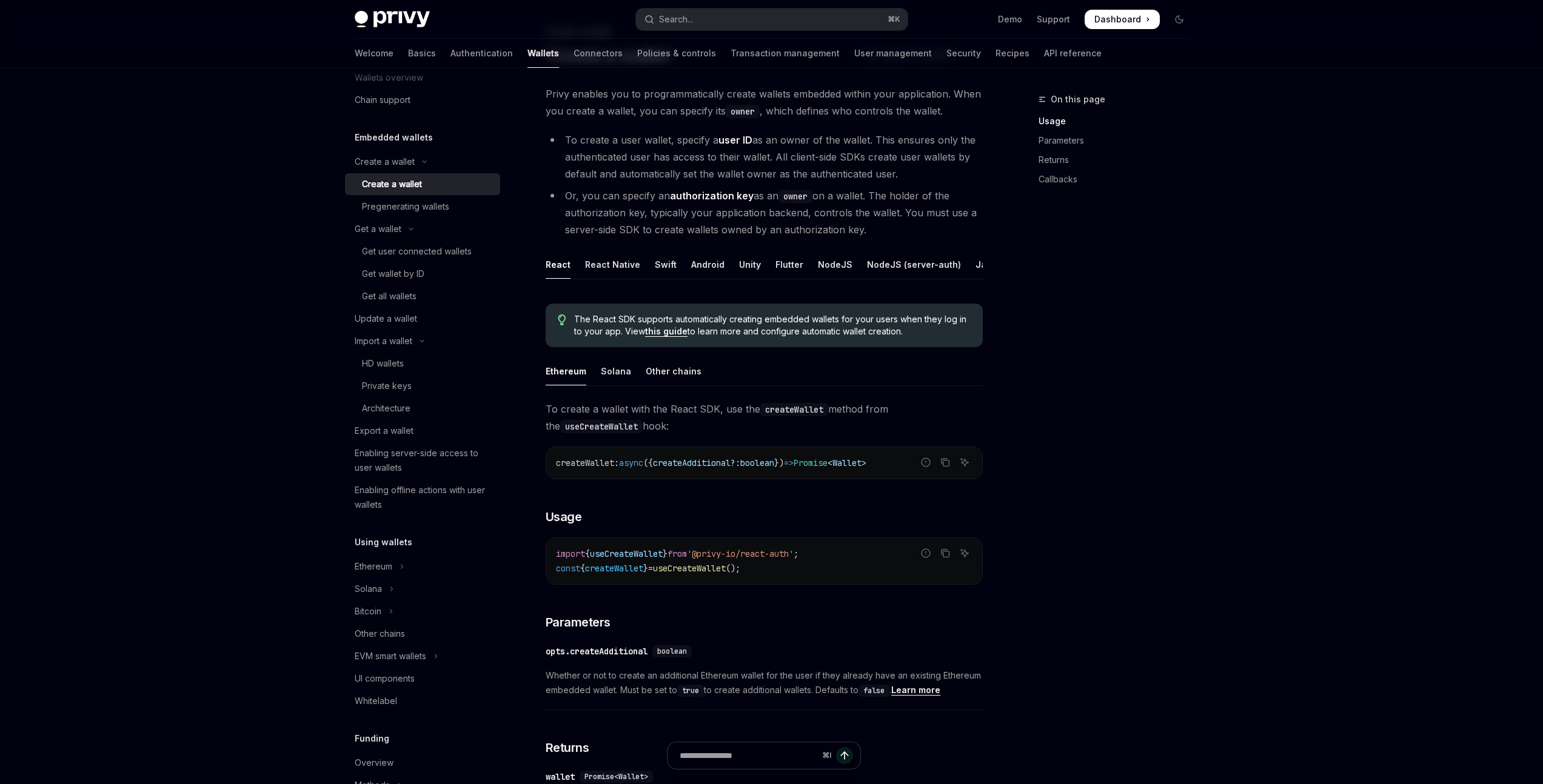
scroll to position [29, 0]
click at [412, 103] on div "Chain support" at bounding box center [423, 98] width 139 height 15
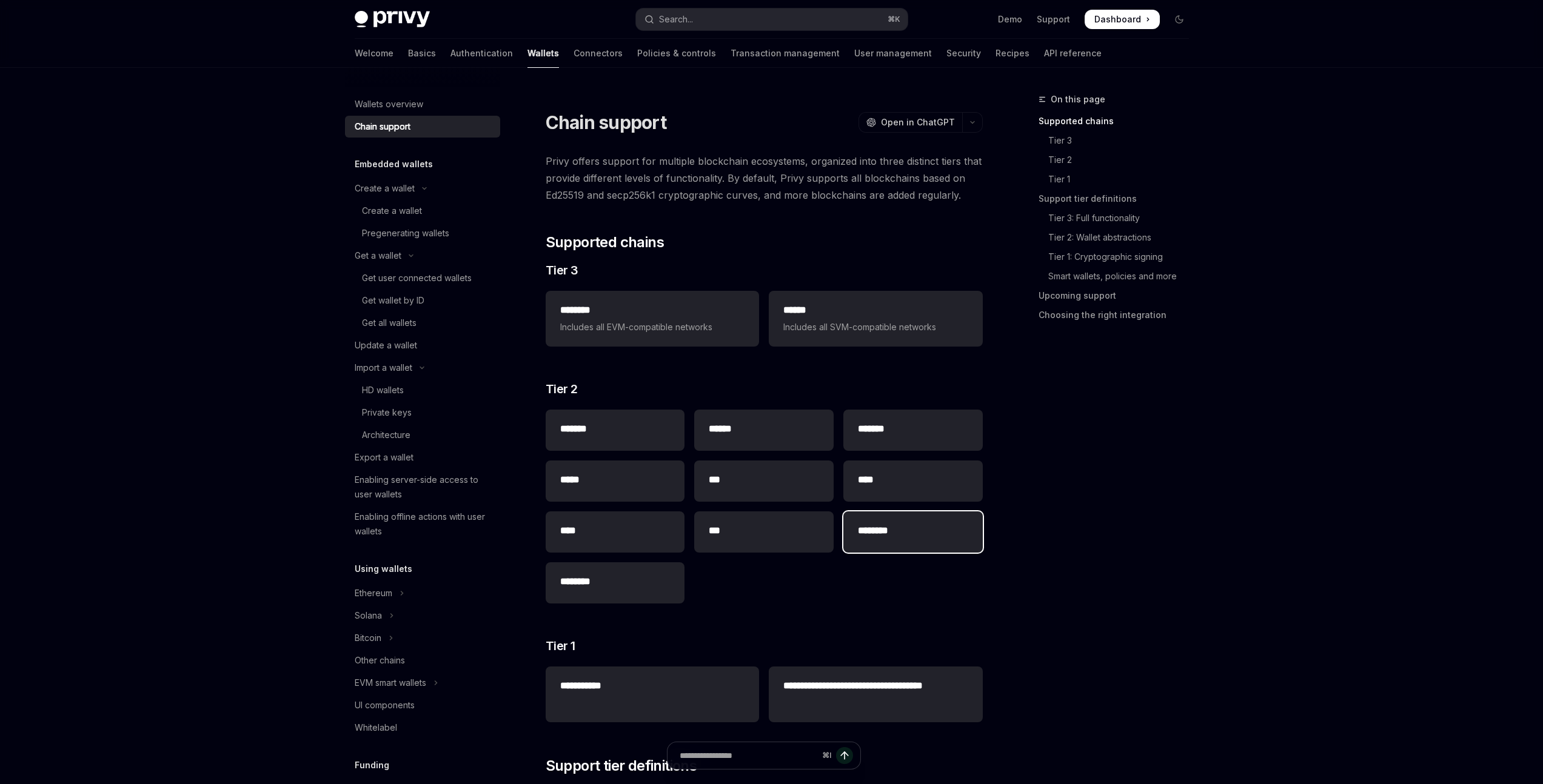
click at [889, 518] on div "********" at bounding box center [913, 532] width 140 height 41
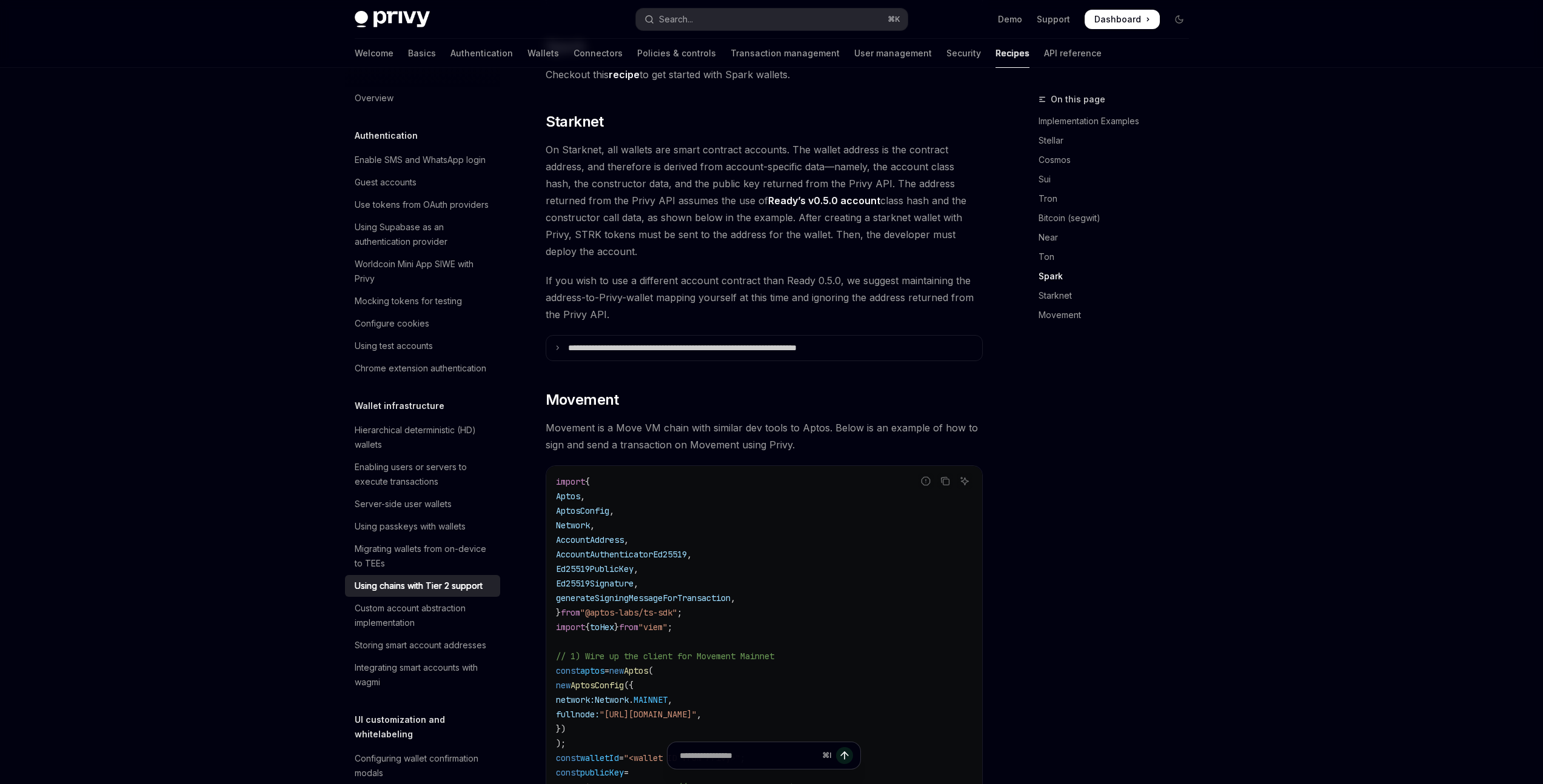
scroll to position [1612, 0]
click at [563, 336] on summary "**********" at bounding box center [764, 347] width 436 height 26
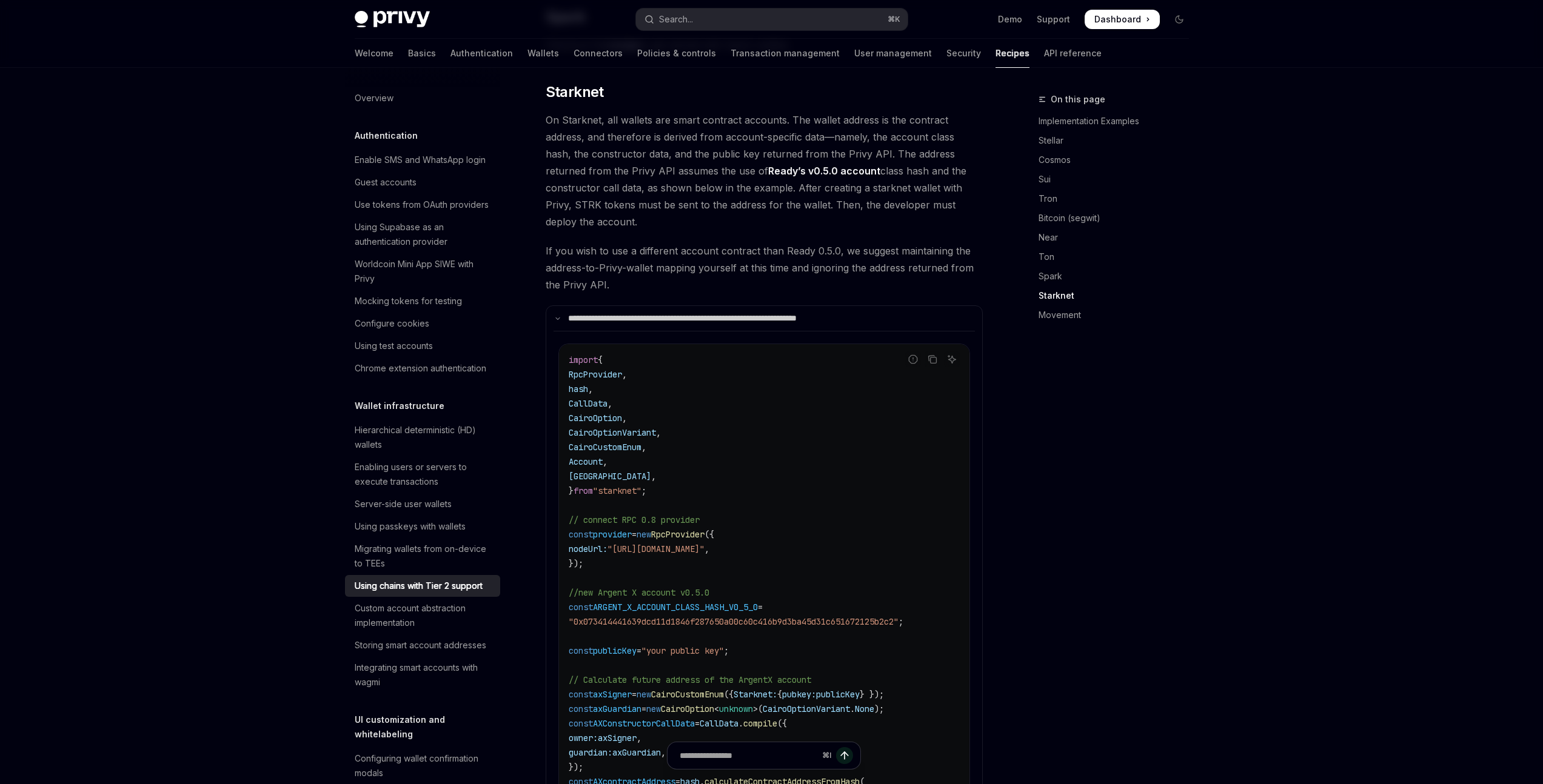
scroll to position [1638, 0]
click at [597, 170] on span "On Starknet, all wallets are smart contract accounts. The wallet address is the…" at bounding box center [765, 174] width 437 height 119
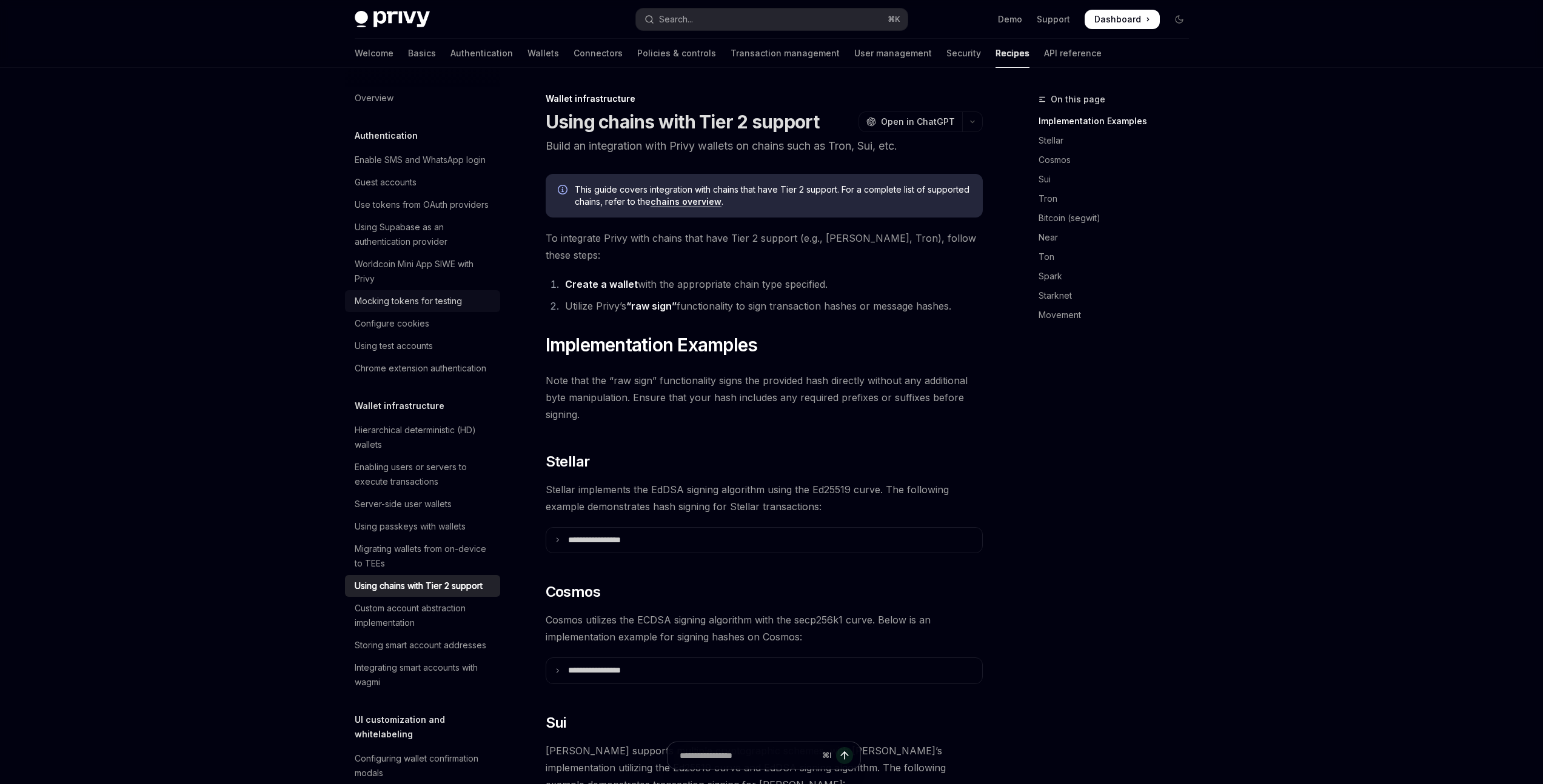
scroll to position [0, 0]
click at [528, 50] on link "Wallets" at bounding box center [544, 53] width 32 height 29
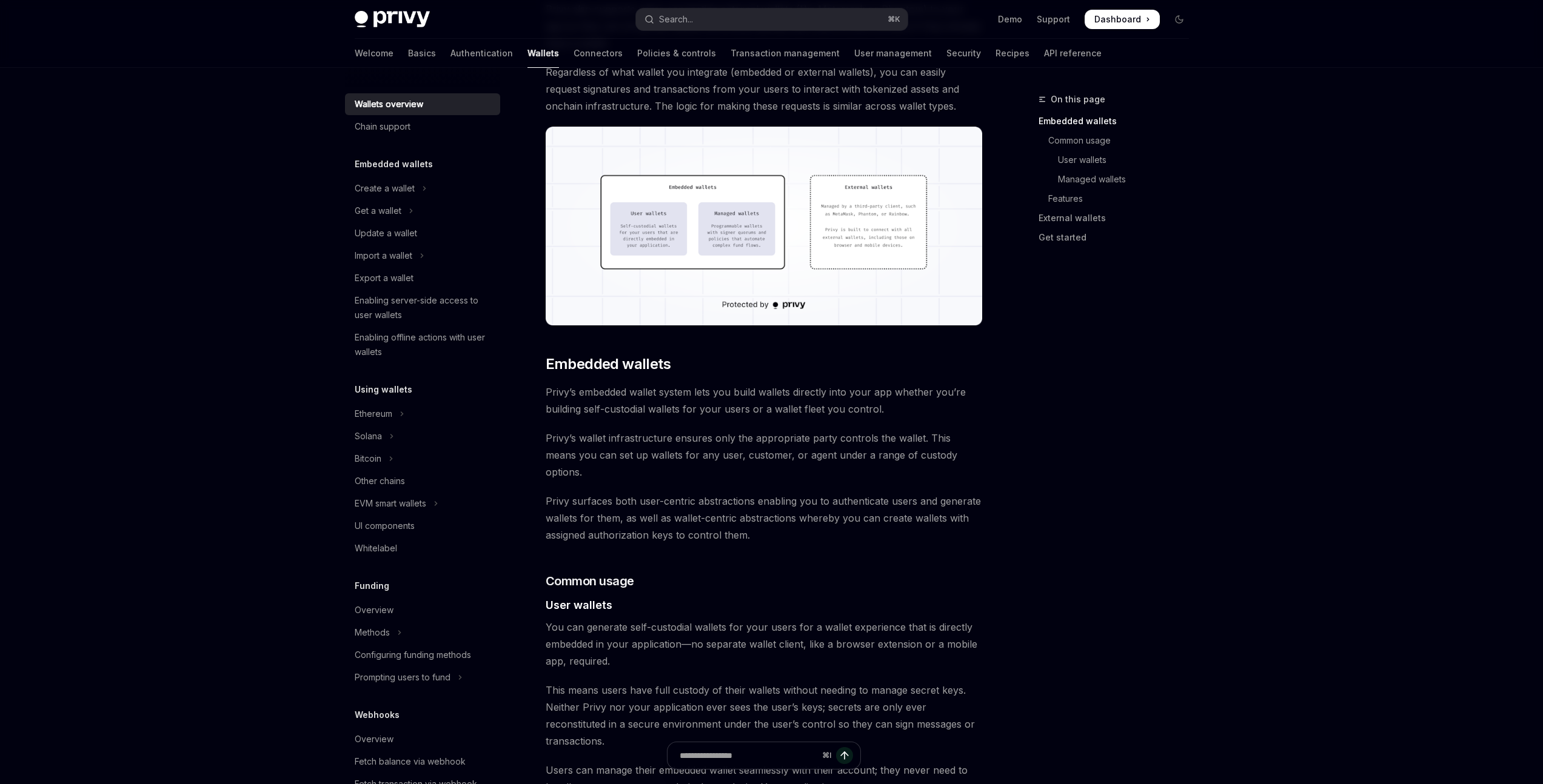
scroll to position [341, 0]
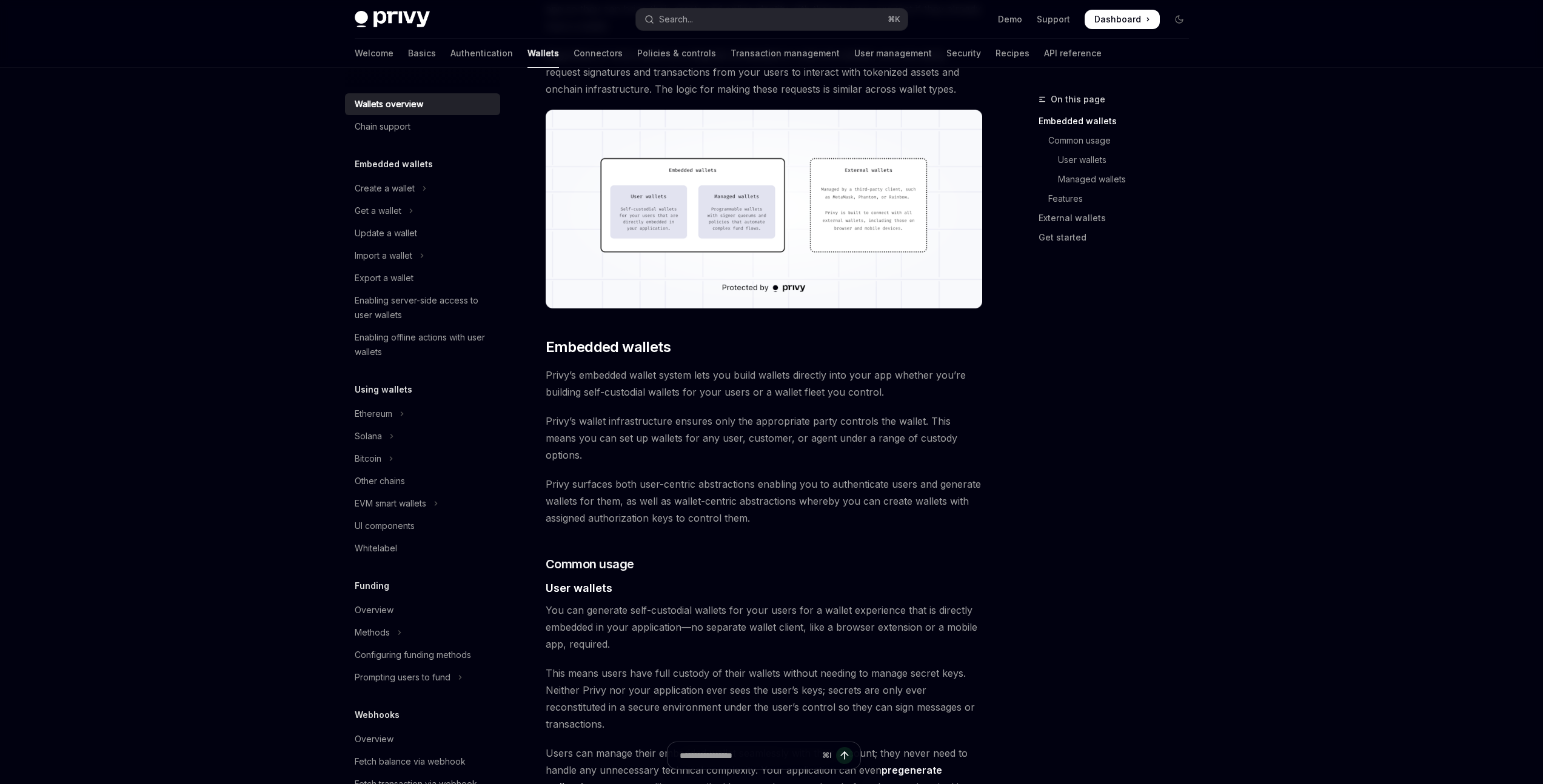
click at [827, 218] on img at bounding box center [765, 208] width 437 height 198
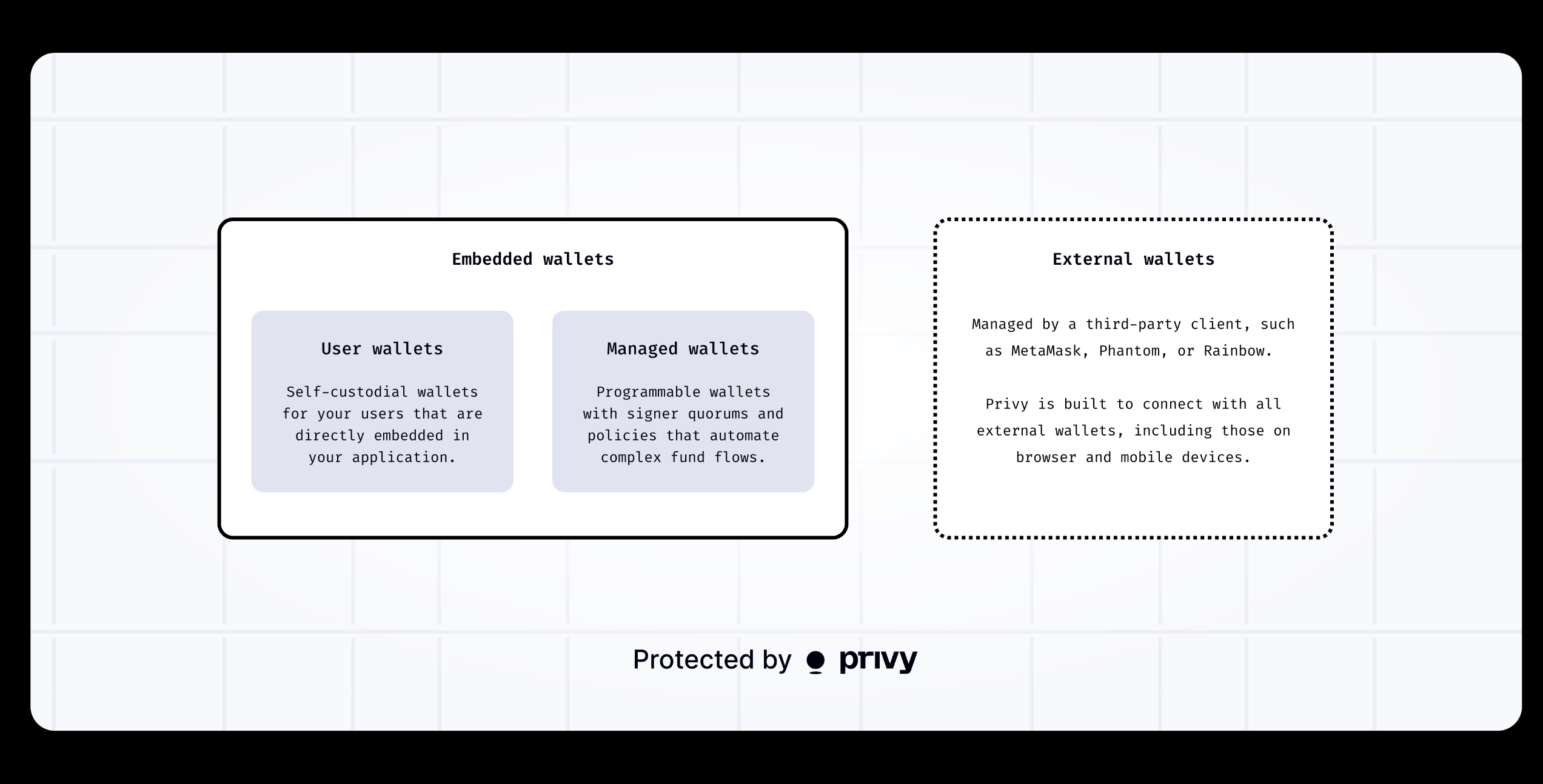
click at [1003, 371] on img at bounding box center [775, 392] width 1492 height 678
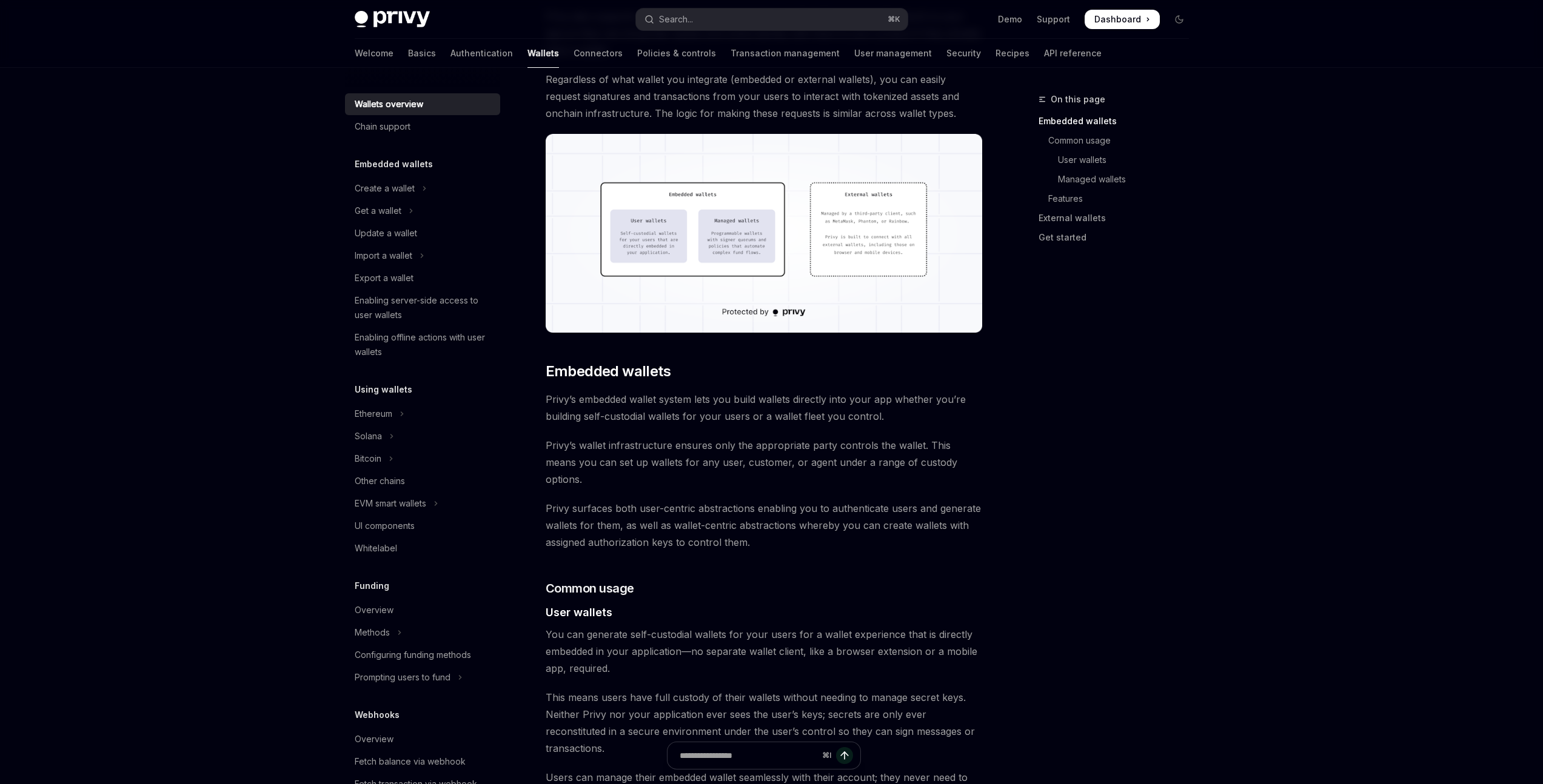
scroll to position [0, 0]
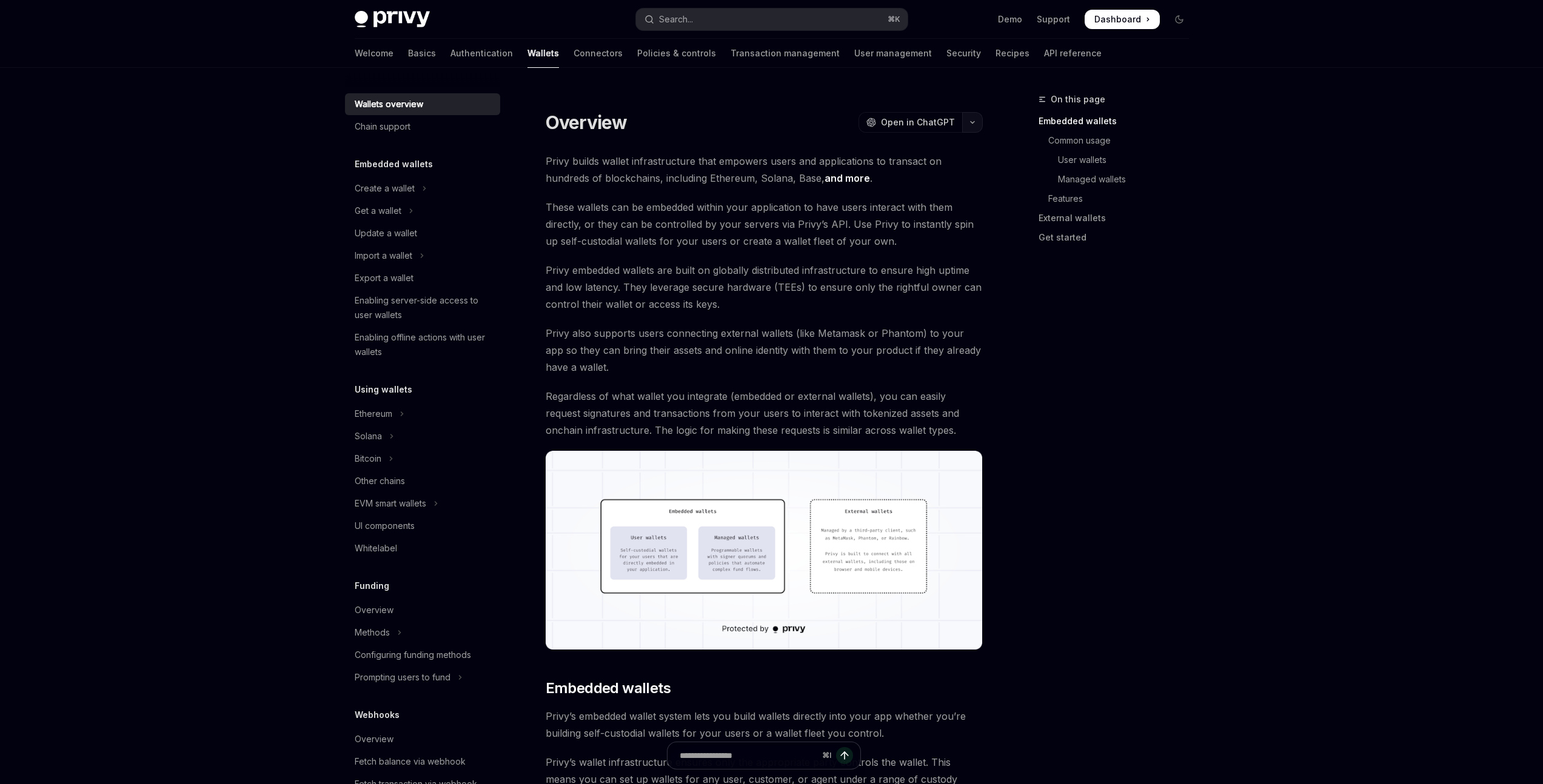
click at [975, 121] on button "button" at bounding box center [972, 122] width 21 height 21
click at [945, 154] on div "Ask questions about this page" at bounding box center [896, 159] width 104 height 10
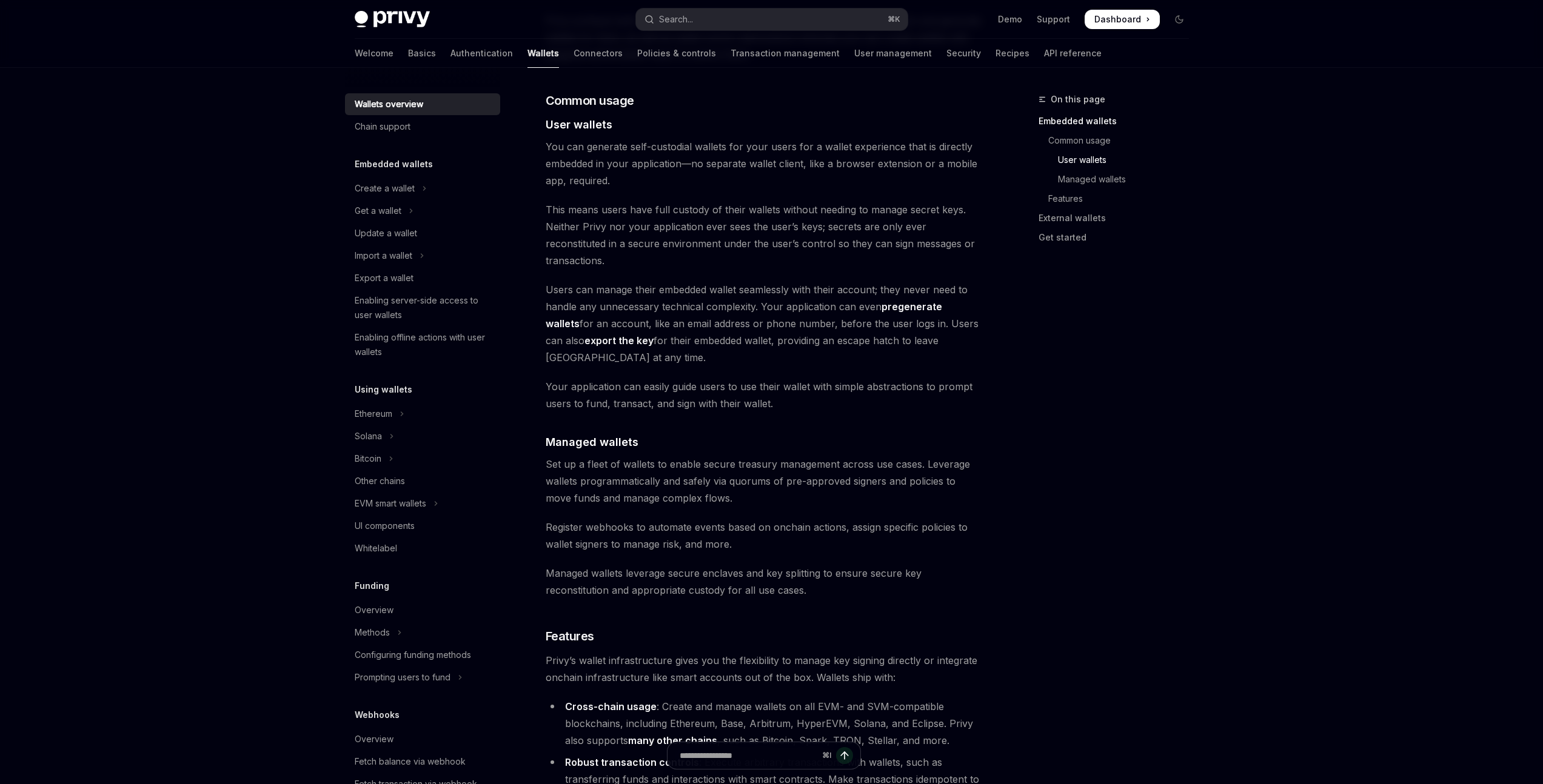
scroll to position [813, 0]
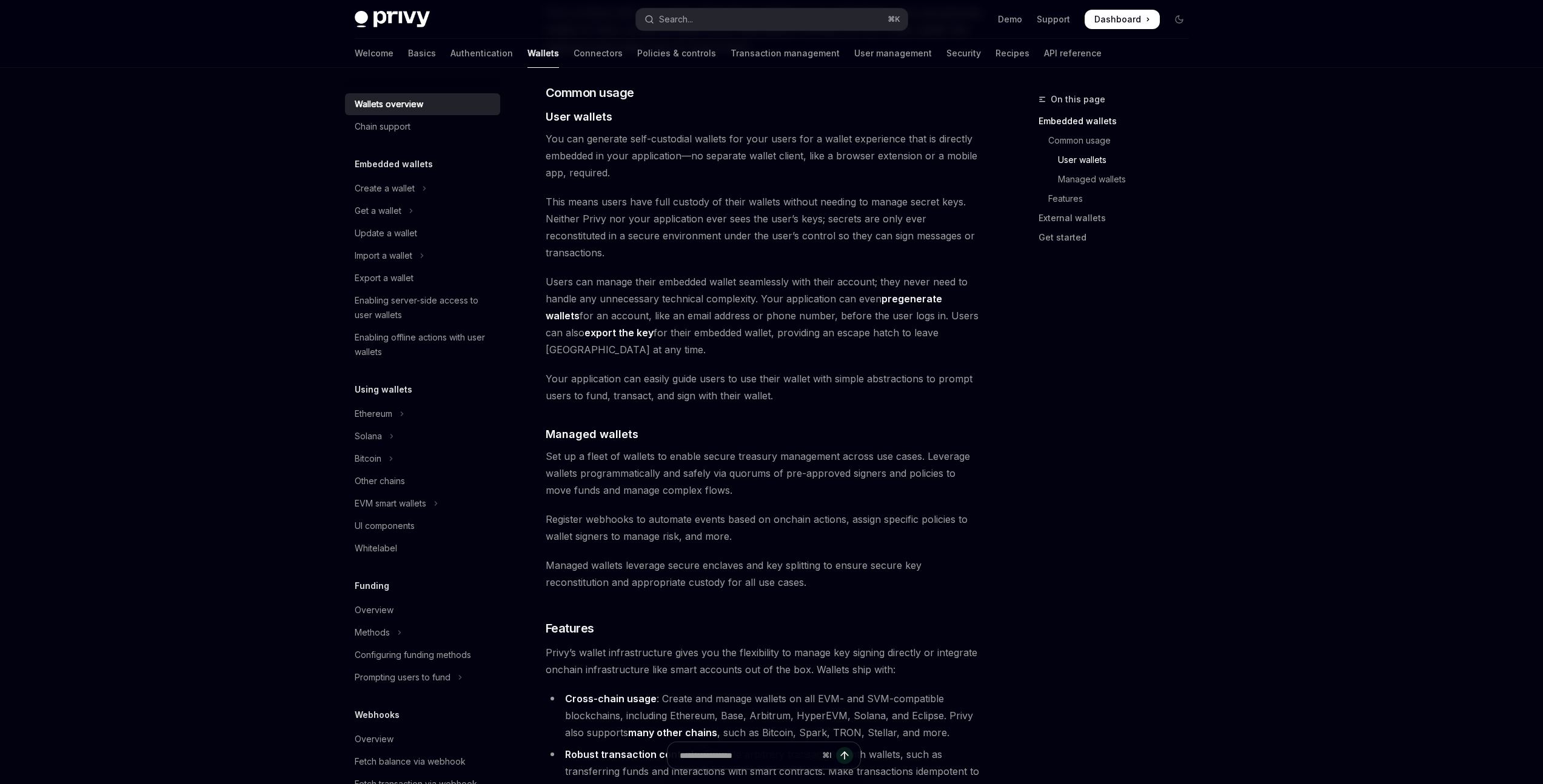
click at [605, 448] on span "Set up a fleet of wallets to enable secure treasury management across use cases…" at bounding box center [765, 473] width 437 height 51
click at [599, 448] on span "Set up a fleet of wallets to enable secure treasury management across use cases…" at bounding box center [765, 473] width 437 height 51
click at [591, 412] on div at bounding box center [591, 412] width 0 height 0
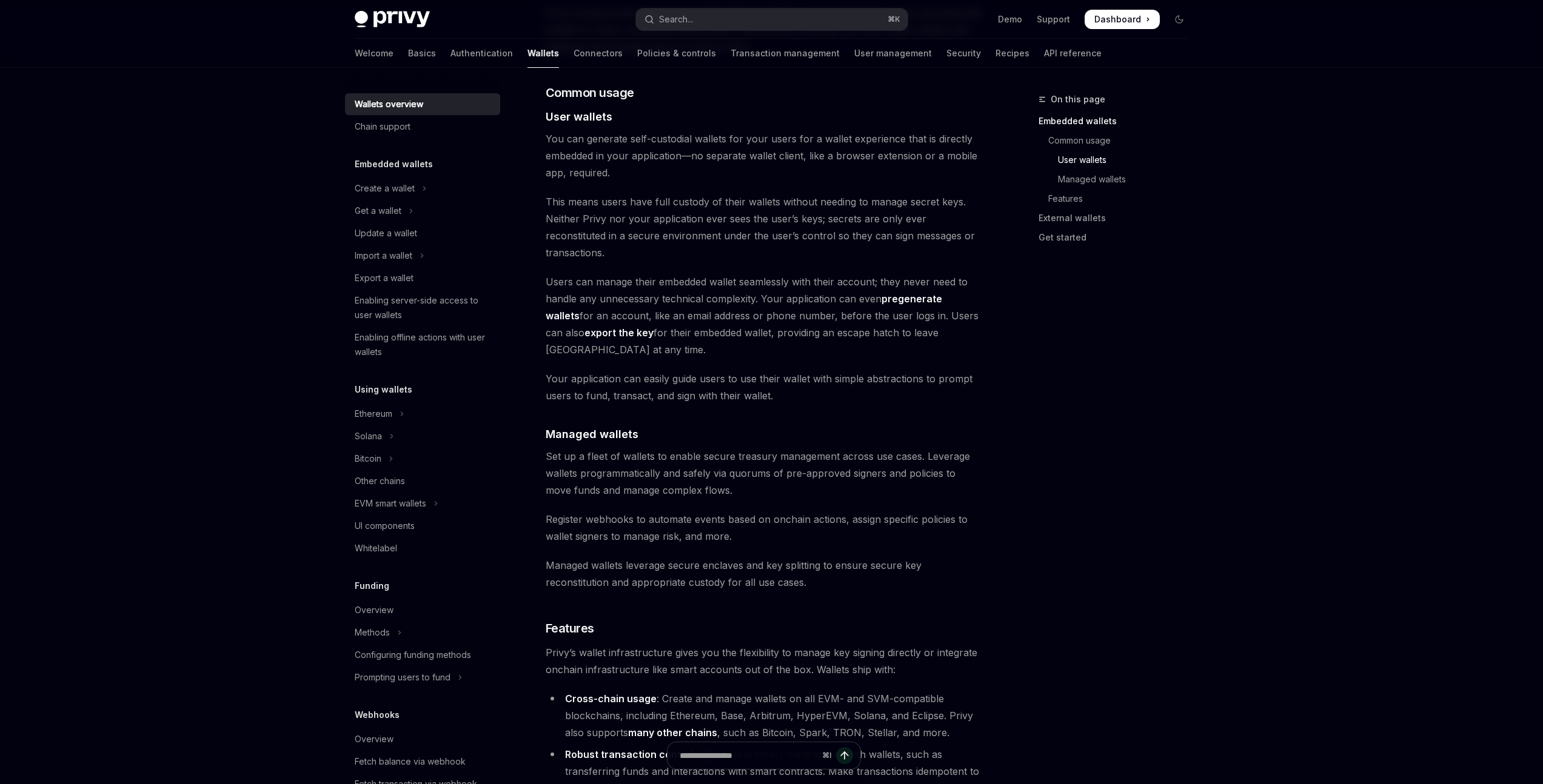
click at [628, 448] on span "Set up a fleet of wallets to enable secure treasury management across use cases…" at bounding box center [765, 473] width 437 height 51
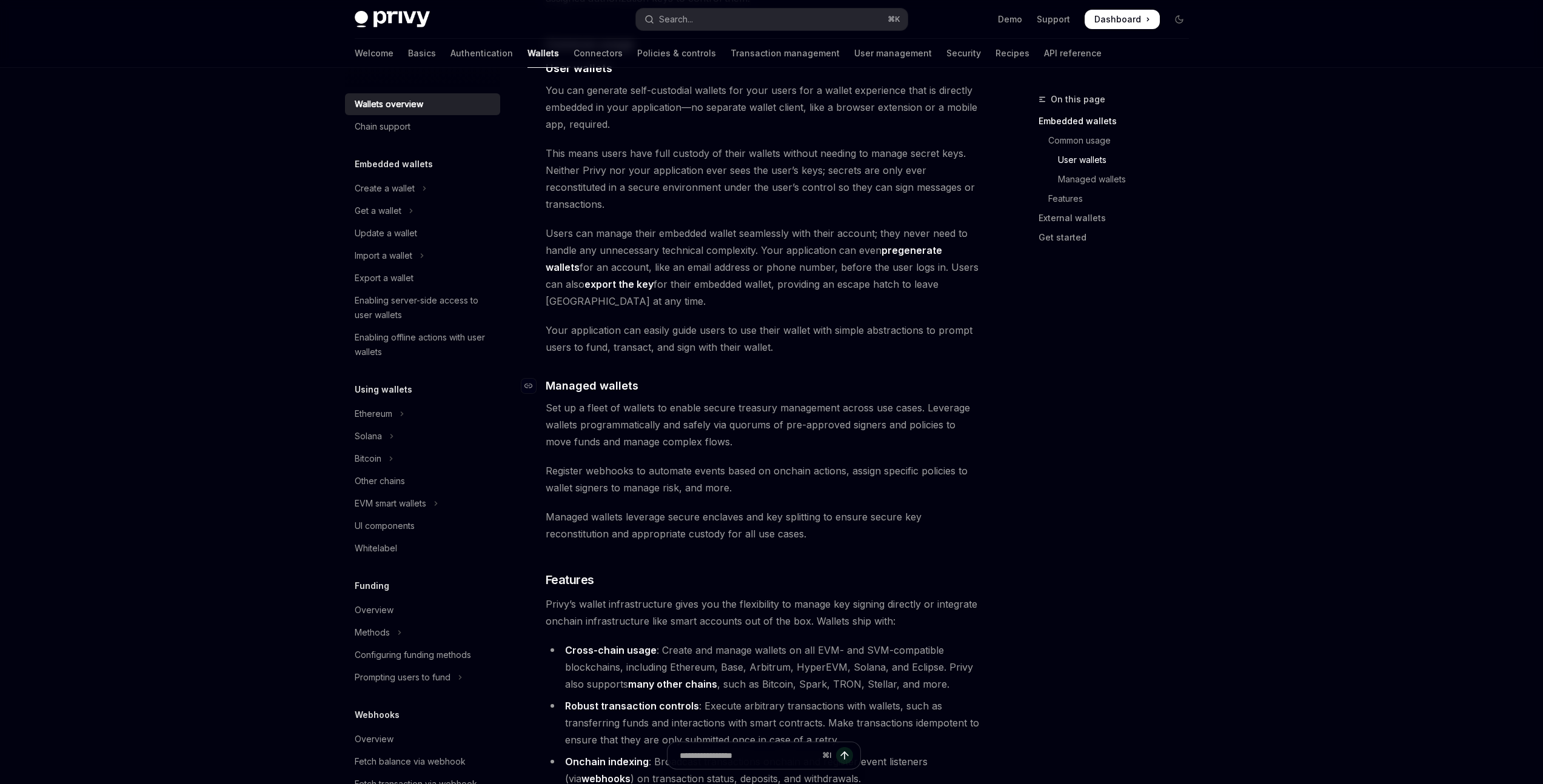
scroll to position [865, 0]
drag, startPoint x: 727, startPoint y: 390, endPoint x: 636, endPoint y: 377, distance: 91.9
click at [636, 396] on span "Set up a fleet of wallets to enable secure treasury management across use cases…" at bounding box center [765, 421] width 437 height 51
click at [740, 396] on span "Set up a fleet of wallets to enable secure treasury management across use cases…" at bounding box center [765, 421] width 437 height 51
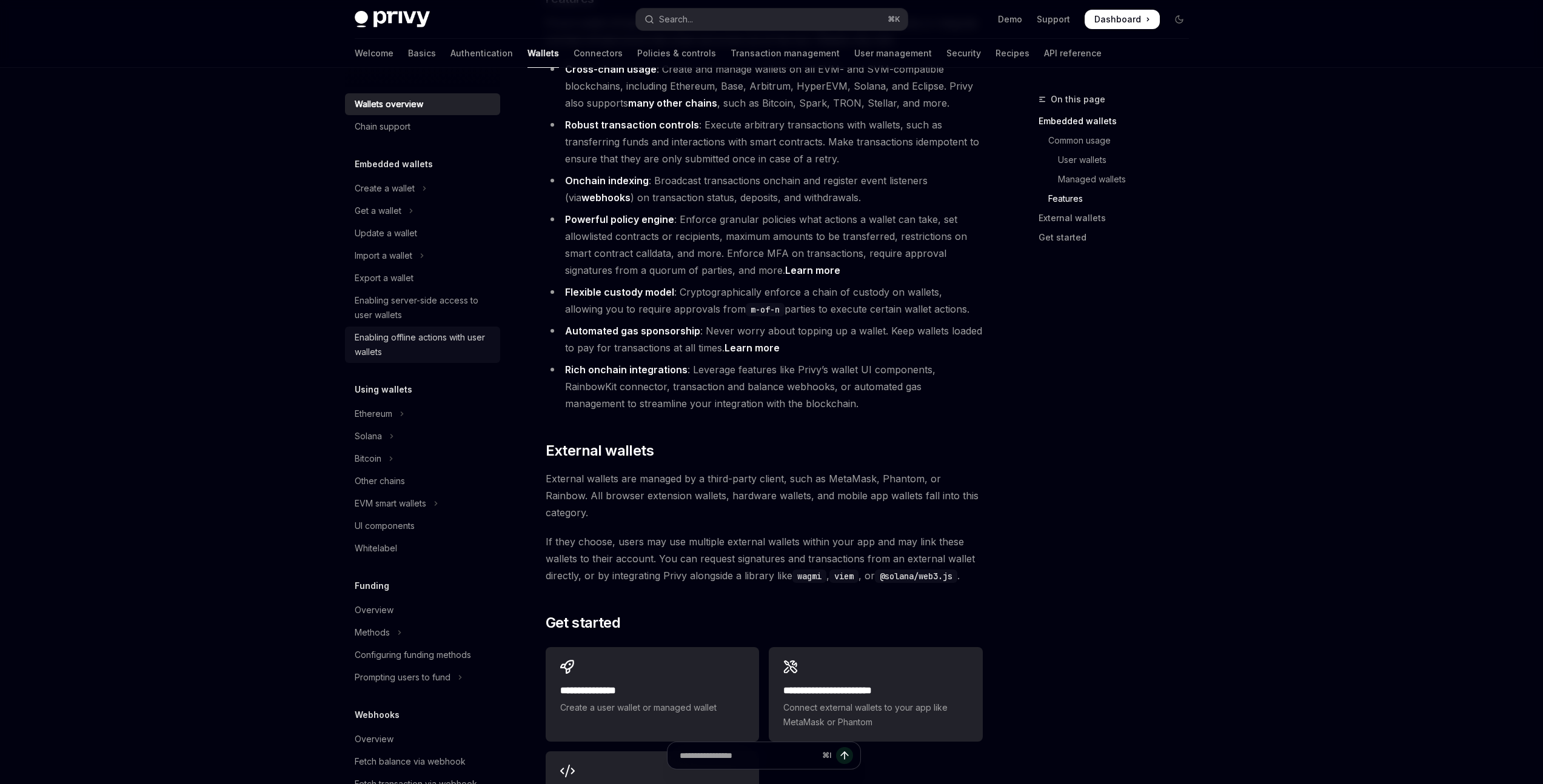
scroll to position [1417, 0]
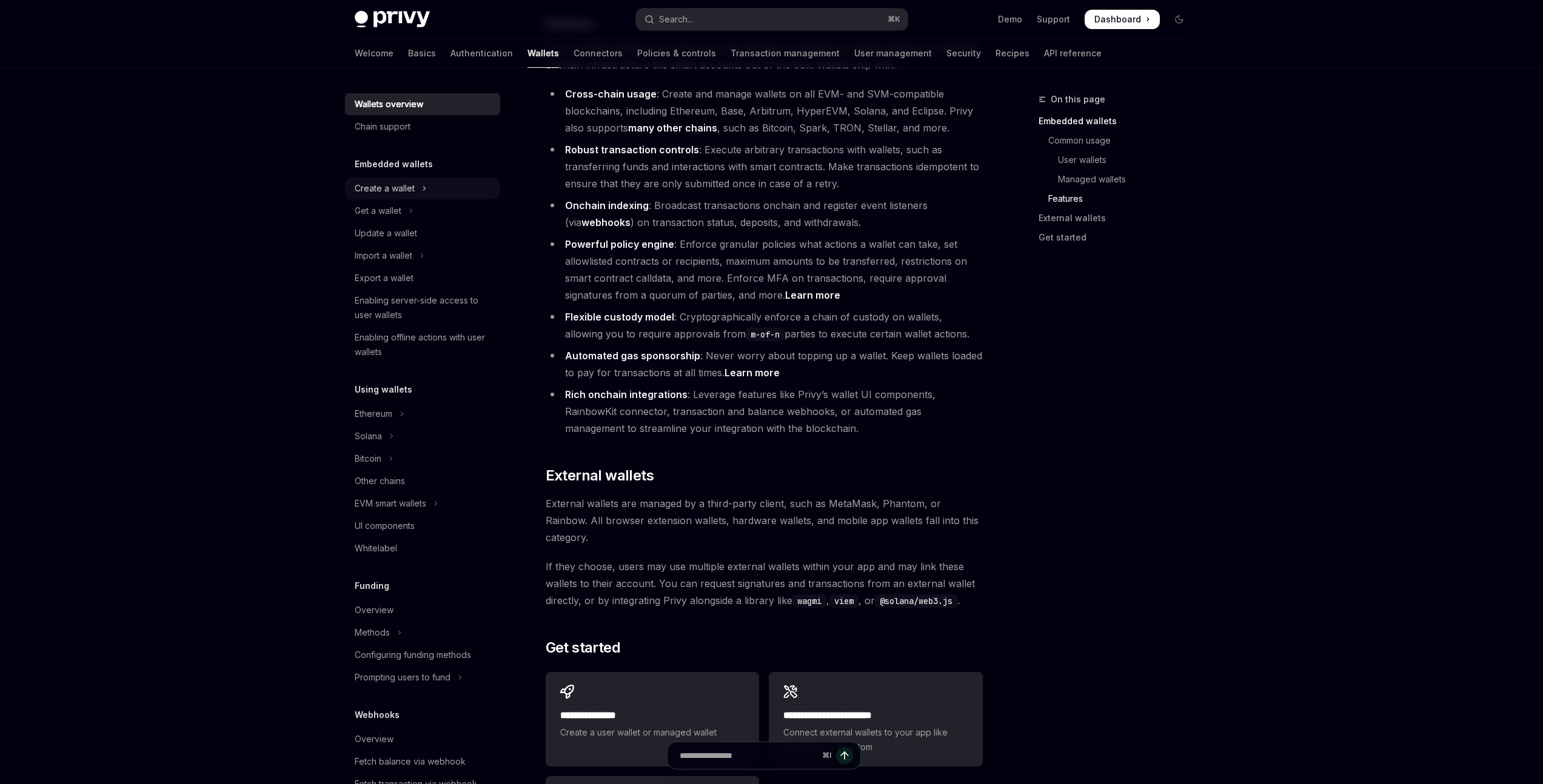
click at [425, 188] on icon "Toggle Create a wallet section" at bounding box center [424, 189] width 5 height 15
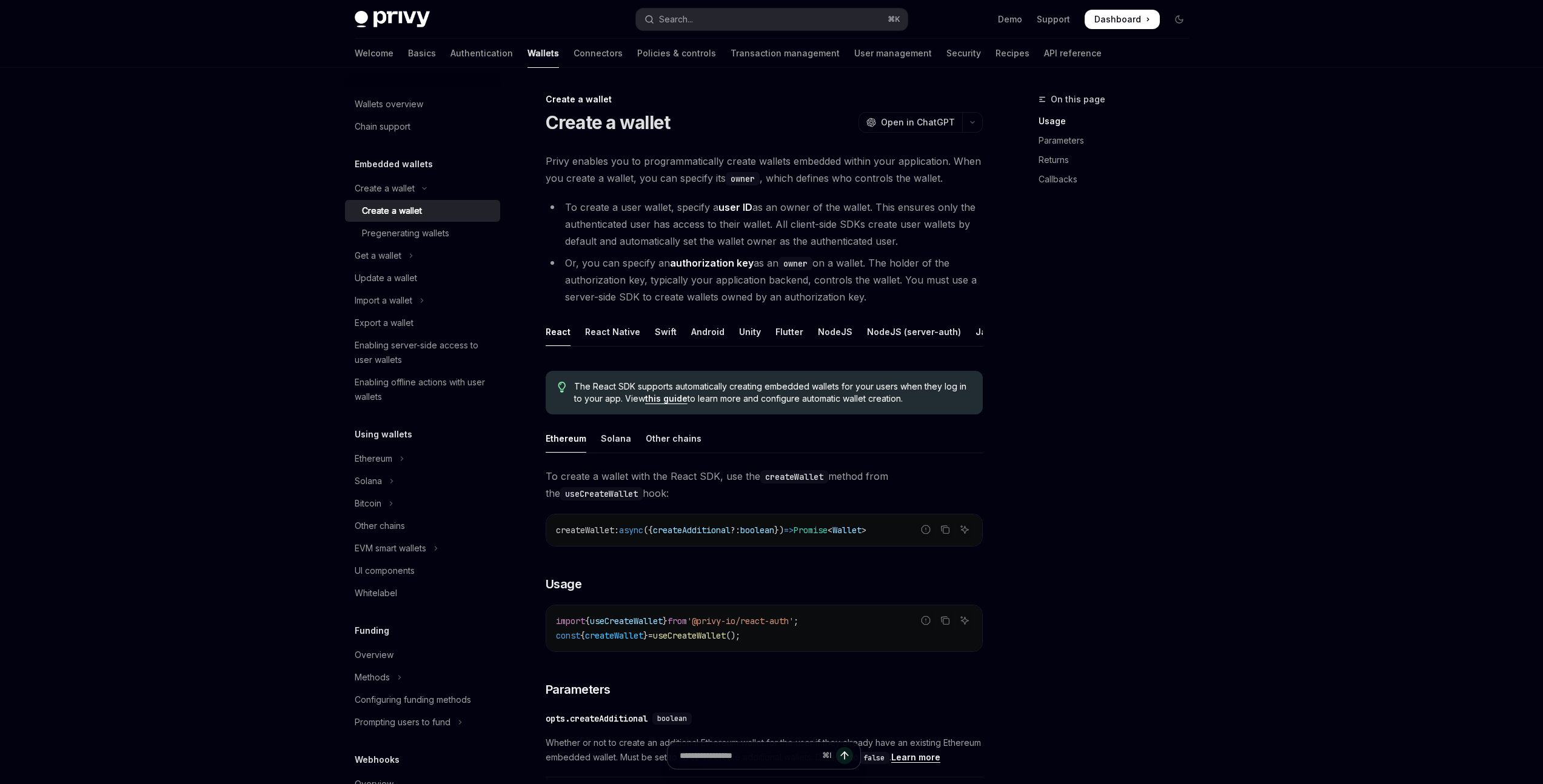
click at [416, 209] on div "Create a wallet" at bounding box center [392, 210] width 60 height 15
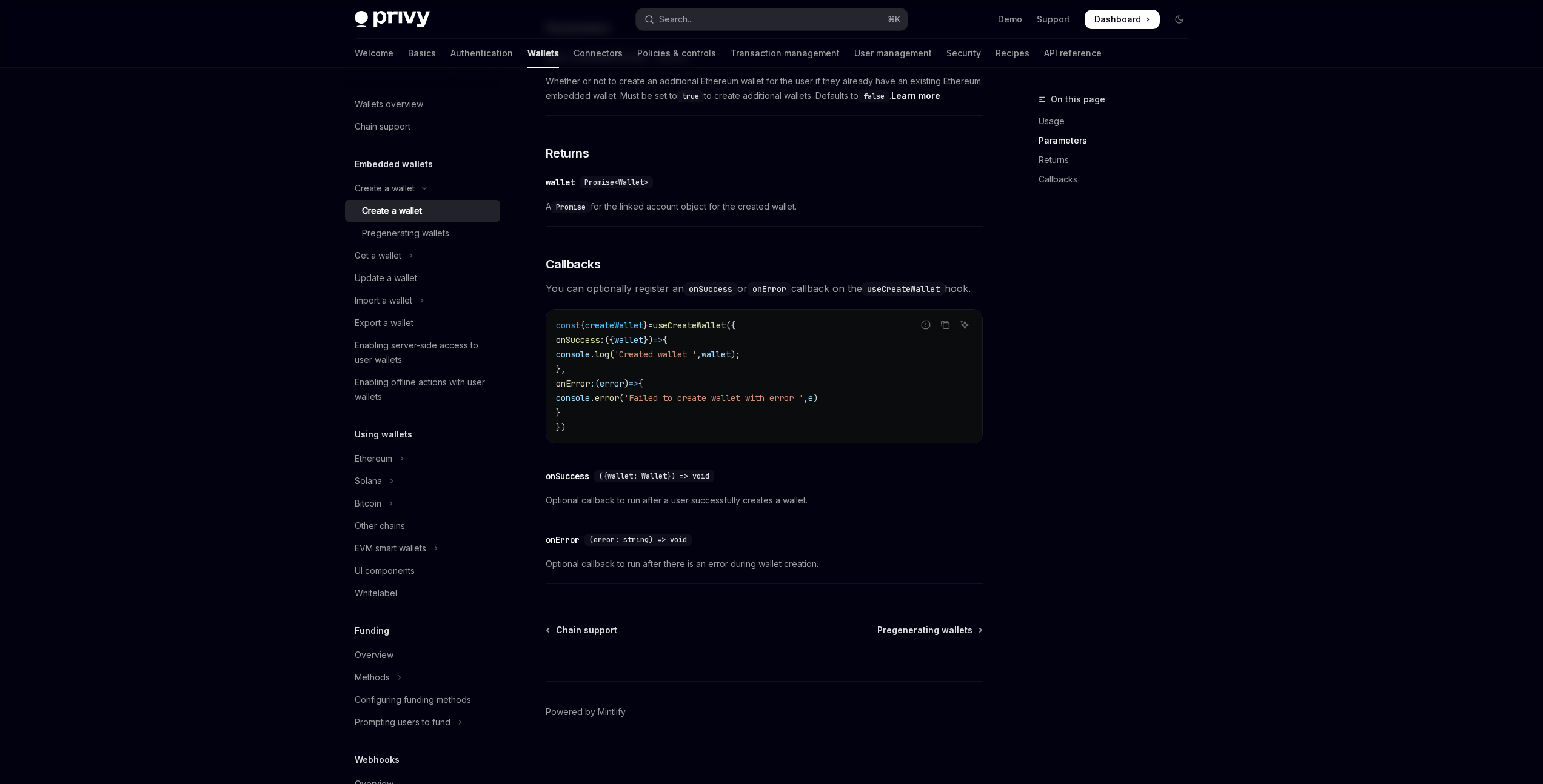
scroll to position [689, 0]
click at [621, 323] on span "createWallet" at bounding box center [614, 323] width 58 height 11
click at [684, 295] on div "To create a wallet with the React SDK, use the createWallet method from the use…" at bounding box center [765, 196] width 437 height 784
click at [456, 226] on div "Pregenerating wallets" at bounding box center [427, 233] width 131 height 15
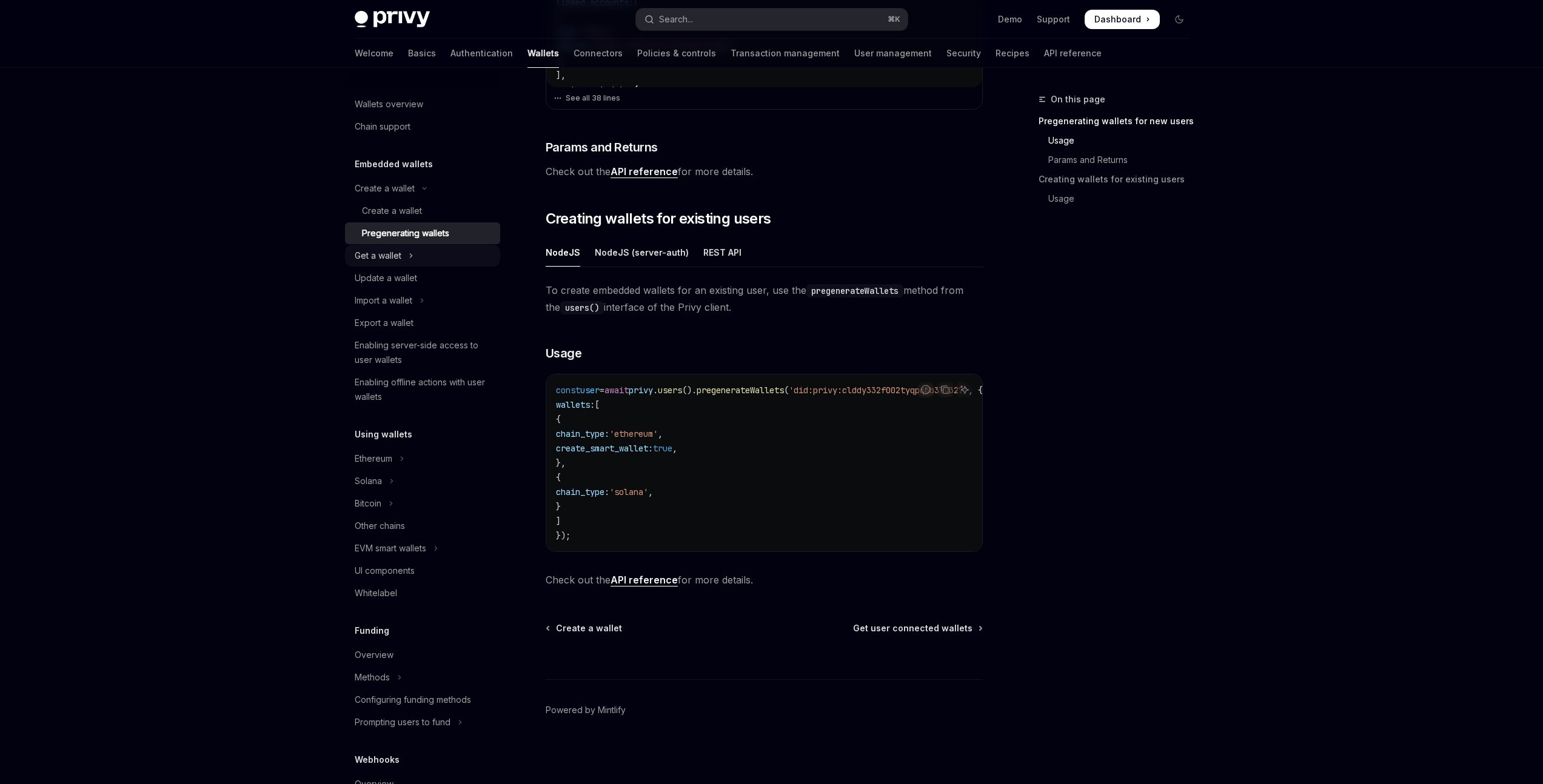
click at [410, 258] on icon "Toggle Get a wallet section" at bounding box center [410, 255] width 5 height 15
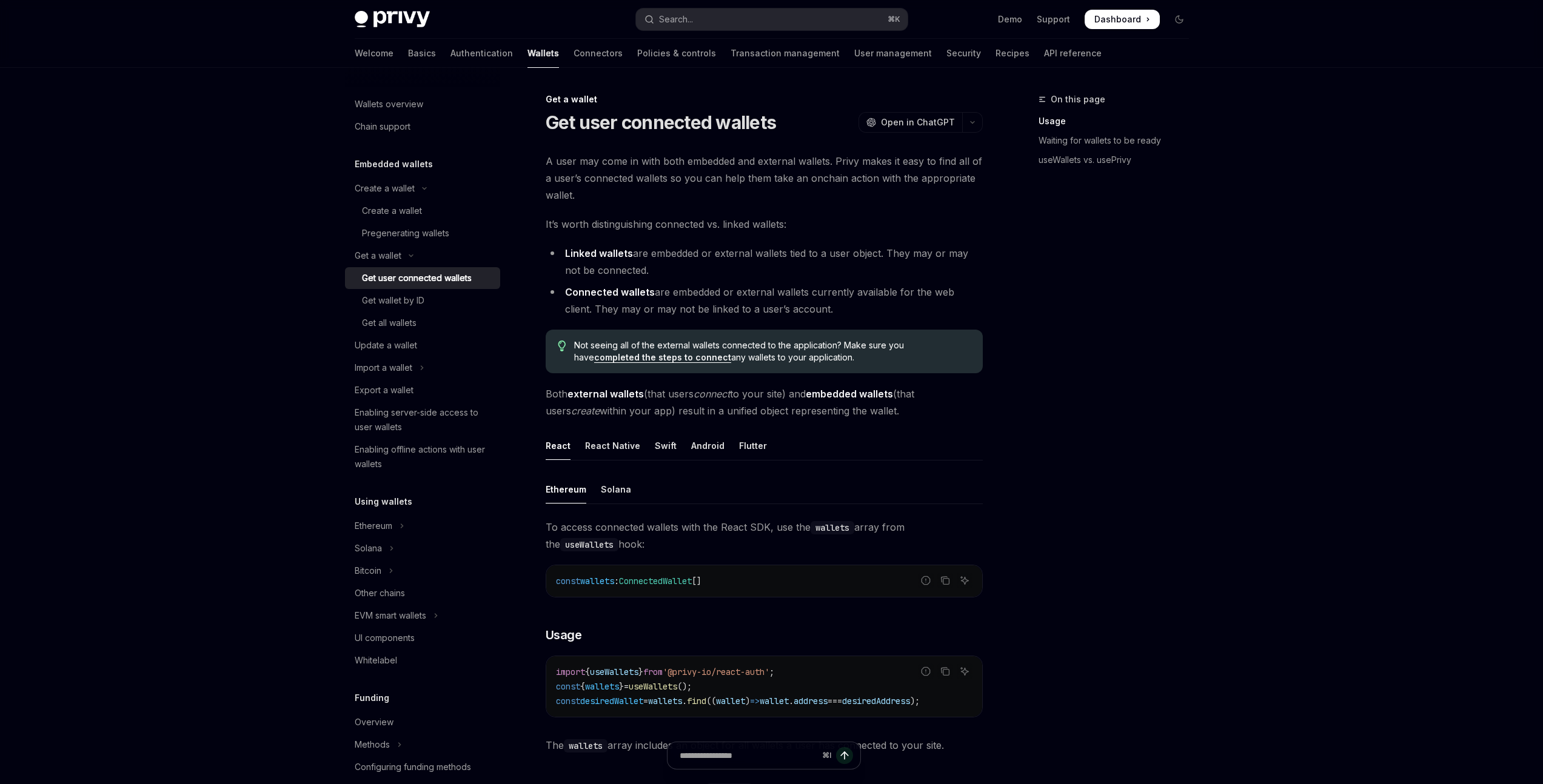
click at [1123, 325] on div "On this page Usage Waiting for wallets to be ready useWallets vs. usePrivy" at bounding box center [1106, 438] width 185 height 692
click at [1036, 343] on div "On this page Usage Waiting for wallets to be ready useWallets vs. usePrivy" at bounding box center [1106, 438] width 185 height 692
click at [430, 298] on div "Get wallet by ID" at bounding box center [427, 300] width 131 height 15
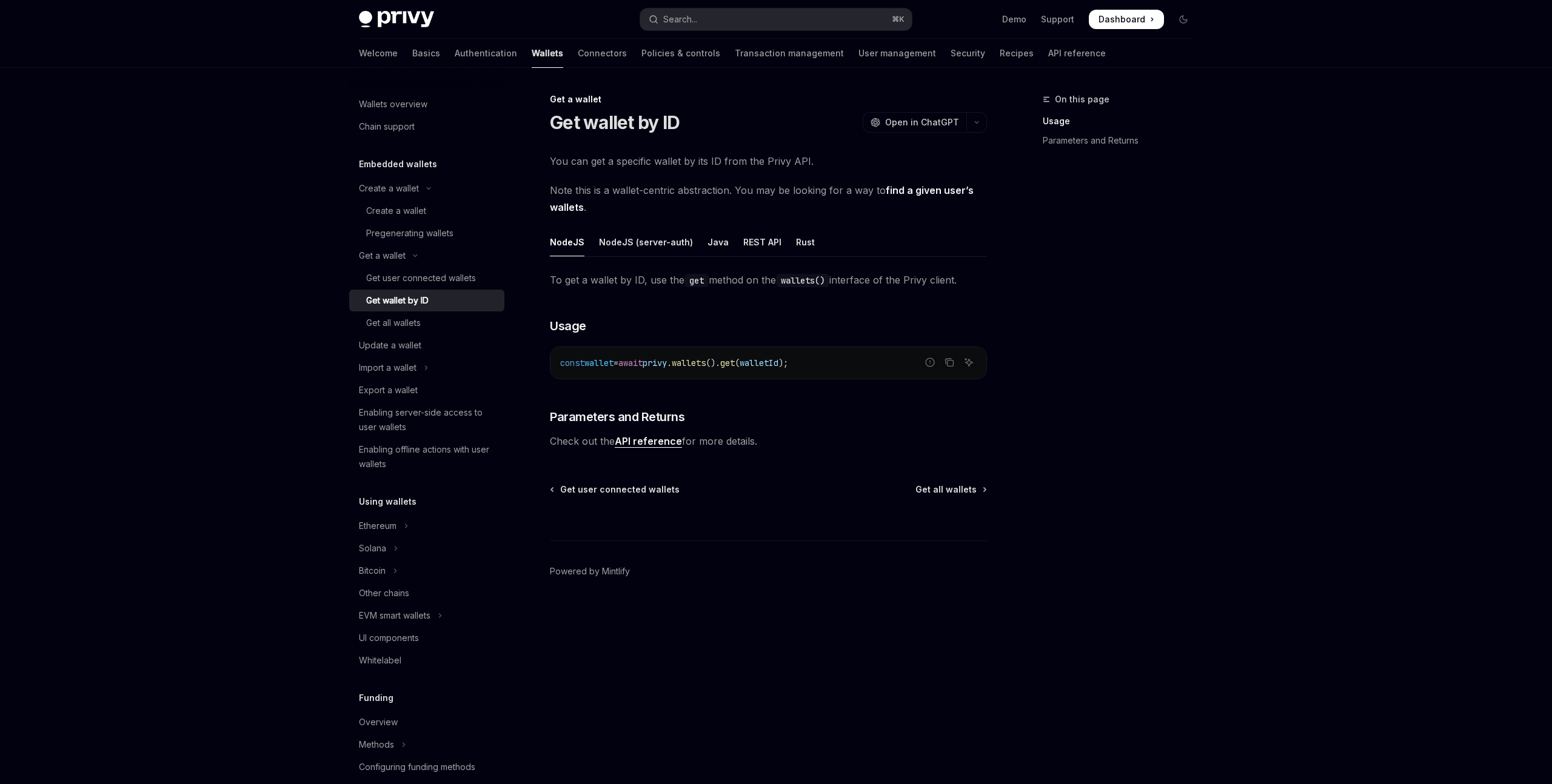
click at [899, 193] on link "find a given user’s wallets" at bounding box center [762, 199] width 424 height 30
type textarea "*"
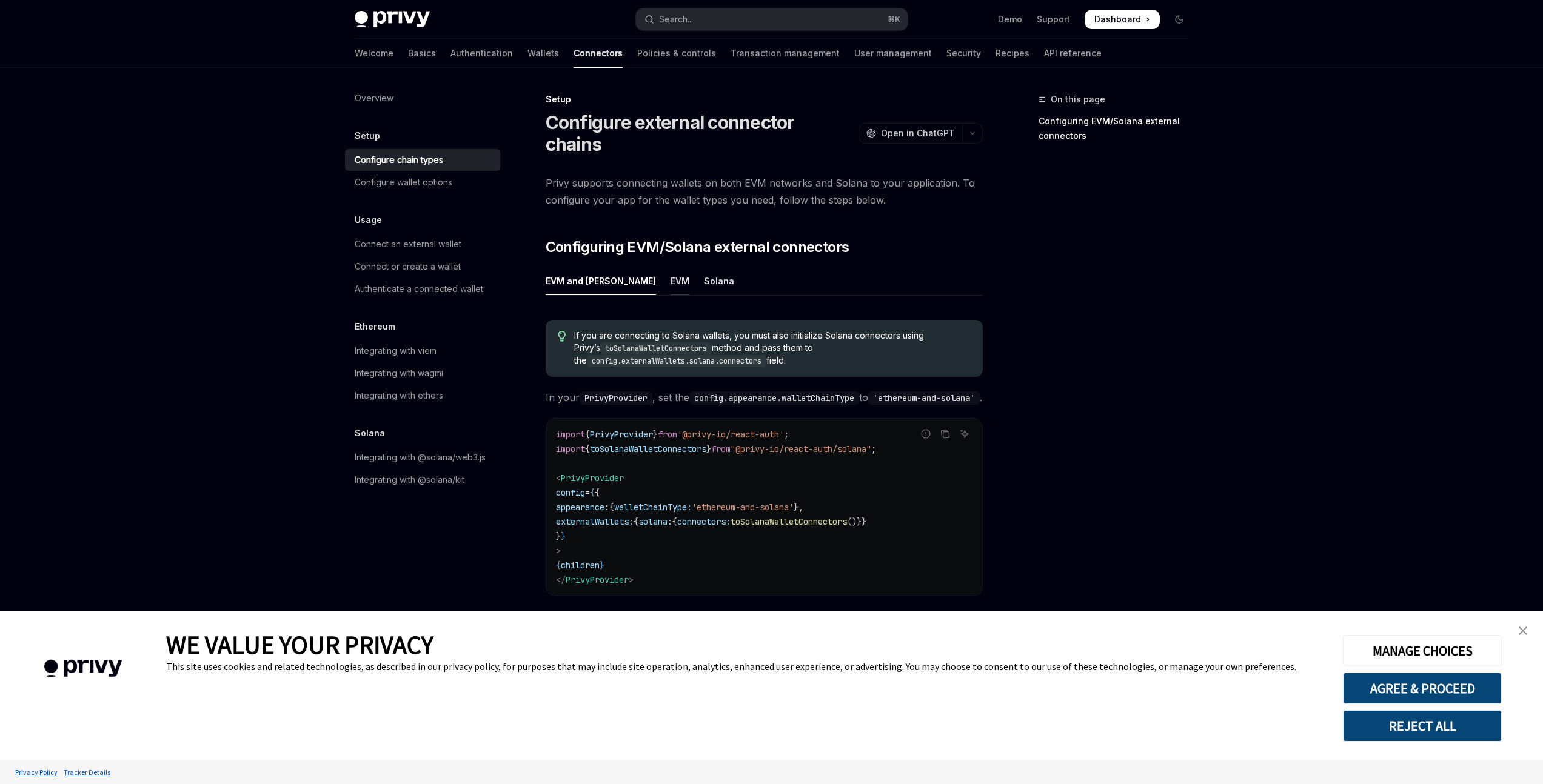
click at [671, 266] on div "EVM" at bounding box center [680, 280] width 19 height 29
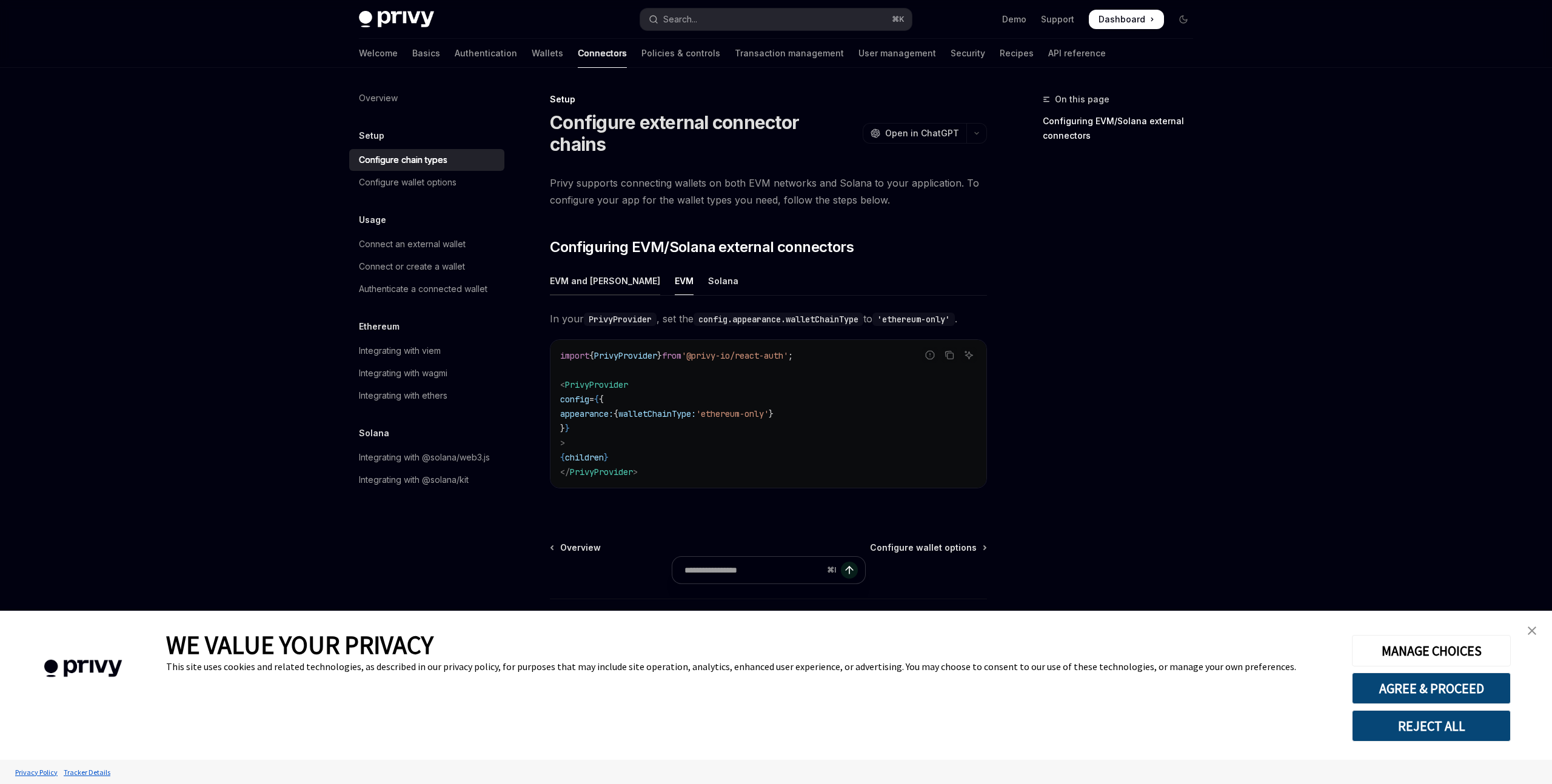
click at [582, 267] on div "EVM and Solana" at bounding box center [605, 280] width 111 height 29
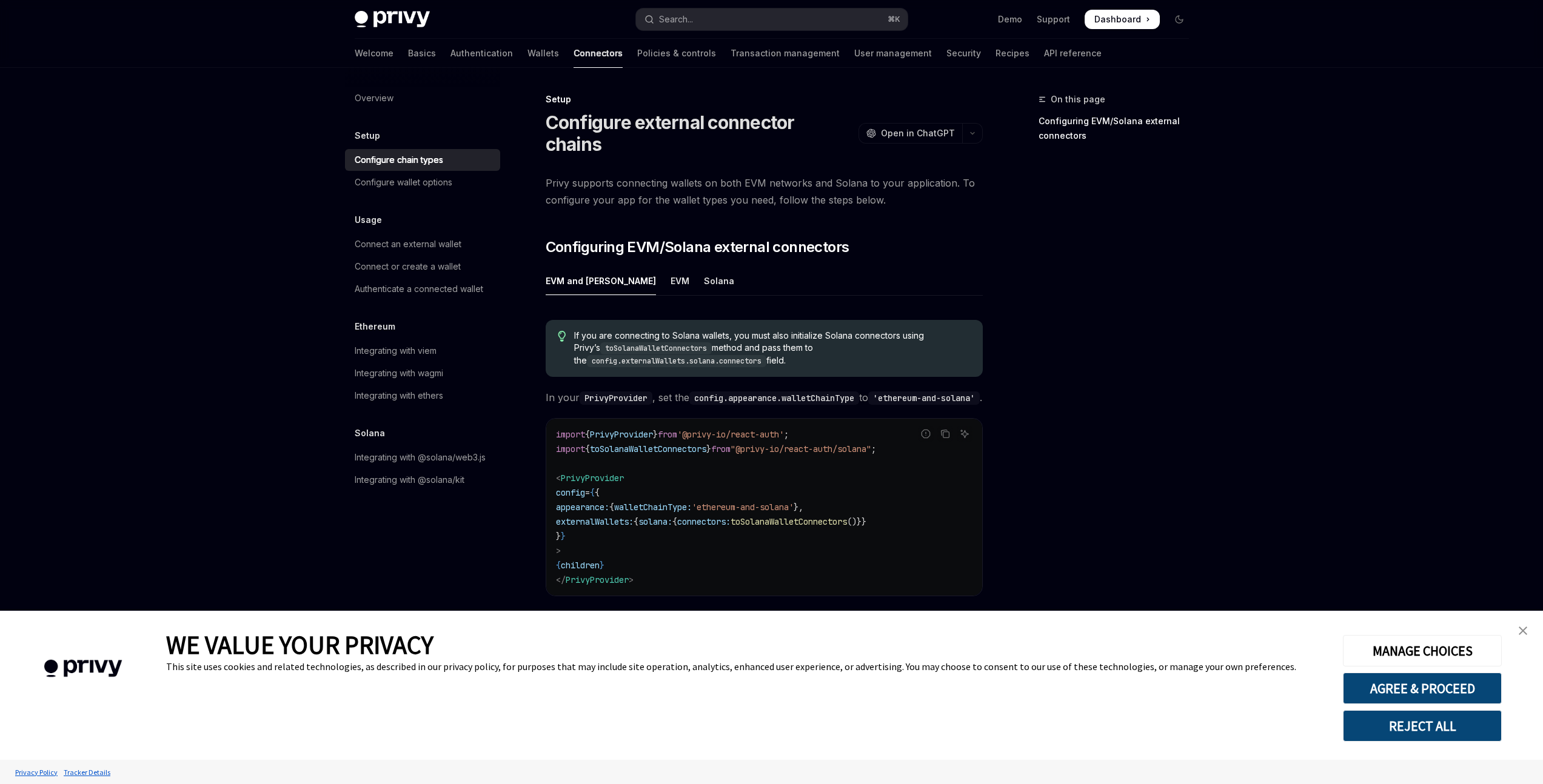
click at [690, 266] on ul "EVM and Solana EVM Solana" at bounding box center [765, 280] width 437 height 29
click at [704, 266] on div "Solana" at bounding box center [719, 280] width 30 height 29
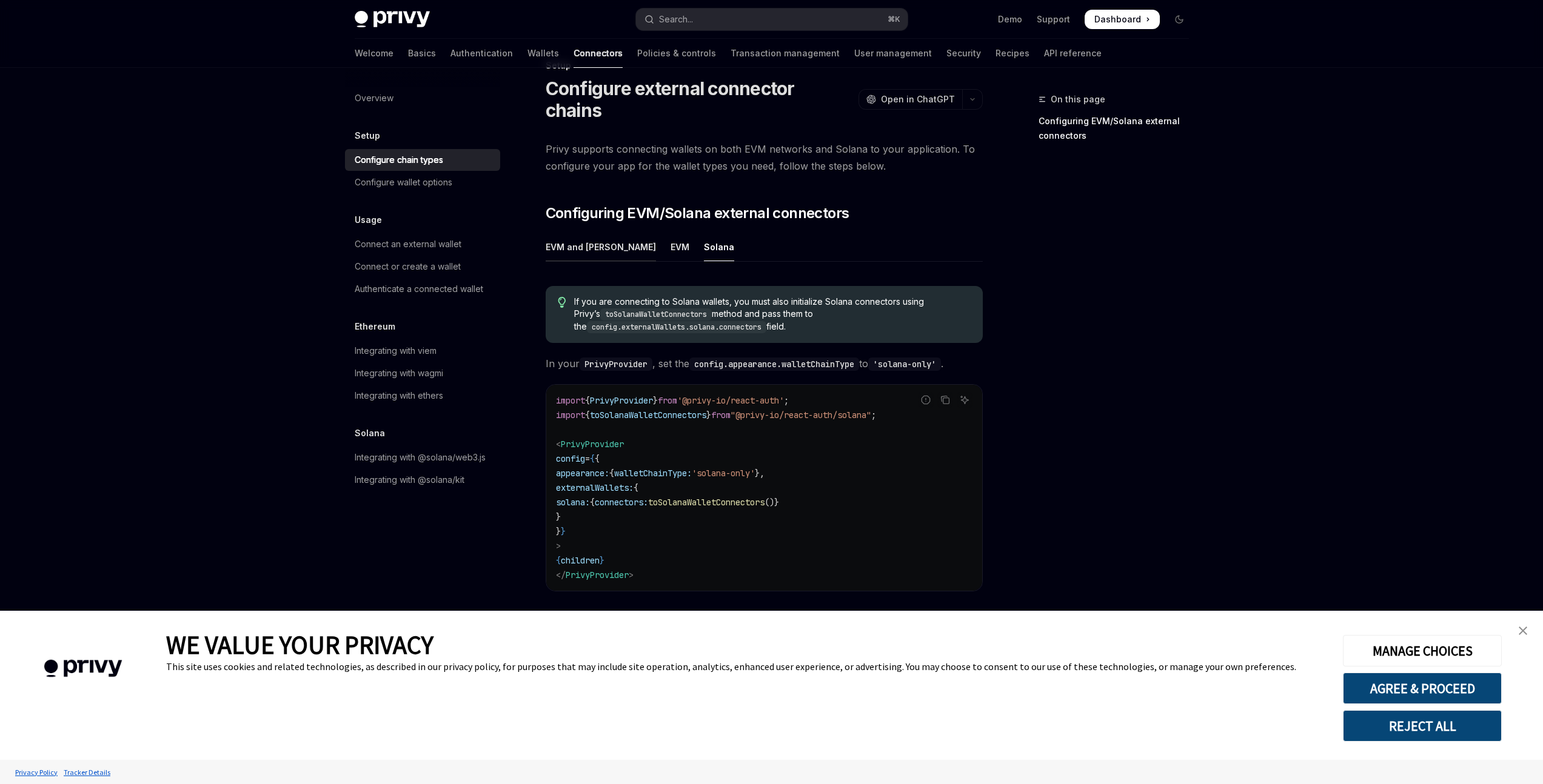
click at [573, 232] on div "EVM and Solana" at bounding box center [601, 246] width 111 height 29
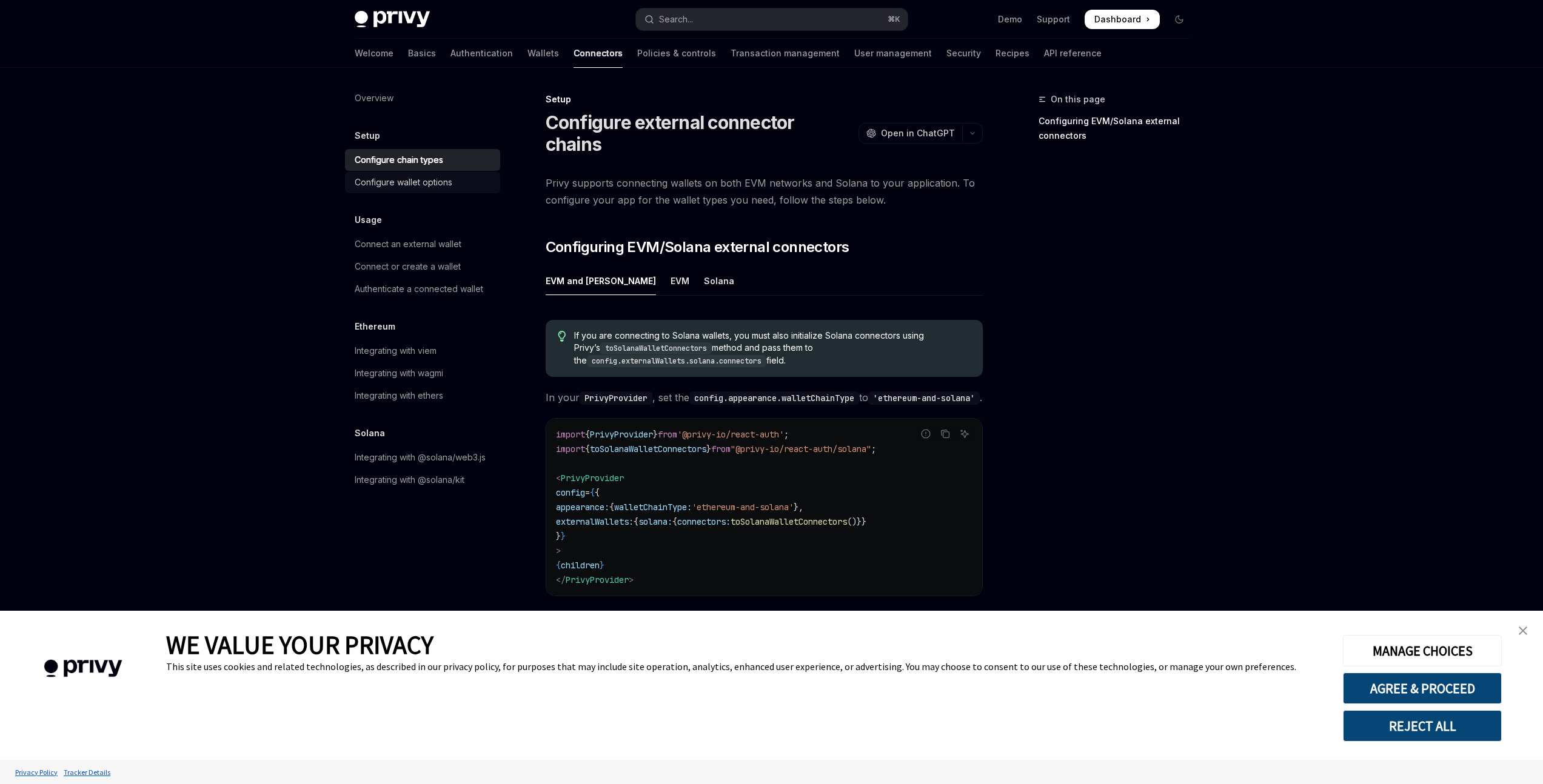
click at [435, 187] on div "Configure wallet options" at bounding box center [403, 183] width 98 height 15
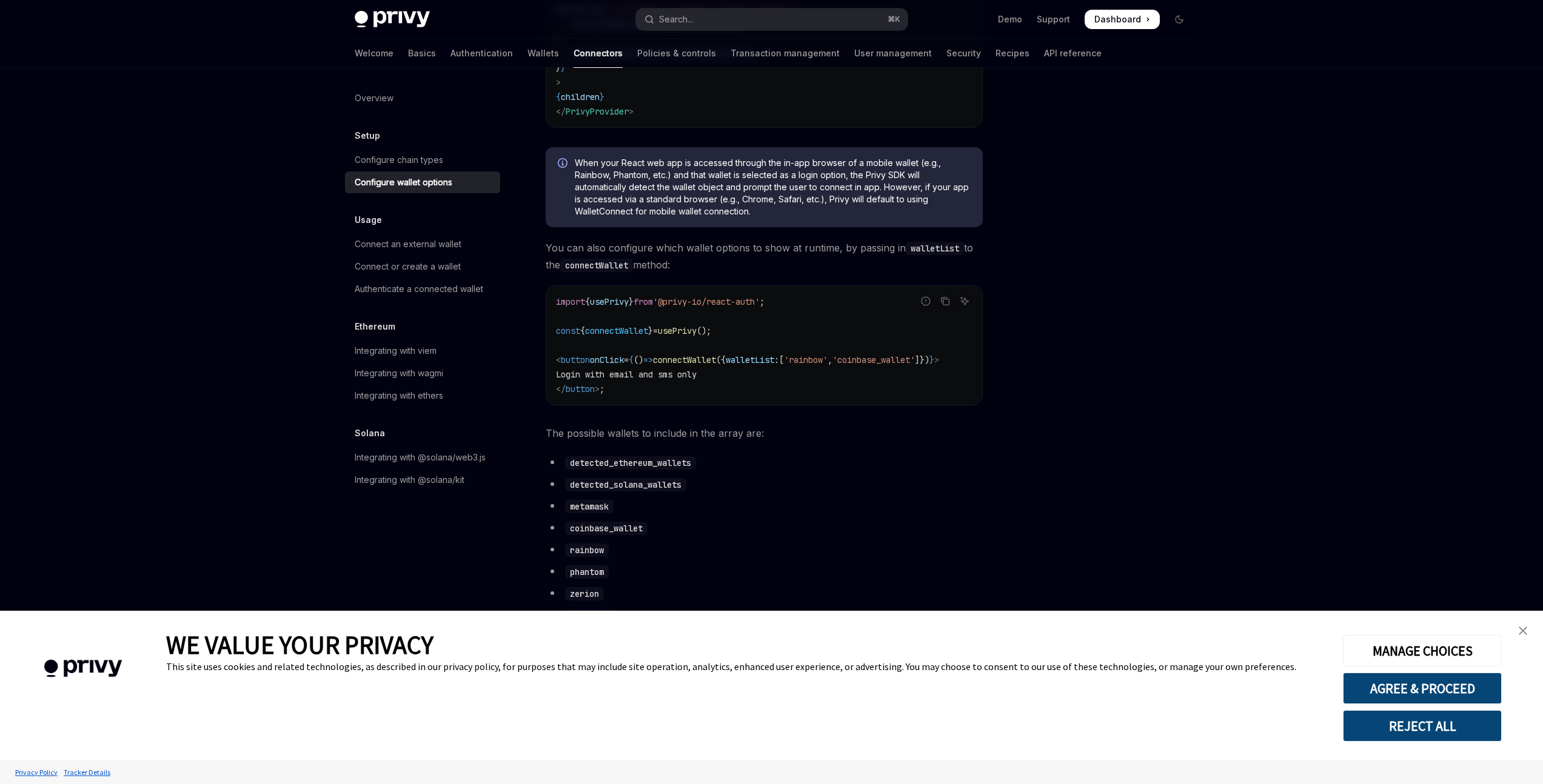
scroll to position [303, 0]
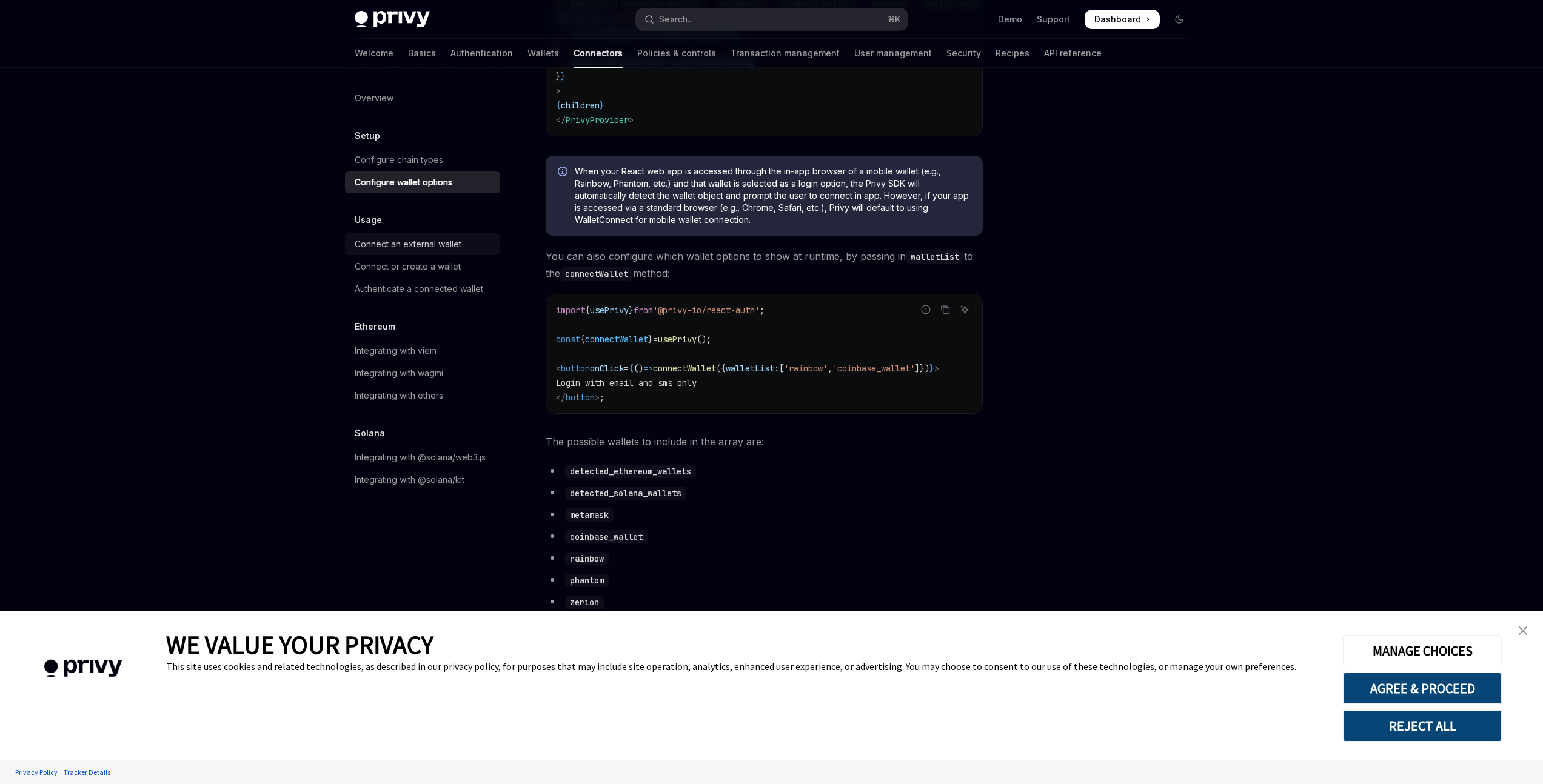
click at [455, 239] on div "Connect an external wallet" at bounding box center [407, 244] width 107 height 15
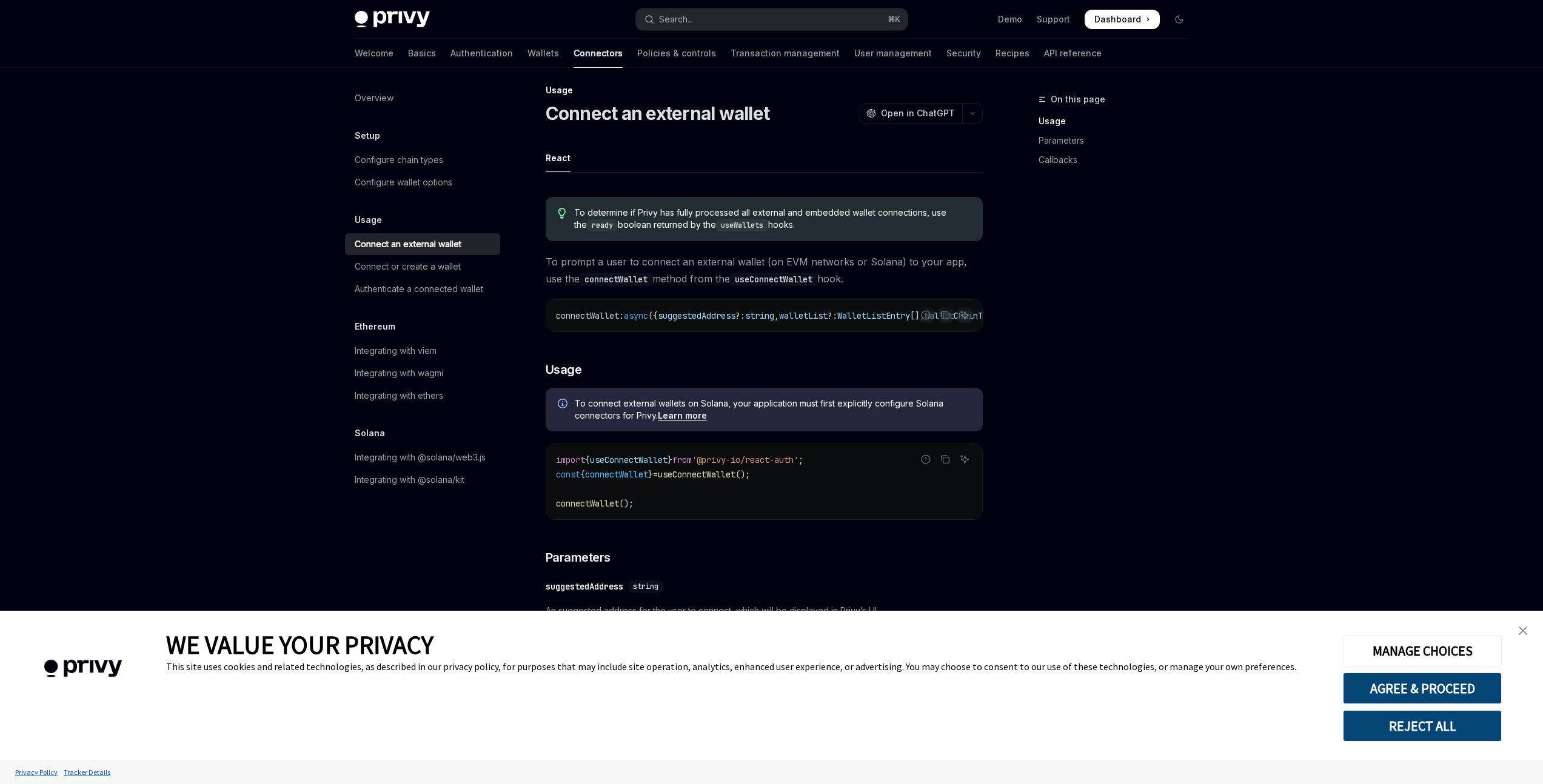
scroll to position [11, 0]
drag, startPoint x: 590, startPoint y: 114, endPoint x: 754, endPoint y: 115, distance: 164.0
click at [753, 114] on h1 "Connect an external wallet" at bounding box center [658, 112] width 225 height 22
click at [789, 115] on div "Connect an external wallet OpenAI Open in ChatGPT" at bounding box center [765, 112] width 437 height 22
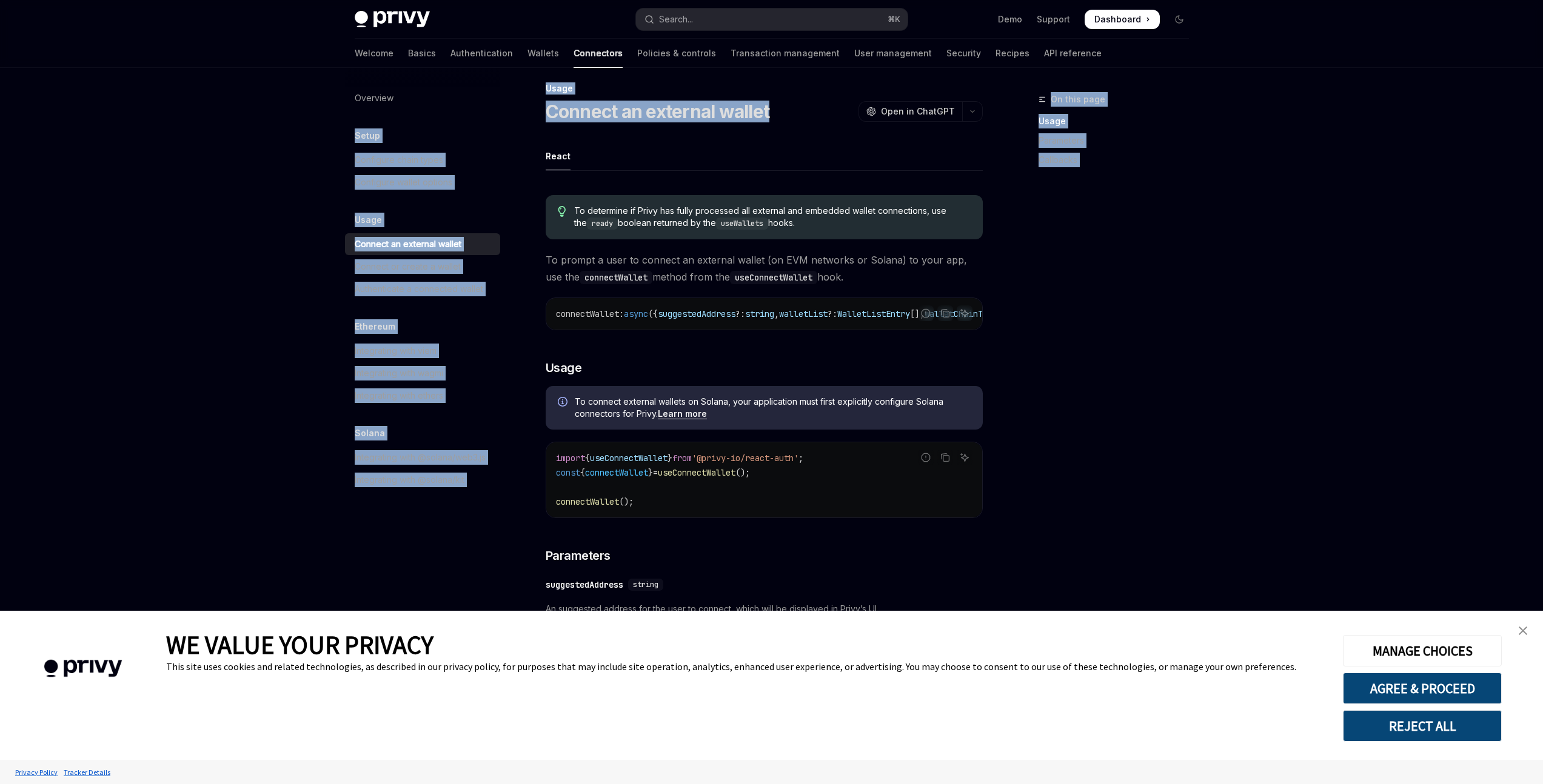
drag, startPoint x: 707, startPoint y: 116, endPoint x: 509, endPoint y: 112, distance: 198.0
click at [509, 112] on div "Overview Setup Configure chain types Configure wallet options Usage Connect an …" at bounding box center [772, 686] width 892 height 1259
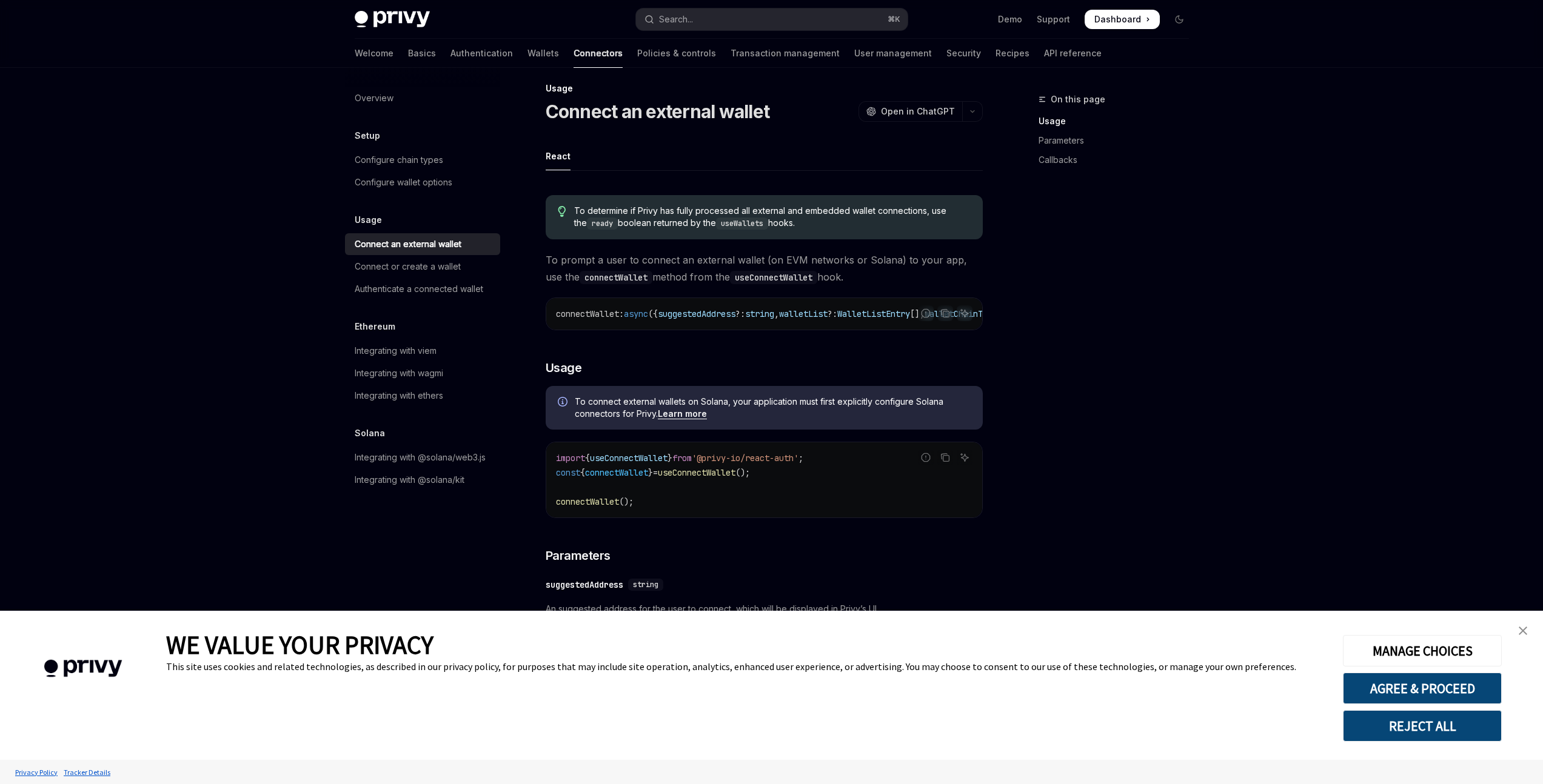
click at [651, 130] on div "Usage Connect an external wallet OpenAI Open in ChatGPT OpenAI Open in ChatGPT …" at bounding box center [651, 698] width 670 height 1235
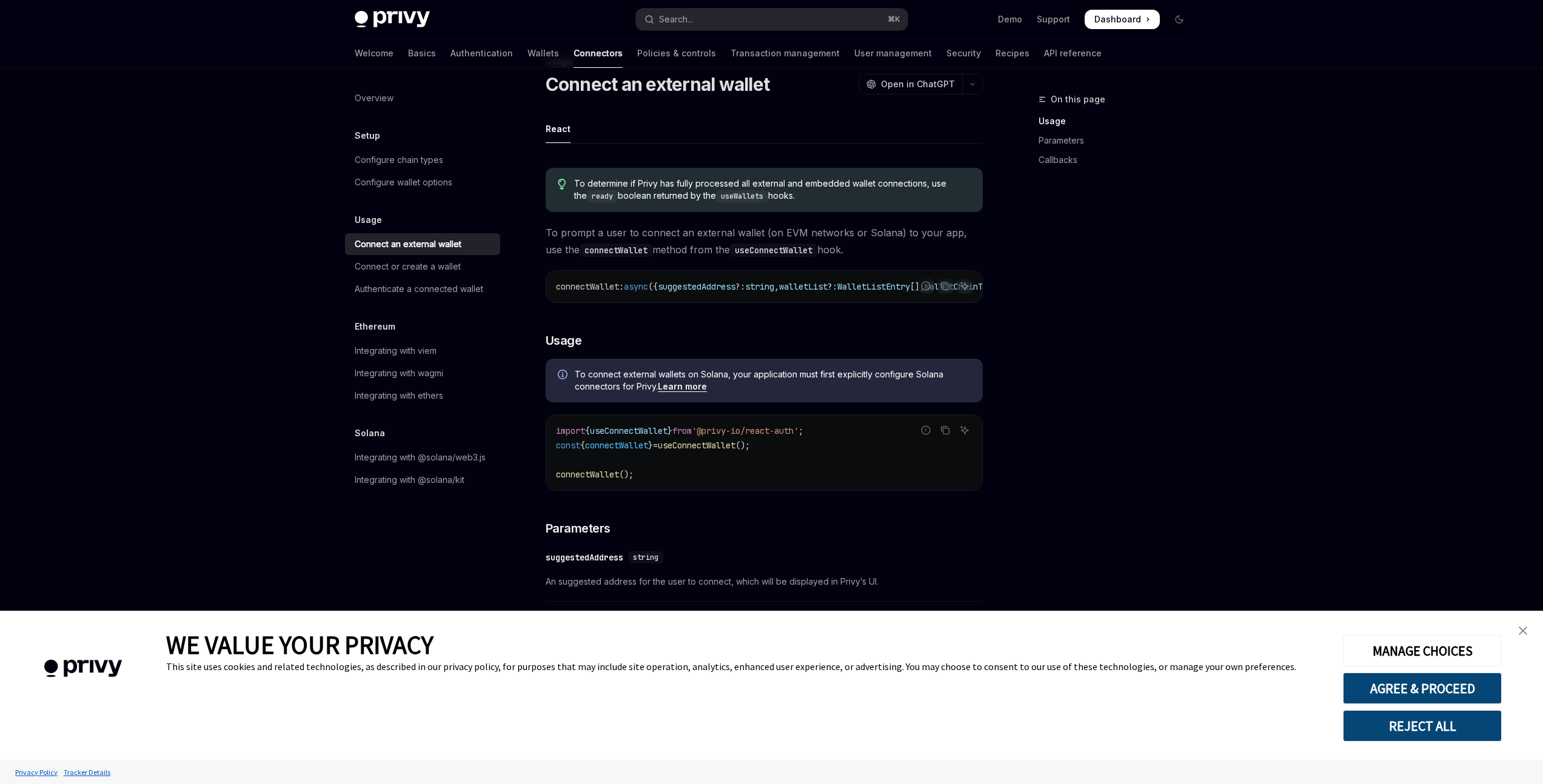
scroll to position [44, 0]
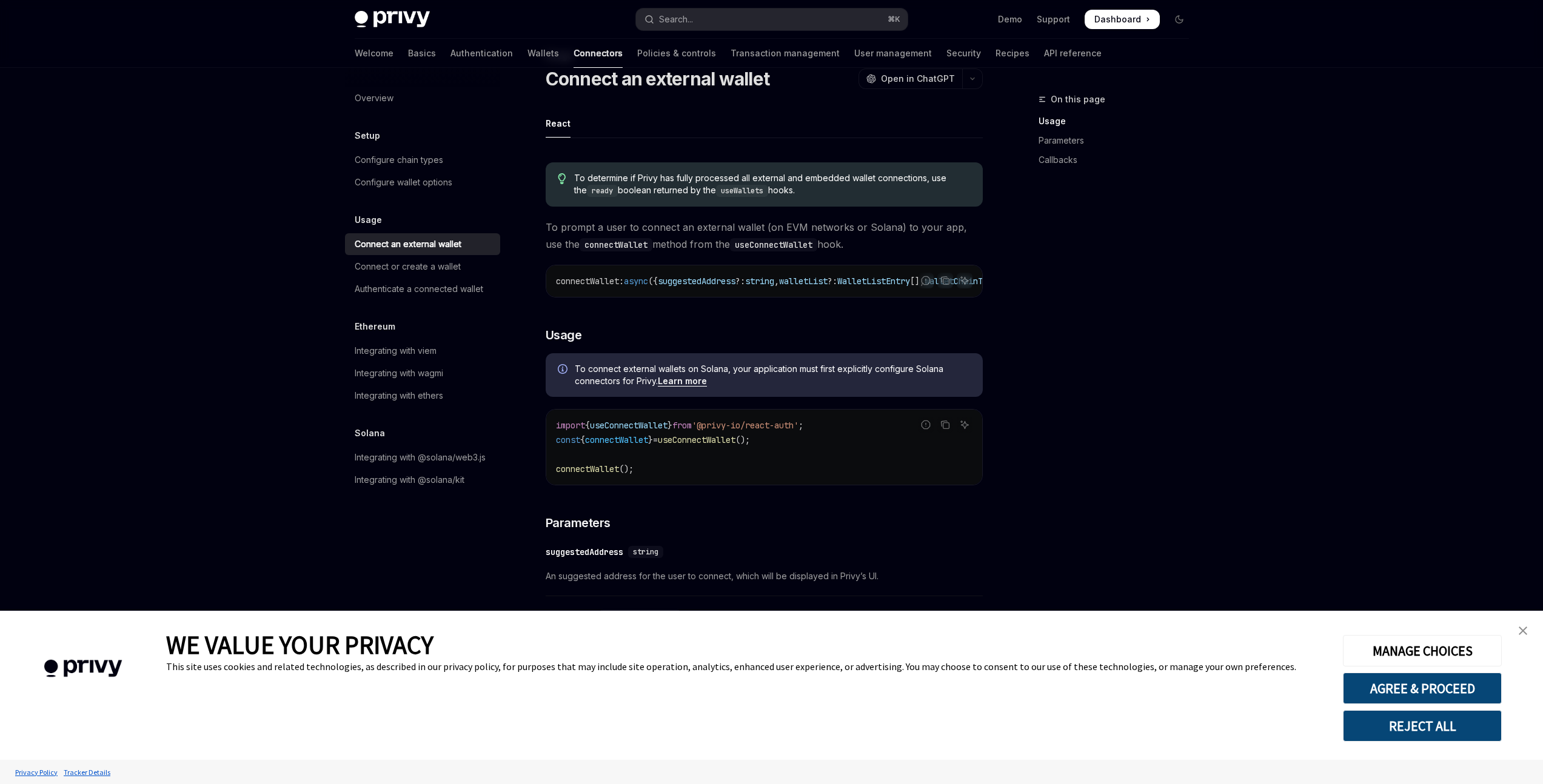
click at [653, 295] on div "connectWallet : async ({ suggestedAddress ?: string , walletList ?: WalletListE…" at bounding box center [764, 281] width 436 height 32
click at [651, 297] on div "connectWallet : async ({ suggestedAddress ?: string , walletList ?: WalletListE…" at bounding box center [764, 281] width 436 height 32
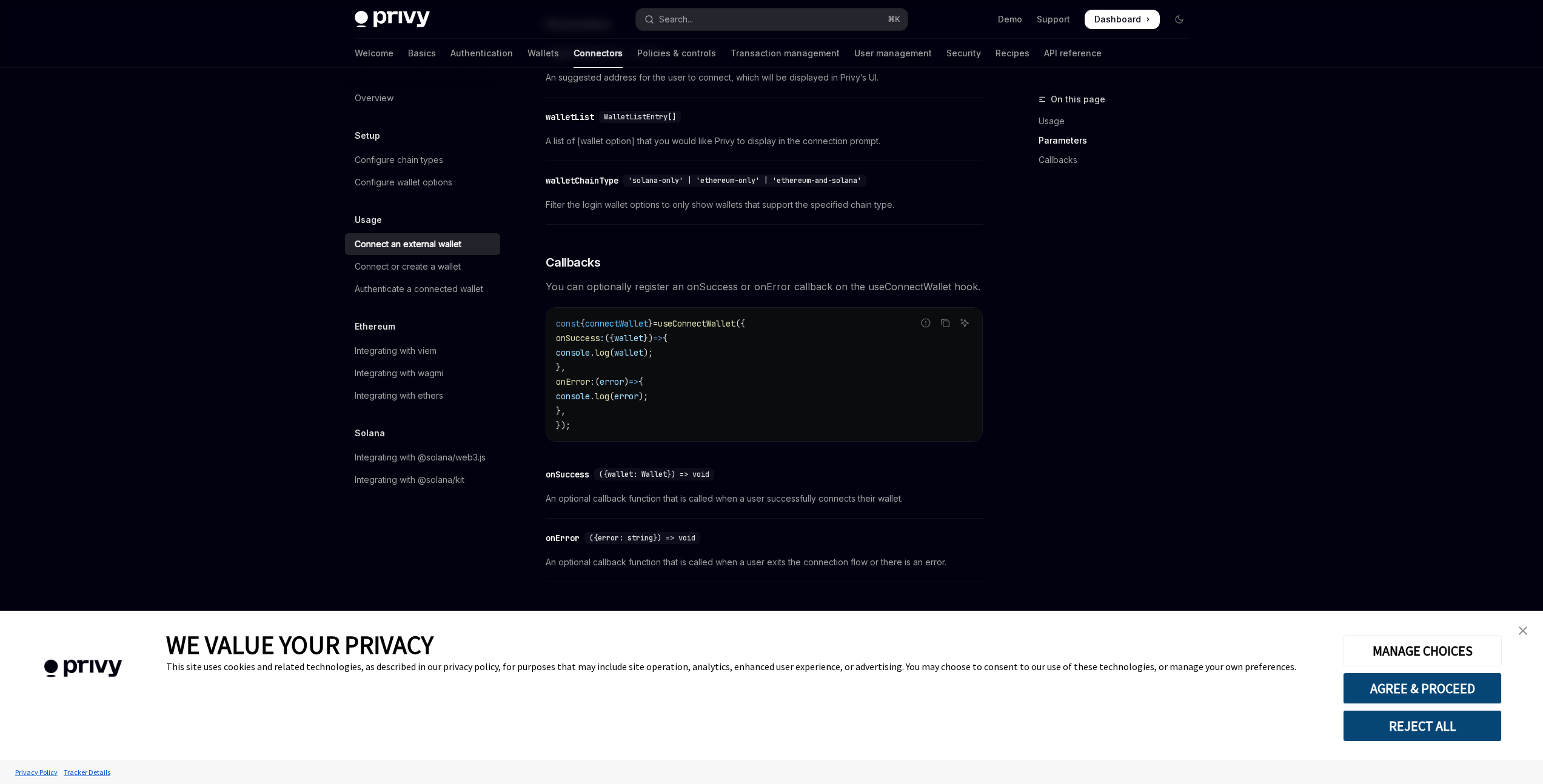
scroll to position [545, 0]
click at [405, 262] on div "Connect or create a wallet" at bounding box center [407, 266] width 106 height 15
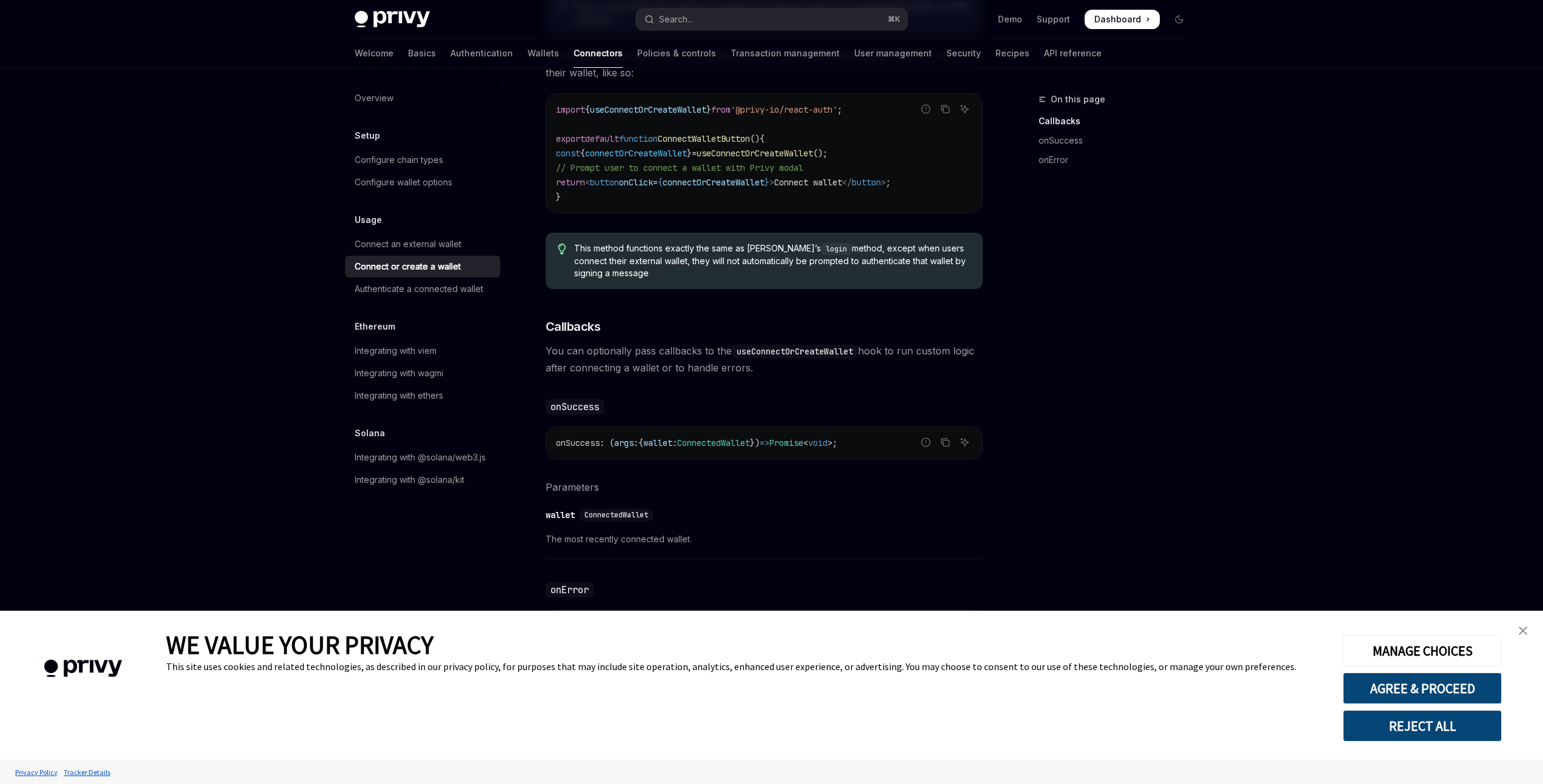
scroll to position [573, 0]
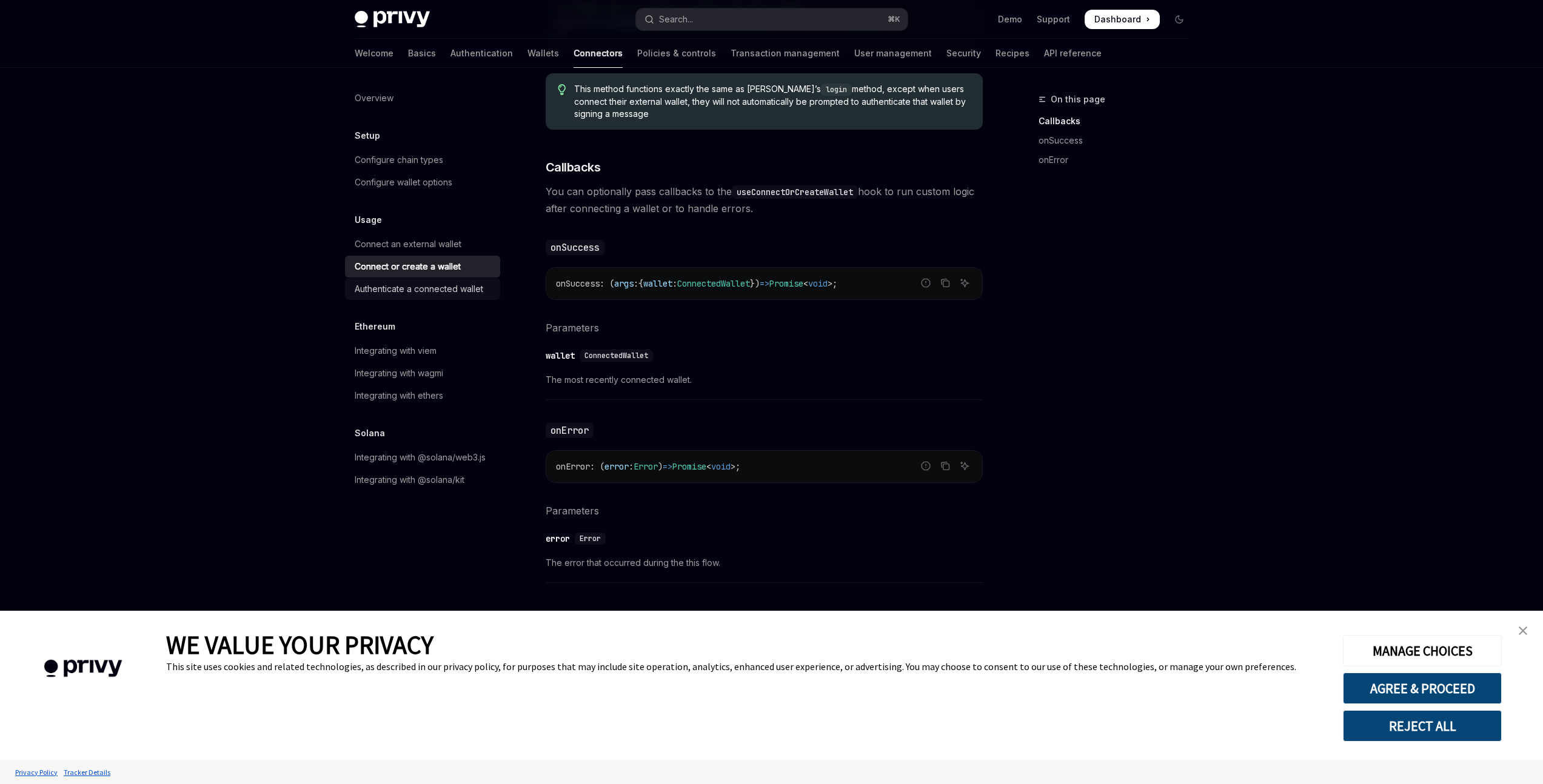
click at [468, 290] on div "Authenticate a connected wallet" at bounding box center [418, 289] width 129 height 15
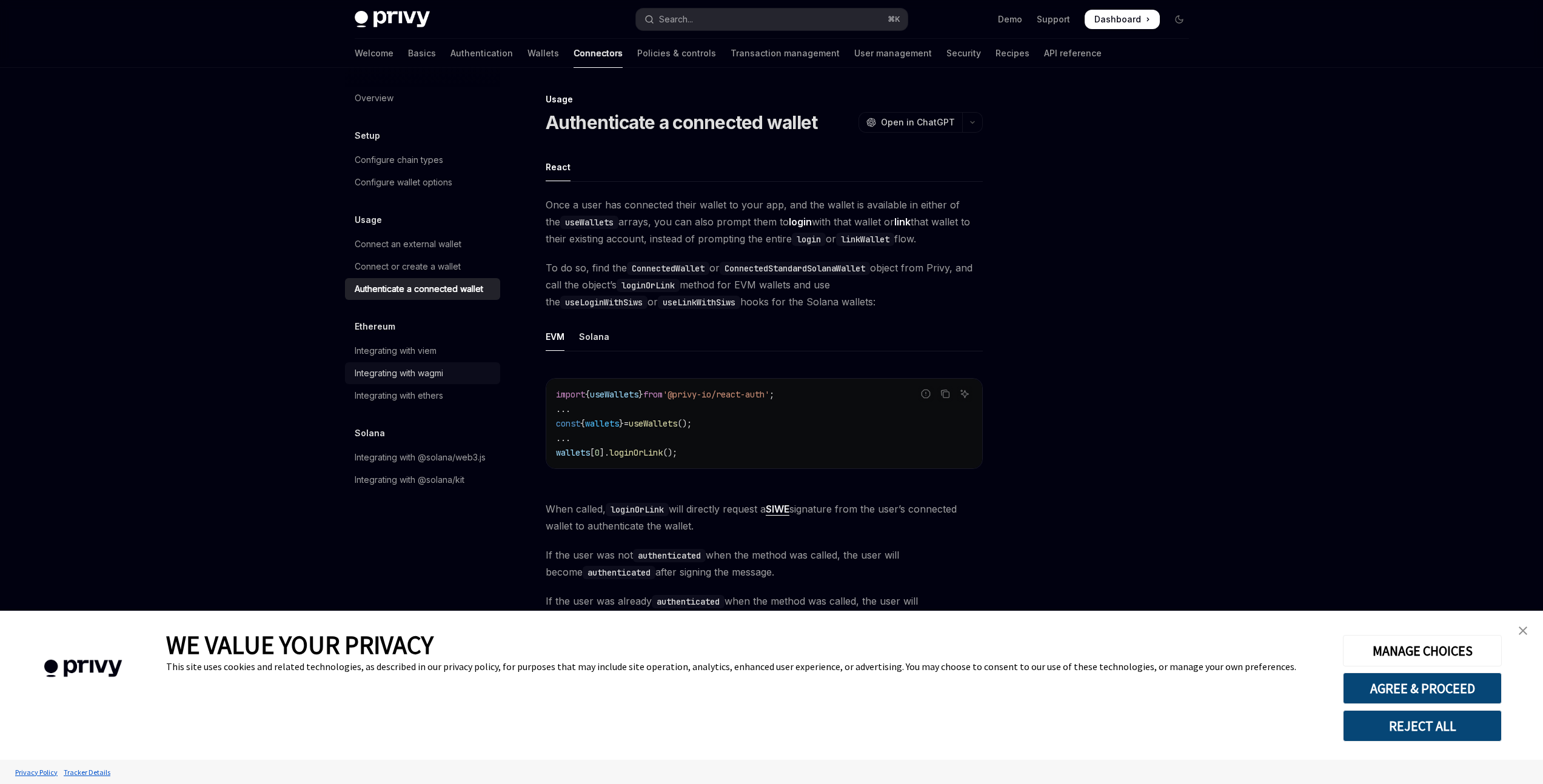
click at [379, 368] on div "Integrating with wagmi" at bounding box center [398, 373] width 89 height 15
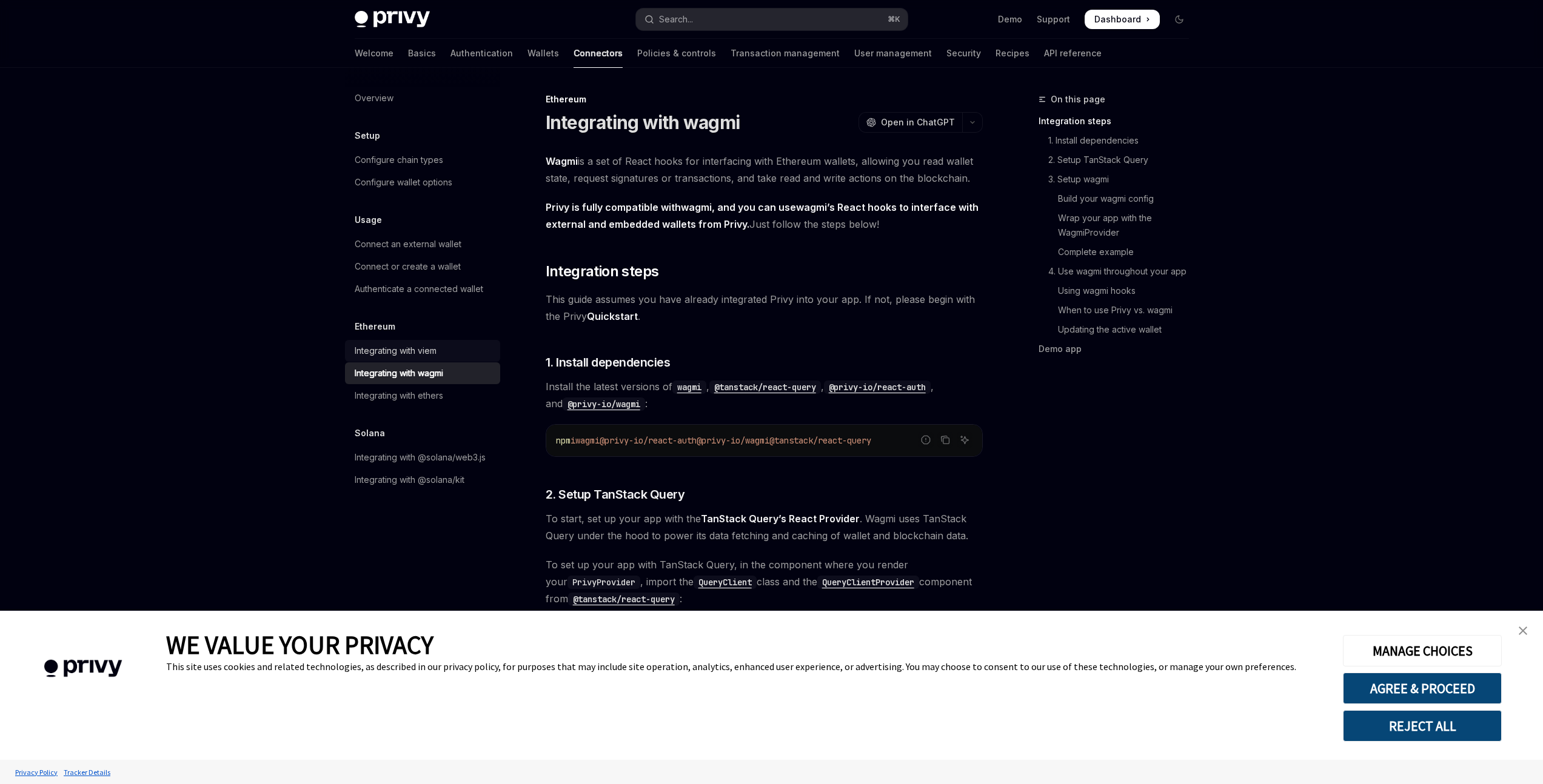
click at [396, 352] on div "Integrating with viem" at bounding box center [395, 350] width 82 height 15
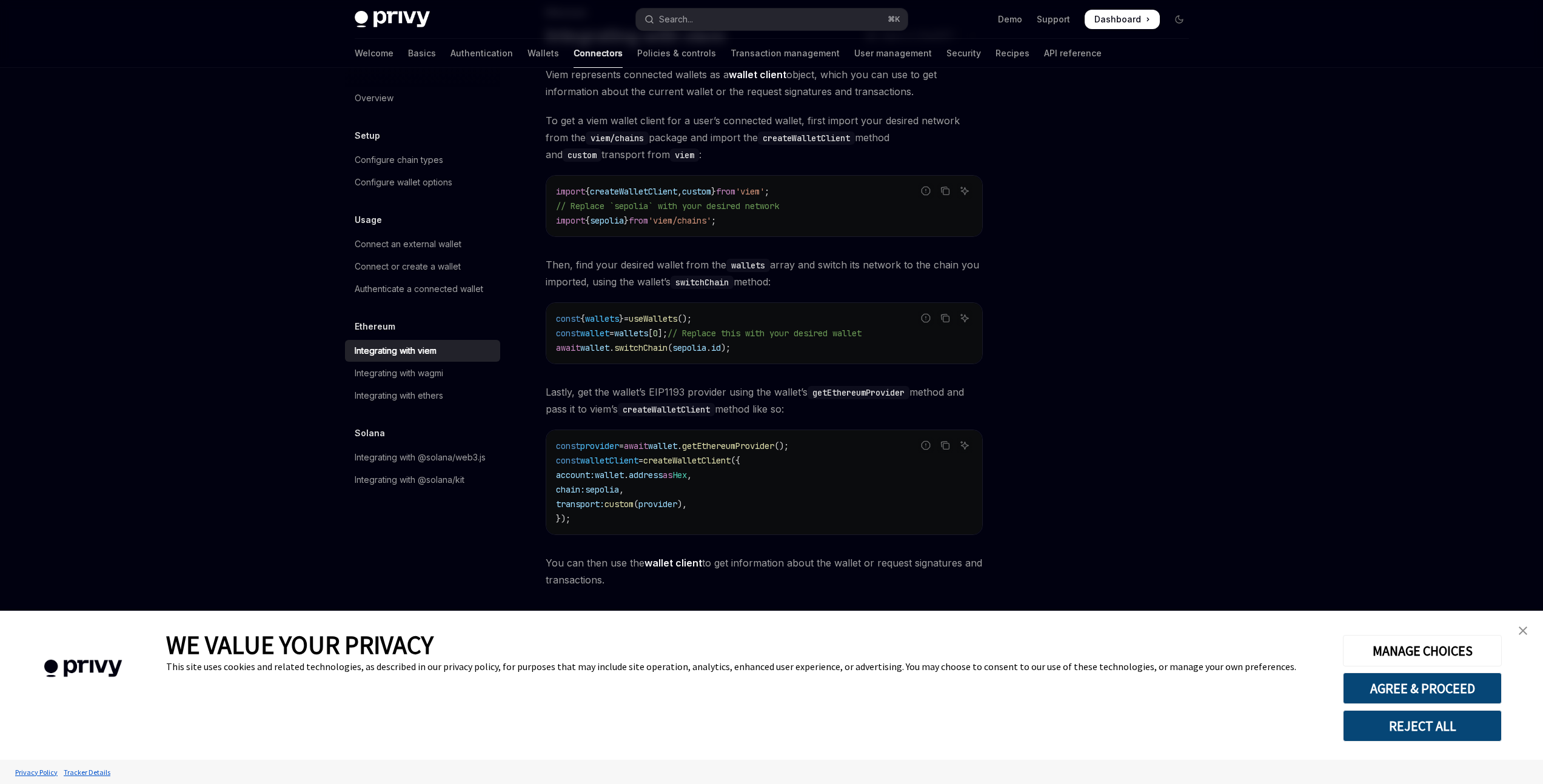
scroll to position [83, 0]
click at [757, 294] on div "Viem represents connected wallets as a wallet client object, which you can use …" at bounding box center [765, 331] width 437 height 523
drag, startPoint x: 655, startPoint y: 502, endPoint x: 561, endPoint y: 445, distance: 109.9
click at [561, 445] on code "const provider = await wallet . getEthereumProvider (); const walletClient = cr…" at bounding box center [764, 482] width 416 height 87
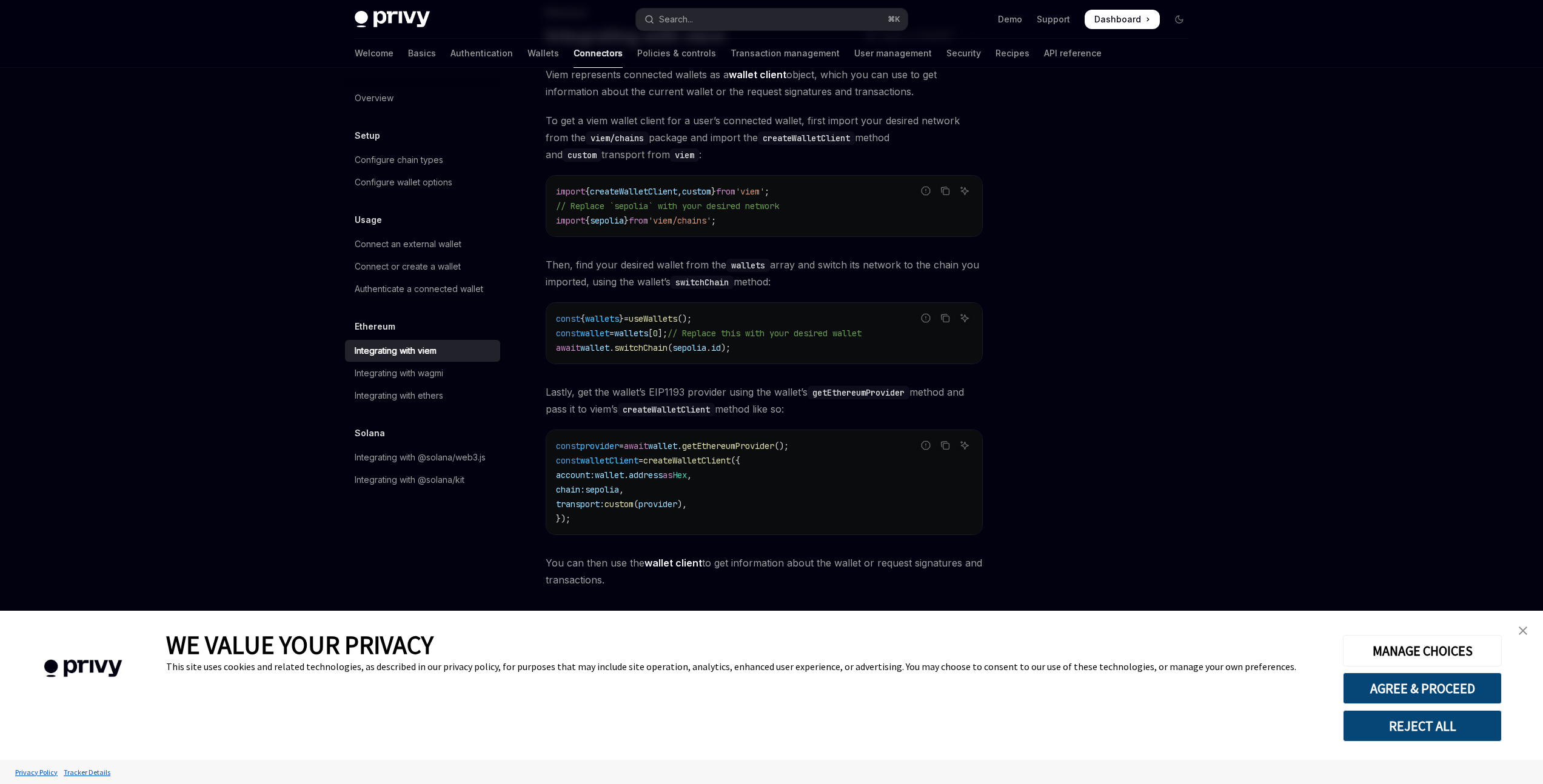
click at [723, 467] on code "const provider = await wallet . getEthereumProvider (); const walletClient = cr…" at bounding box center [764, 482] width 416 height 87
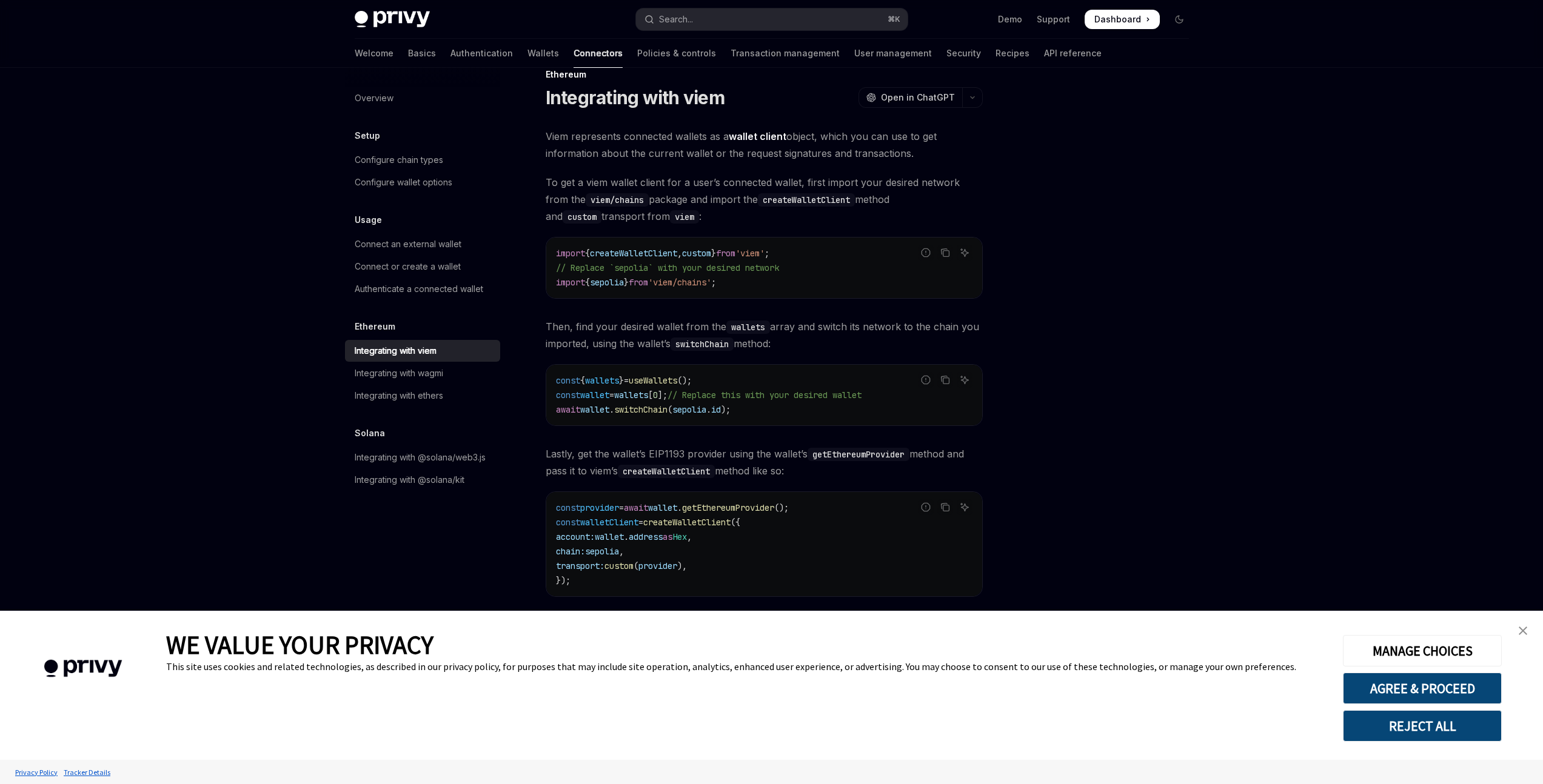
scroll to position [0, 0]
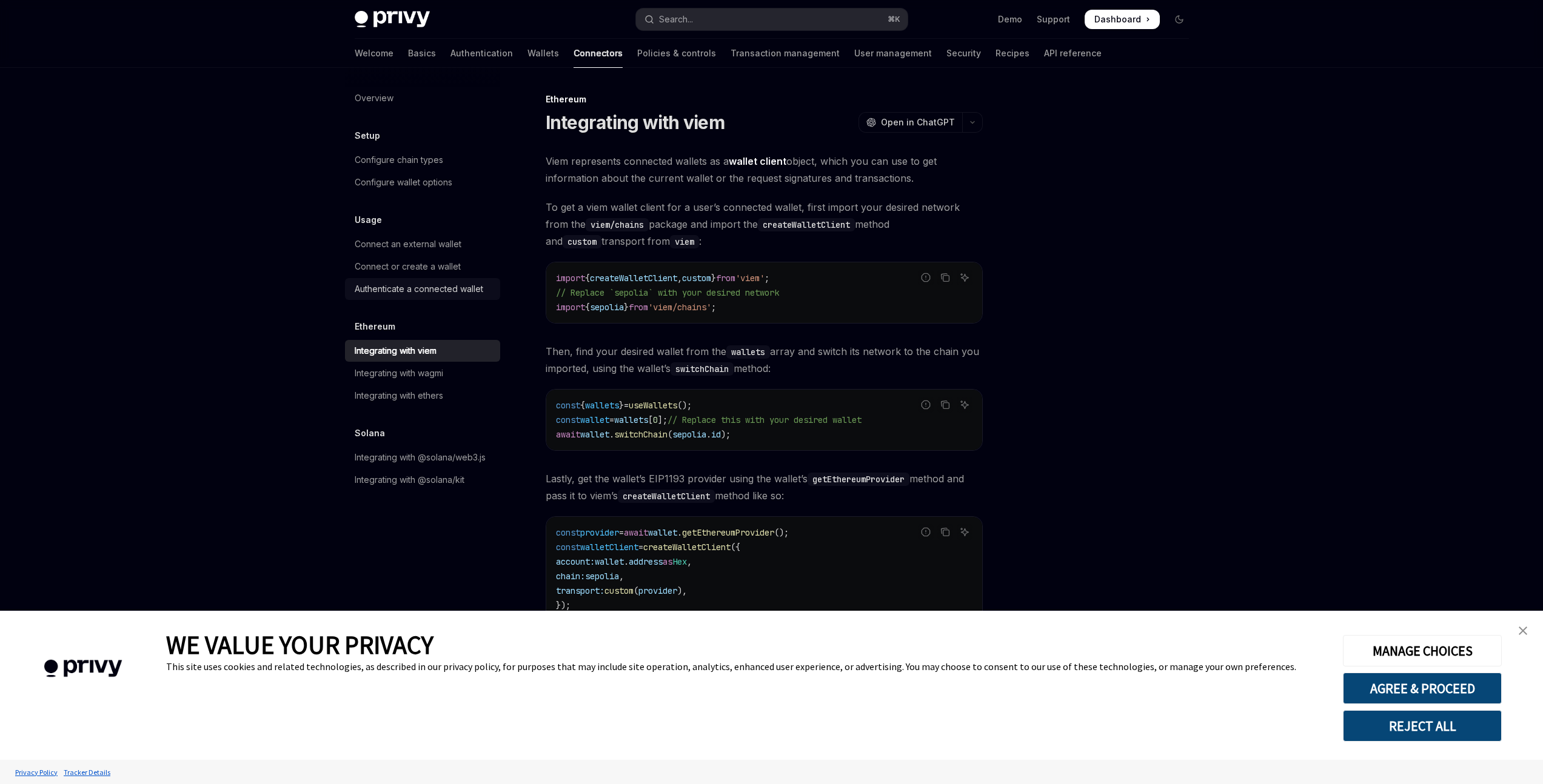
click at [456, 294] on div "Authenticate a connected wallet" at bounding box center [418, 289] width 129 height 15
type textarea "*"
